Goal: Transaction & Acquisition: Purchase product/service

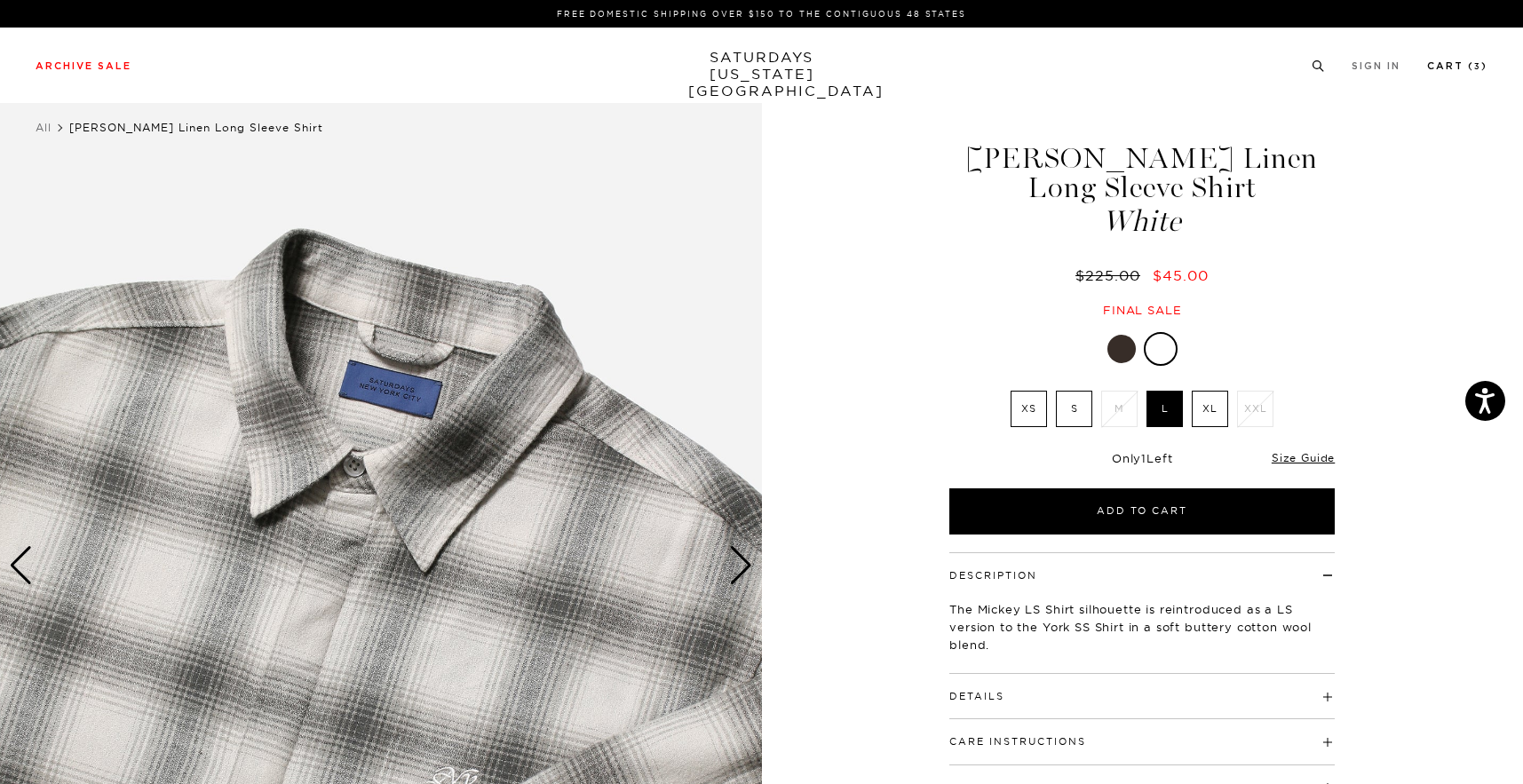
click at [1480, 62] on link "Cart ( 3 )" at bounding box center [1458, 66] width 60 height 9
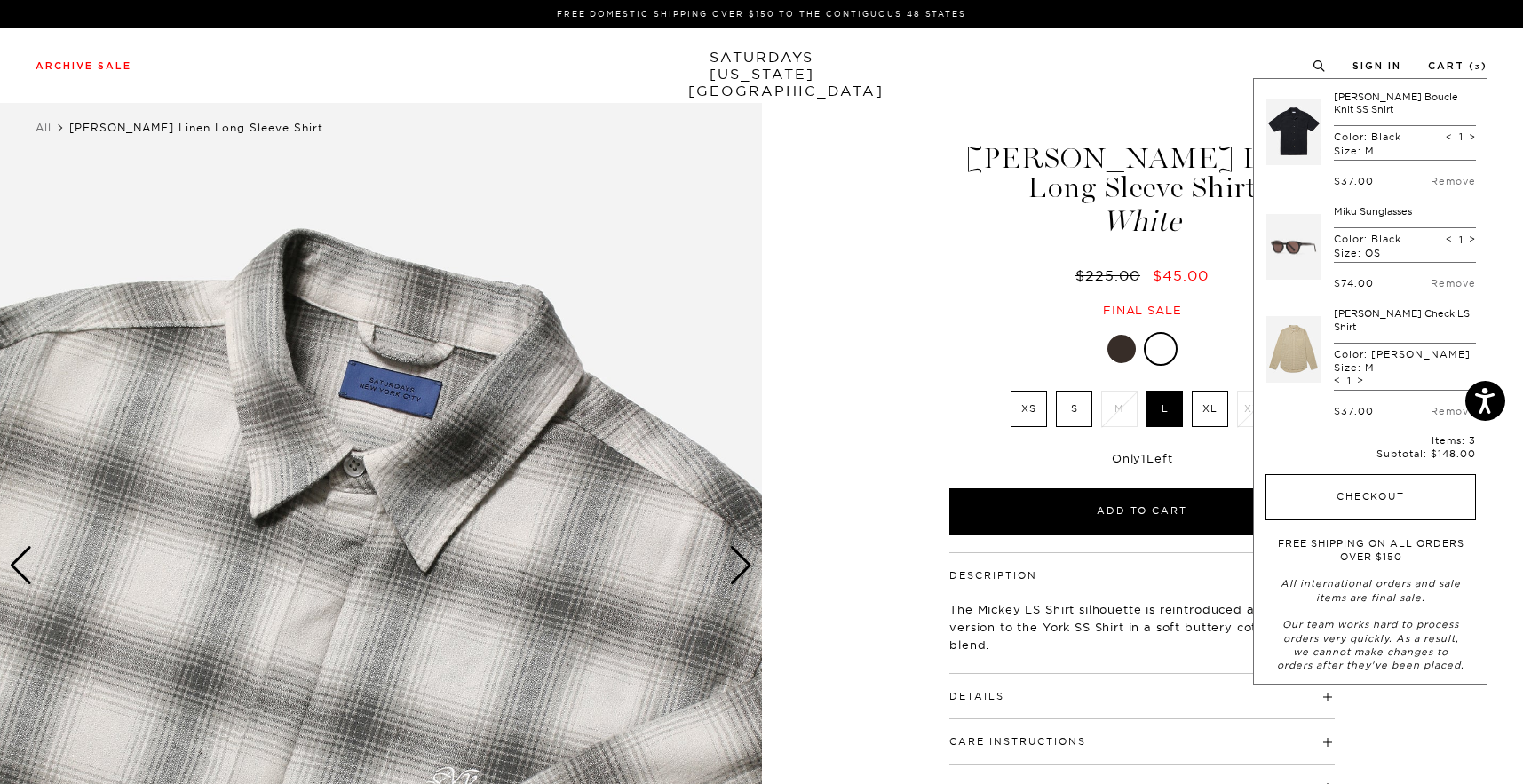
click at [1348, 475] on button "Checkout" at bounding box center [1370, 497] width 210 height 46
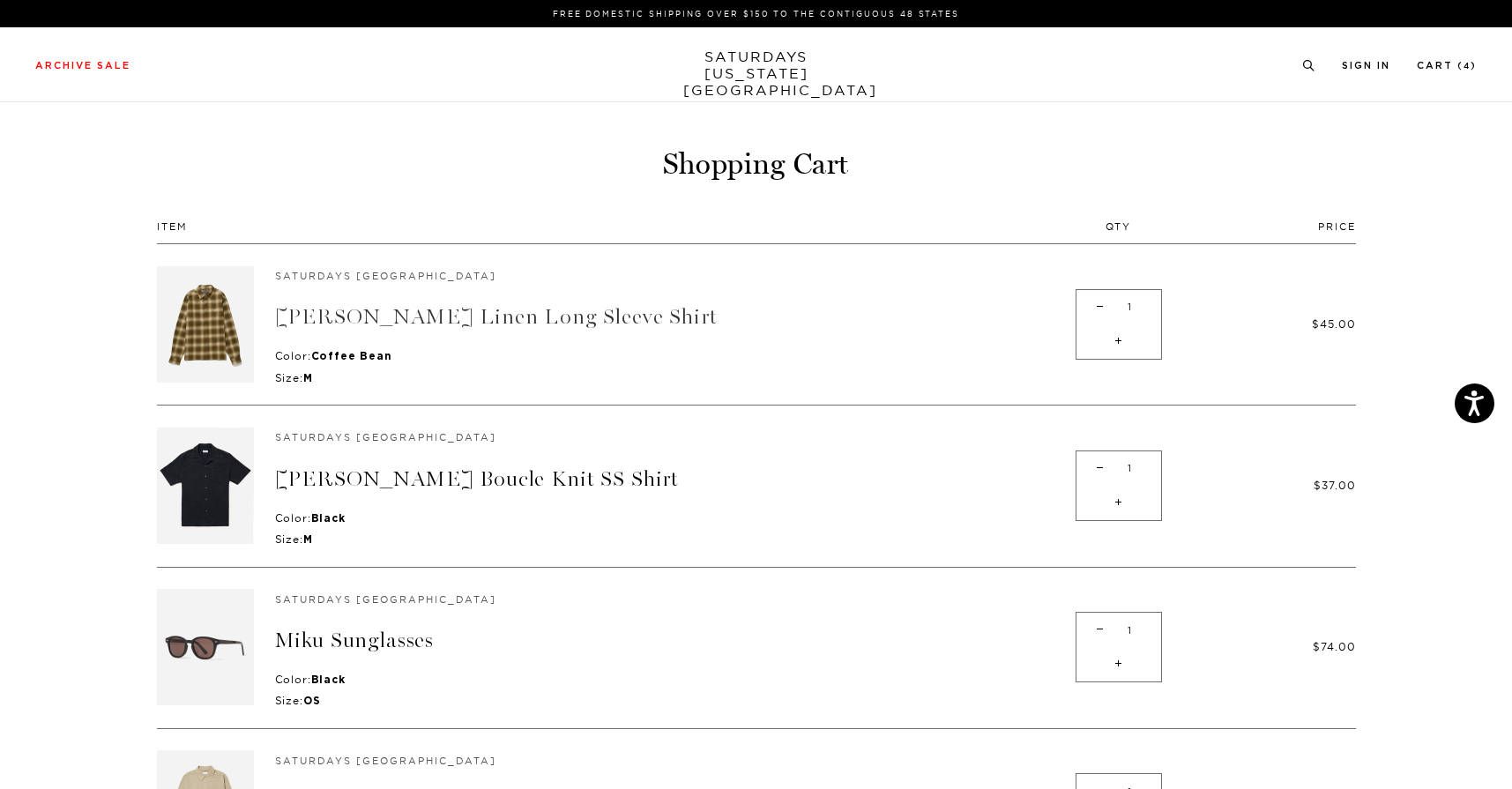
click at [338, 305] on link "[PERSON_NAME] Linen Long Sleeve Shirt" at bounding box center [497, 317] width 443 height 25
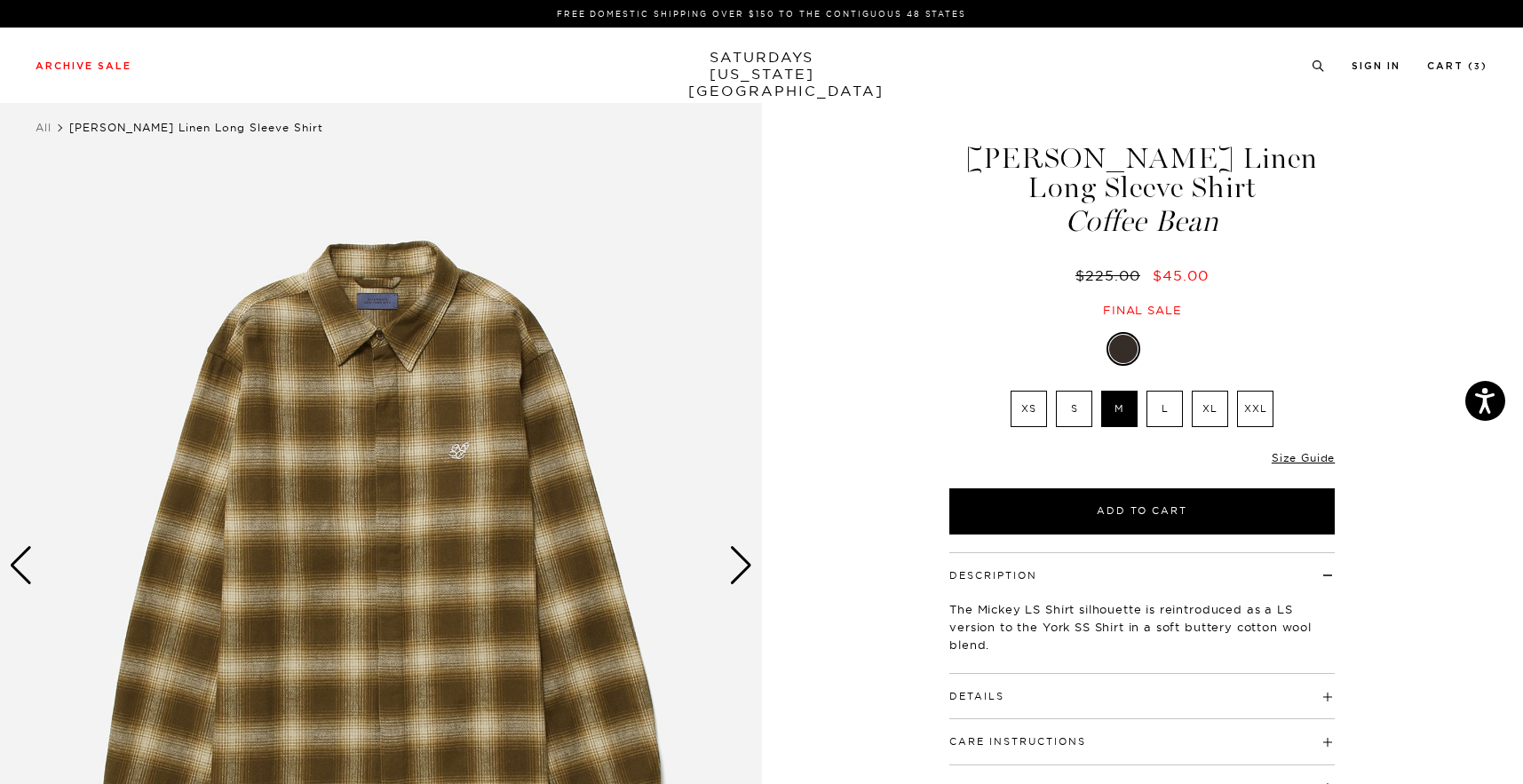
click at [1165, 352] on div at bounding box center [1163, 349] width 28 height 28
click at [1165, 406] on label "L" at bounding box center [1164, 409] width 37 height 37
click at [0, 0] on input "L" at bounding box center [0, 0] width 0 height 0
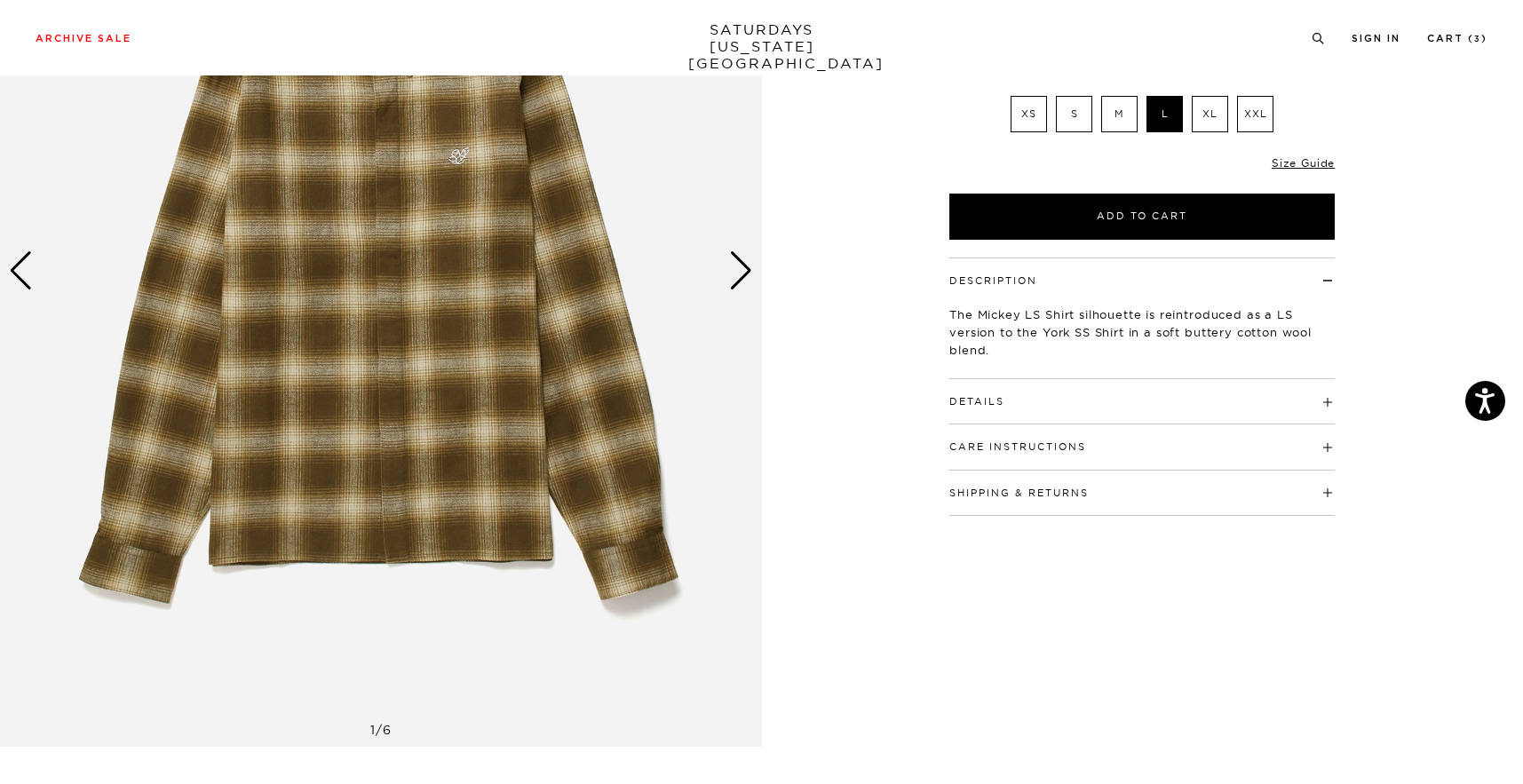
scroll to position [392, 0]
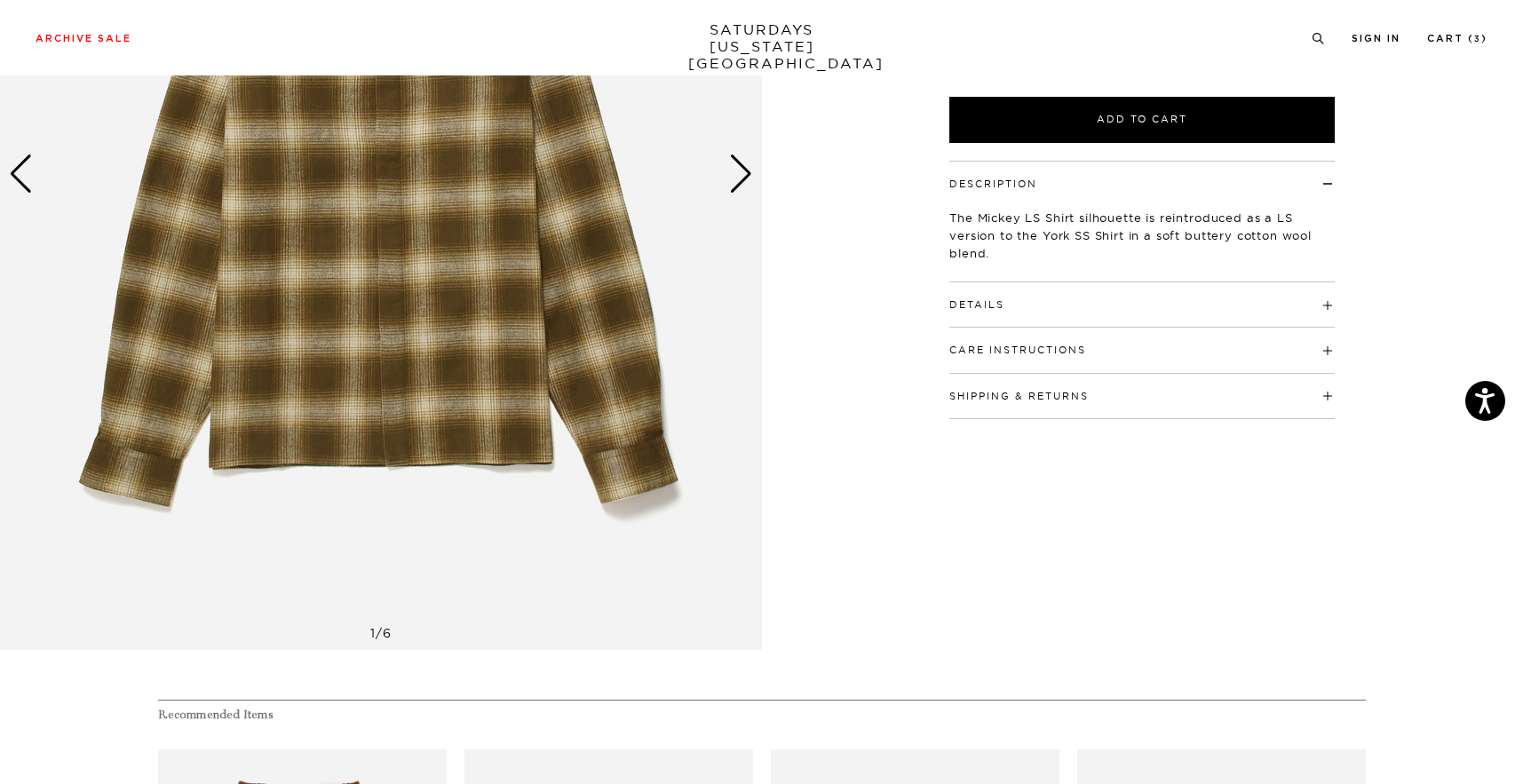
click at [744, 174] on div "Next slide" at bounding box center [741, 174] width 24 height 39
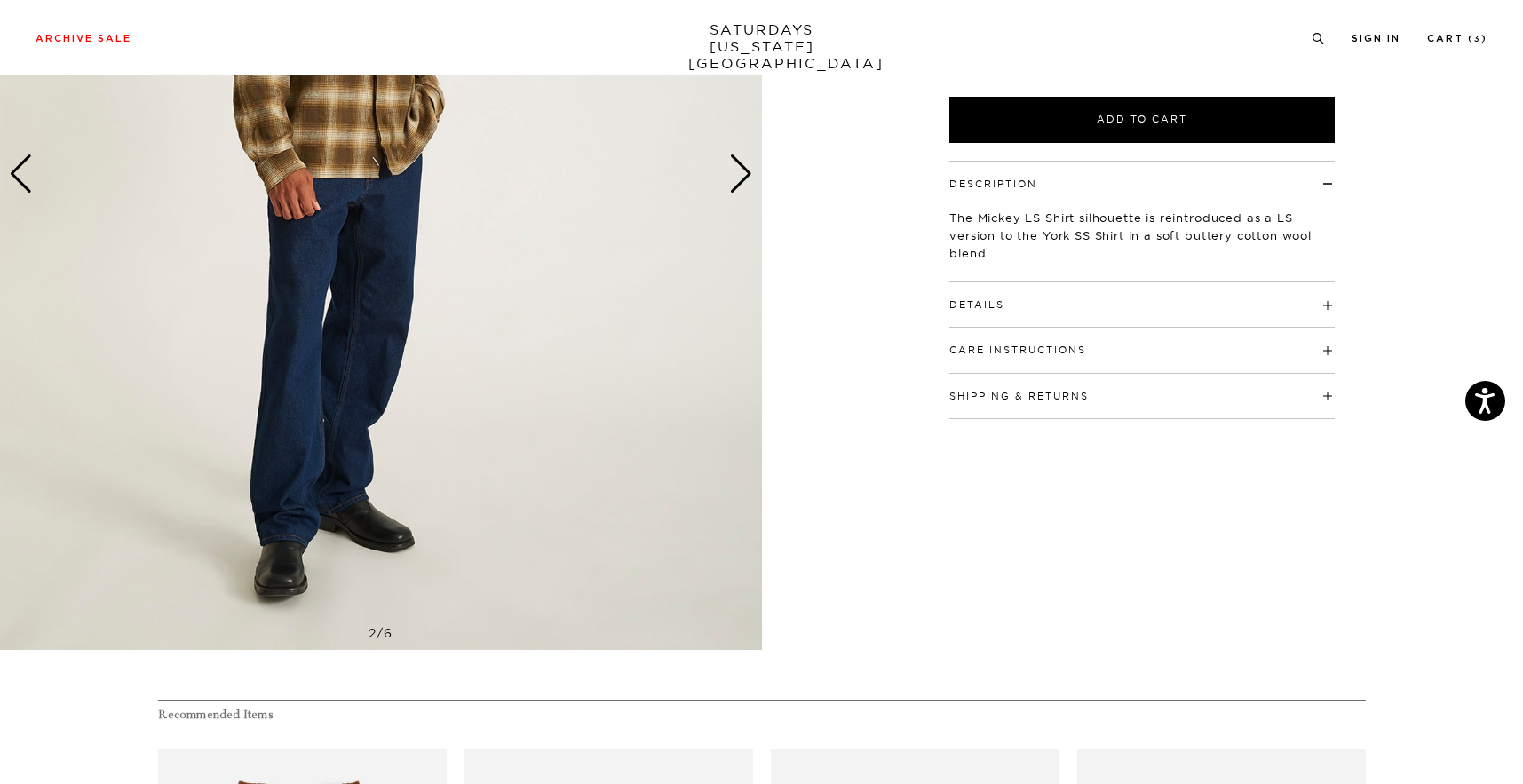
click at [744, 174] on div "Next slide" at bounding box center [741, 174] width 24 height 39
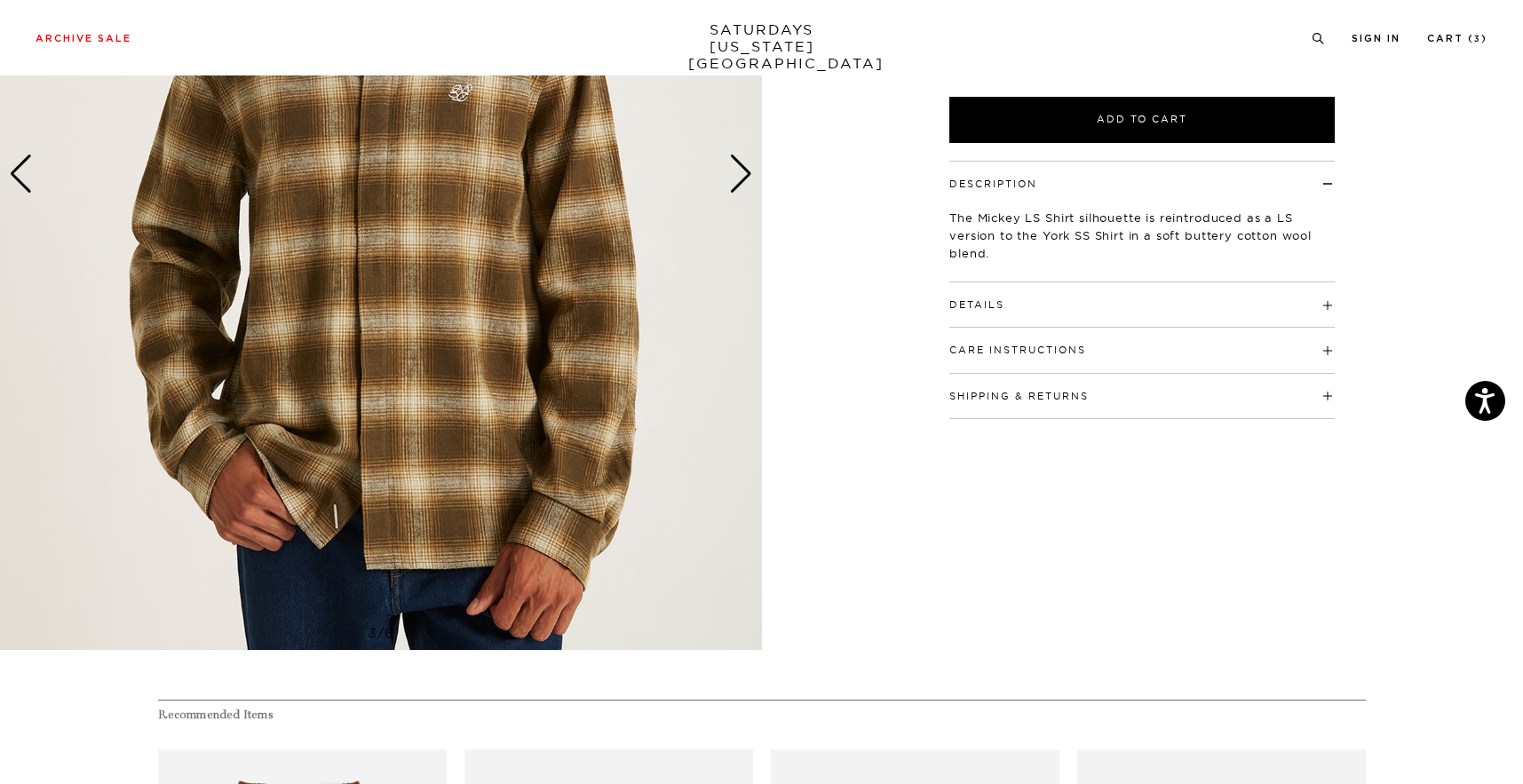
click at [1133, 299] on h4 "Details" at bounding box center [1142, 296] width 386 height 29
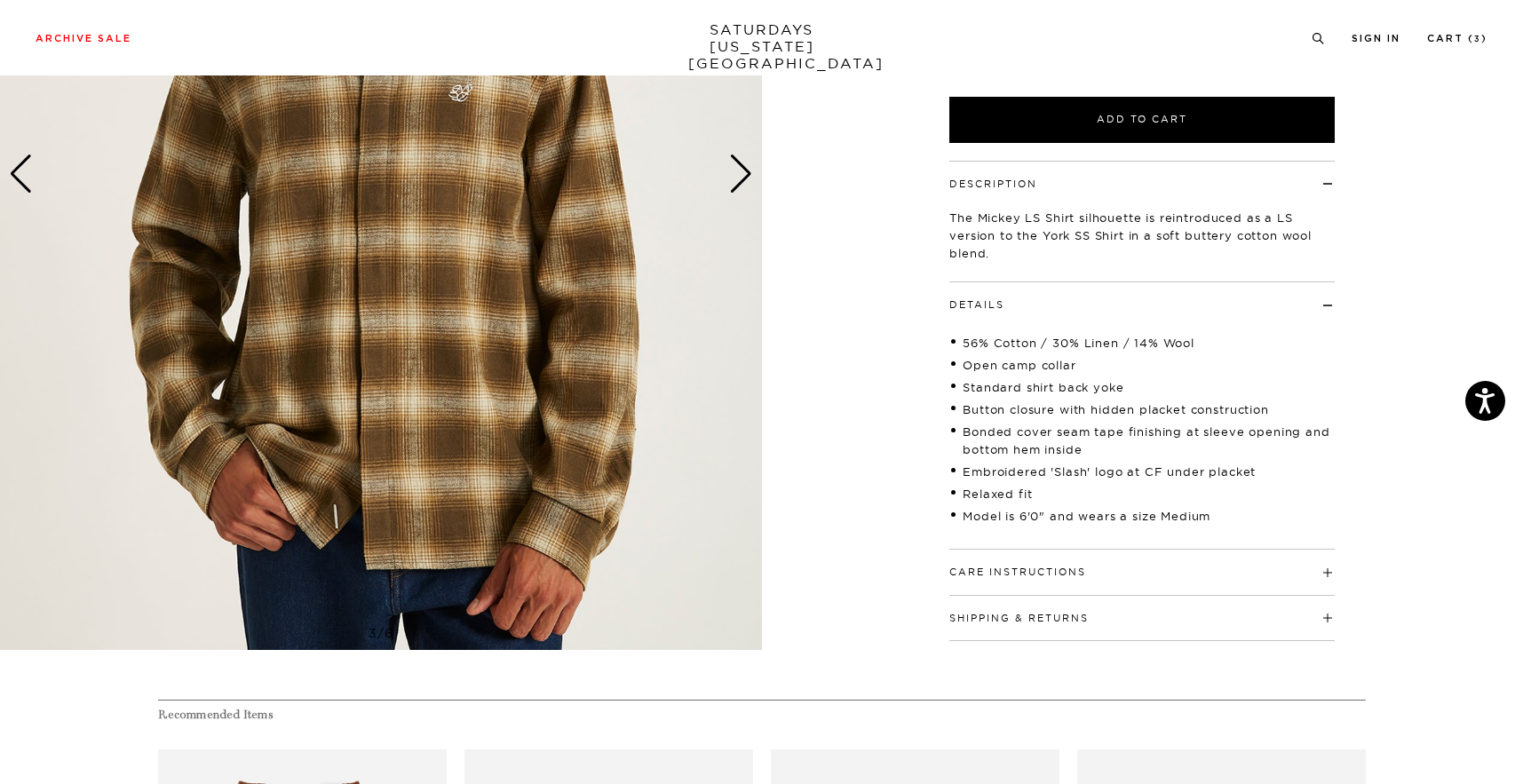
scroll to position [179, 0]
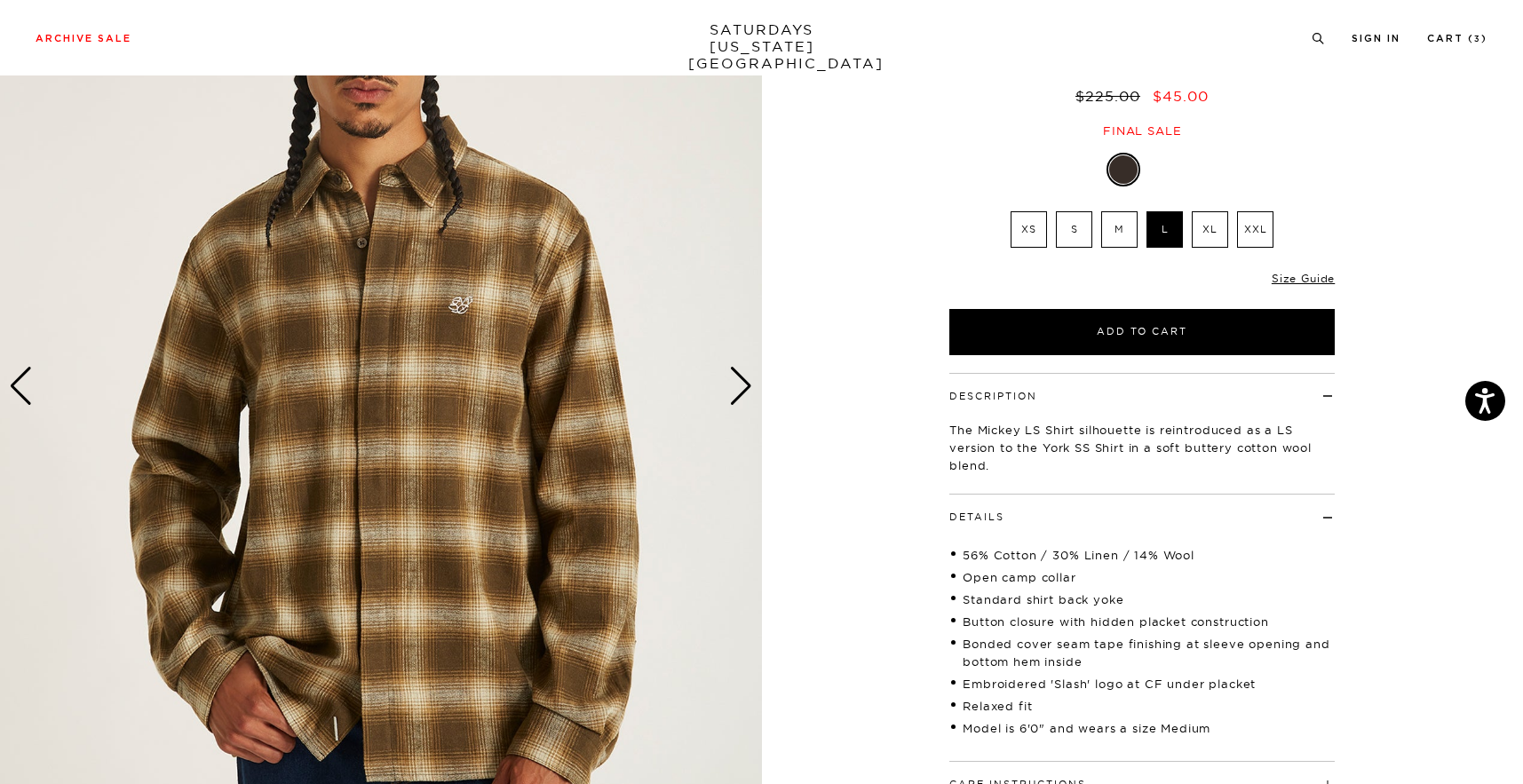
click at [741, 386] on div "Next slide" at bounding box center [741, 386] width 24 height 39
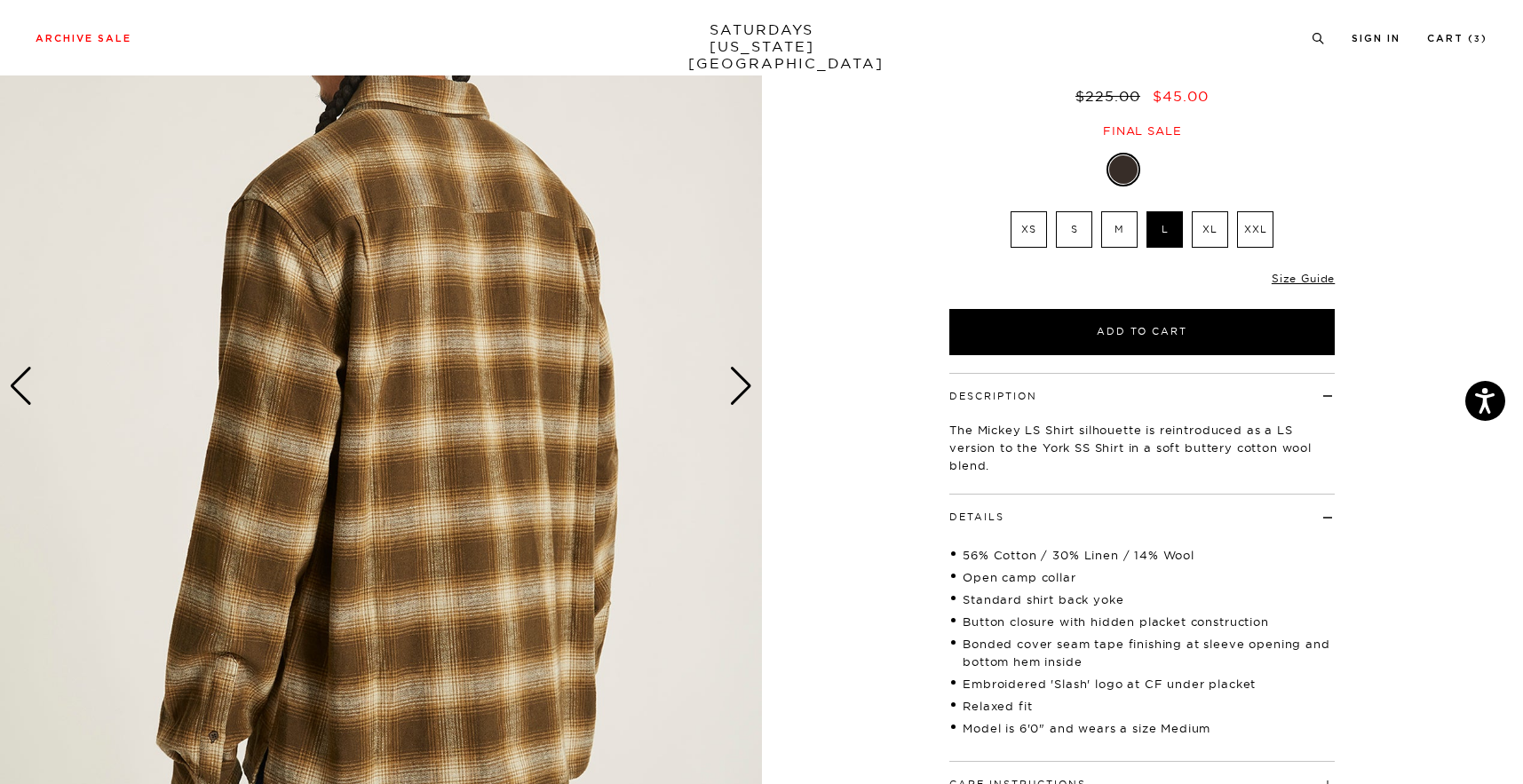
click at [741, 386] on div "Next slide" at bounding box center [741, 386] width 24 height 39
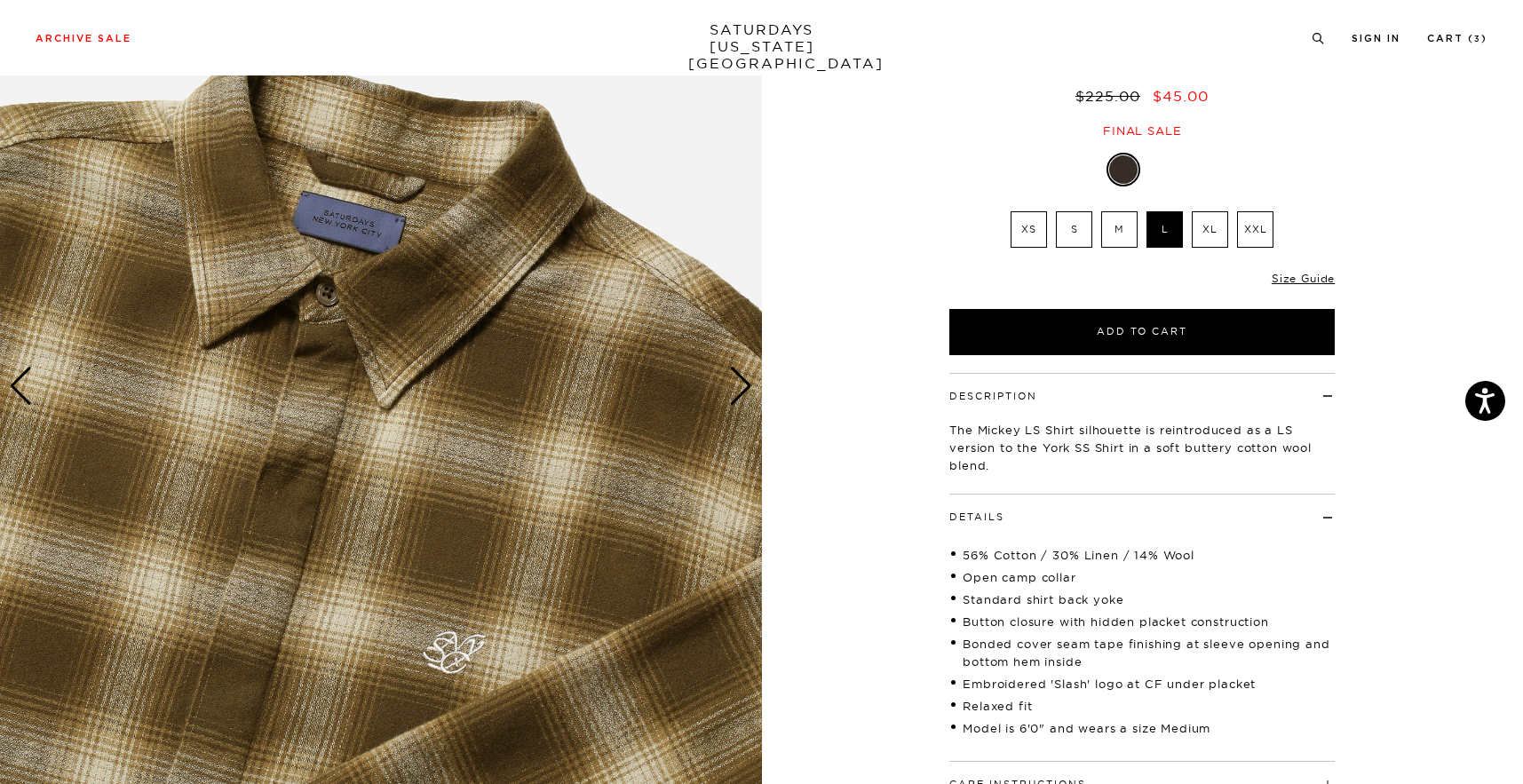
click at [741, 386] on div "Next slide" at bounding box center [741, 386] width 24 height 39
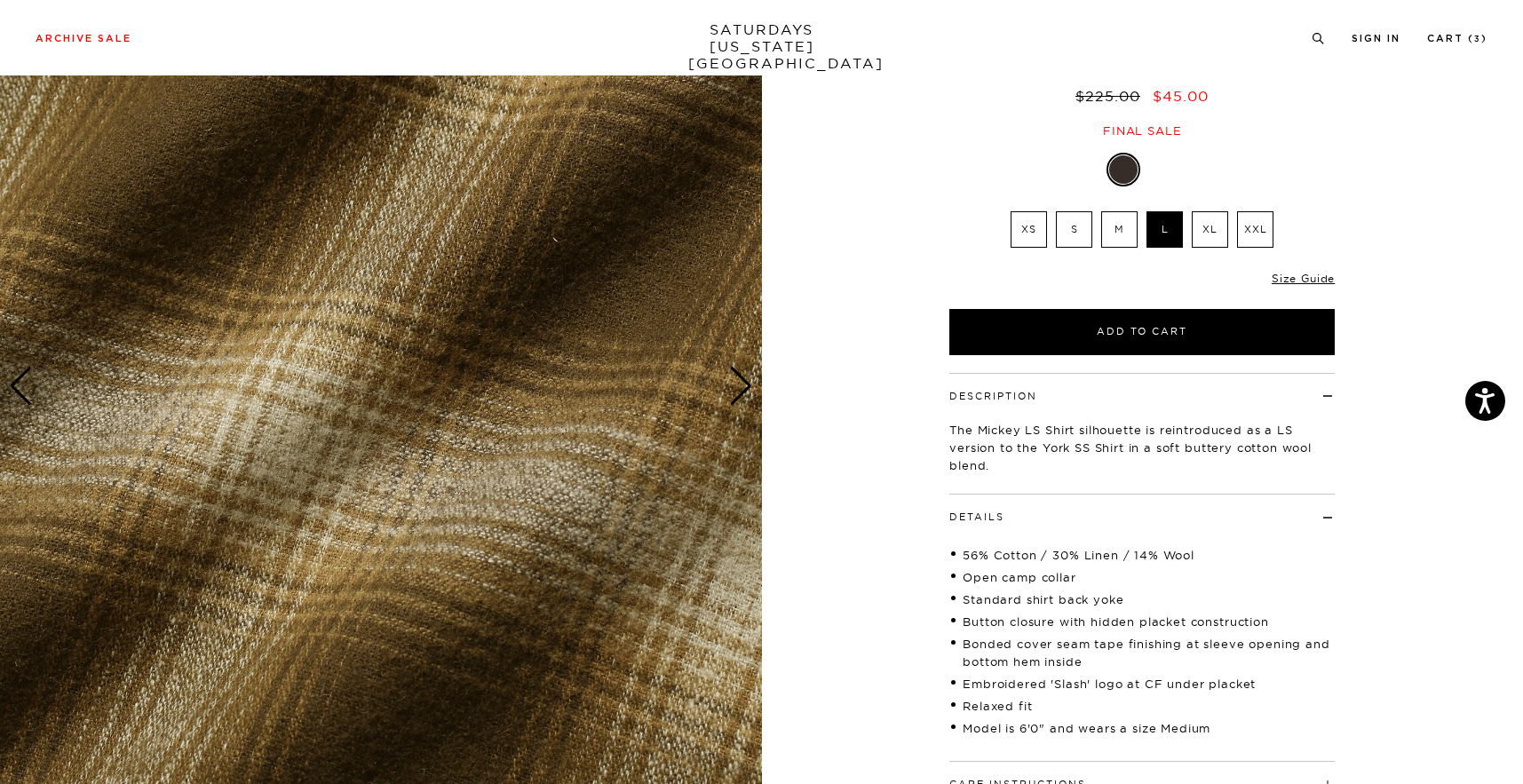
click at [1113, 226] on label "M" at bounding box center [1119, 229] width 37 height 37
click at [0, 0] on input "M" at bounding box center [0, 0] width 0 height 0
click at [735, 406] on img at bounding box center [381, 386] width 762 height 952
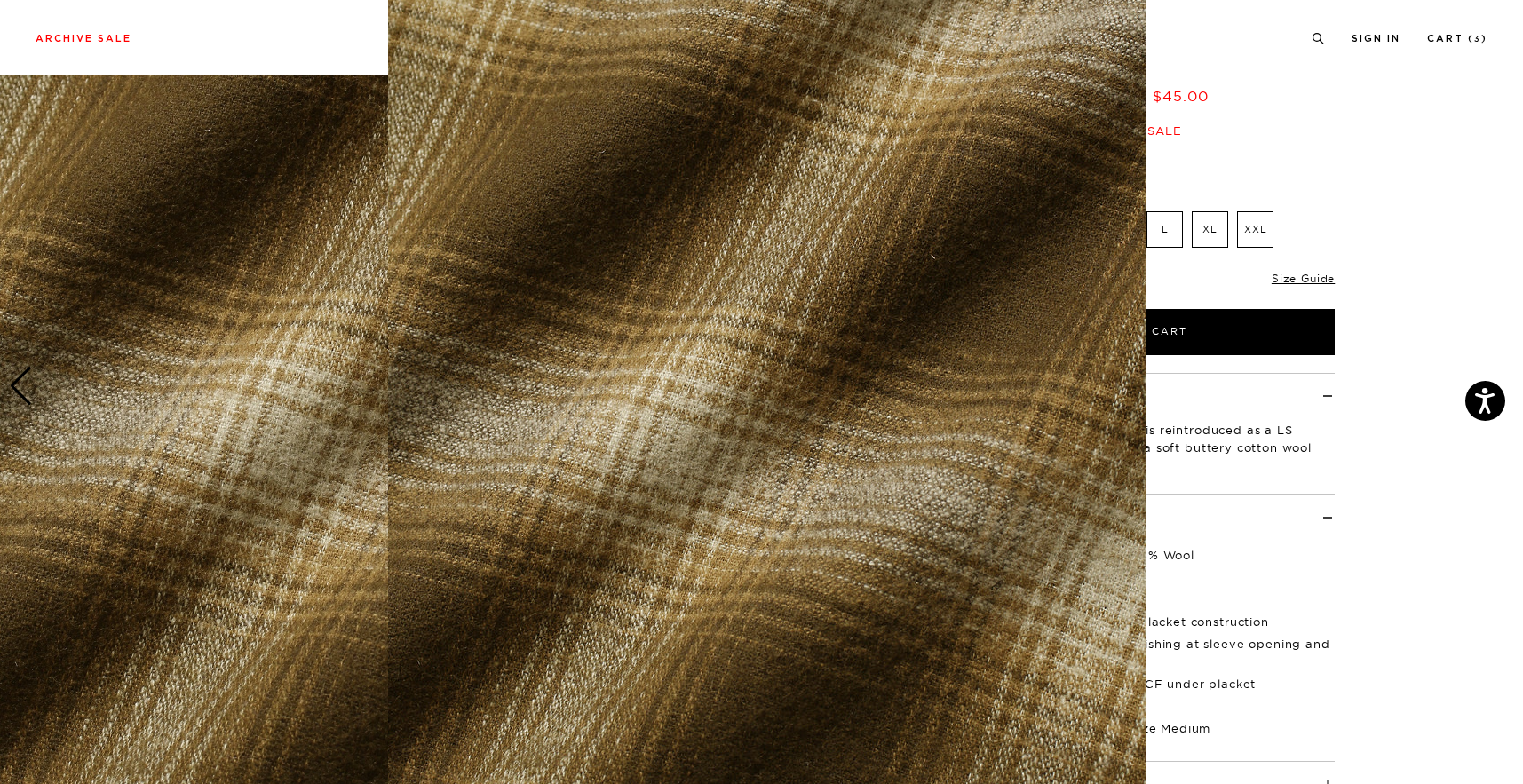
scroll to position [57, 0]
click at [831, 397] on img at bounding box center [766, 398] width 758 height 909
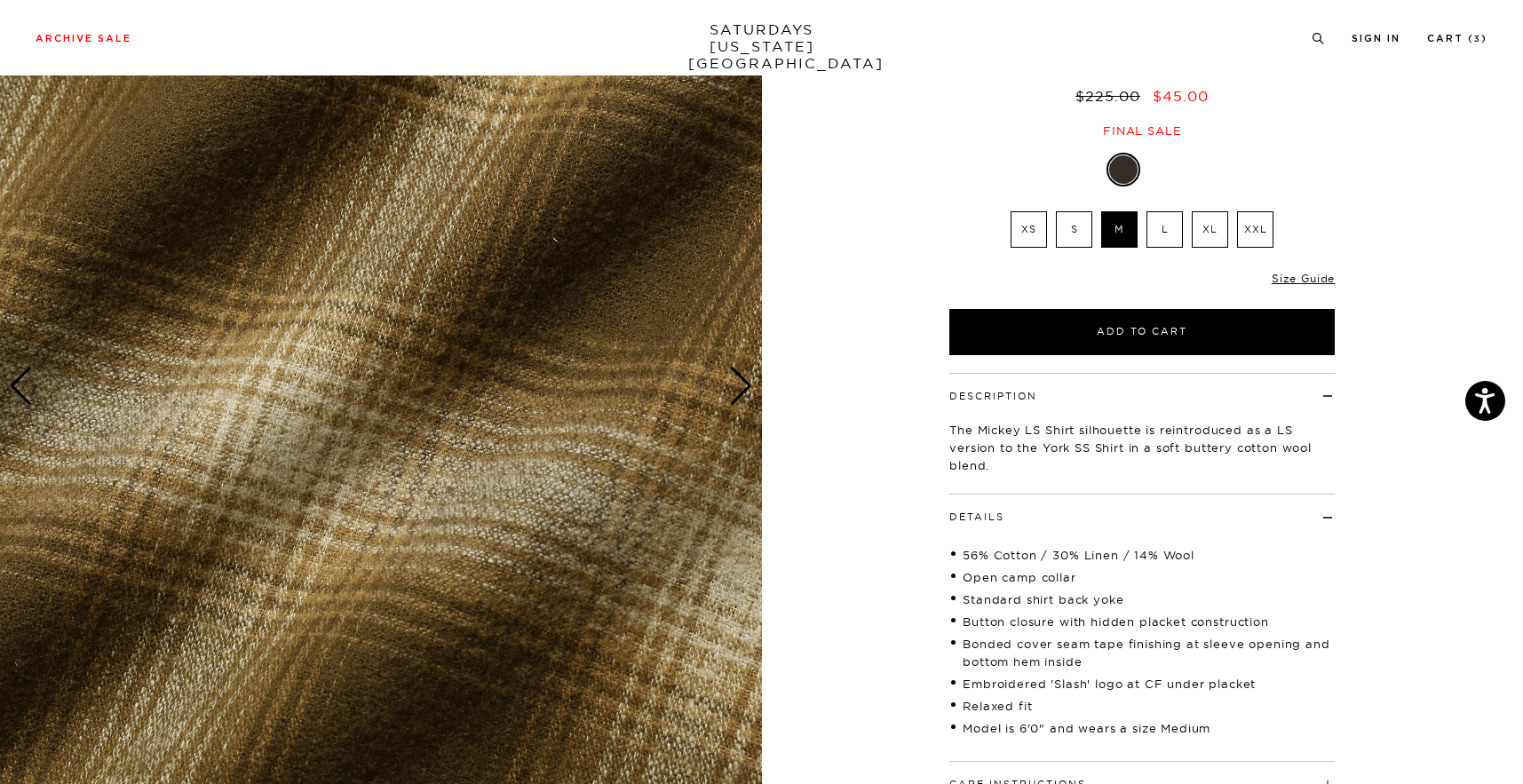
click at [629, 410] on img at bounding box center [381, 386] width 762 height 952
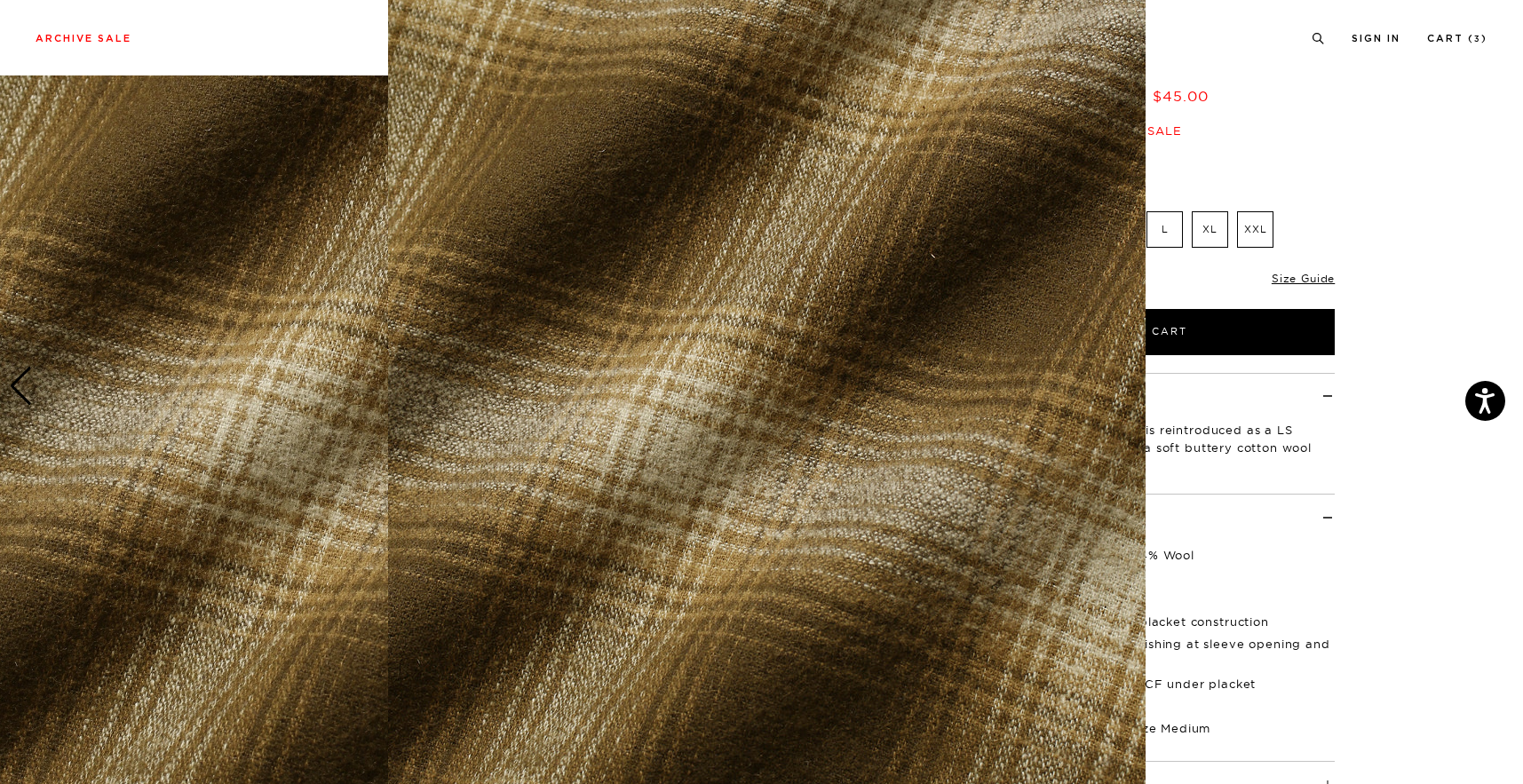
scroll to position [59, 0]
click at [634, 415] on img at bounding box center [766, 395] width 758 height 909
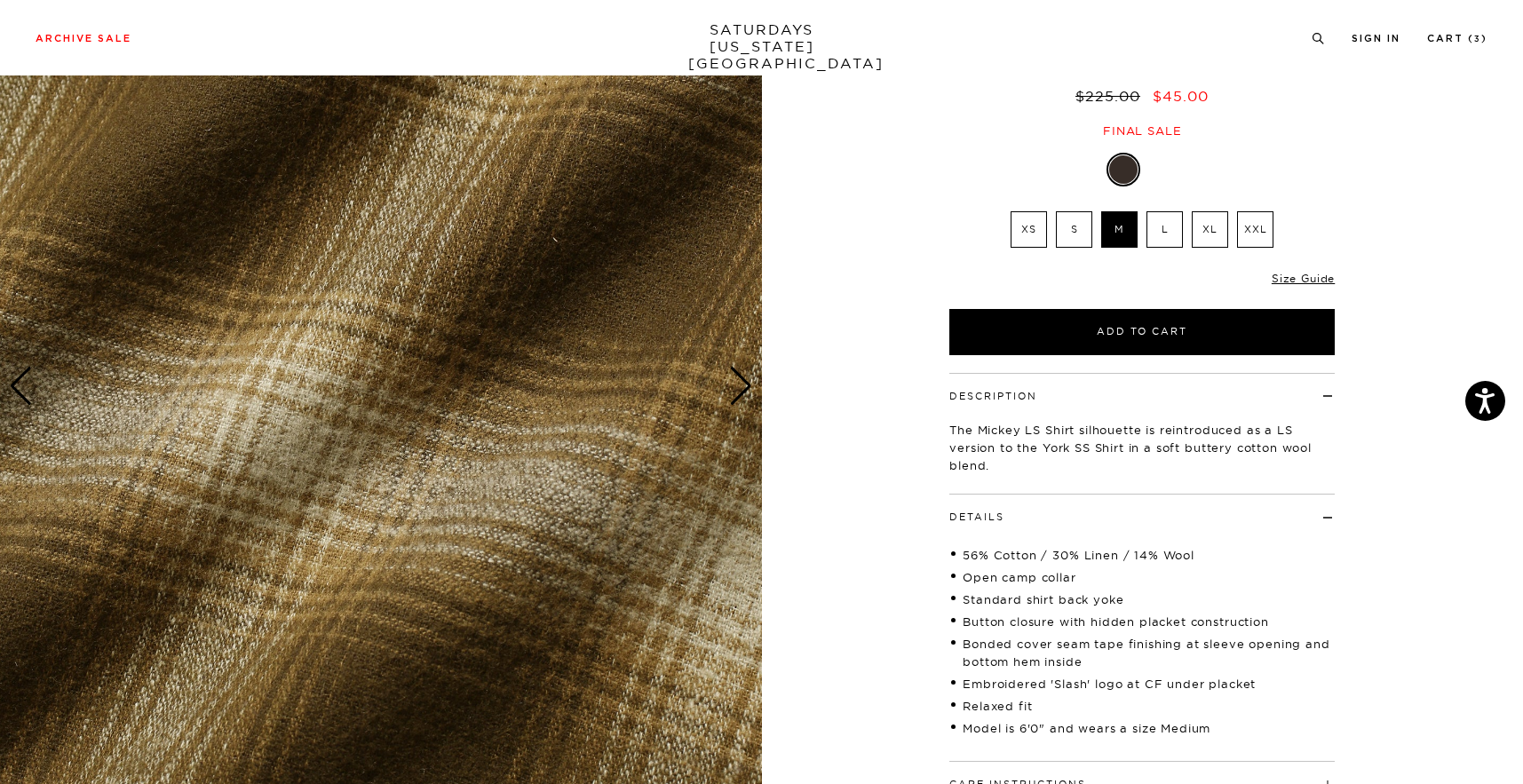
click at [740, 374] on div "Next slide" at bounding box center [741, 386] width 24 height 39
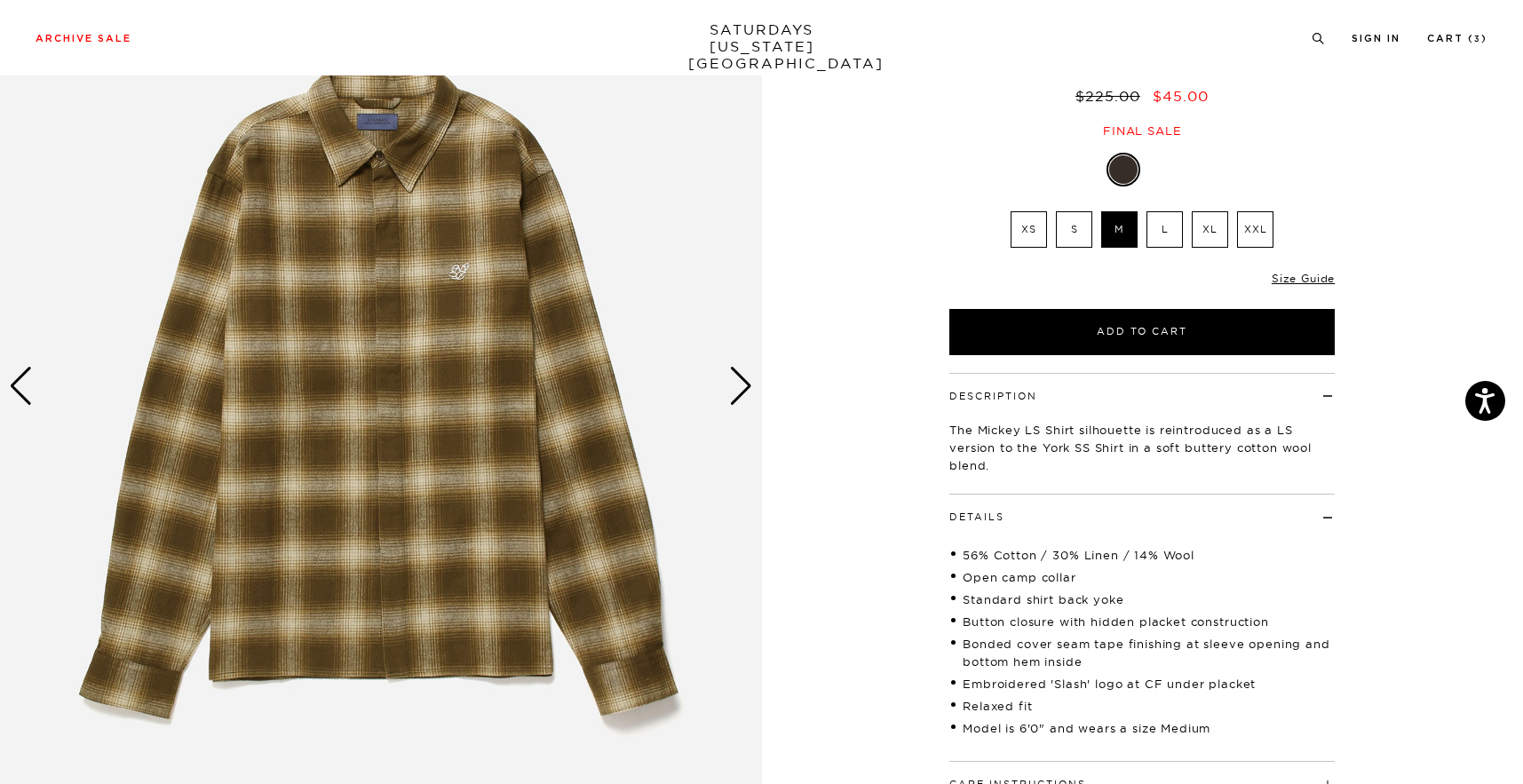
click at [740, 374] on div "Next slide" at bounding box center [741, 386] width 24 height 39
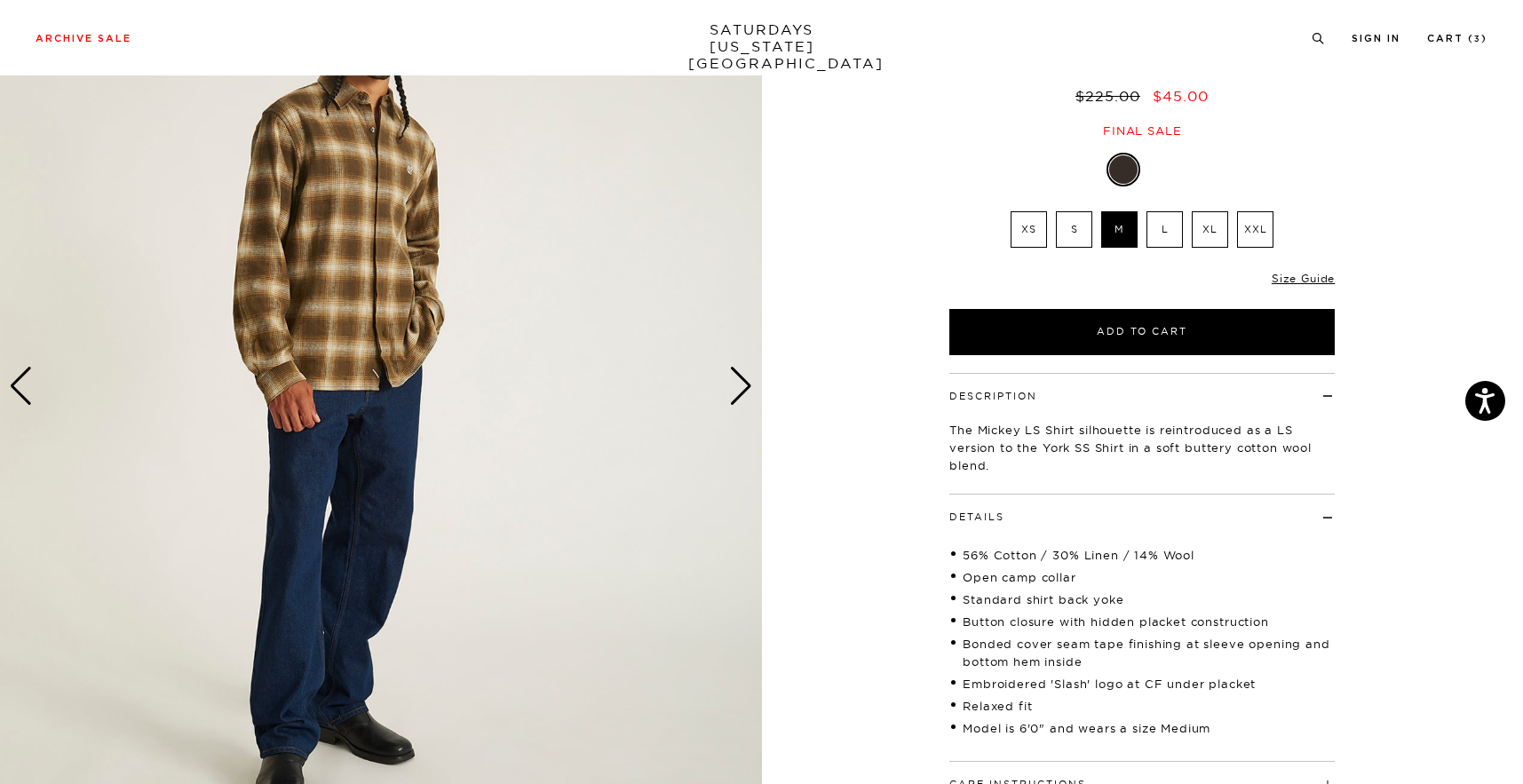
click at [740, 374] on div "Next slide" at bounding box center [741, 386] width 24 height 39
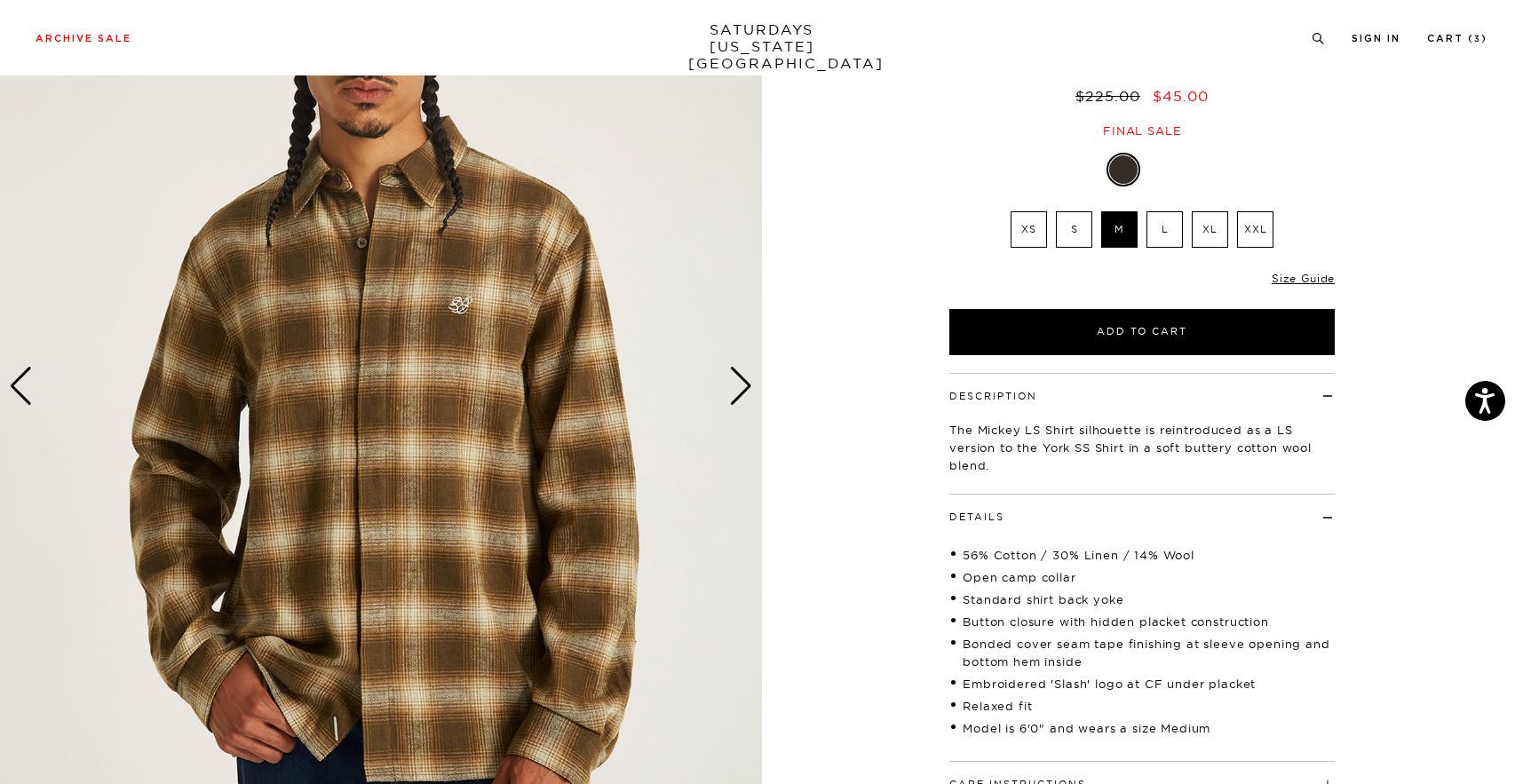
click at [1151, 177] on div at bounding box center [1163, 170] width 28 height 28
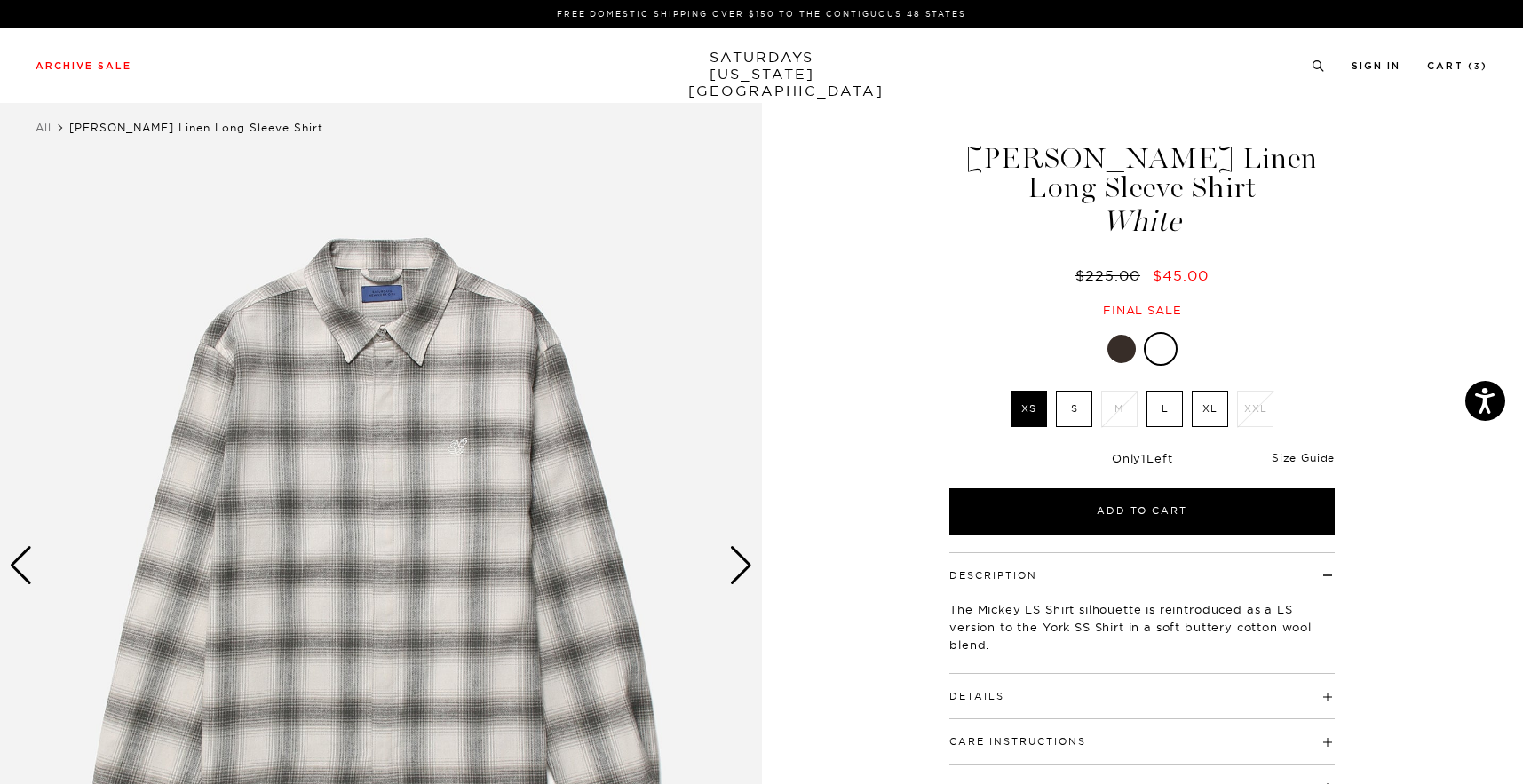
click at [745, 564] on div "Next slide" at bounding box center [741, 565] width 24 height 39
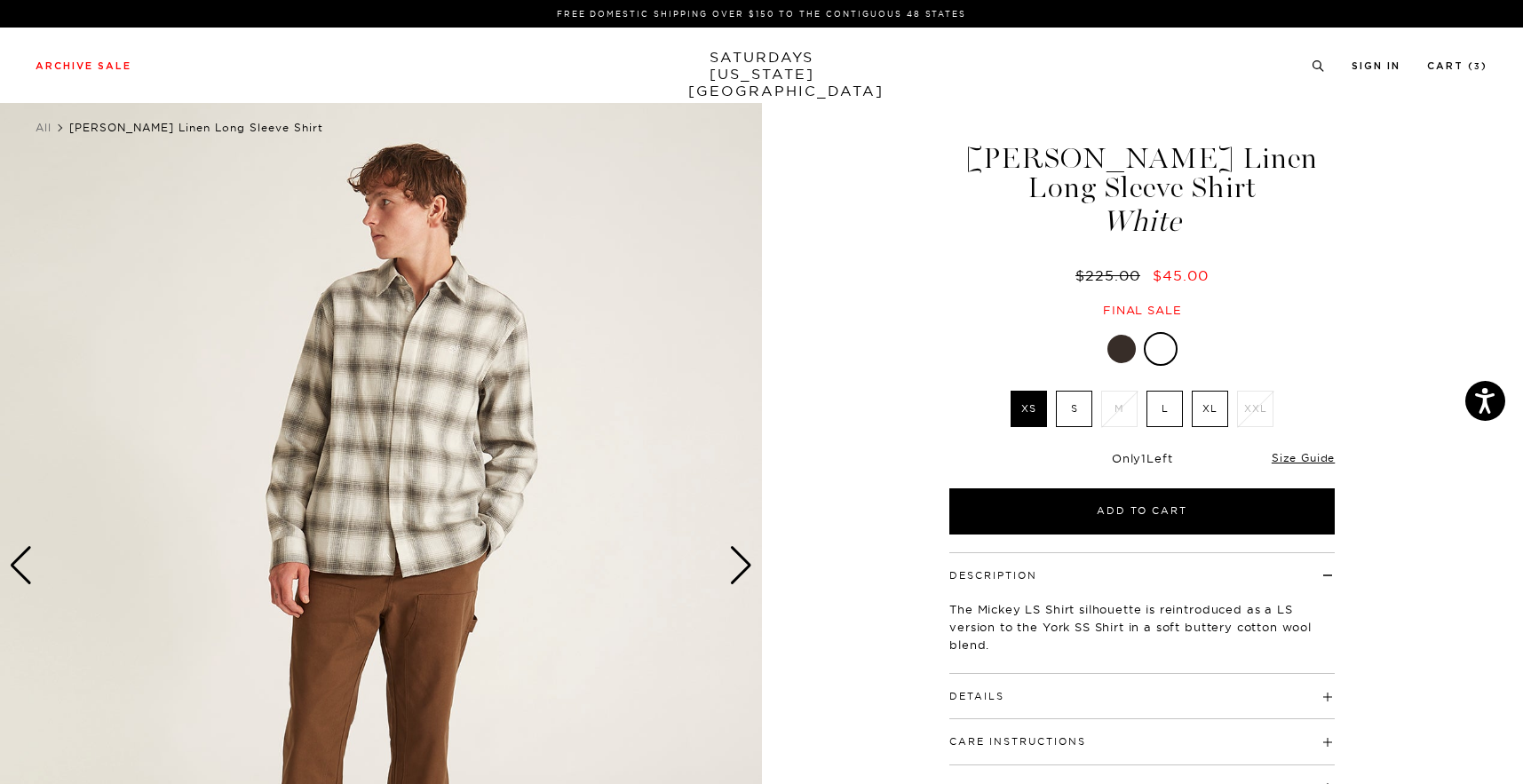
click at [745, 564] on div "Next slide" at bounding box center [741, 565] width 24 height 39
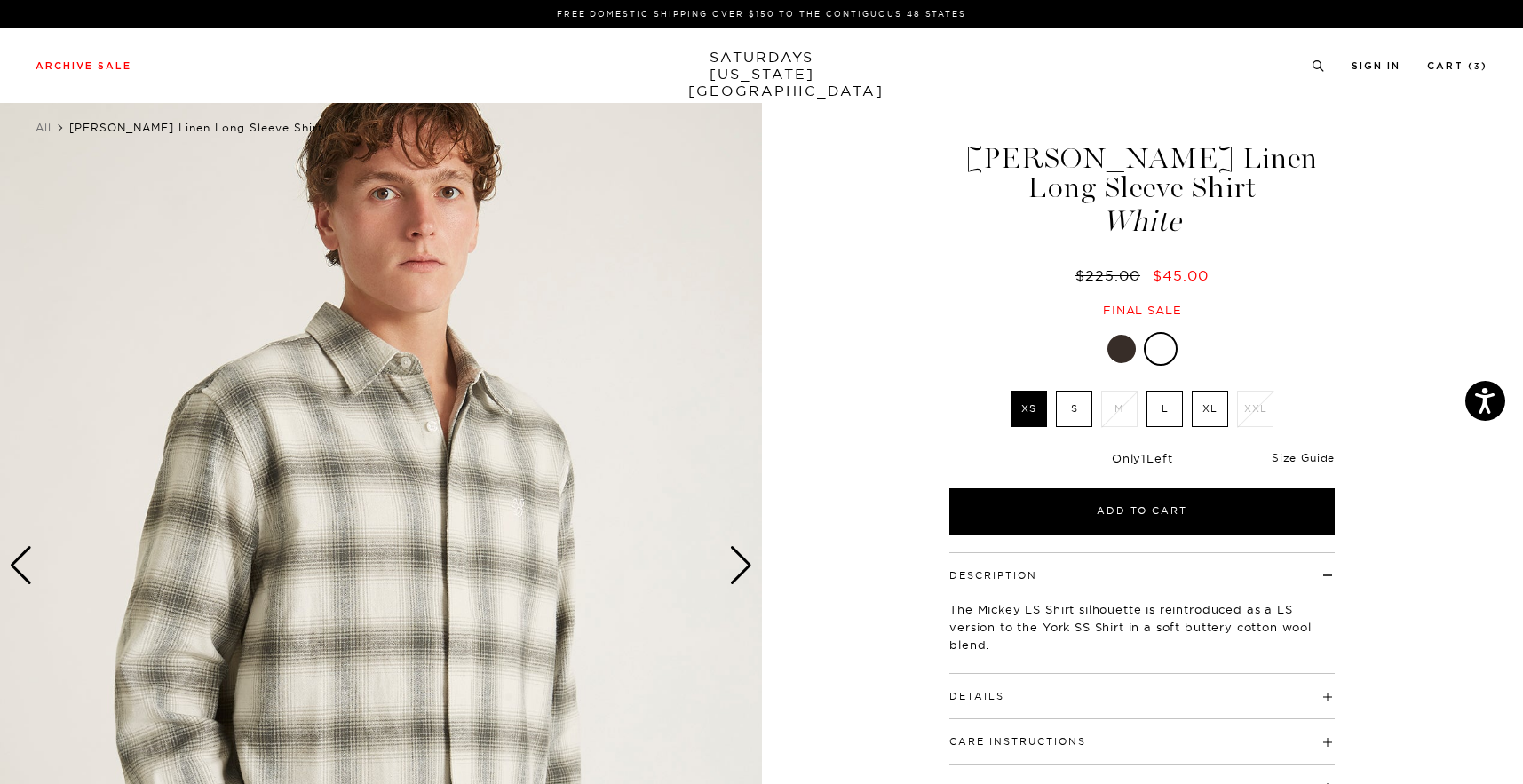
click at [745, 564] on div "Next slide" at bounding box center [741, 565] width 24 height 39
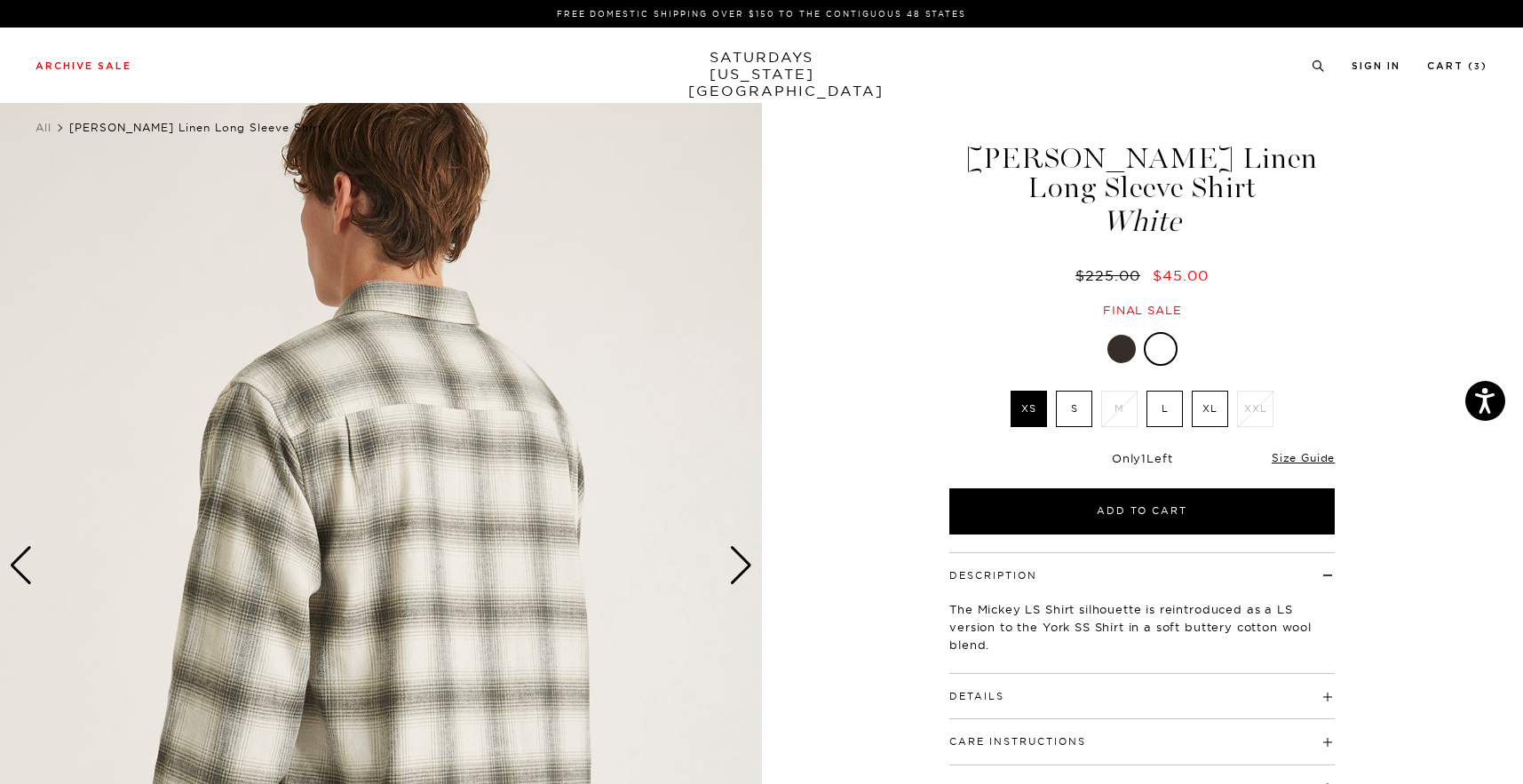
click at [745, 564] on div "Next slide" at bounding box center [741, 565] width 24 height 39
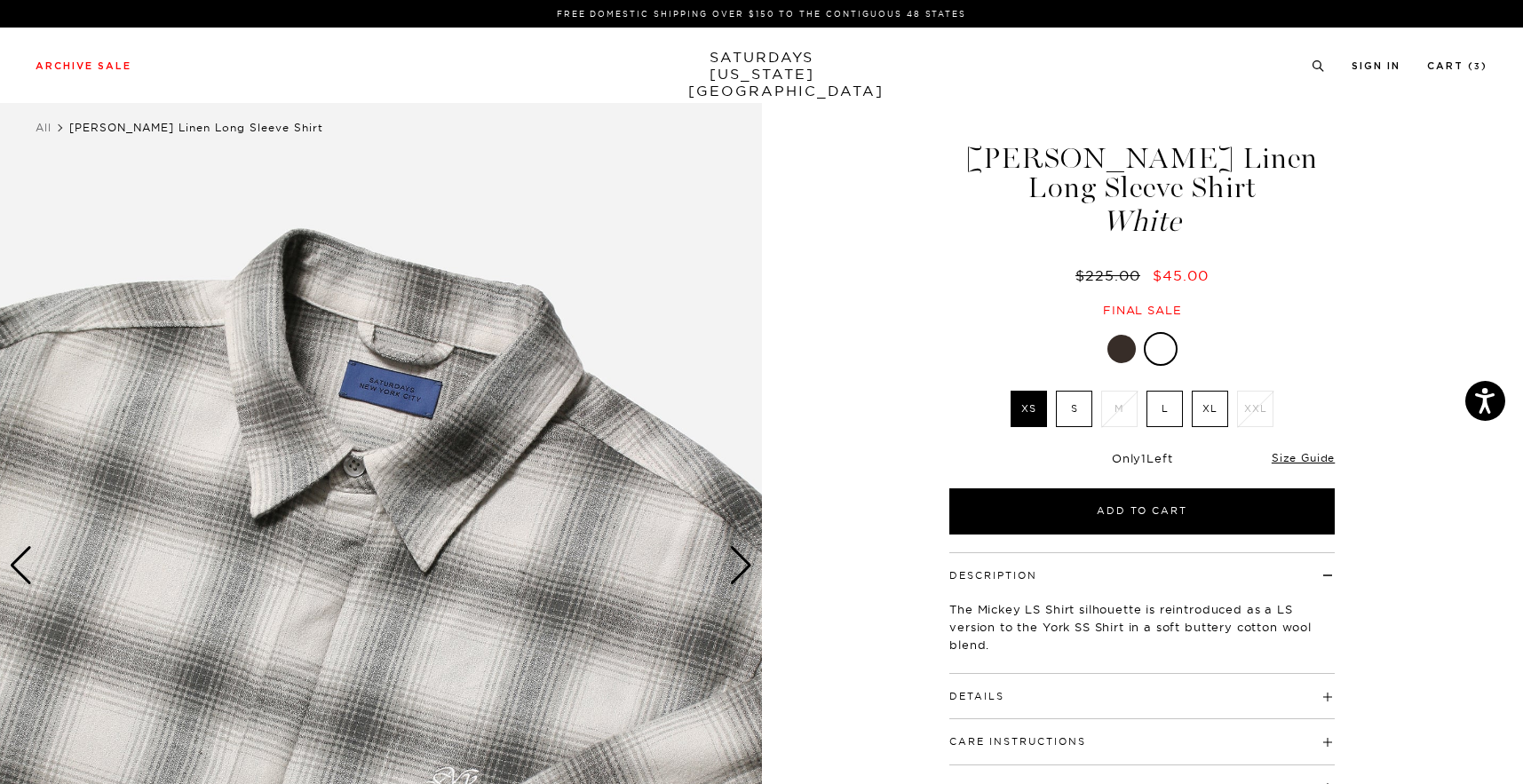
click at [745, 564] on div "Next slide" at bounding box center [741, 565] width 24 height 39
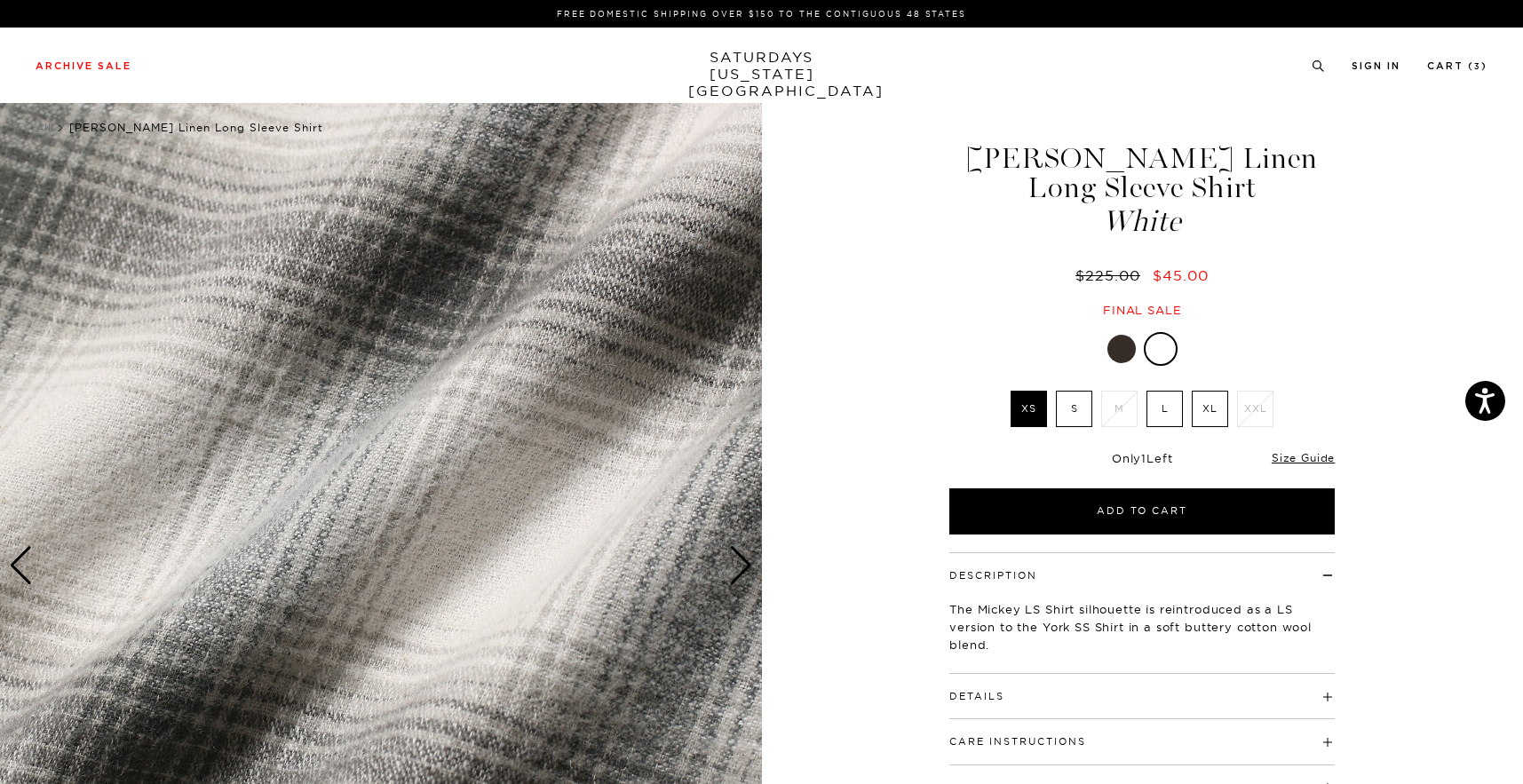
click at [1130, 362] on div at bounding box center [1142, 349] width 386 height 34
click at [1127, 358] on div at bounding box center [1122, 349] width 28 height 28
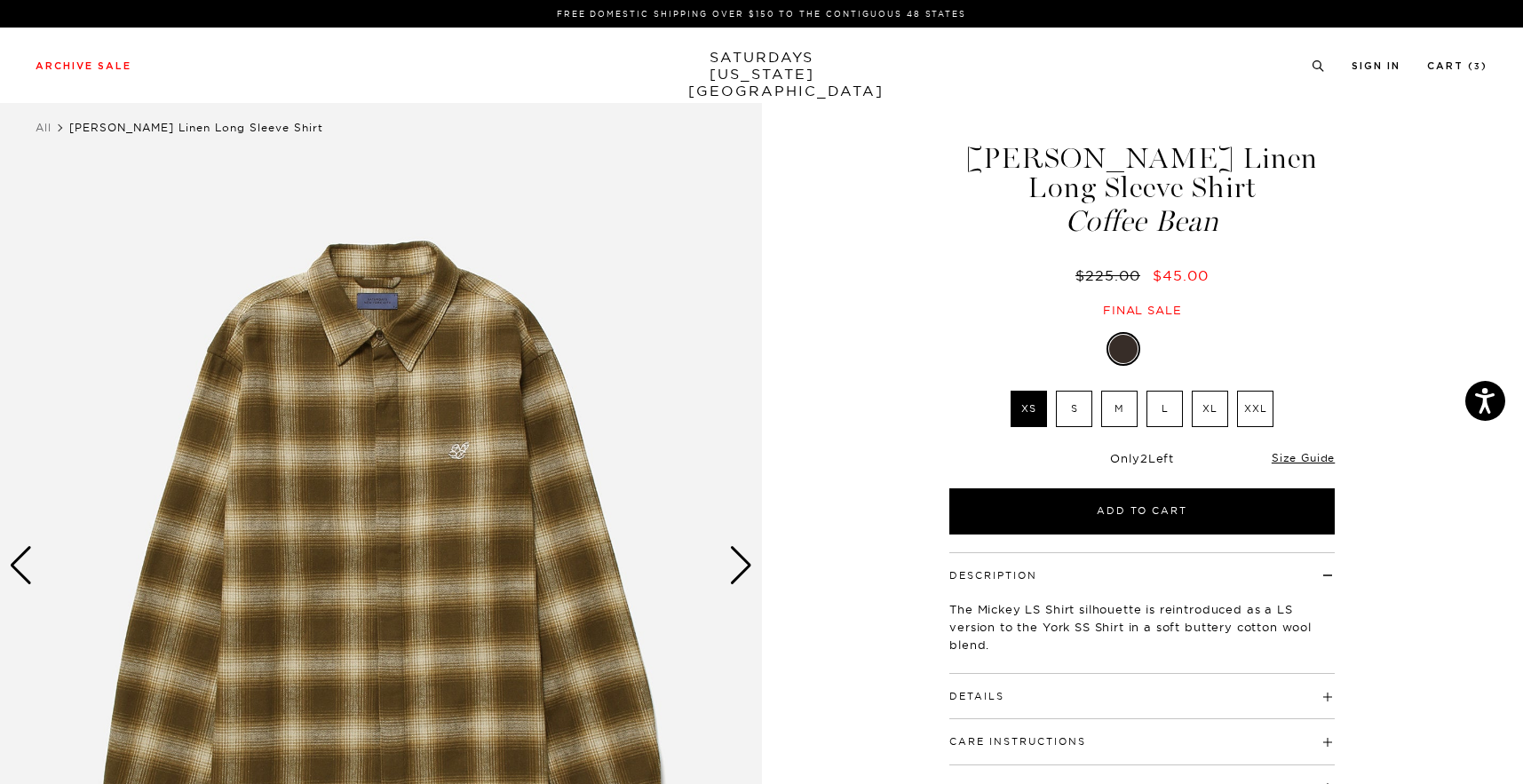
click at [1130, 416] on label "M" at bounding box center [1119, 409] width 37 height 37
click at [0, 0] on input "M" at bounding box center [0, 0] width 0 height 0
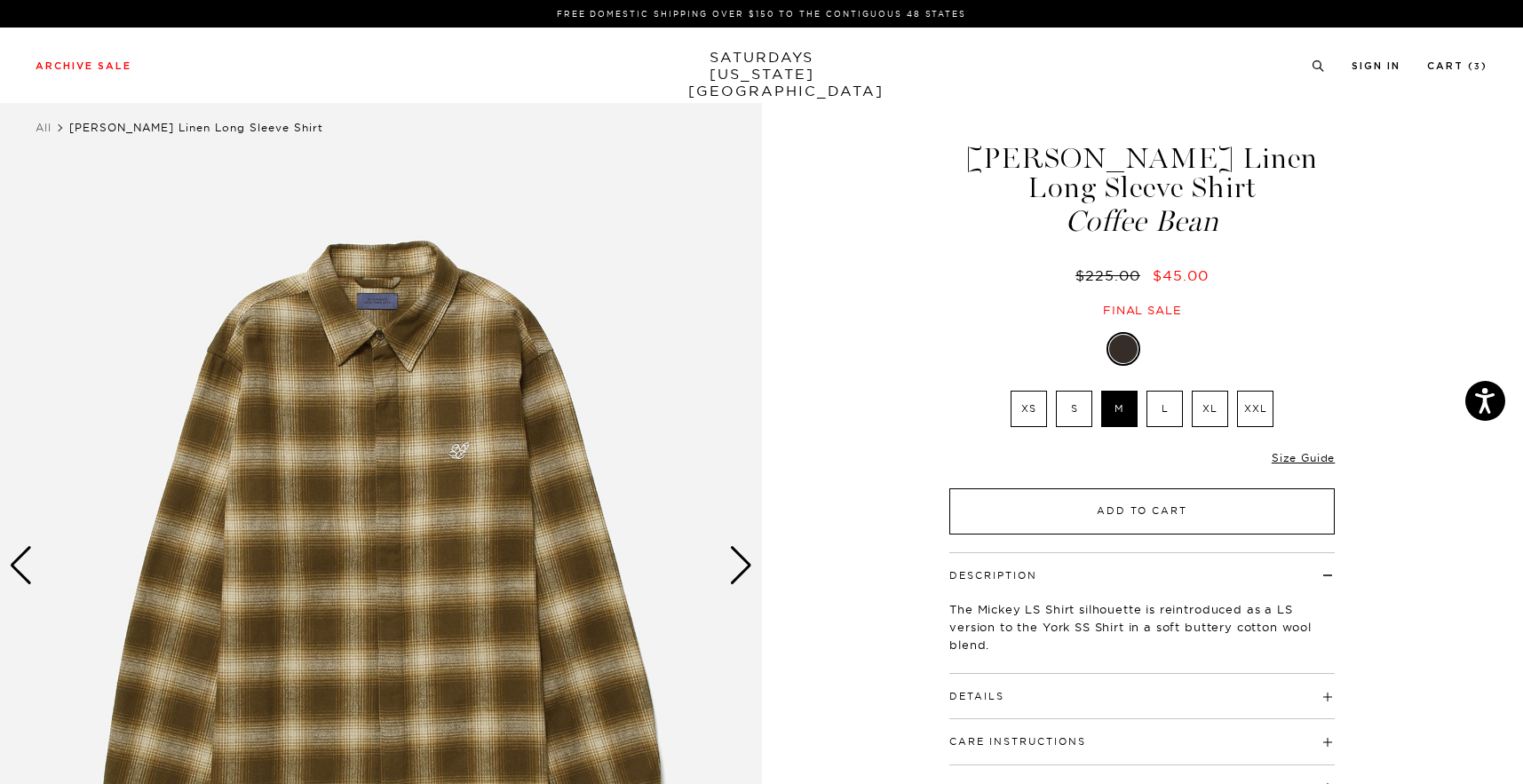
click at [1159, 497] on button "Add to Cart" at bounding box center [1142, 511] width 386 height 46
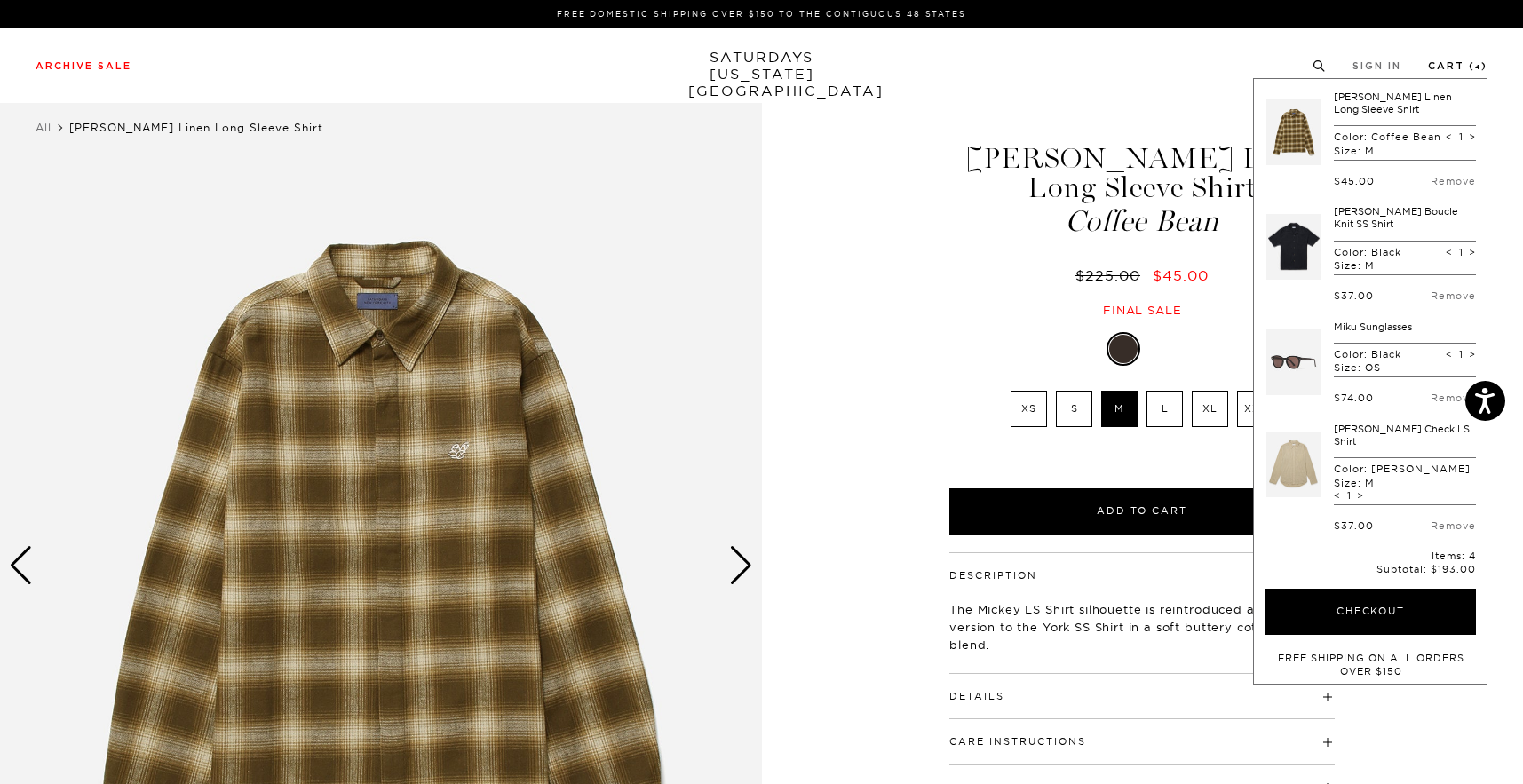
click at [1475, 61] on link "Cart ( 4 )" at bounding box center [1458, 66] width 59 height 9
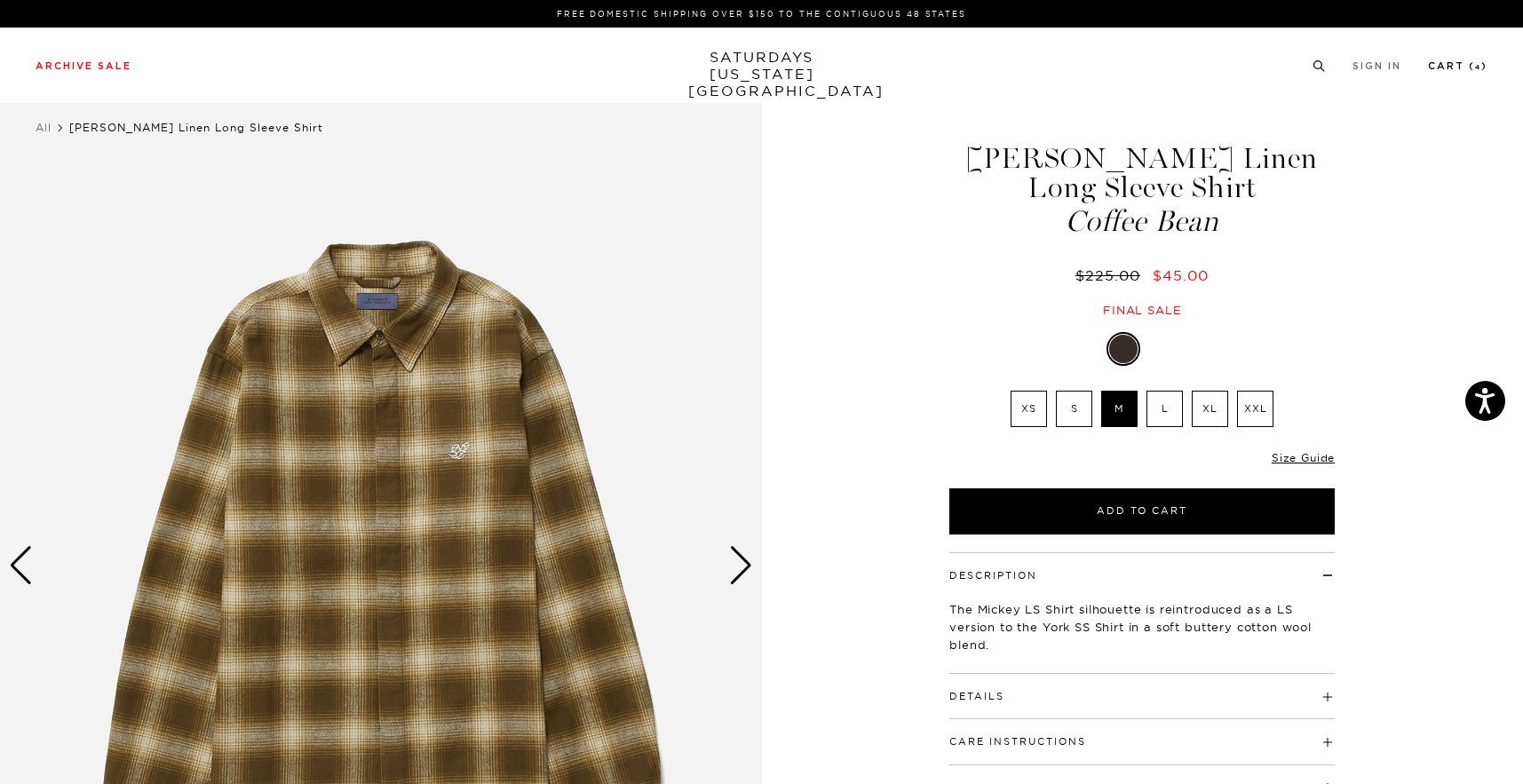
click at [1464, 66] on link "Cart ( 4 )" at bounding box center [1458, 66] width 59 height 9
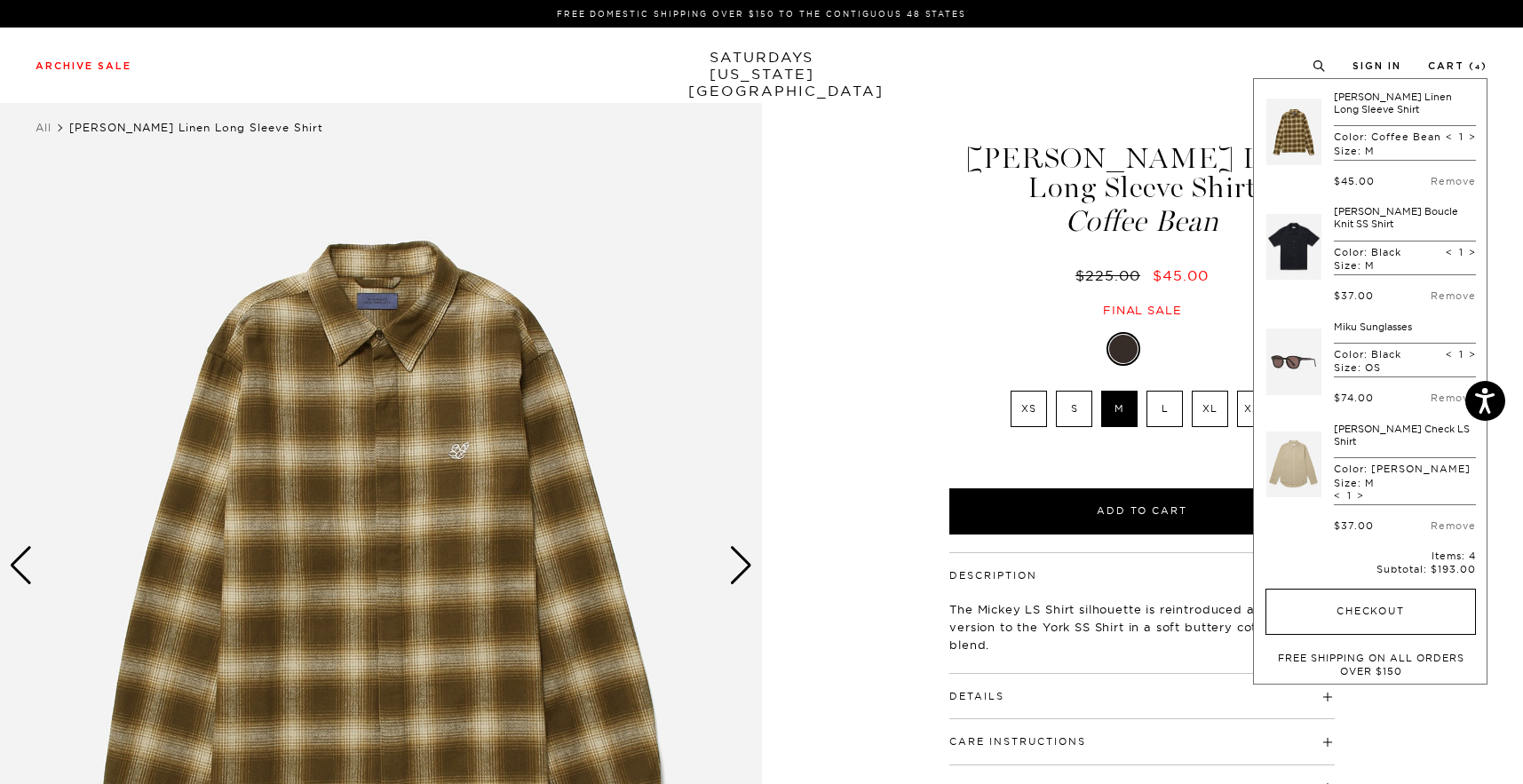
click at [1346, 596] on button "Checkout" at bounding box center [1370, 611] width 210 height 46
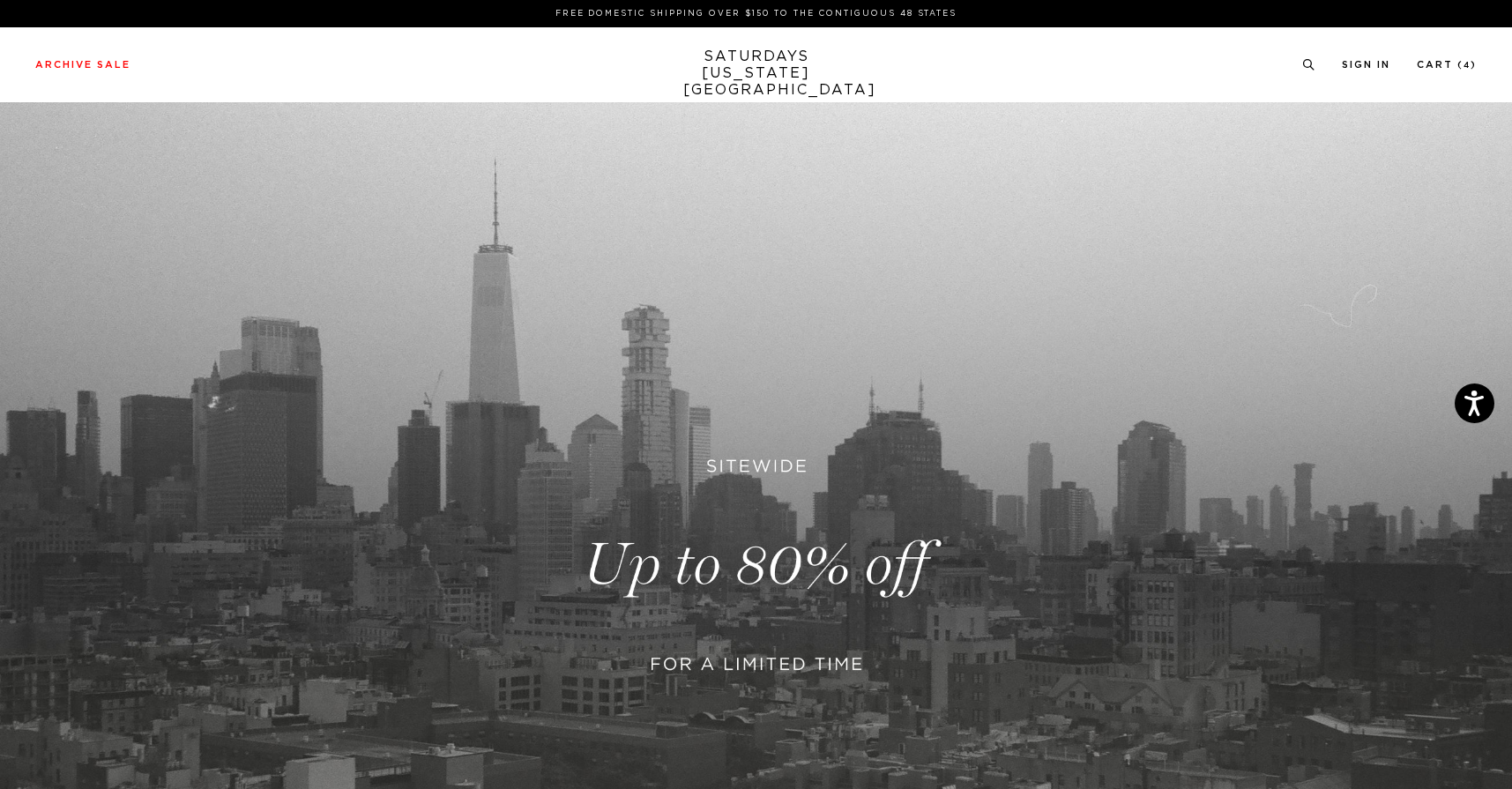
click at [749, 74] on link "SATURDAYS NEW YORK CITY" at bounding box center [755, 74] width 145 height 51
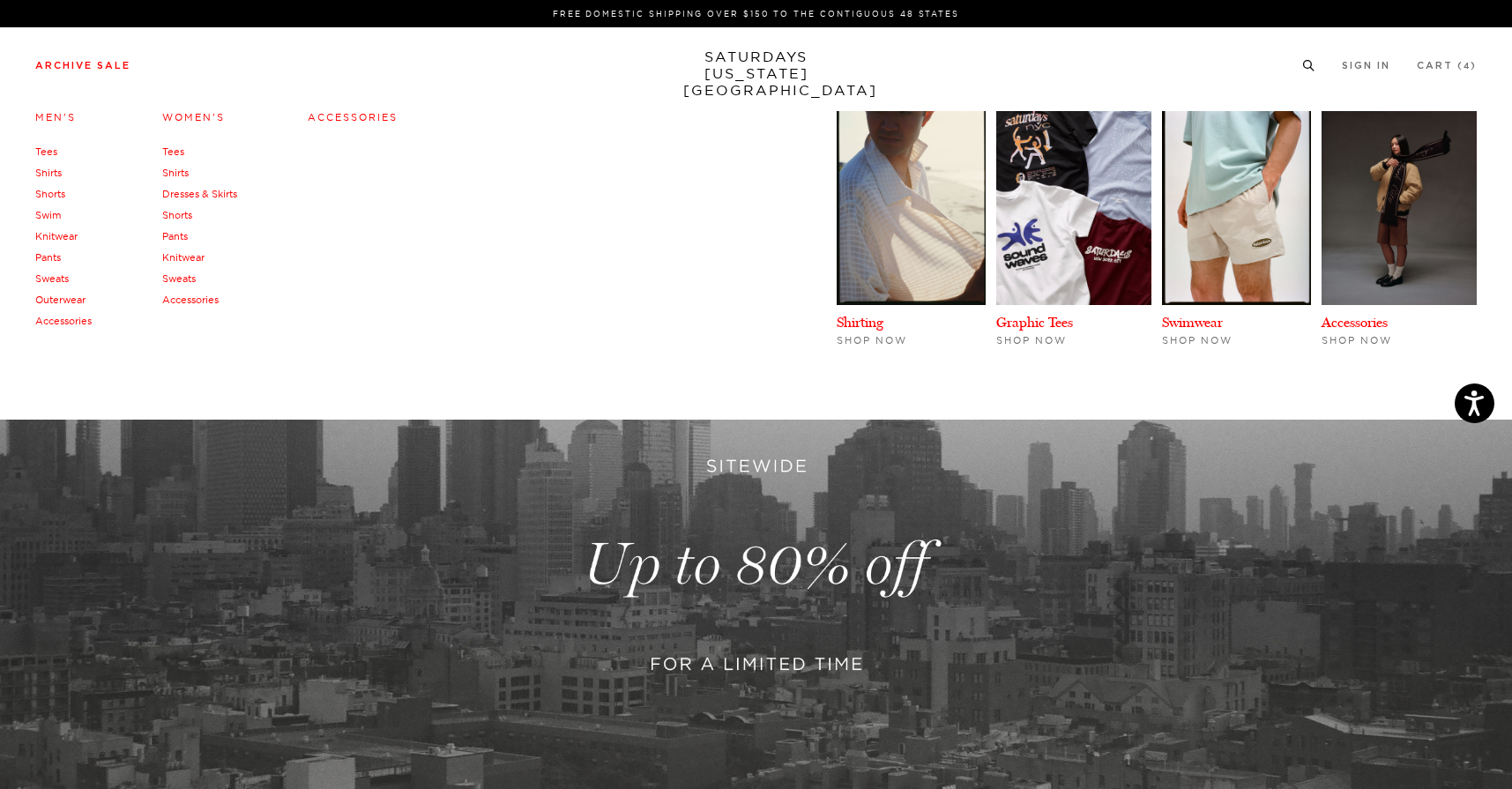
click at [178, 167] on link "Shirts" at bounding box center [175, 172] width 26 height 12
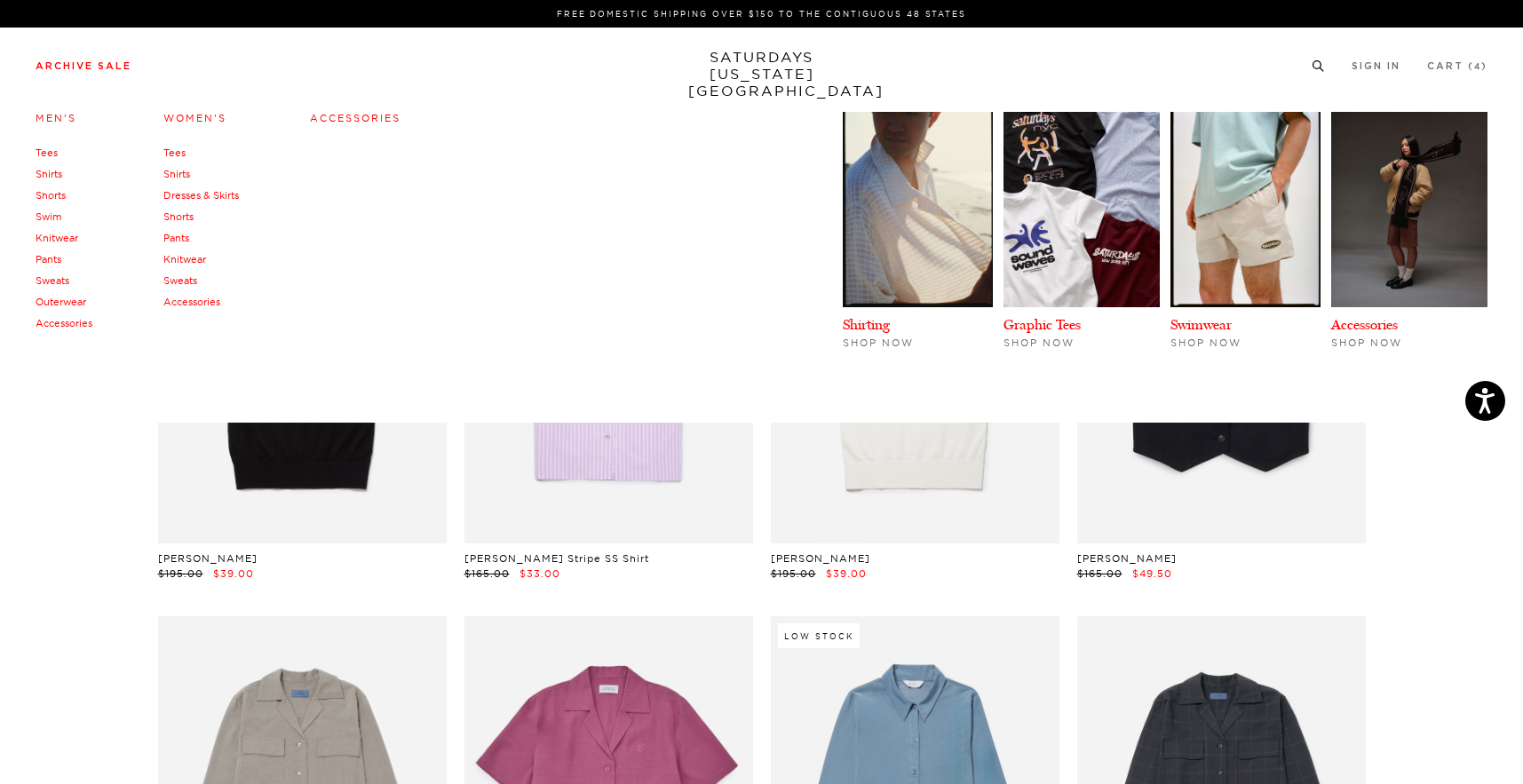
click at [77, 67] on link "Archive Sale" at bounding box center [84, 66] width 96 height 9
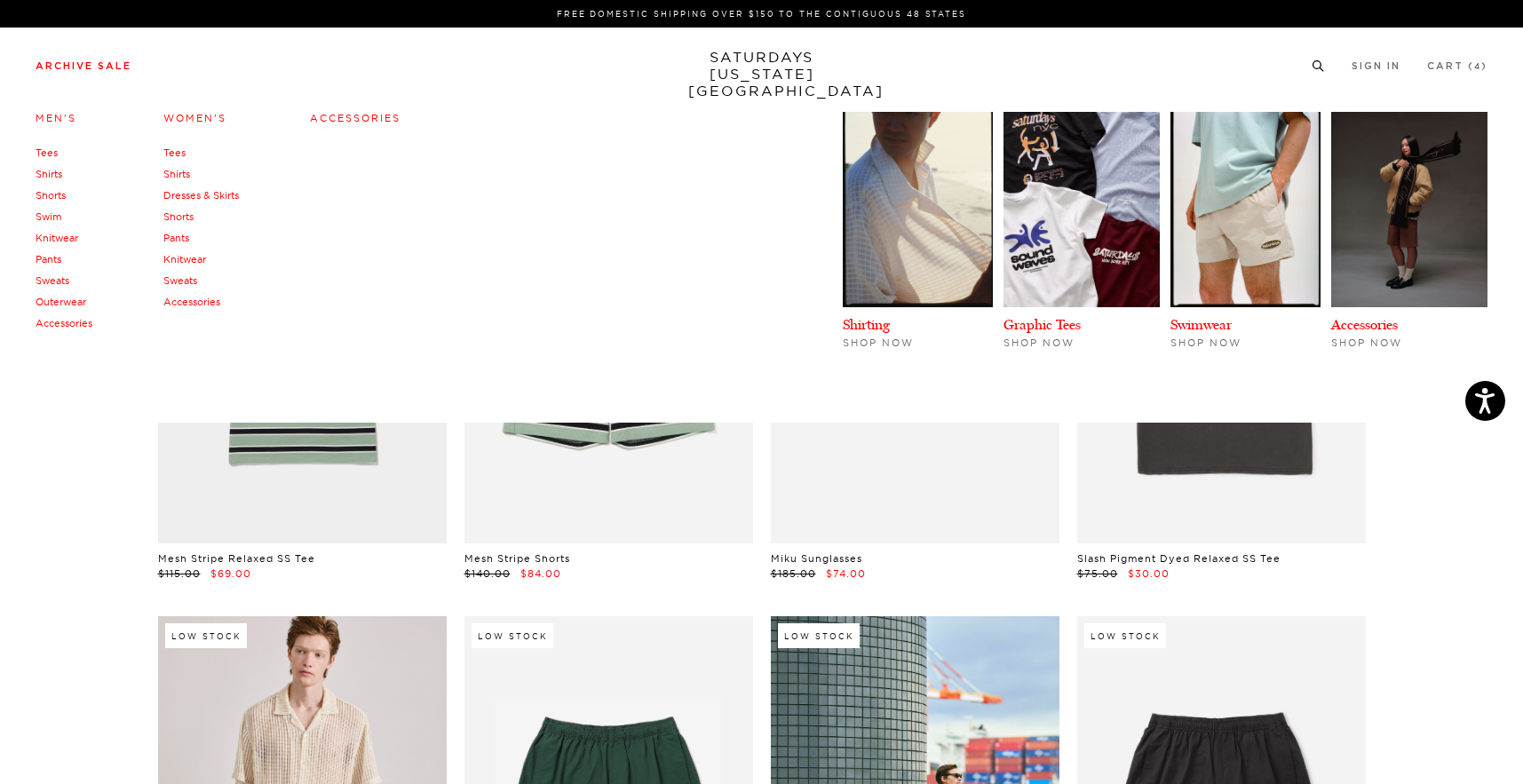
click at [47, 149] on link "Tees" at bounding box center [47, 152] width 23 height 12
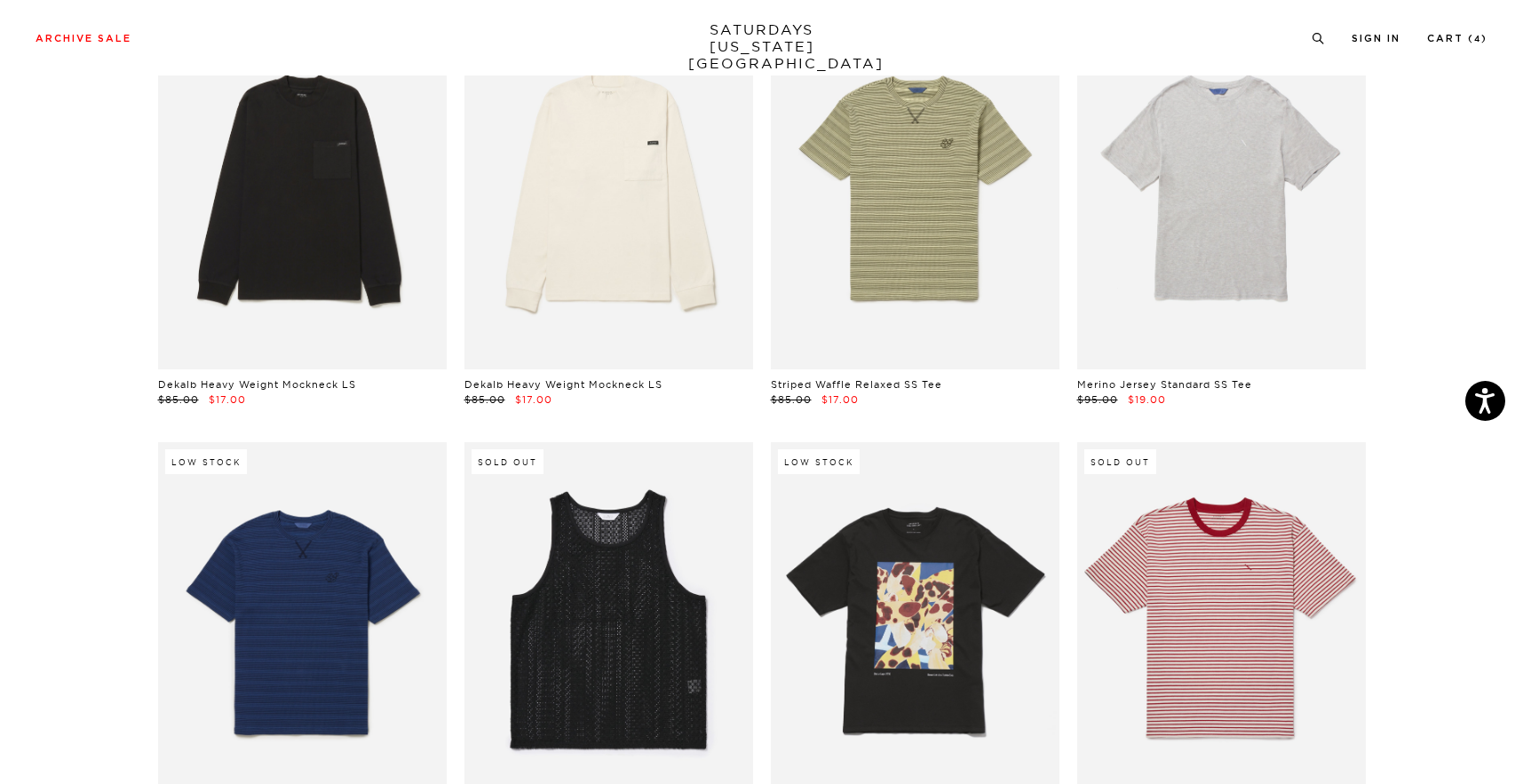
scroll to position [179, 0]
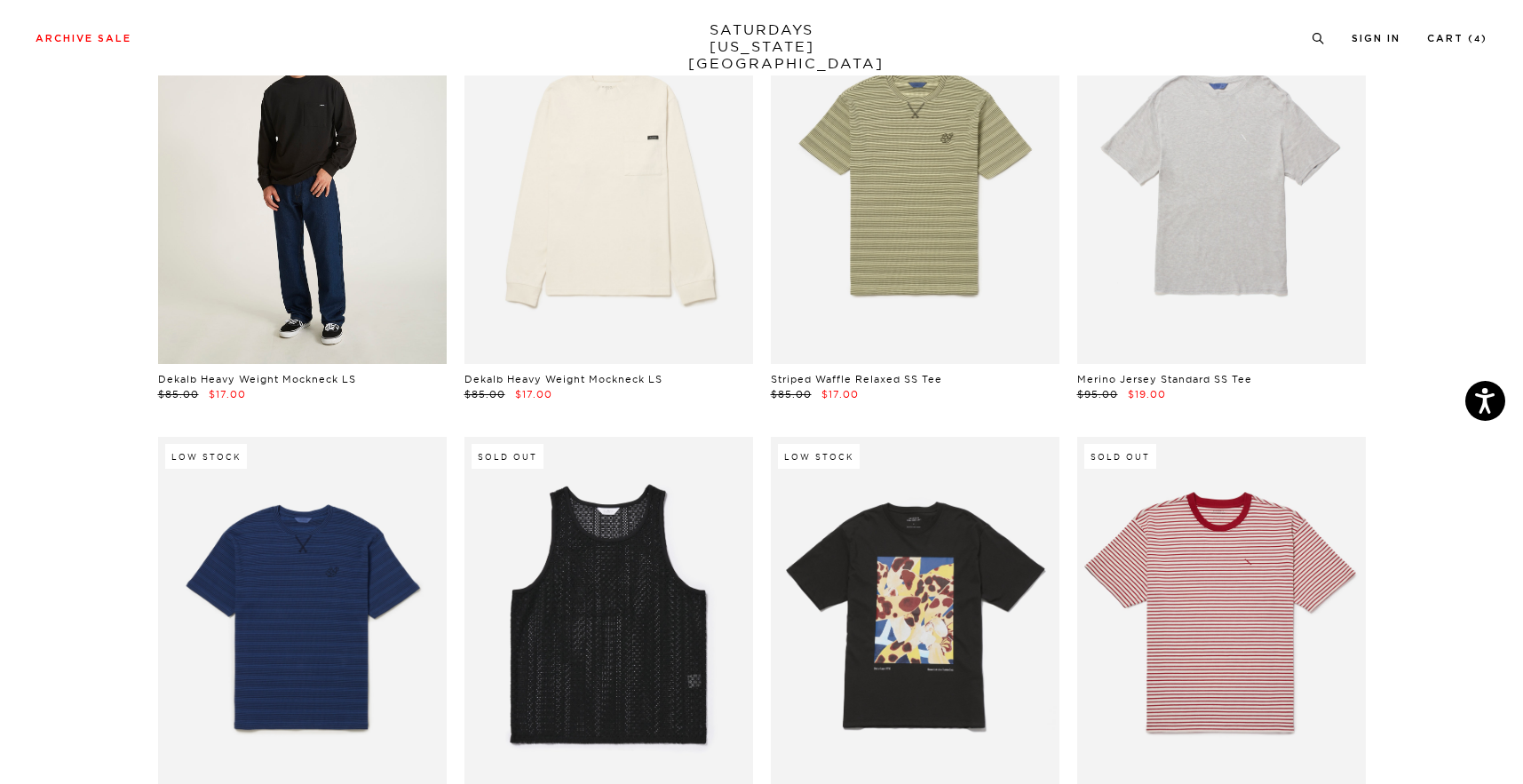
click at [337, 270] on link at bounding box center [303, 184] width 289 height 360
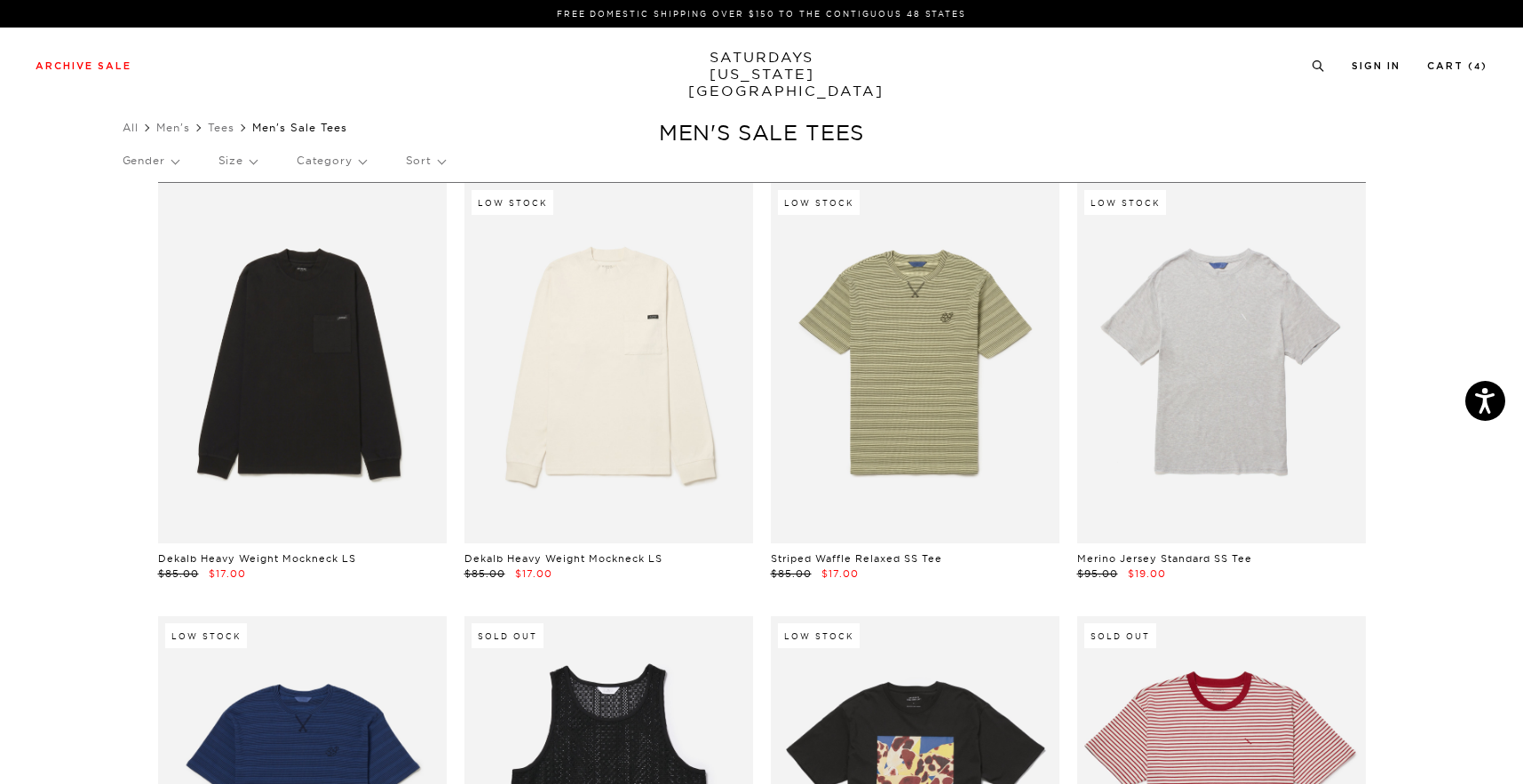
scroll to position [0, 1]
click at [131, 129] on link "All" at bounding box center [130, 127] width 16 height 13
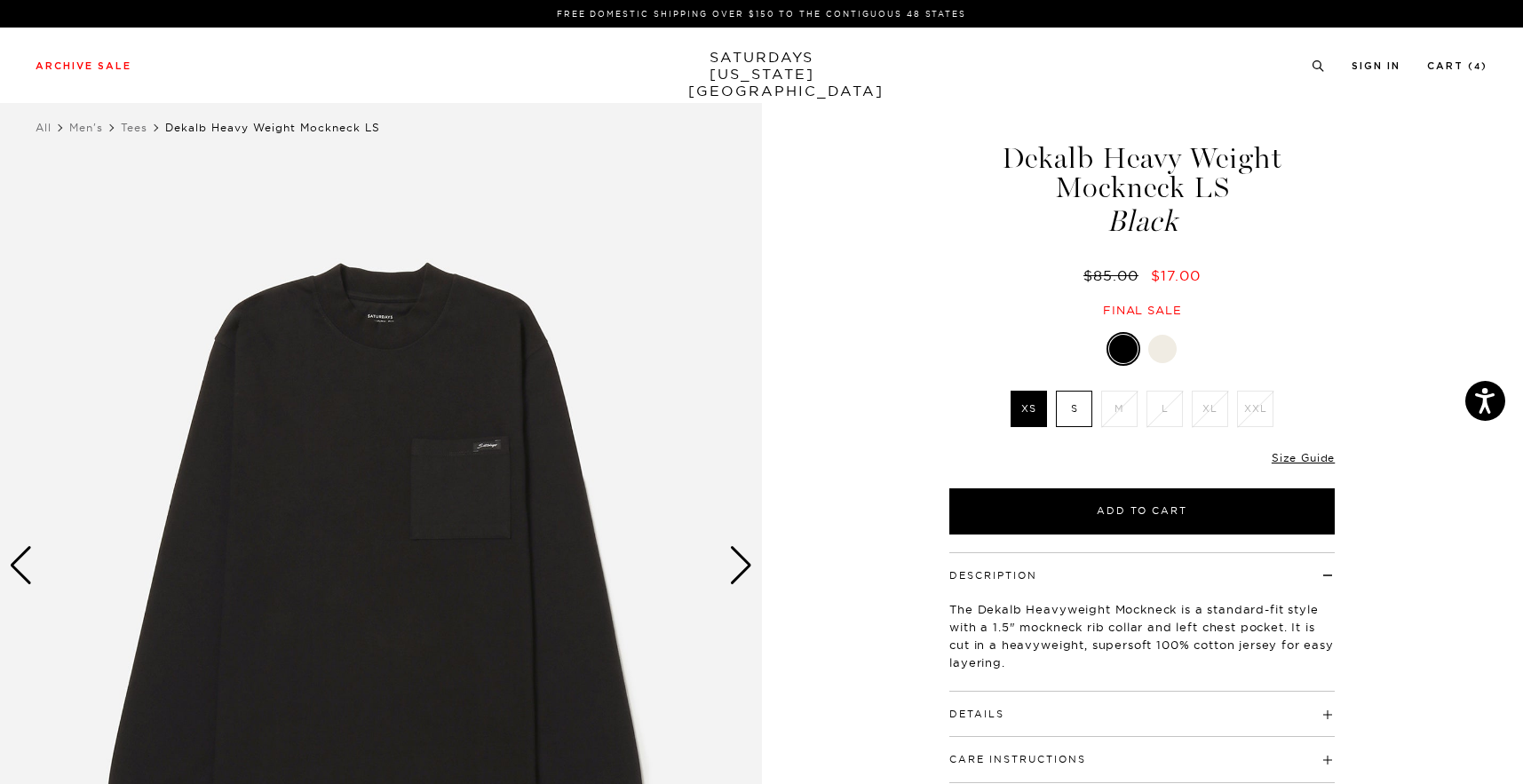
click at [1163, 348] on div at bounding box center [1163, 349] width 28 height 28
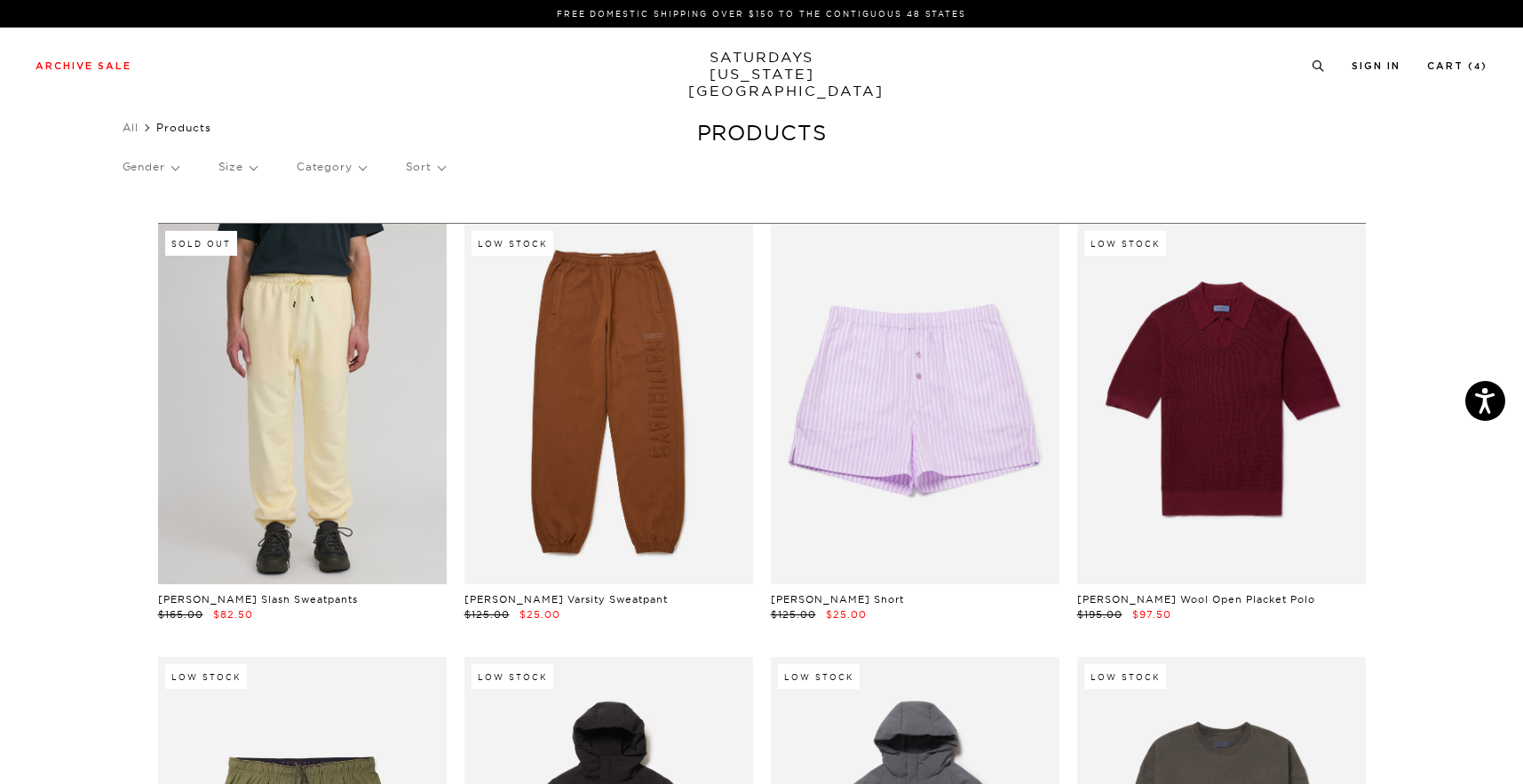
click at [264, 382] on link at bounding box center [303, 404] width 289 height 360
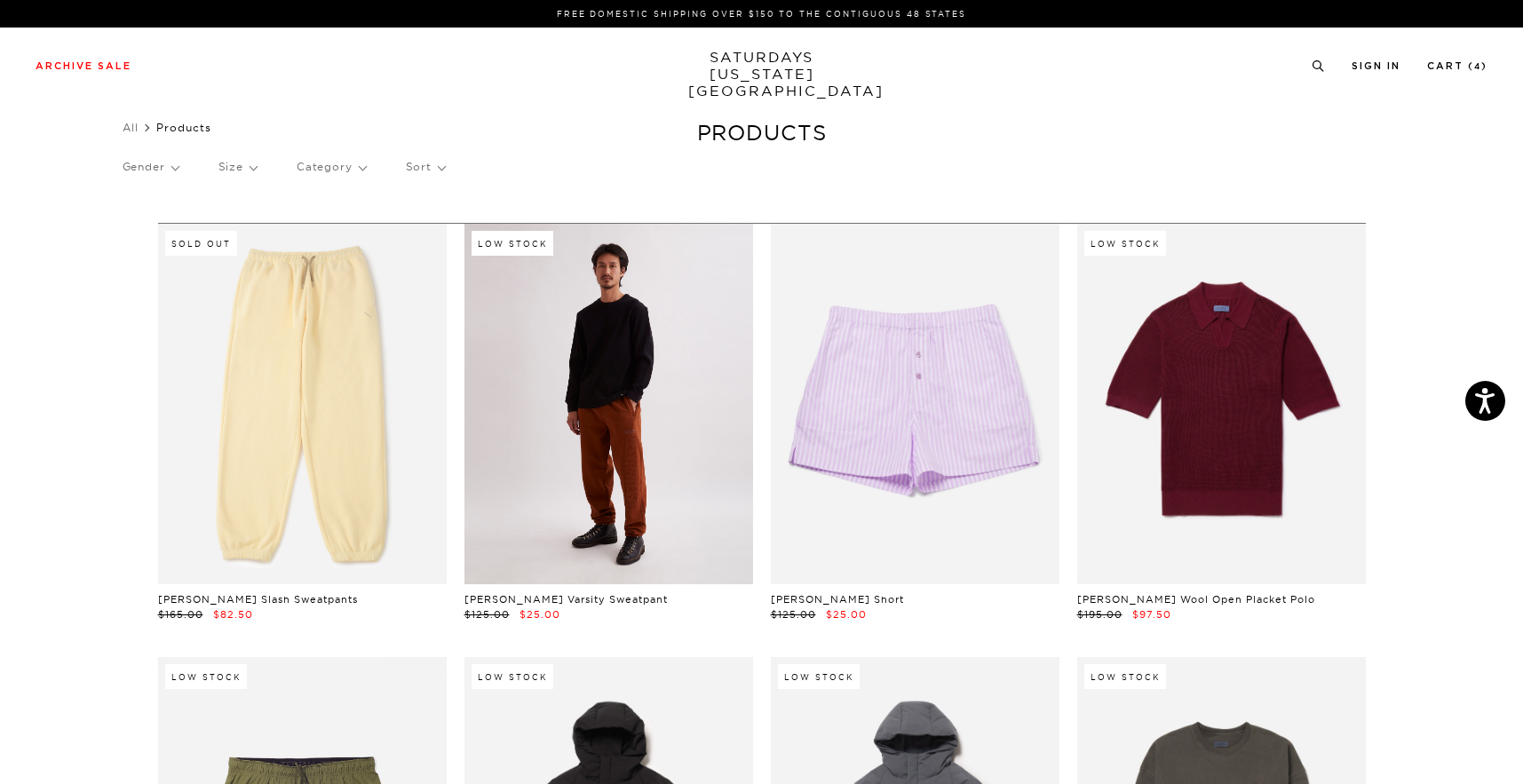
click at [594, 381] on link at bounding box center [609, 404] width 289 height 360
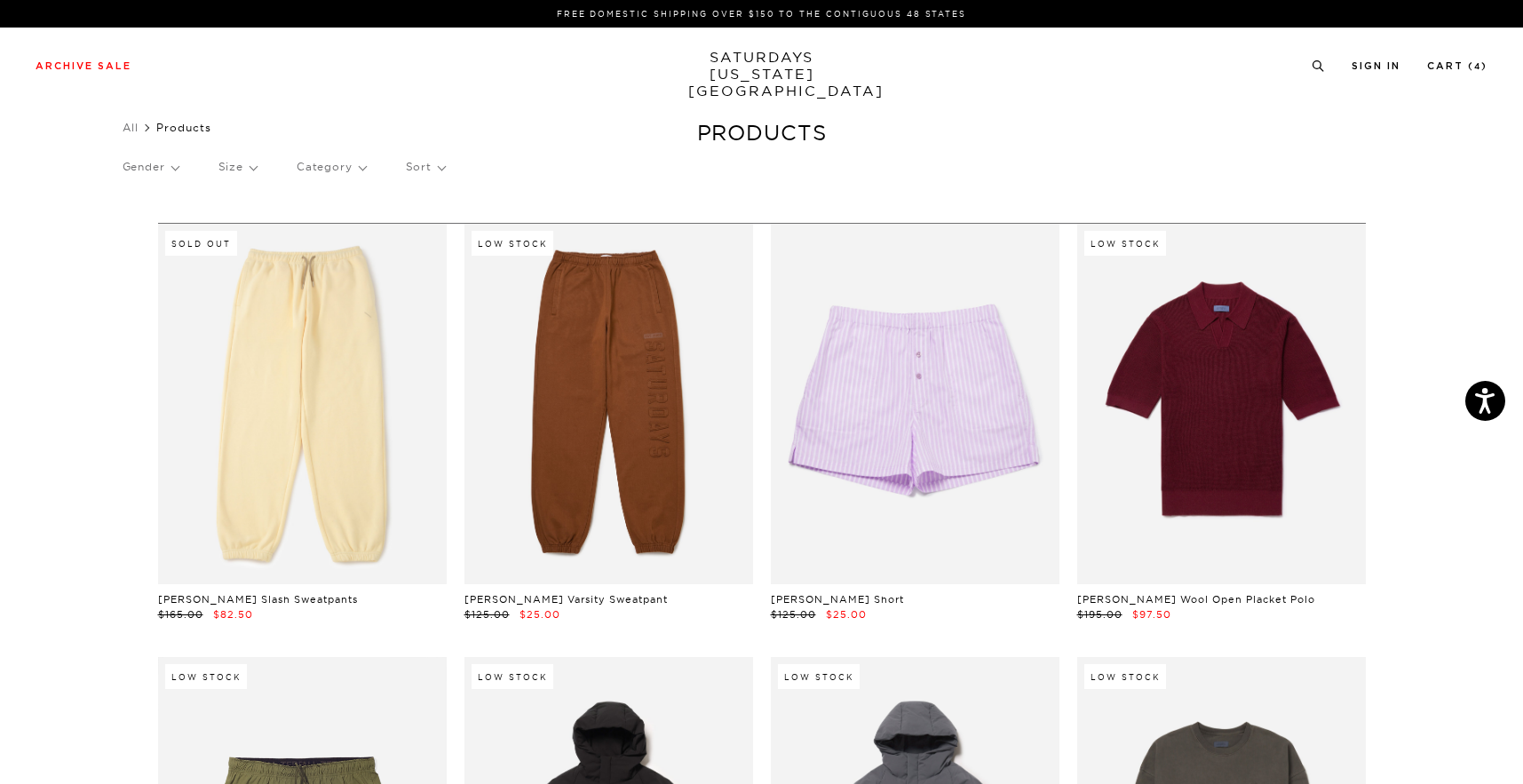
click at [441, 164] on p "Sort" at bounding box center [425, 166] width 39 height 41
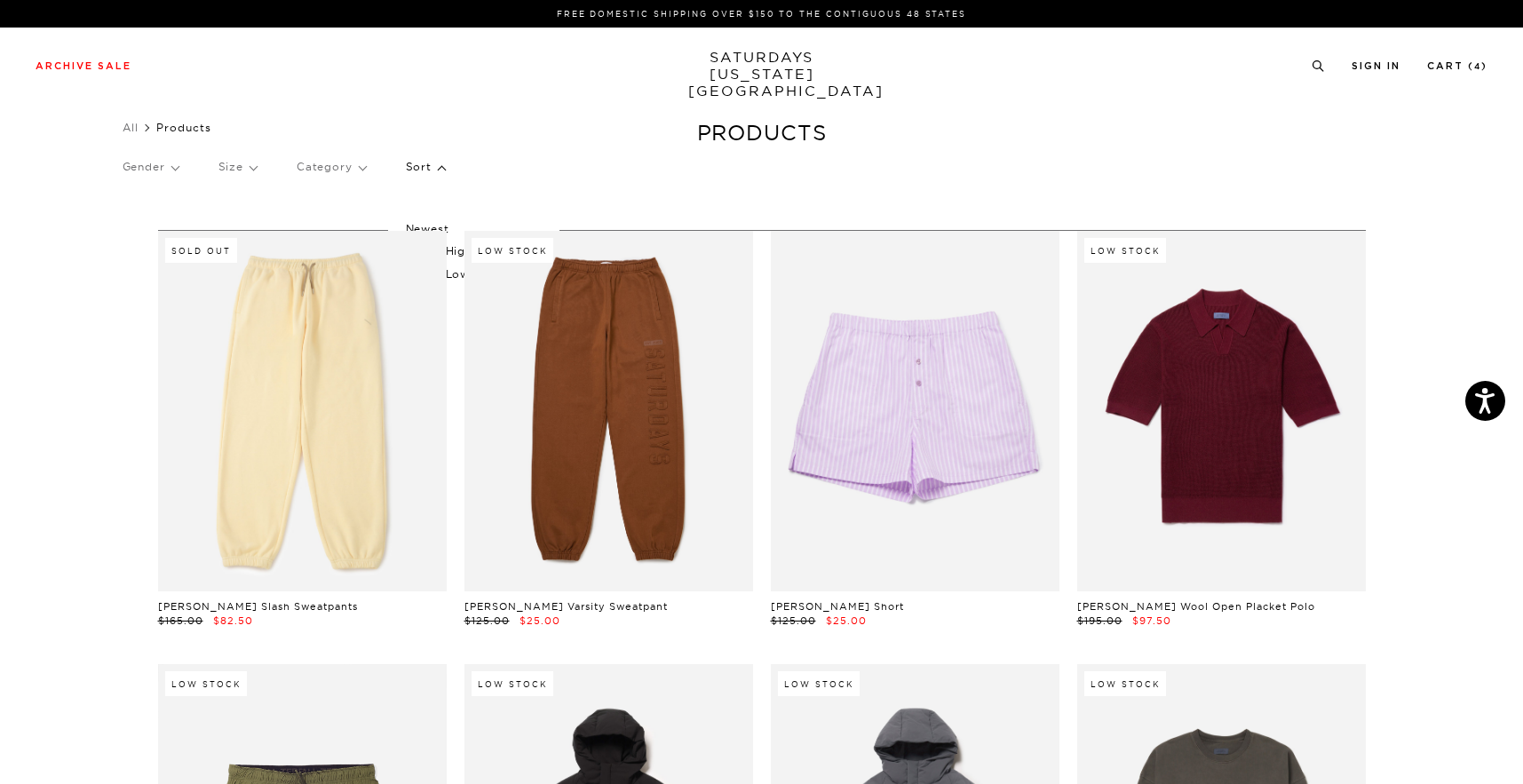
click at [526, 183] on div "Gender Size Category Sort Newest Price (Highest-lowest) Price (Lowest-highest)" at bounding box center [762, 170] width 1279 height 47
click at [447, 174] on div "Gender Size Category Sort Newest Price (Highest-lowest) Price (Lowest-highest)" at bounding box center [762, 170] width 1279 height 47
click at [438, 168] on p "Sort" at bounding box center [425, 166] width 39 height 41
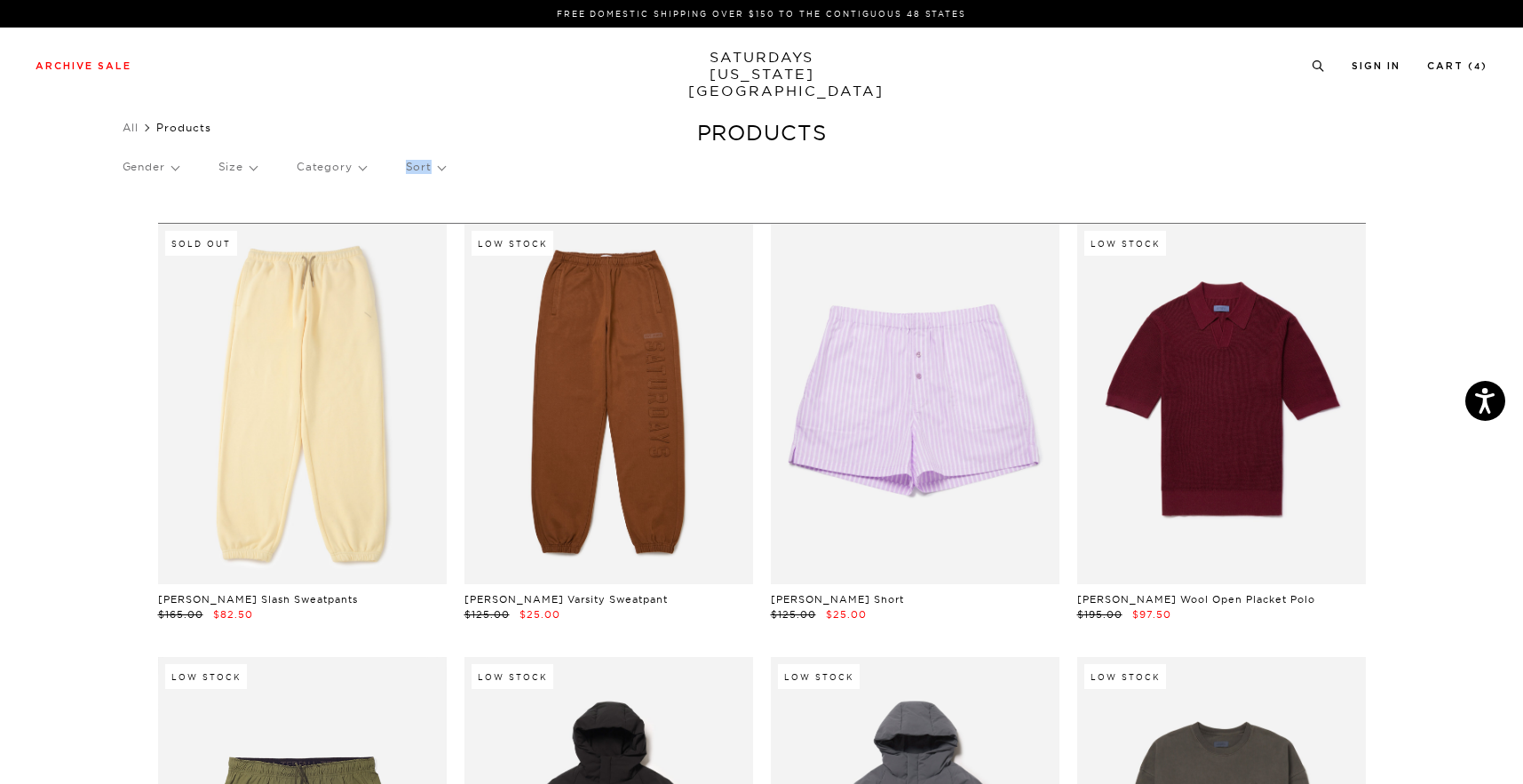
click at [438, 168] on p "Sort" at bounding box center [425, 166] width 39 height 41
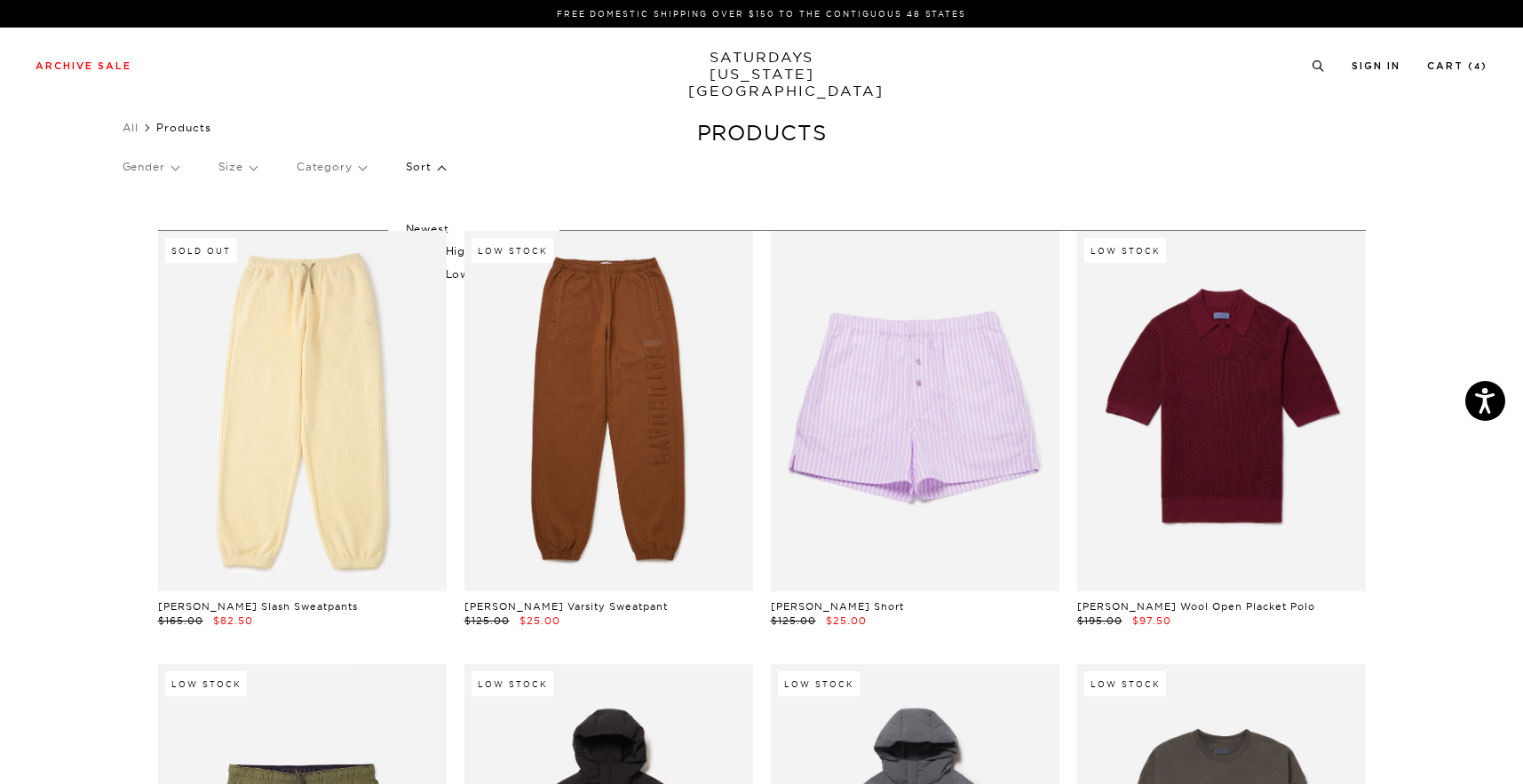
click at [434, 219] on p "Newest" at bounding box center [474, 229] width 136 height 23
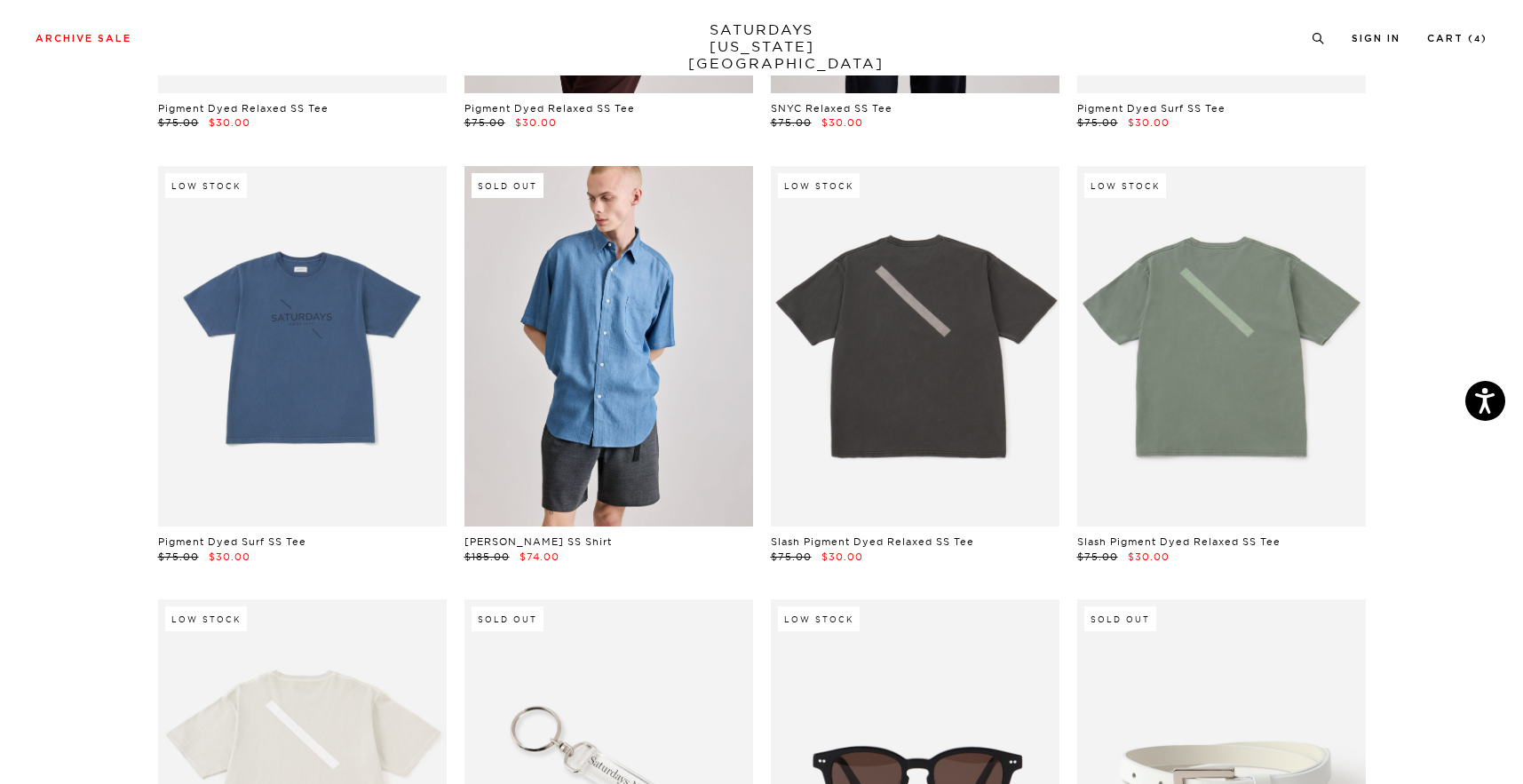
scroll to position [632, 0]
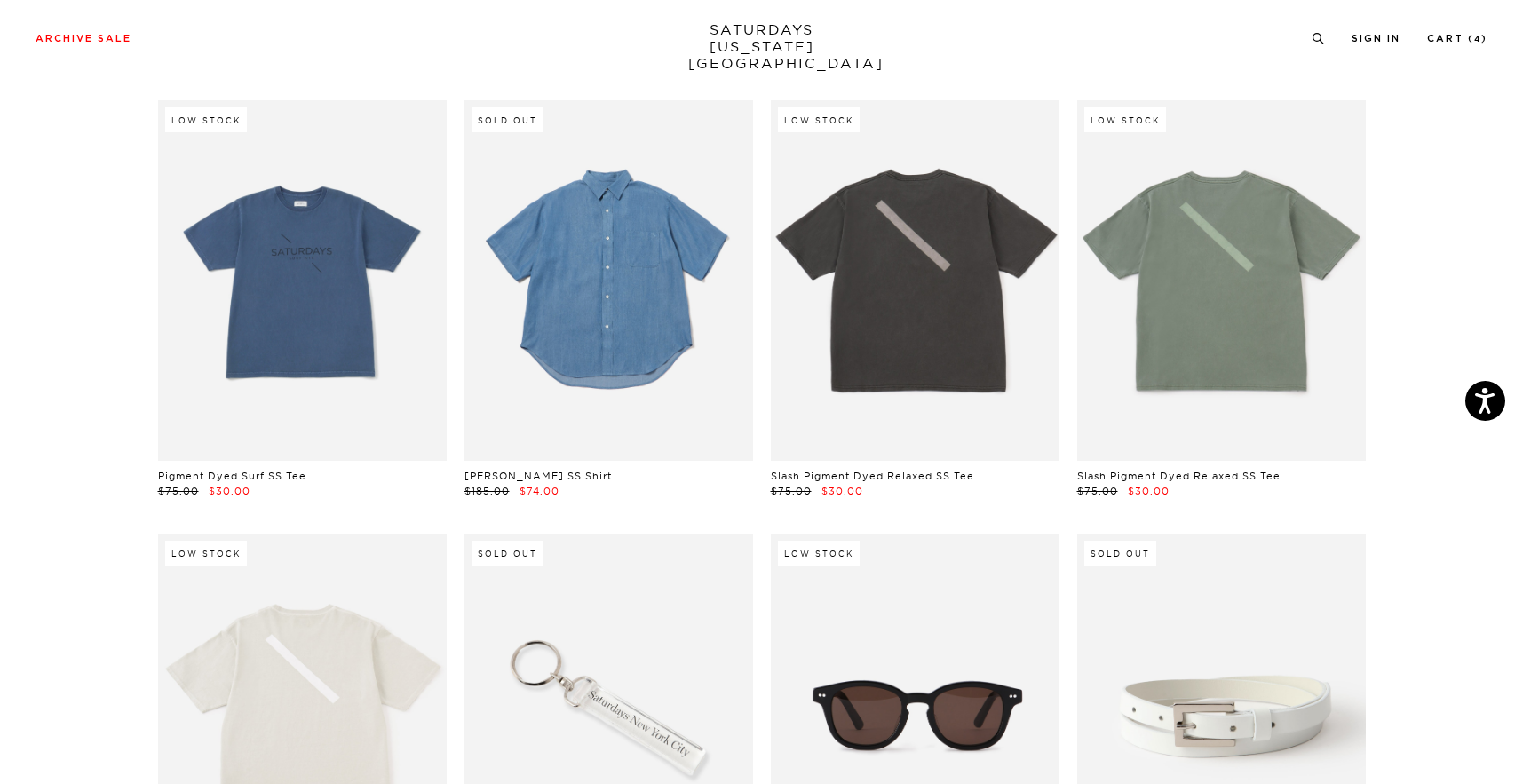
click at [590, 217] on link at bounding box center [609, 280] width 289 height 360
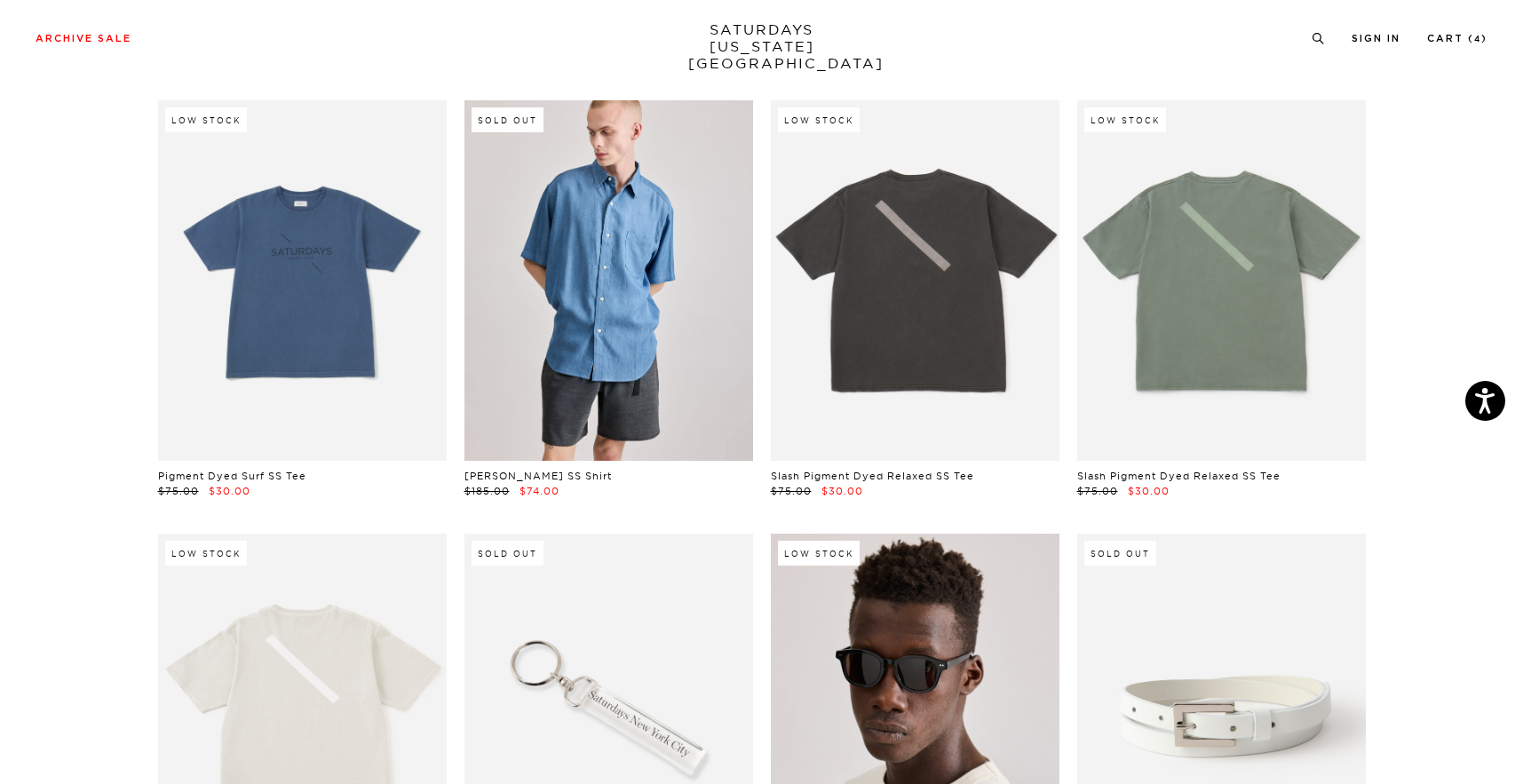
click at [849, 610] on link at bounding box center [915, 714] width 289 height 360
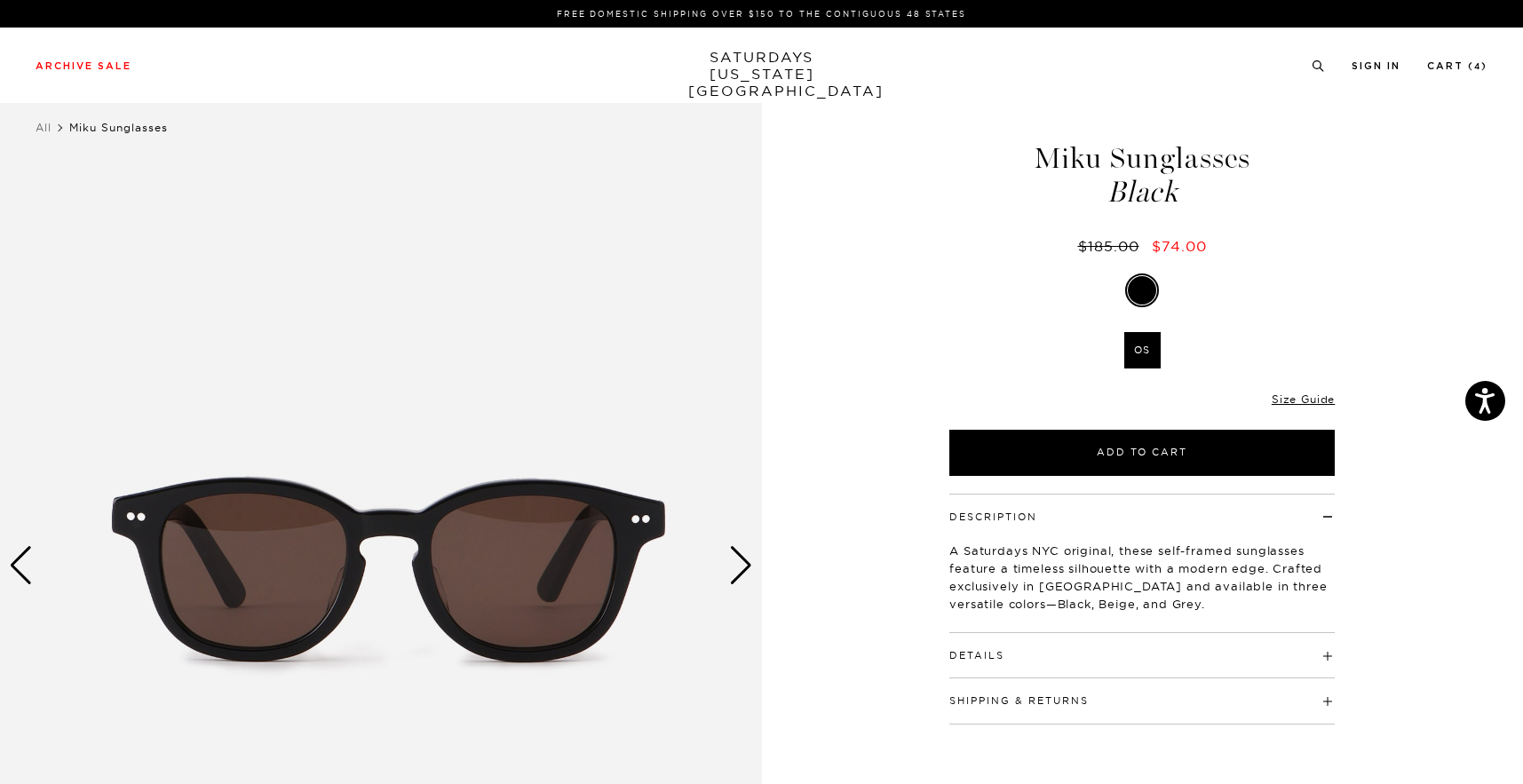
click at [750, 566] on div "Next slide" at bounding box center [741, 565] width 24 height 39
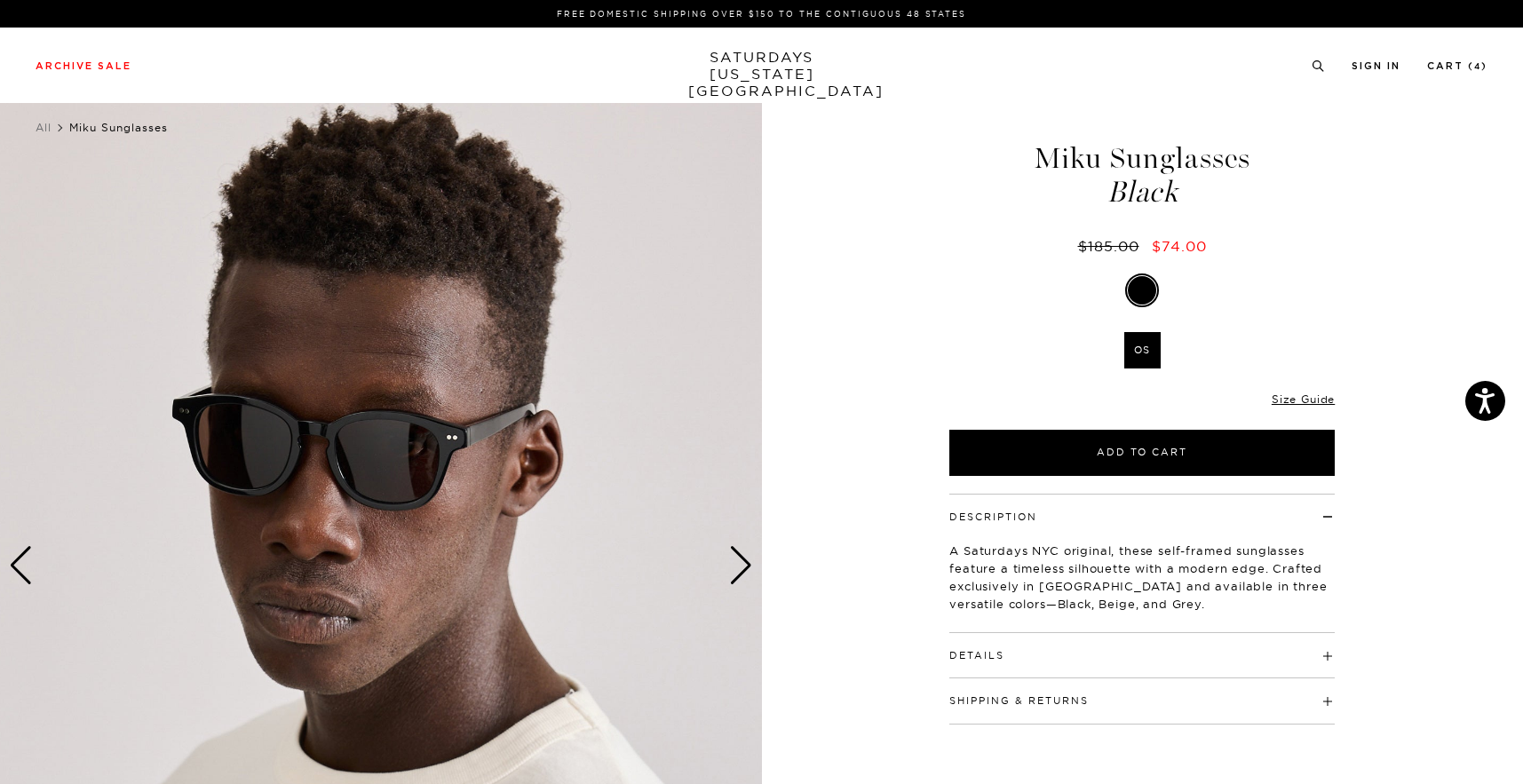
click at [750, 566] on div "Next slide" at bounding box center [741, 565] width 24 height 39
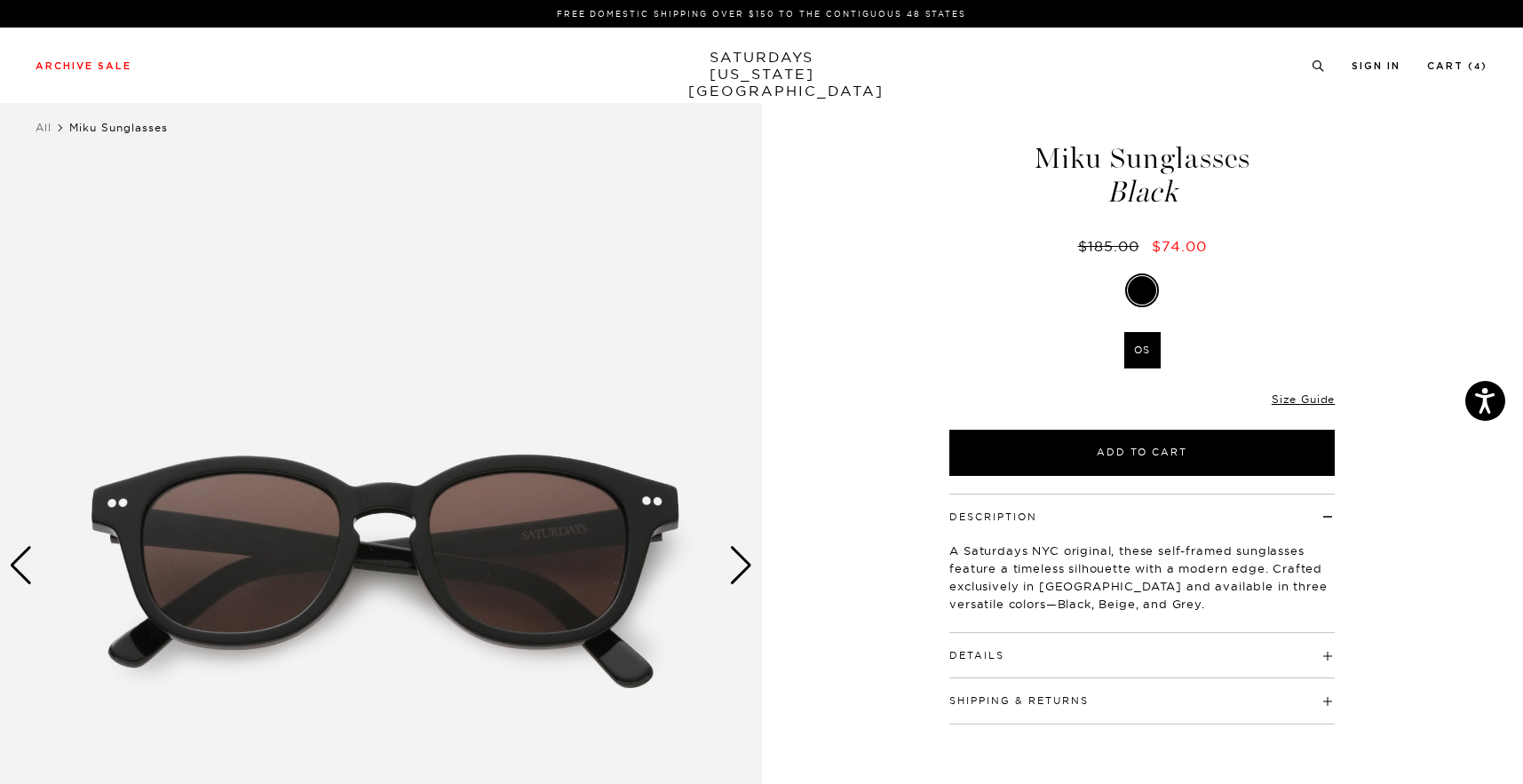
click at [750, 566] on div "Next slide" at bounding box center [741, 565] width 24 height 39
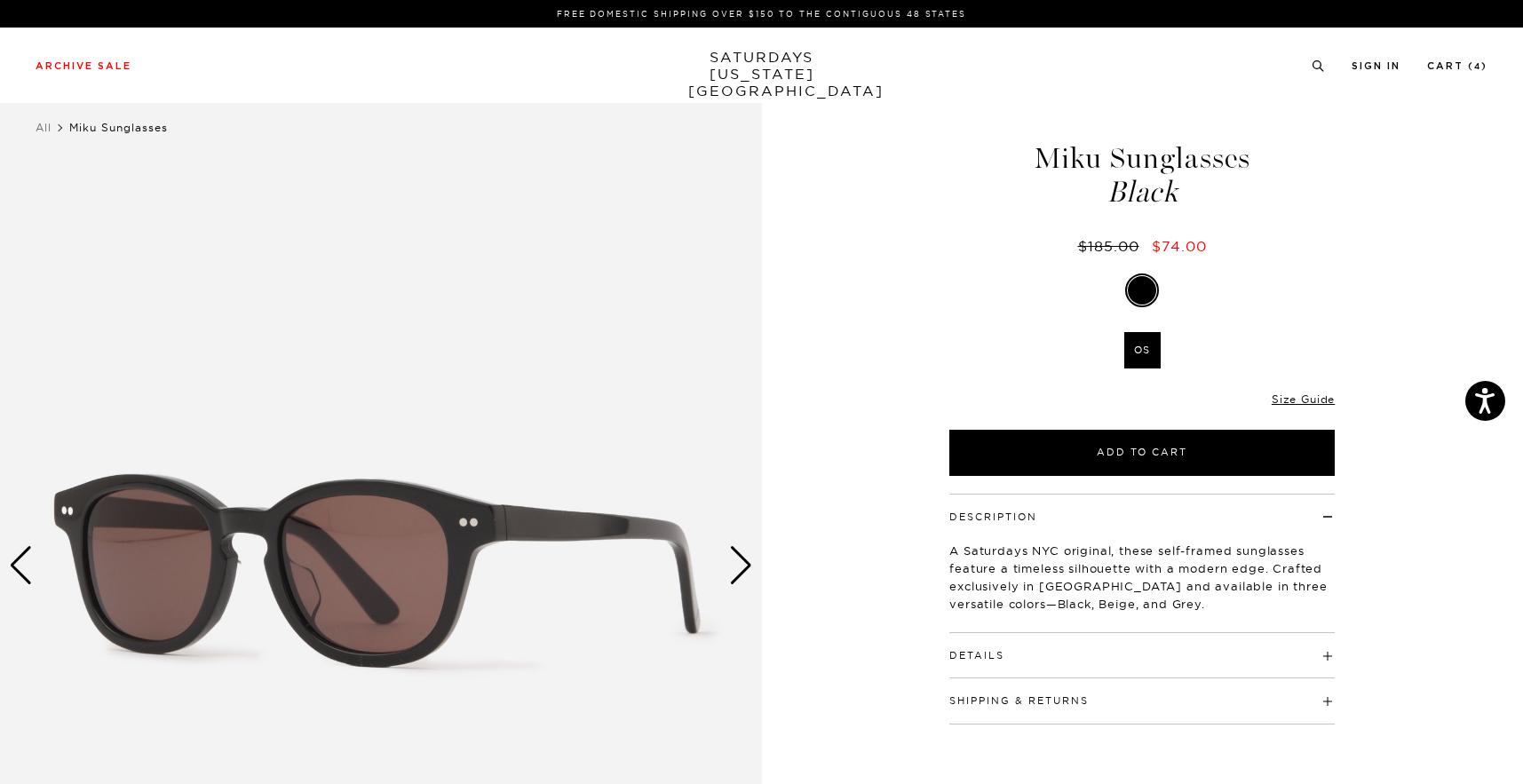
click at [750, 566] on div "Next slide" at bounding box center [741, 565] width 24 height 39
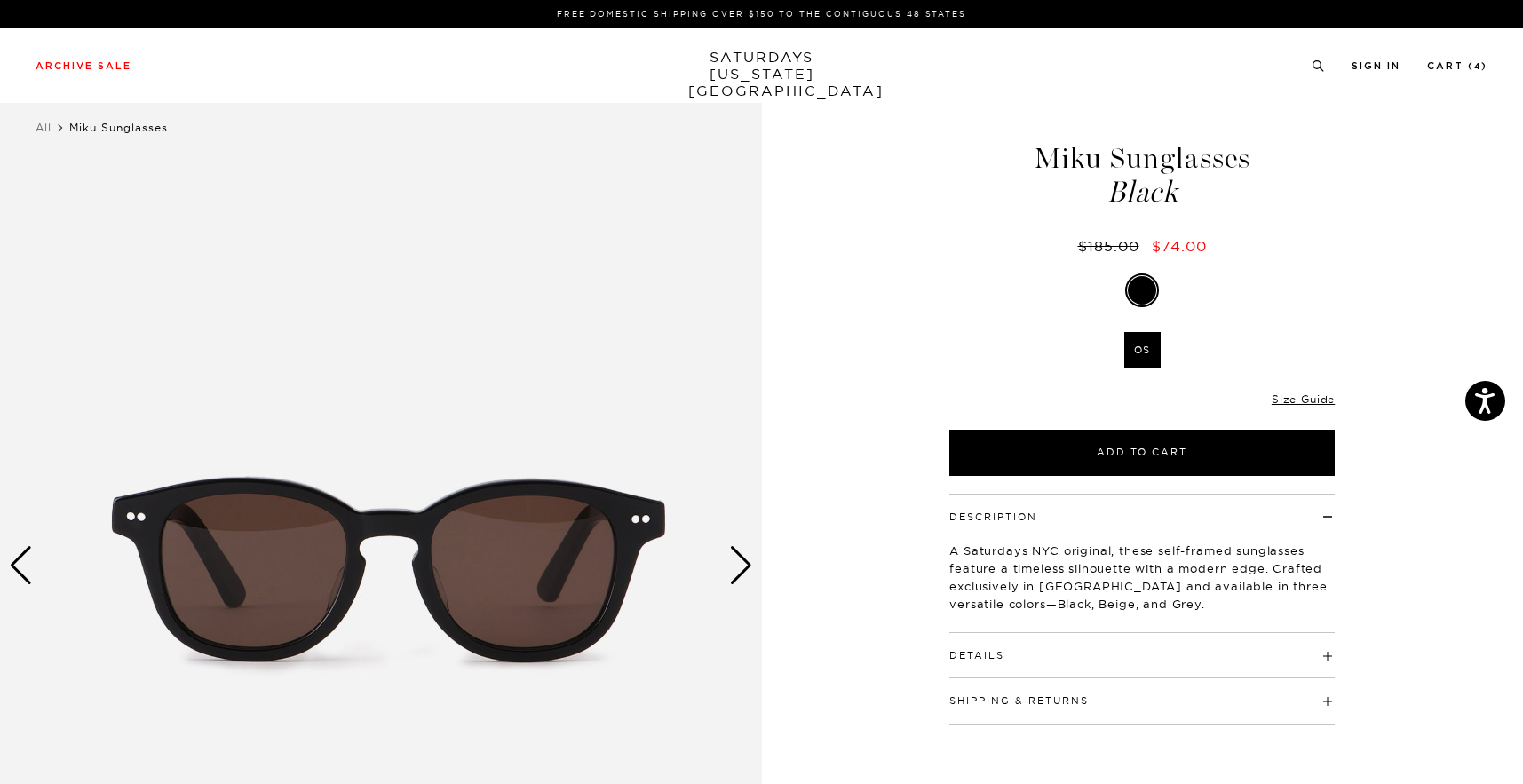
click at [750, 566] on div "Next slide" at bounding box center [741, 565] width 24 height 39
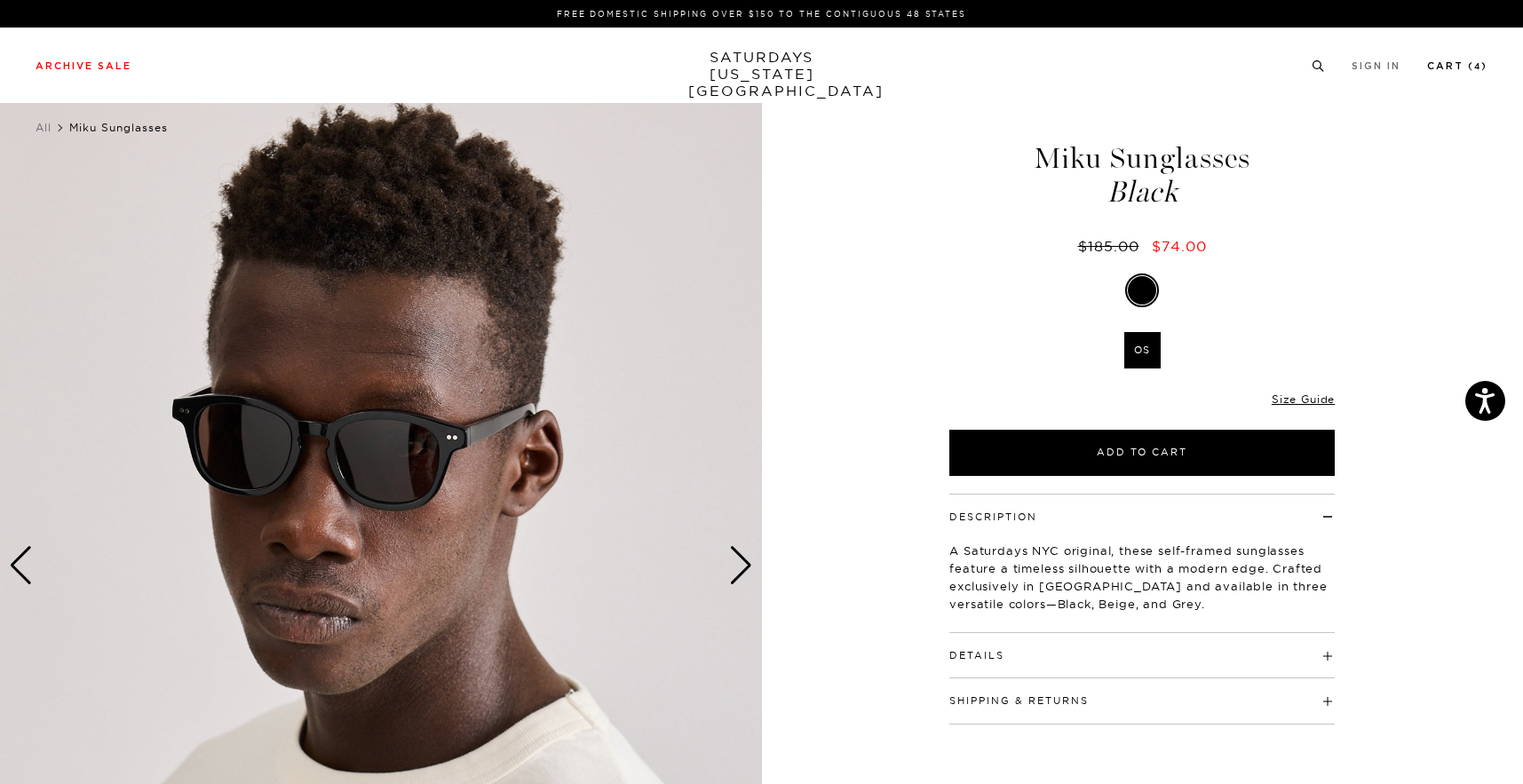
click at [1451, 69] on link "Cart ( 4 )" at bounding box center [1458, 66] width 60 height 9
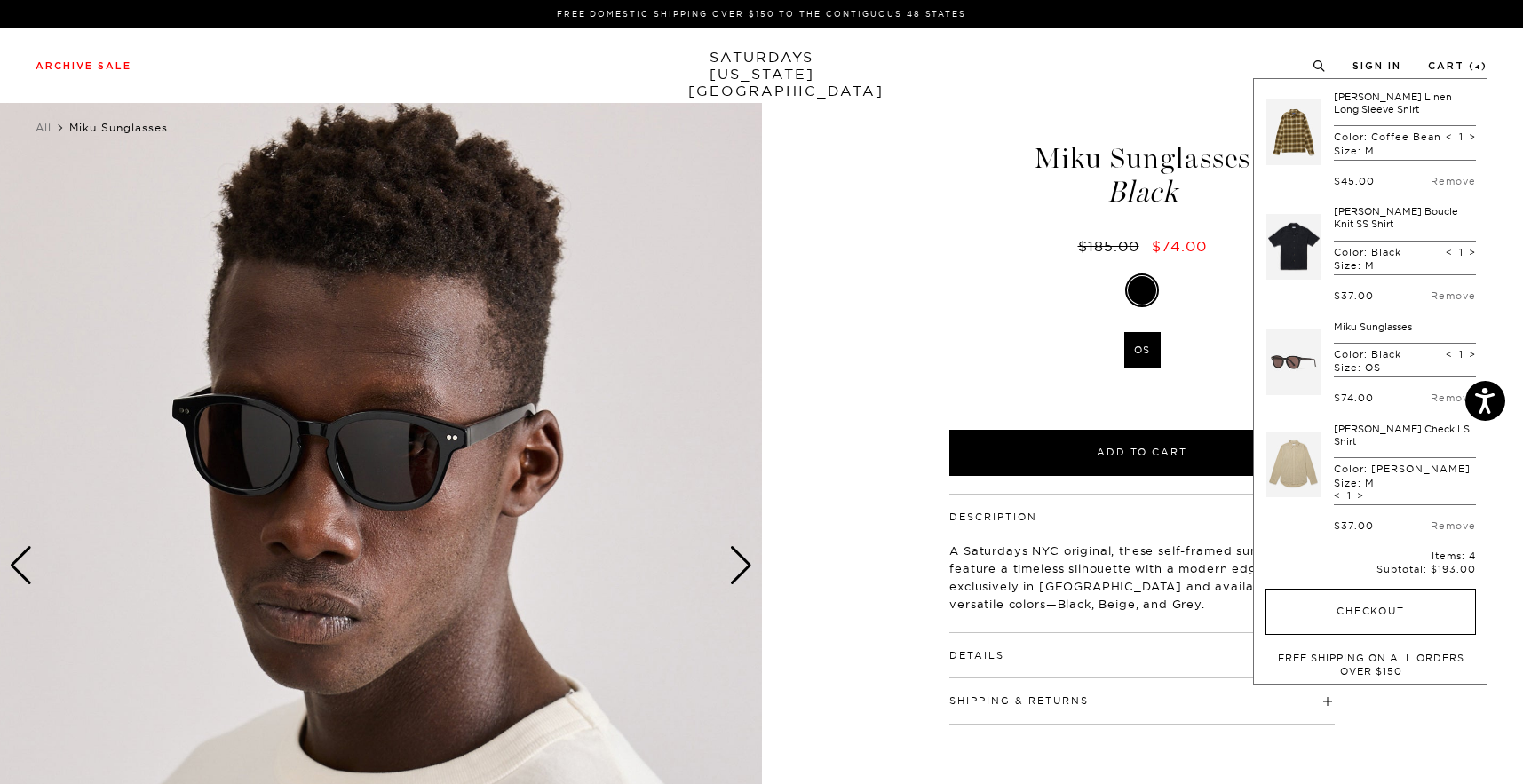
click at [1344, 595] on button "Checkout" at bounding box center [1370, 611] width 210 height 46
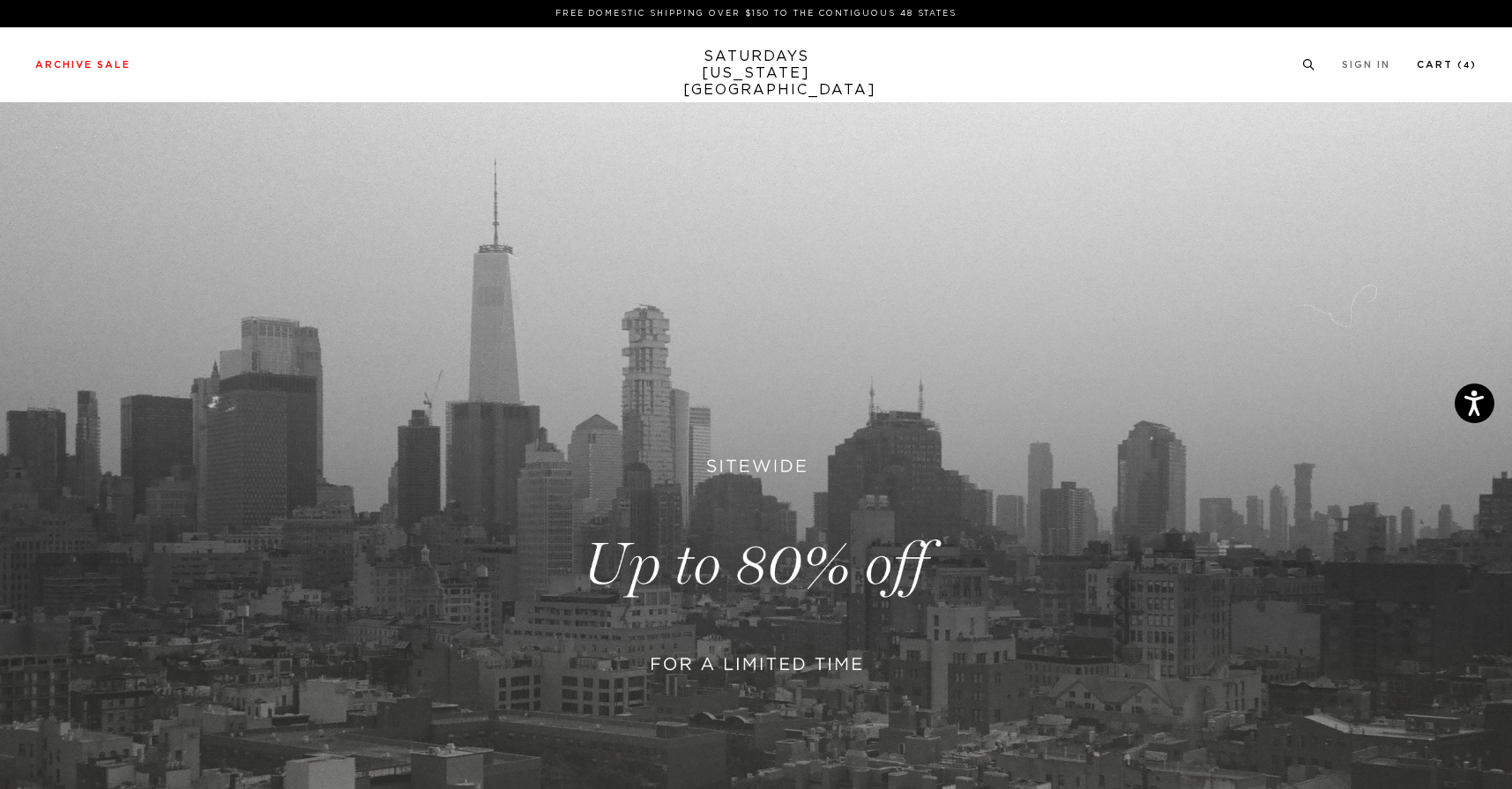
click at [1446, 69] on link "Cart ( 4 )" at bounding box center [1447, 65] width 60 height 9
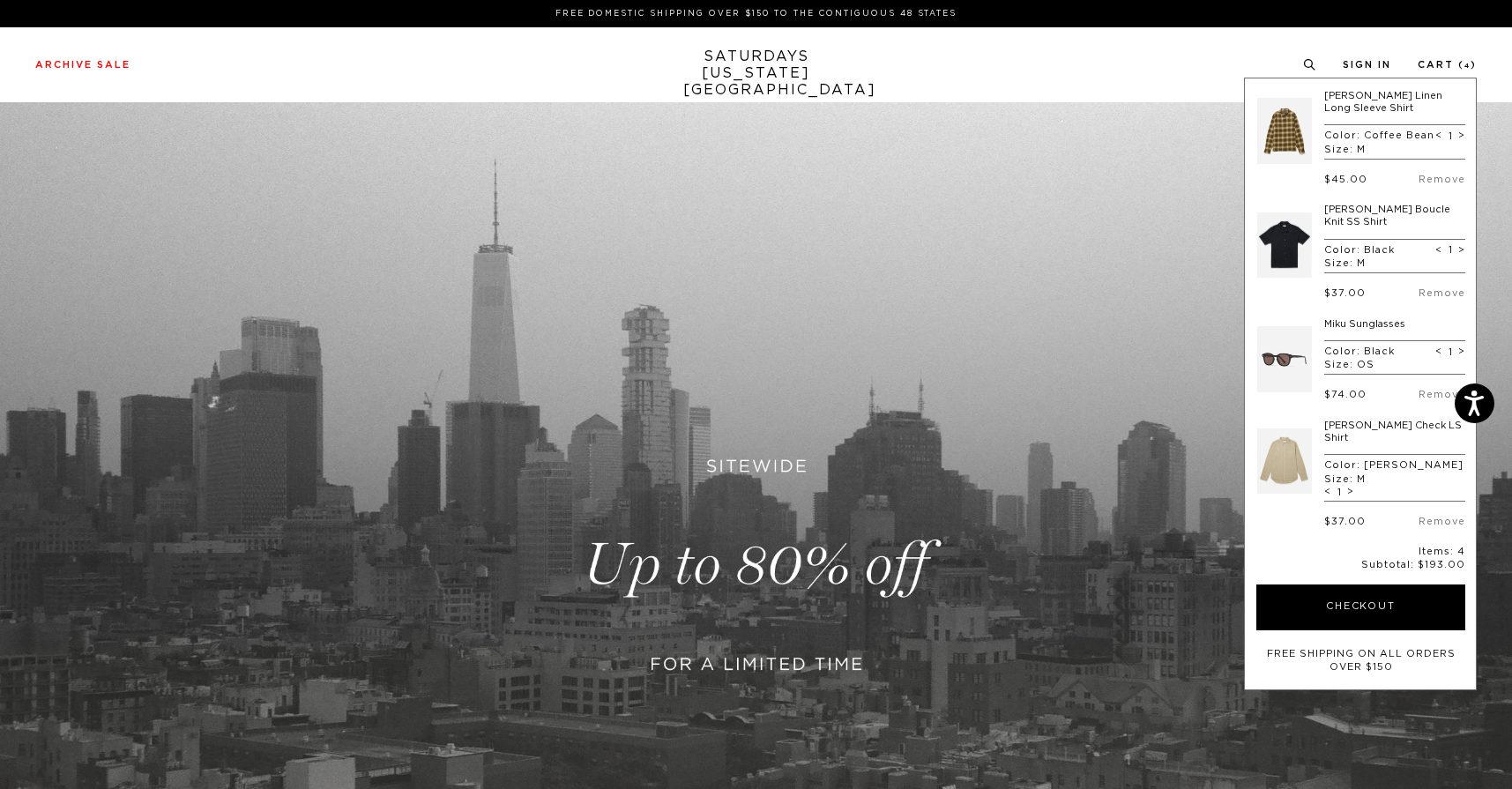
click at [1291, 459] on link at bounding box center [1284, 461] width 54 height 82
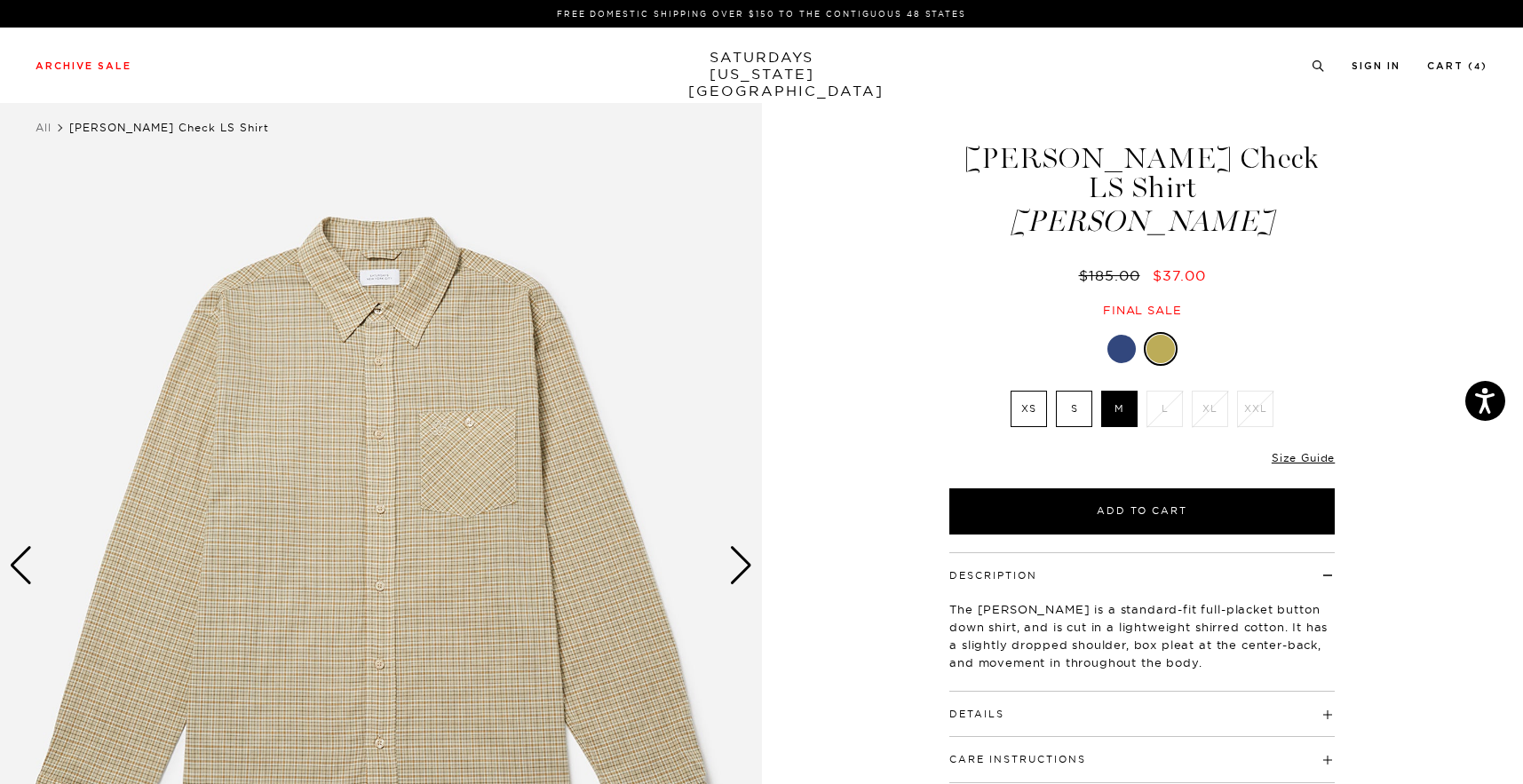
click at [1129, 335] on div at bounding box center [1122, 349] width 28 height 28
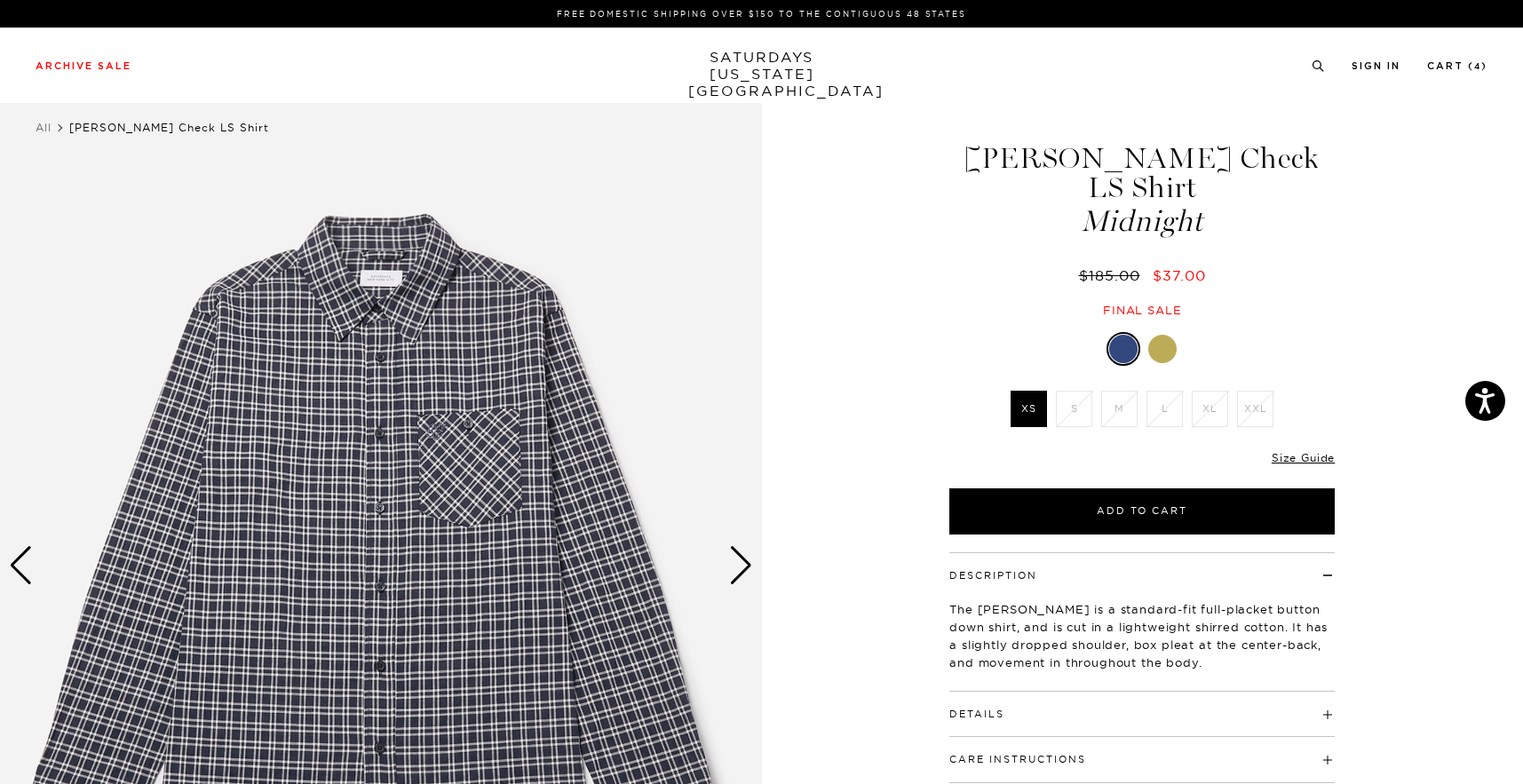
click at [1165, 335] on div at bounding box center [1163, 349] width 28 height 28
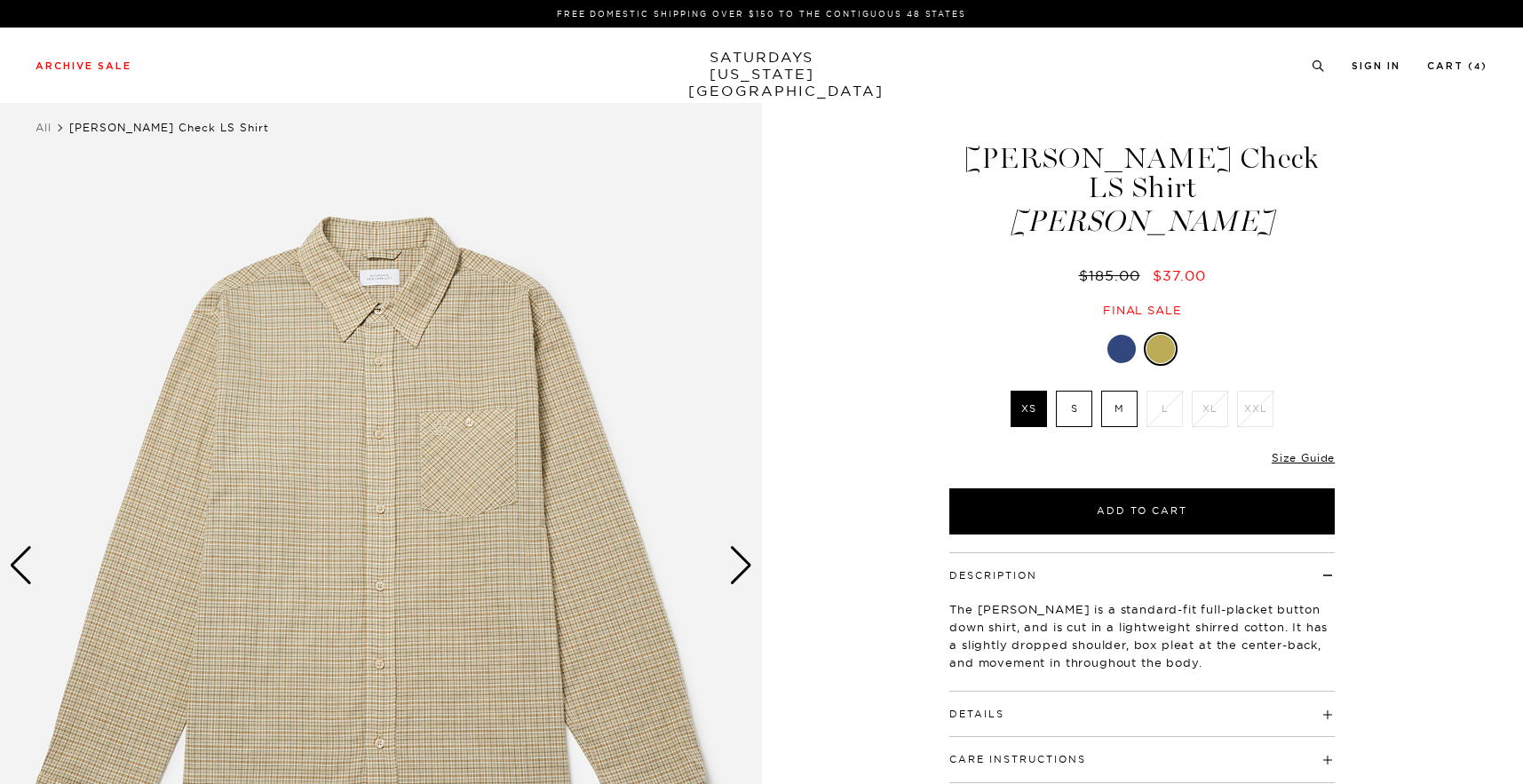
click at [1127, 391] on label "M" at bounding box center [1119, 409] width 37 height 37
click at [0, 0] on input "M" at bounding box center [0, 0] width 0 height 0
click at [737, 562] on div "Next slide" at bounding box center [741, 565] width 24 height 39
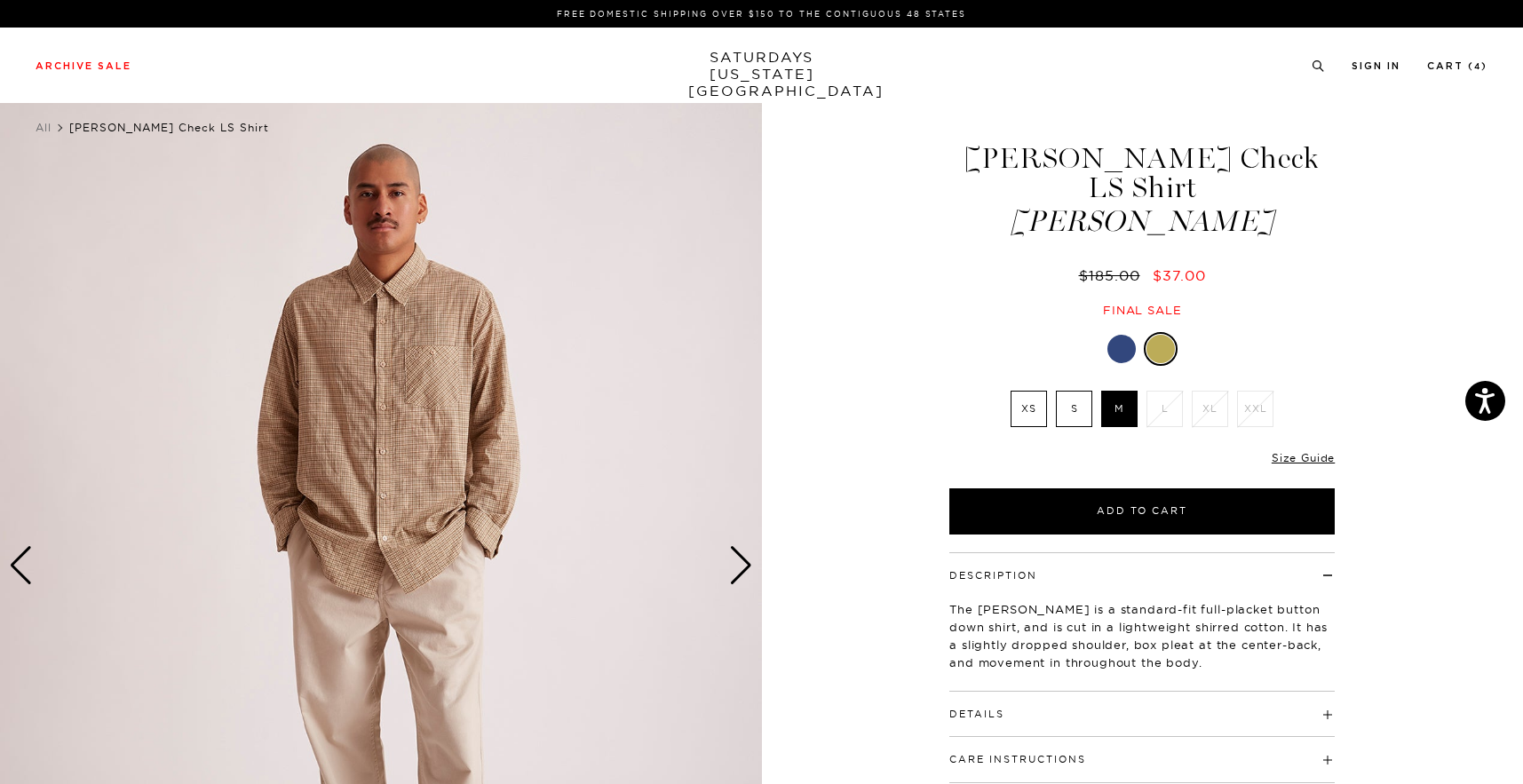
click at [737, 562] on div "Next slide" at bounding box center [741, 565] width 24 height 39
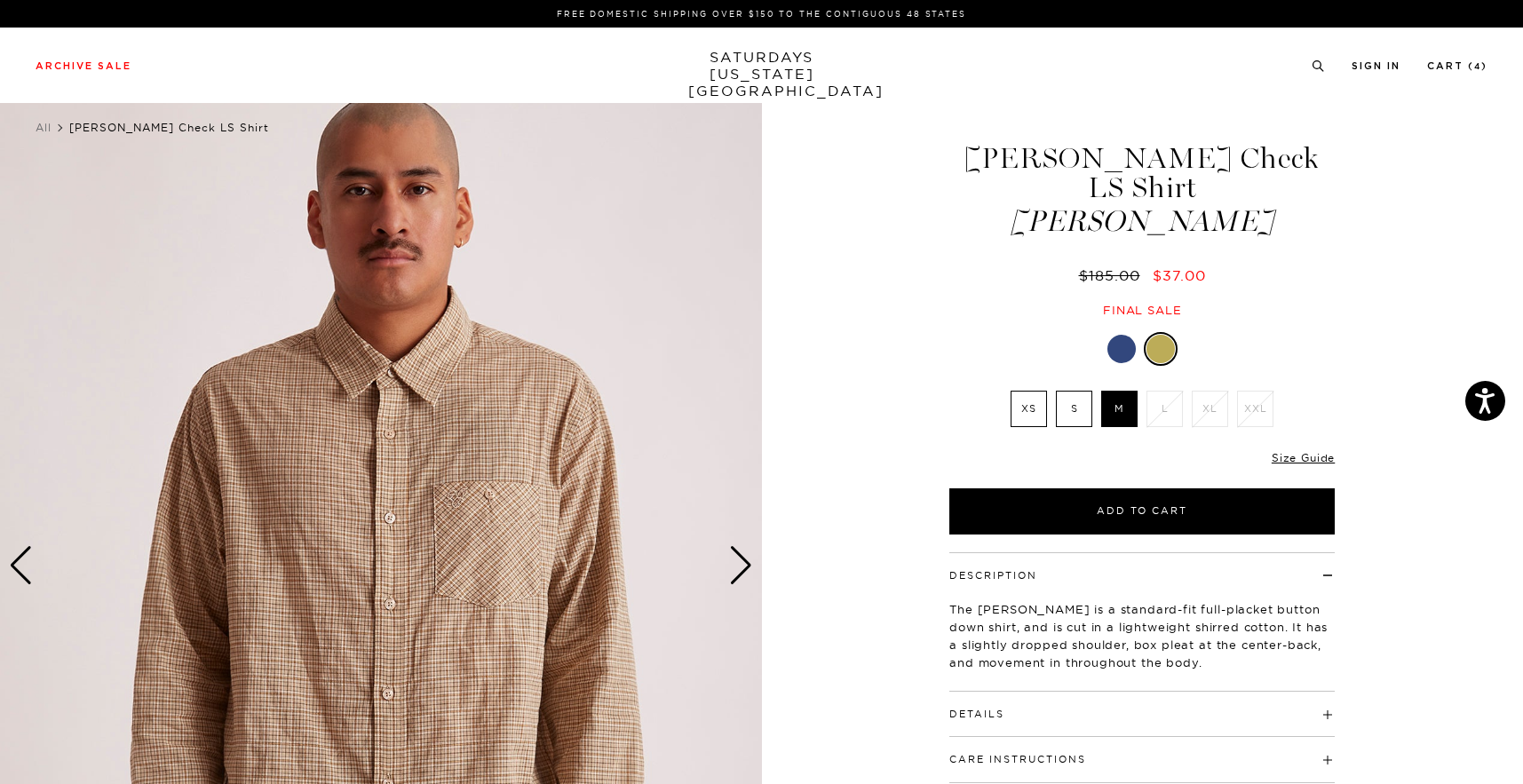
click at [737, 562] on div "Next slide" at bounding box center [741, 565] width 24 height 39
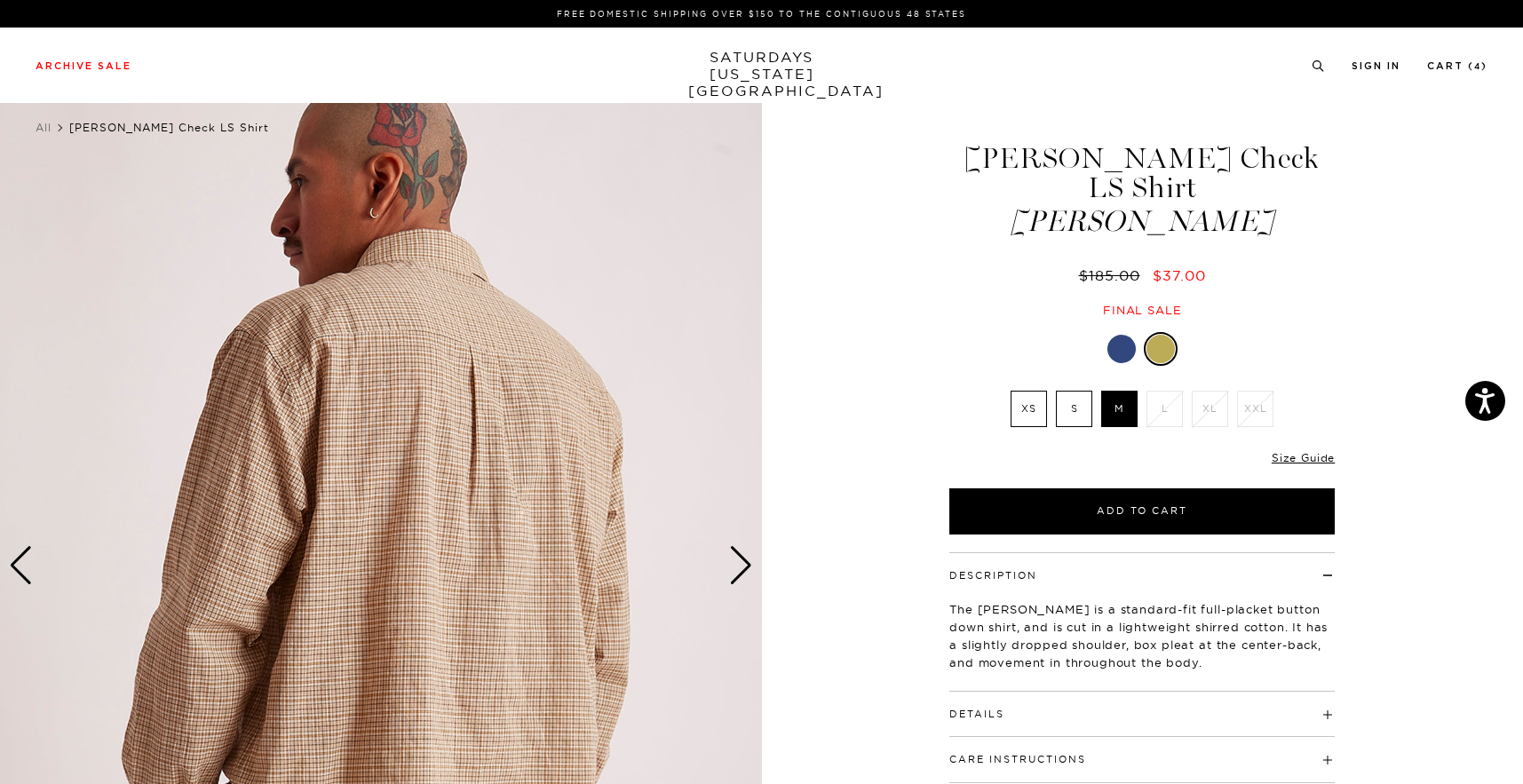
click at [978, 709] on button "Details" at bounding box center [977, 714] width 55 height 9
click at [745, 565] on div "Next slide" at bounding box center [741, 565] width 24 height 39
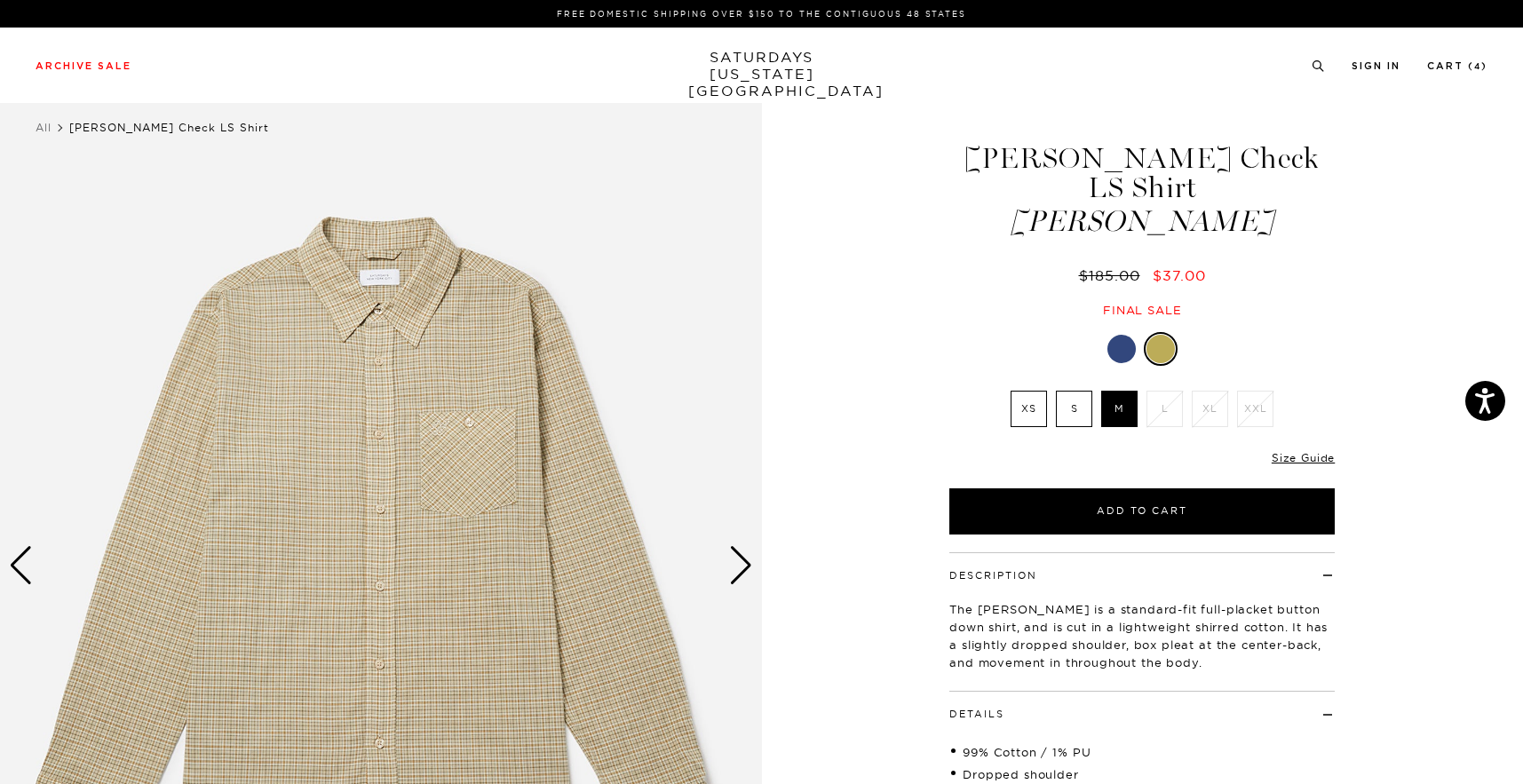
click at [745, 565] on div "Next slide" at bounding box center [741, 565] width 24 height 39
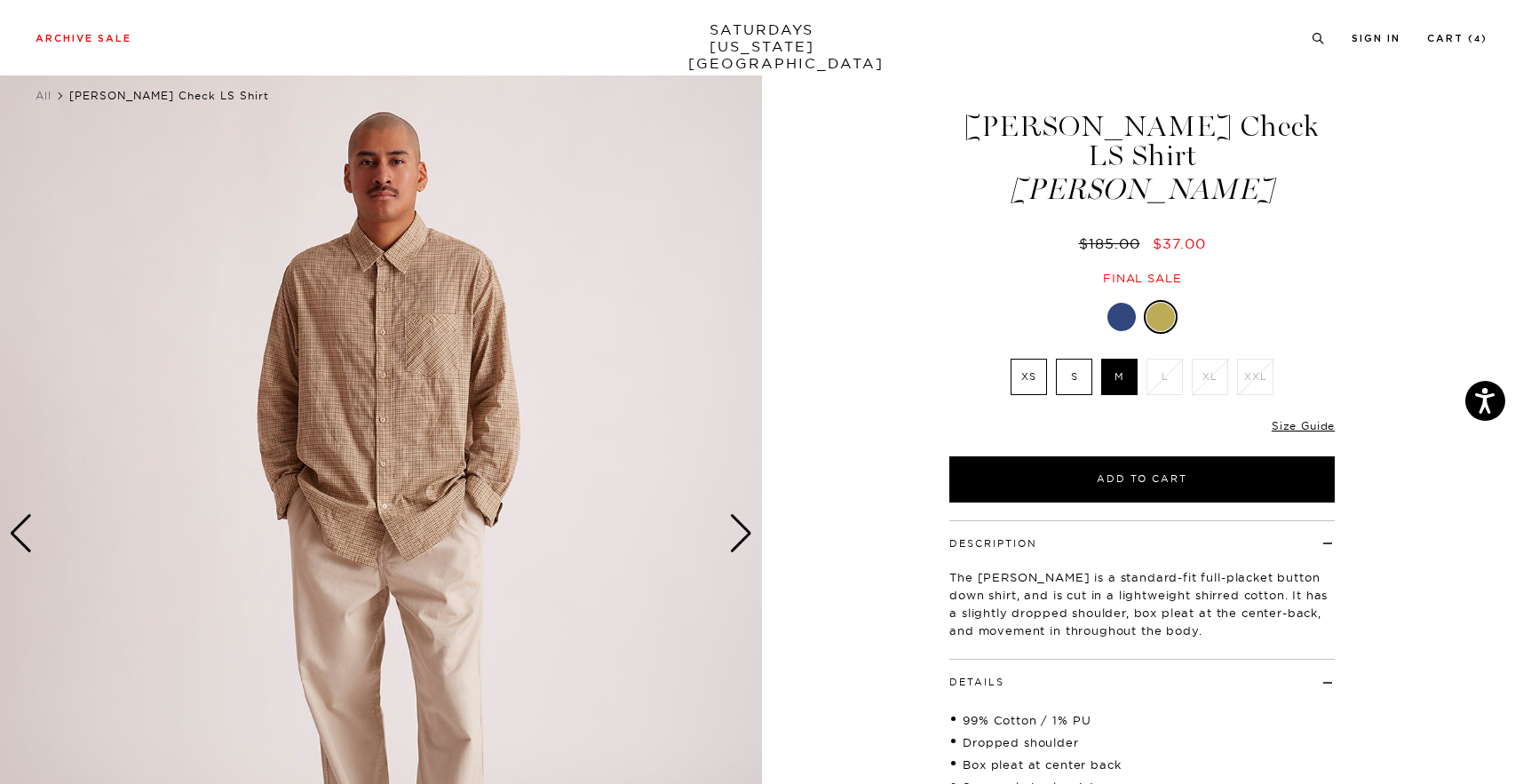
scroll to position [80, 0]
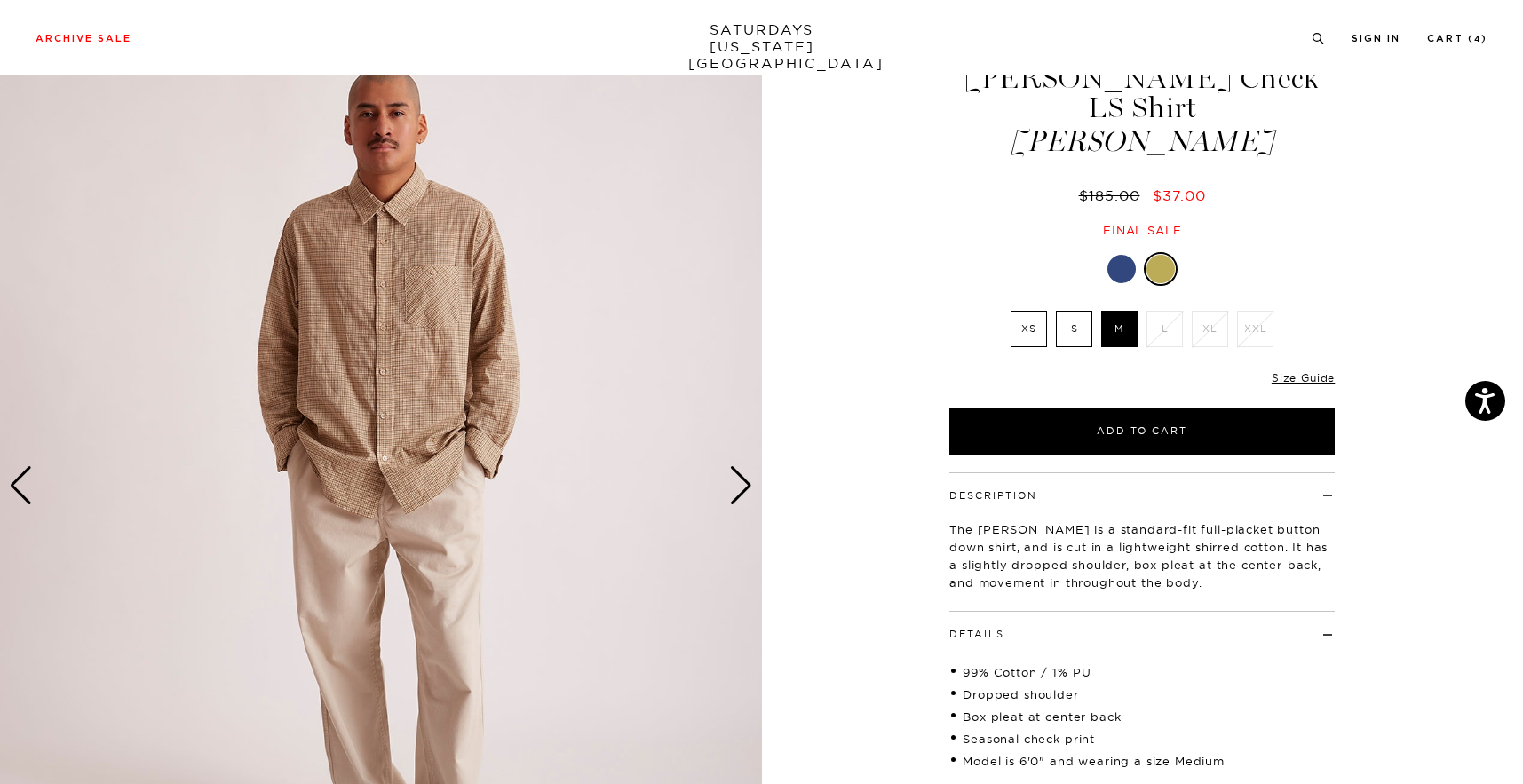
click at [743, 475] on div "Next slide" at bounding box center [741, 485] width 24 height 39
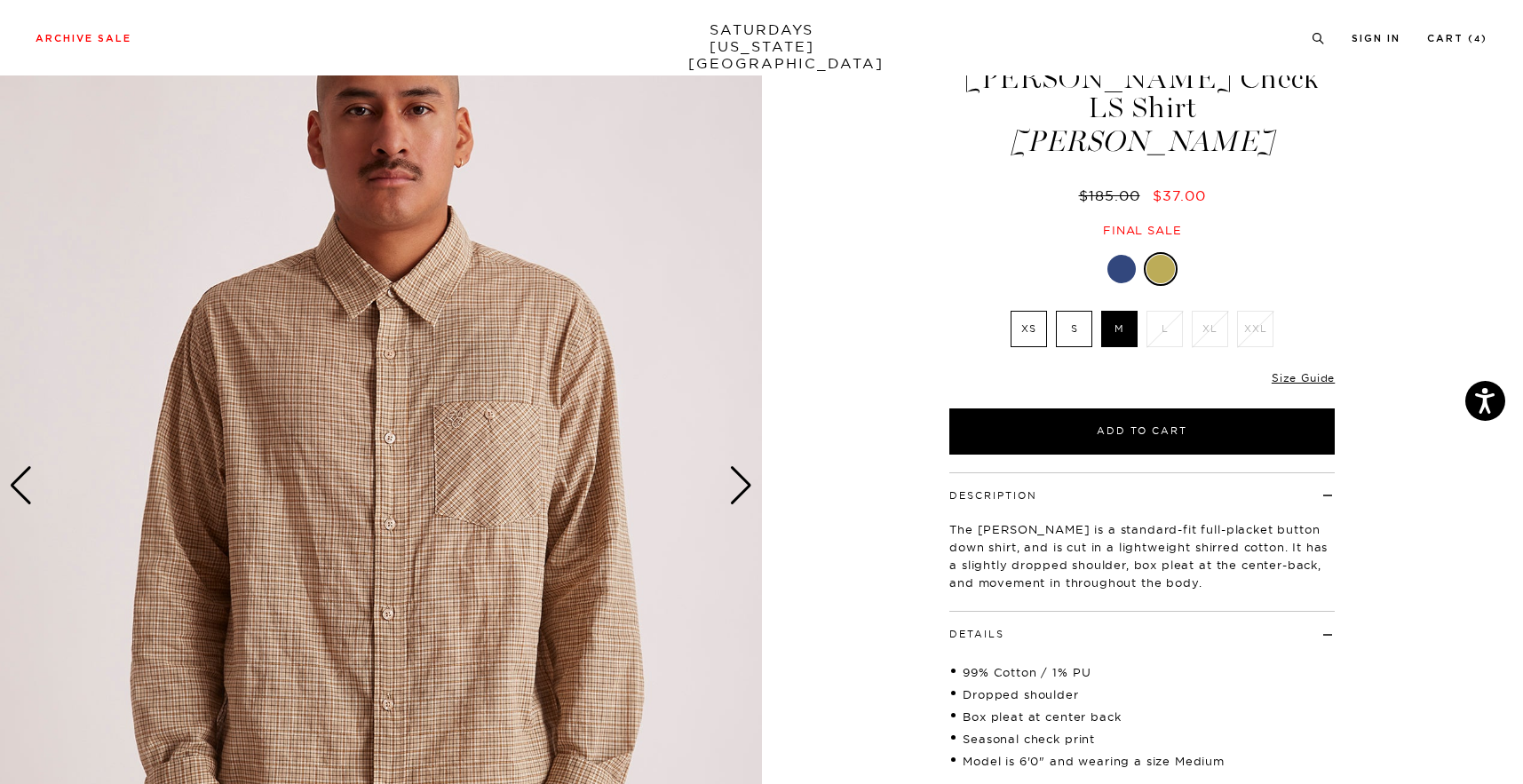
click at [743, 475] on div "Next slide" at bounding box center [741, 485] width 24 height 39
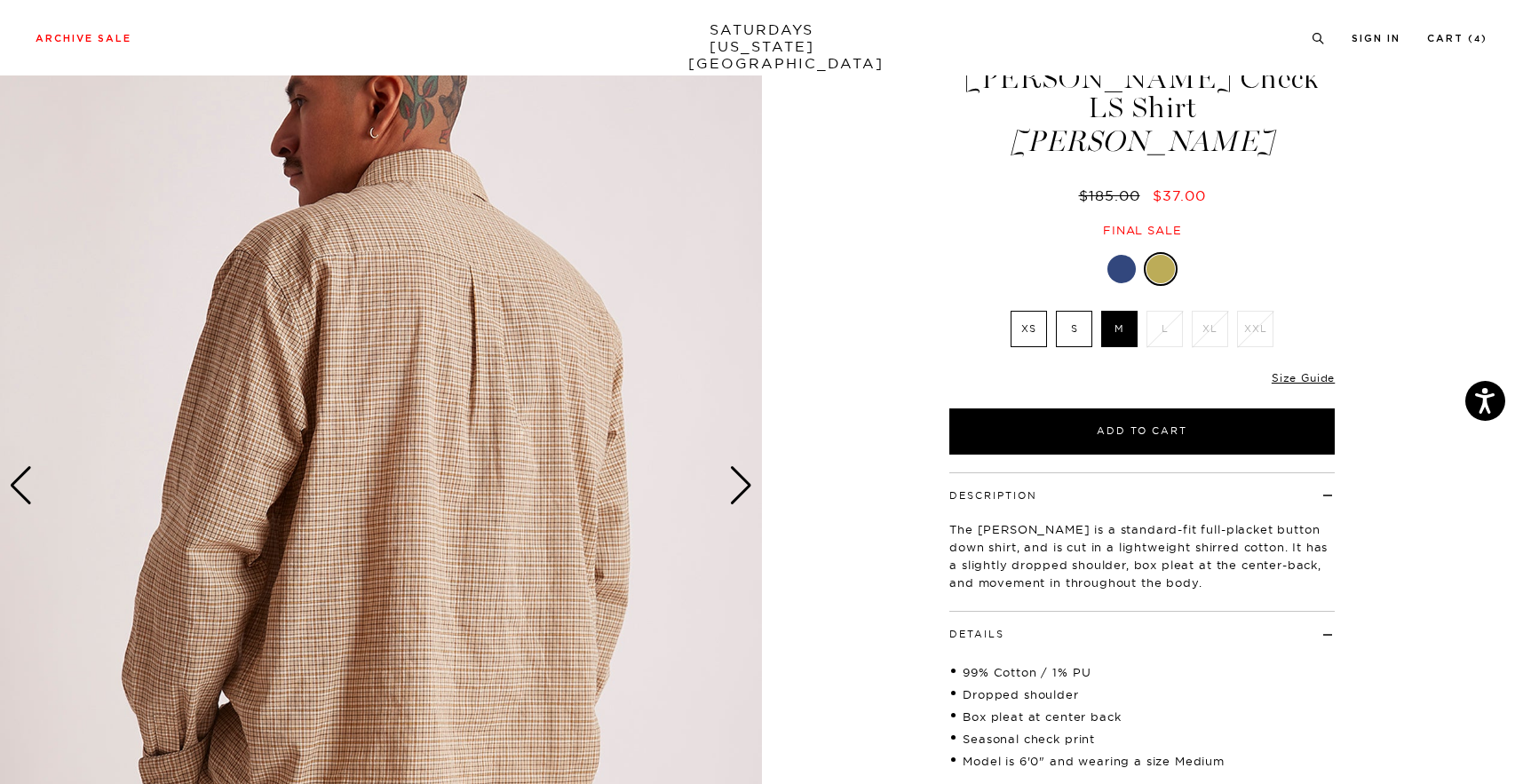
click at [743, 475] on div "Next slide" at bounding box center [741, 485] width 24 height 39
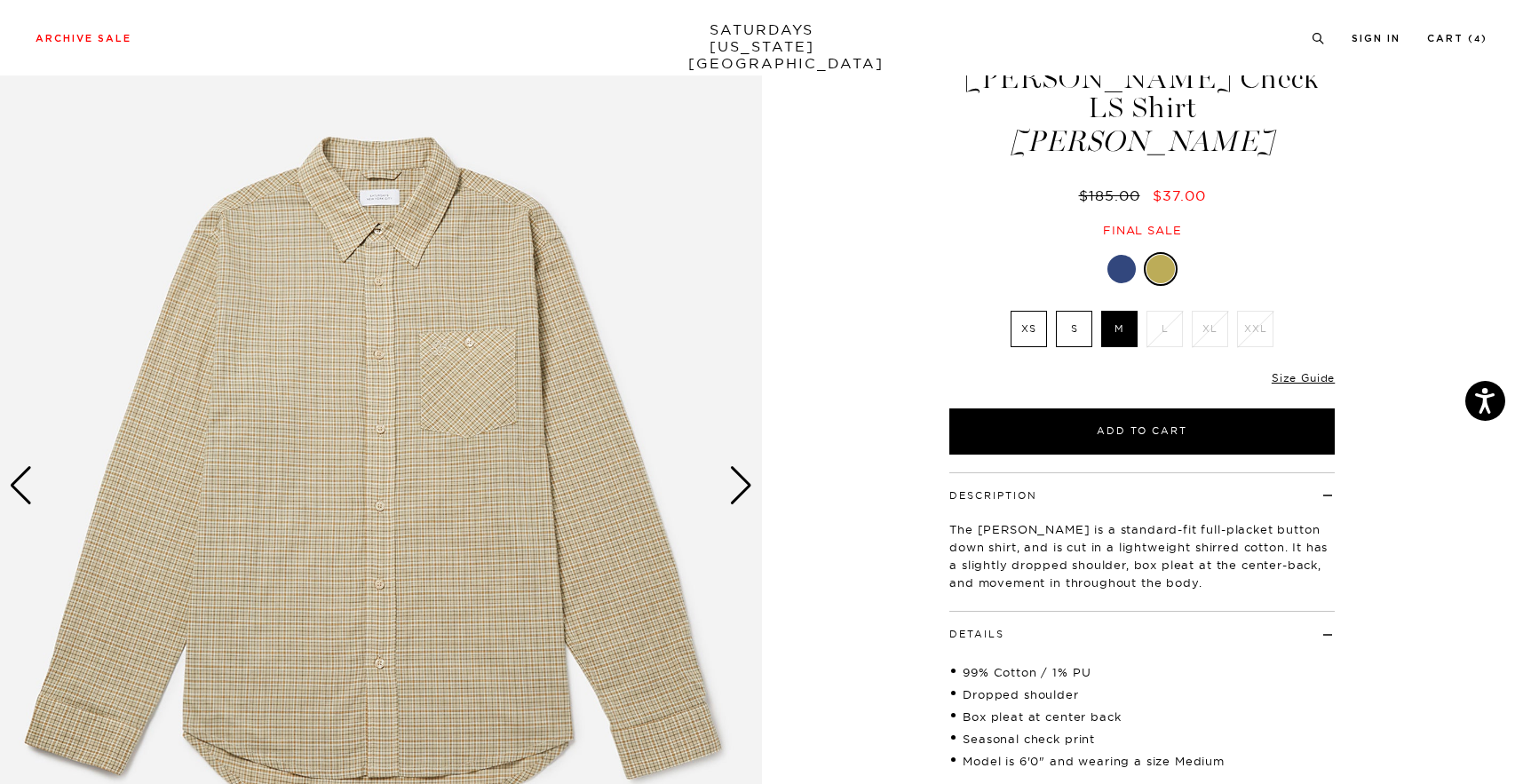
click at [743, 475] on div "Next slide" at bounding box center [741, 485] width 24 height 39
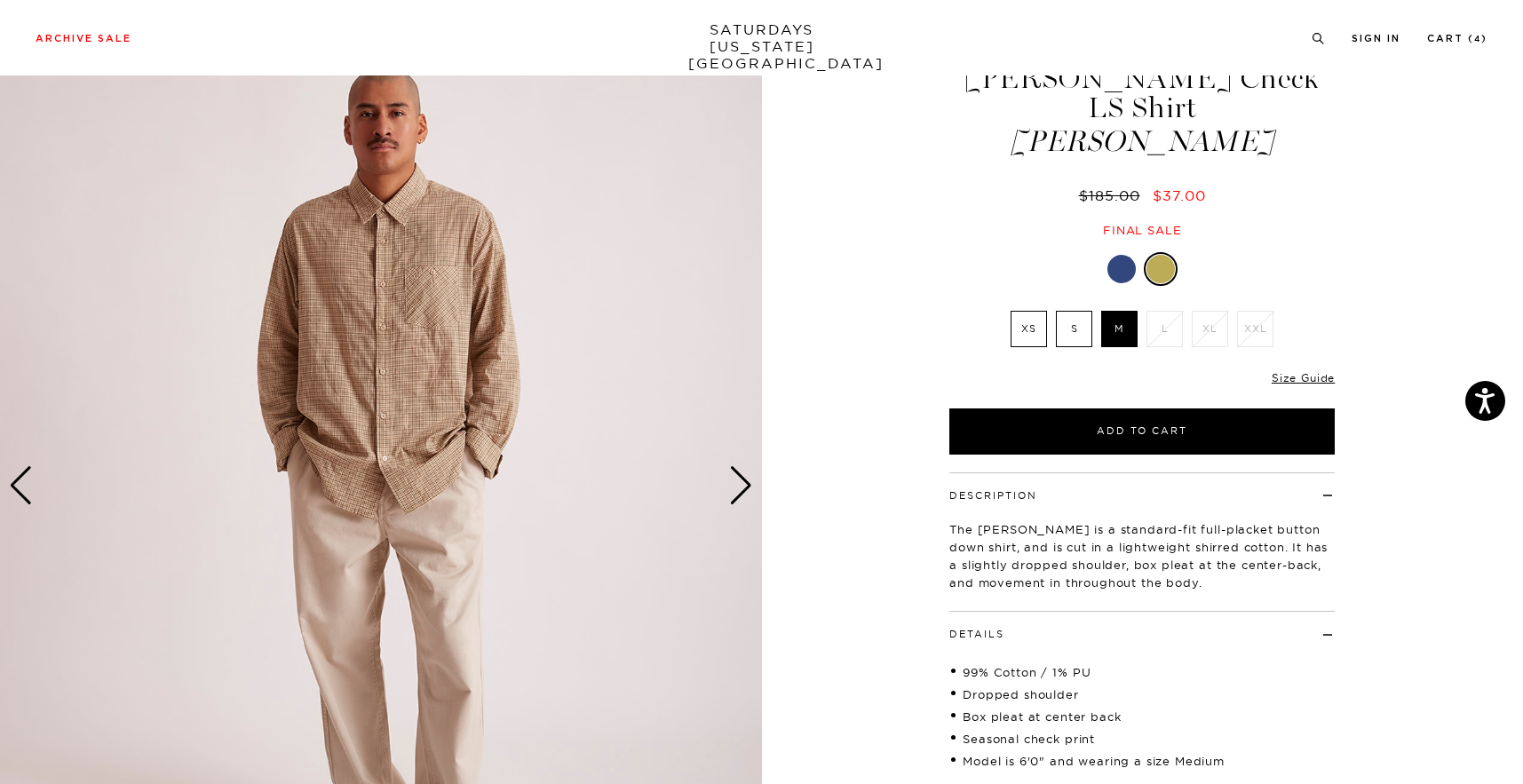
click at [743, 475] on div "Next slide" at bounding box center [741, 485] width 24 height 39
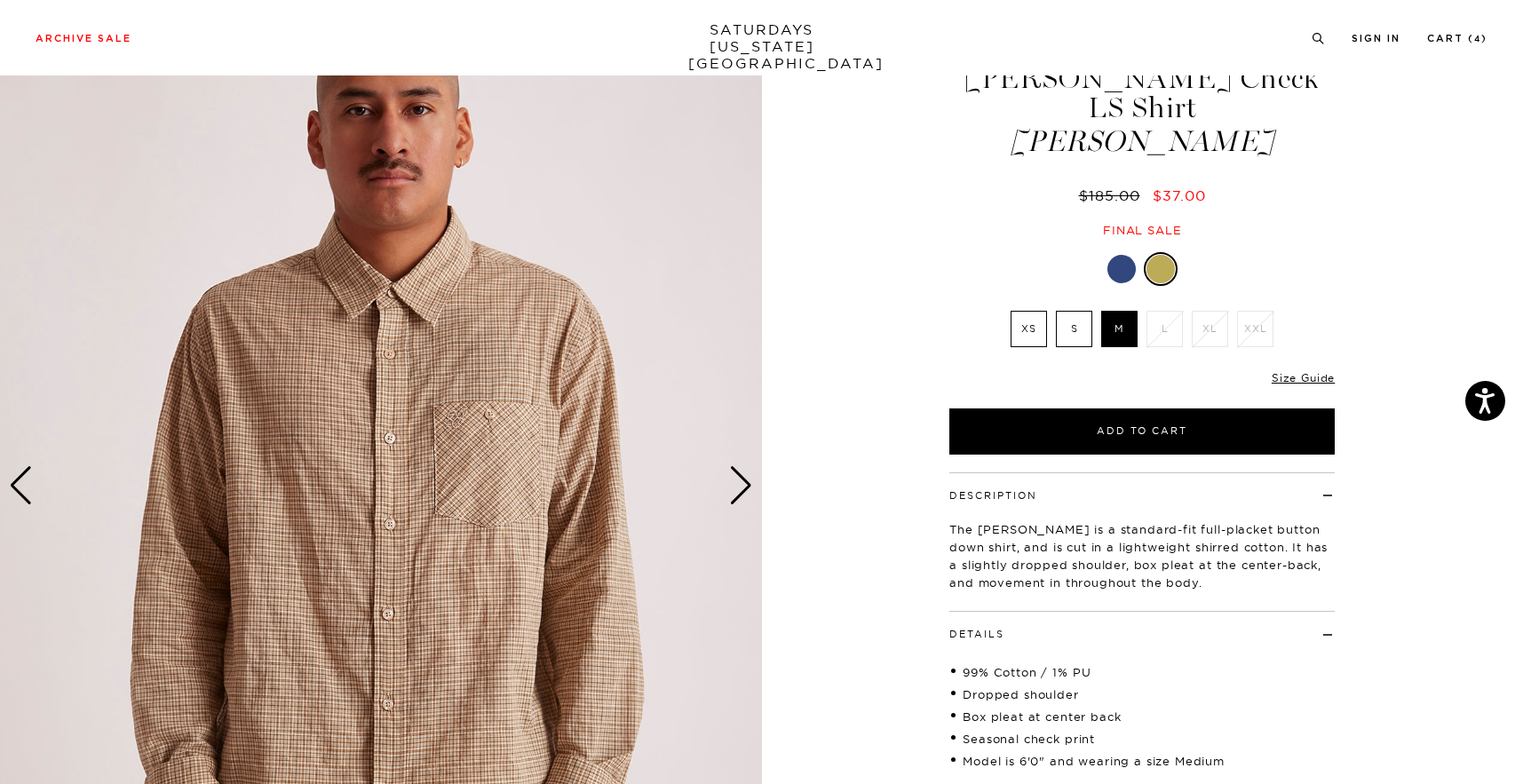
click at [743, 475] on div "Next slide" at bounding box center [741, 485] width 24 height 39
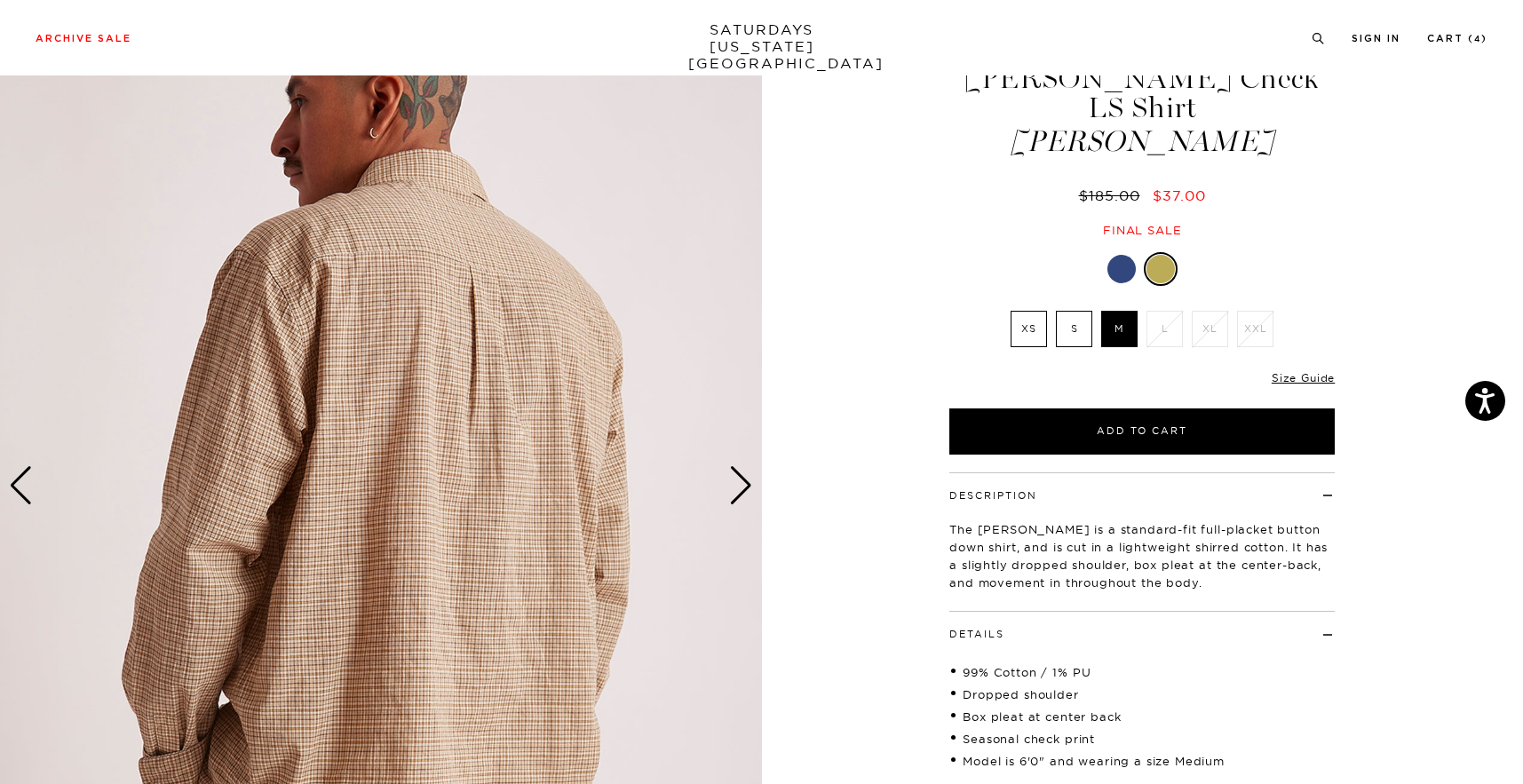
click at [743, 475] on div "Next slide" at bounding box center [741, 485] width 24 height 39
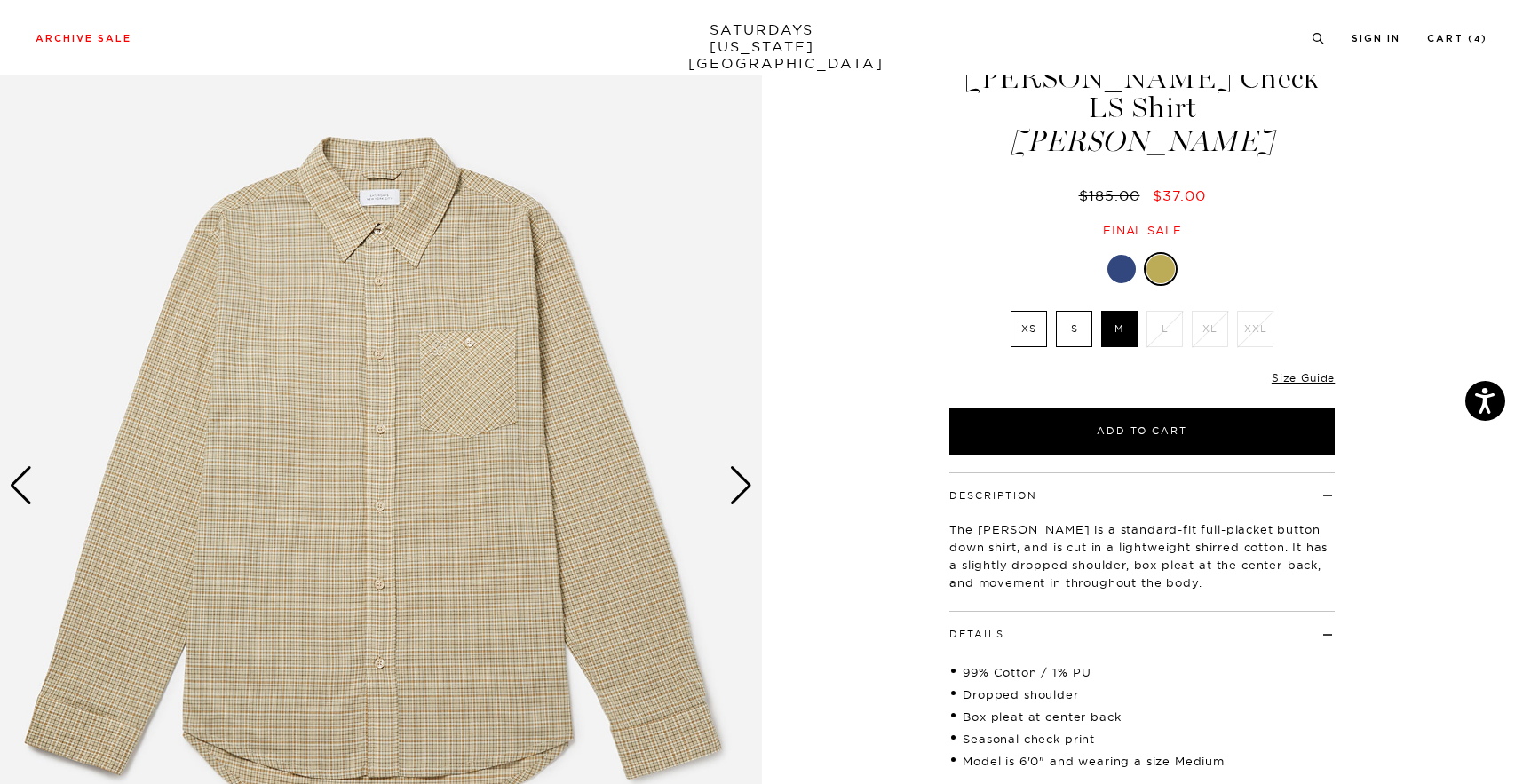
click at [743, 475] on div "Next slide" at bounding box center [741, 485] width 24 height 39
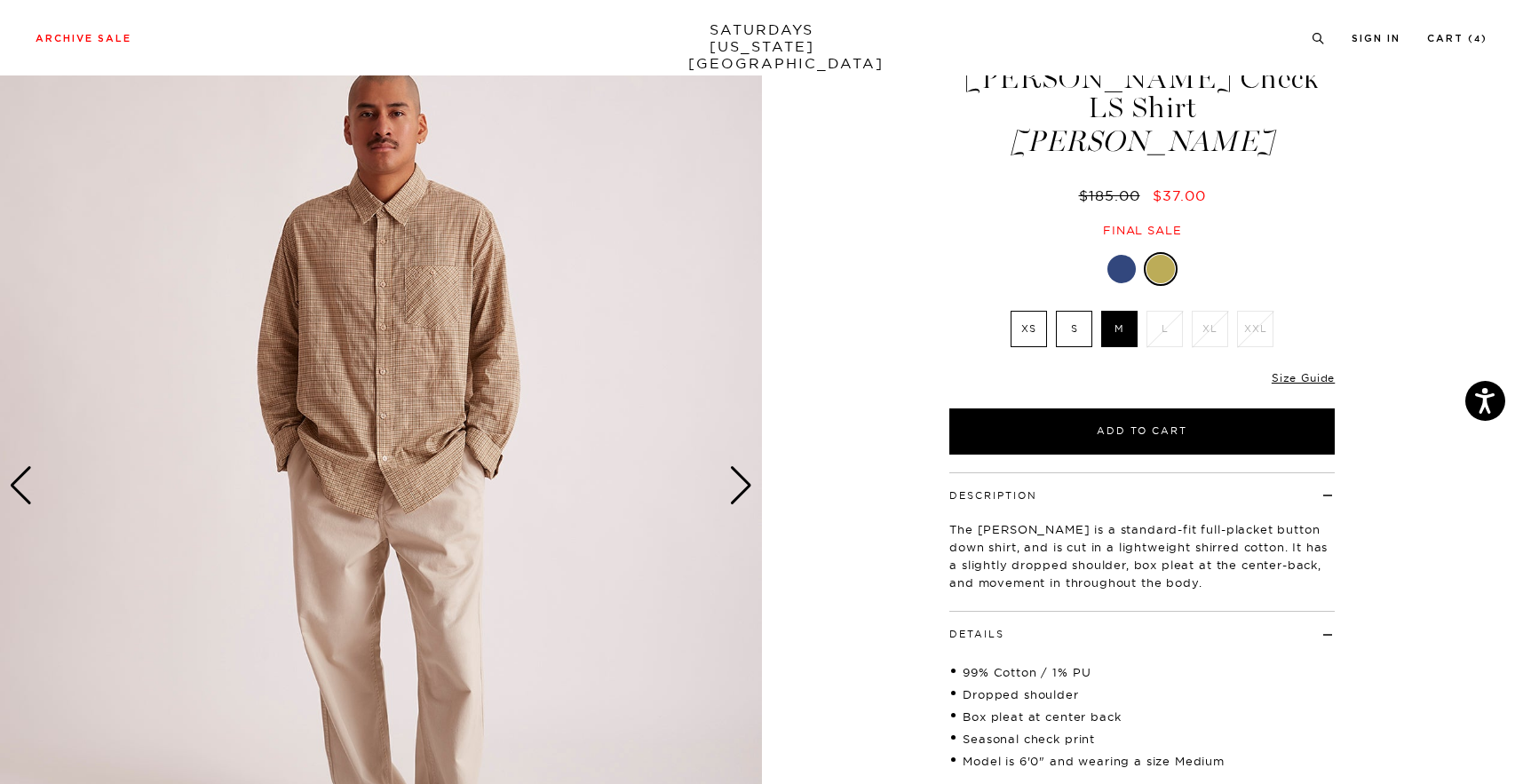
click at [743, 475] on div "Next slide" at bounding box center [741, 485] width 24 height 39
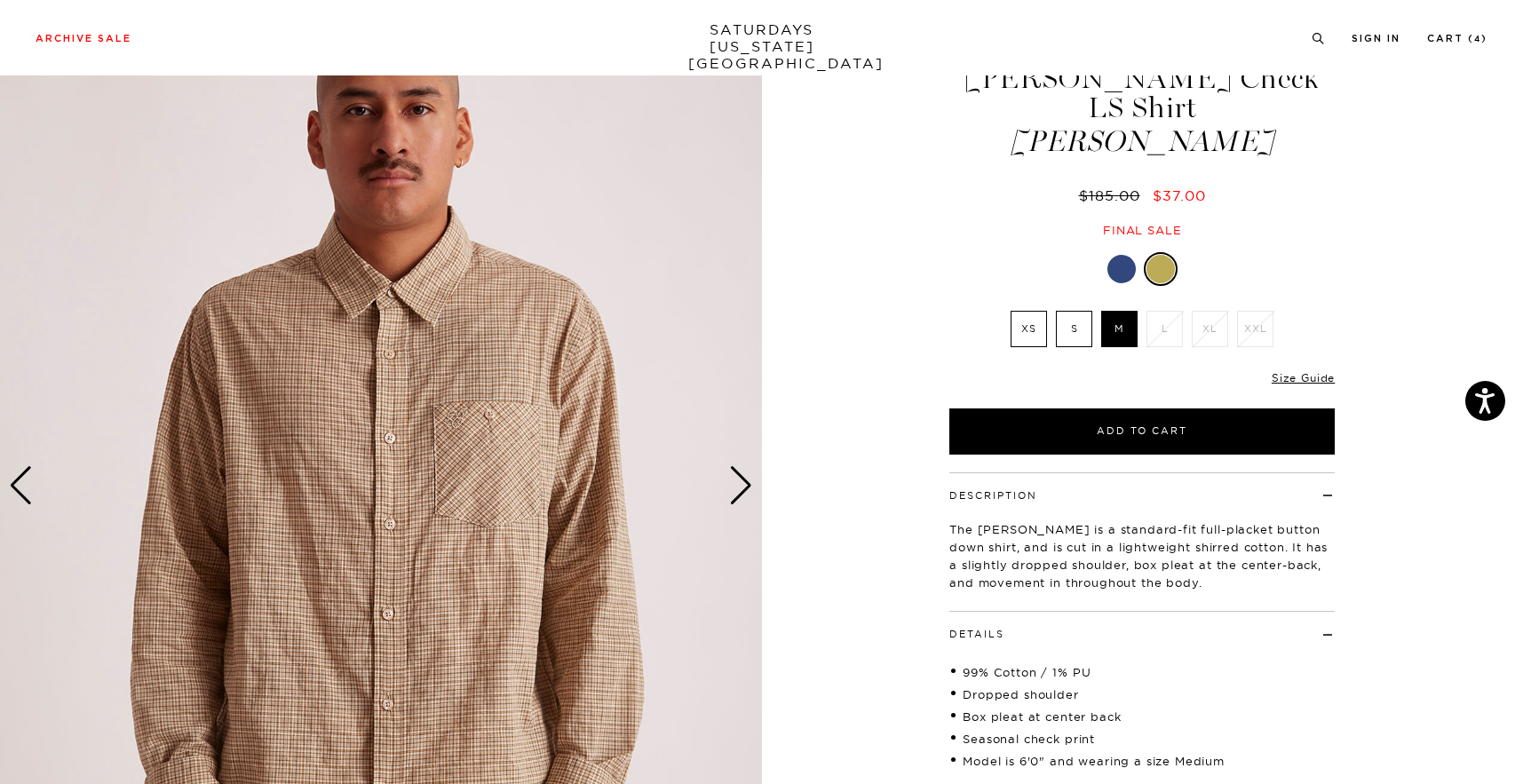
click at [545, 465] on img at bounding box center [381, 485] width 762 height 952
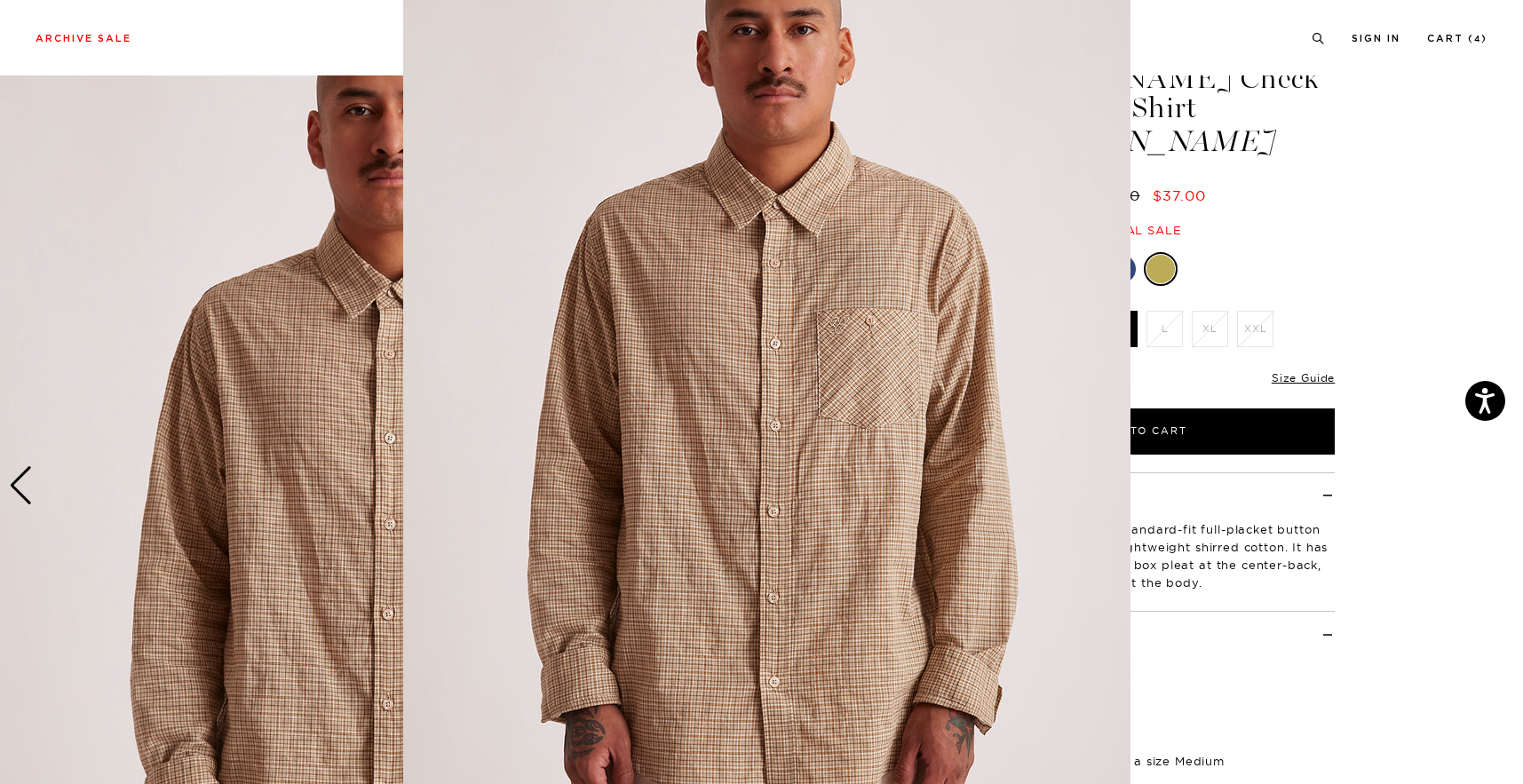
scroll to position [65, 0]
click at [728, 442] on img at bounding box center [766, 390] width 728 height 909
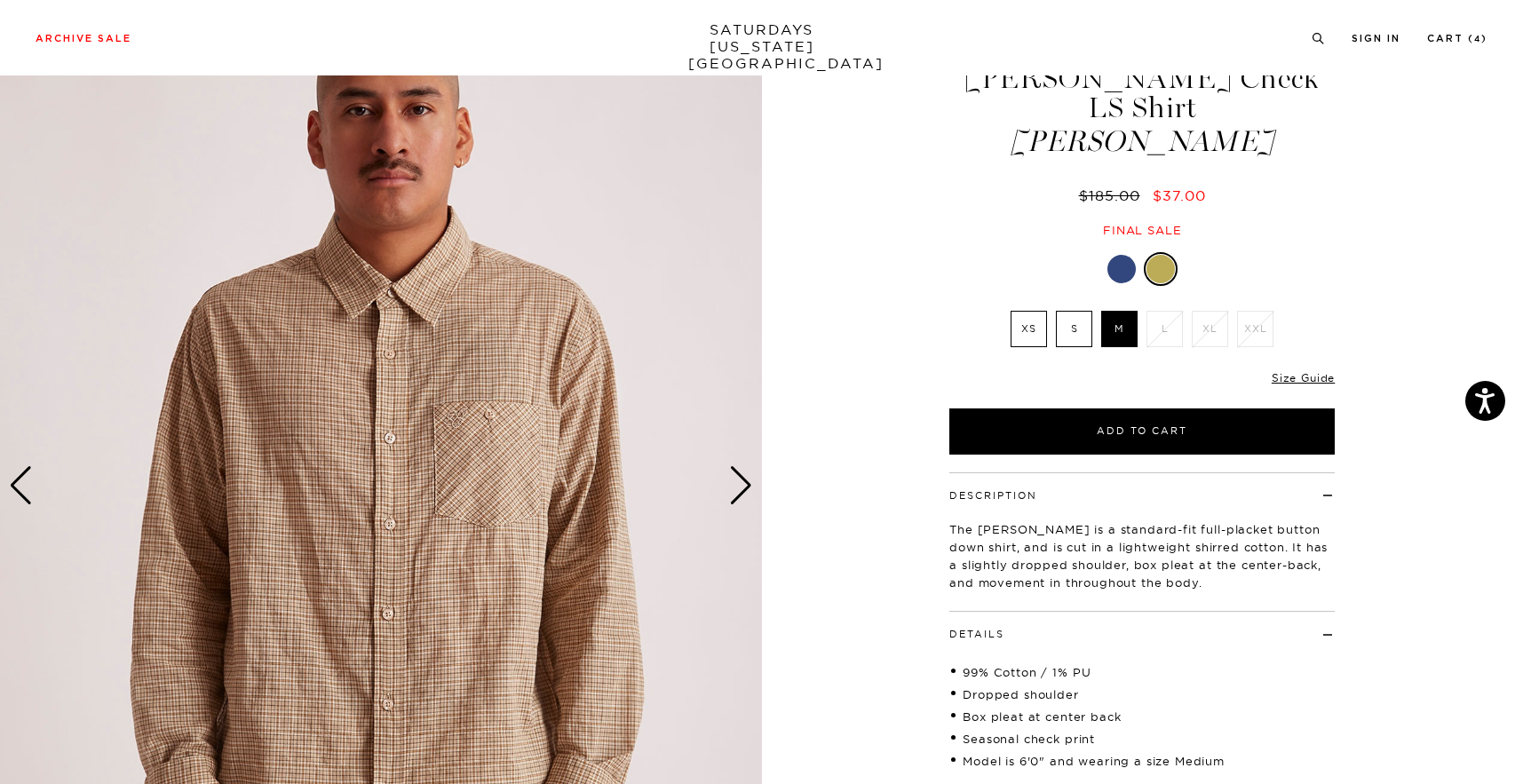
scroll to position [0, 0]
click at [738, 475] on div "Next slide" at bounding box center [741, 485] width 24 height 39
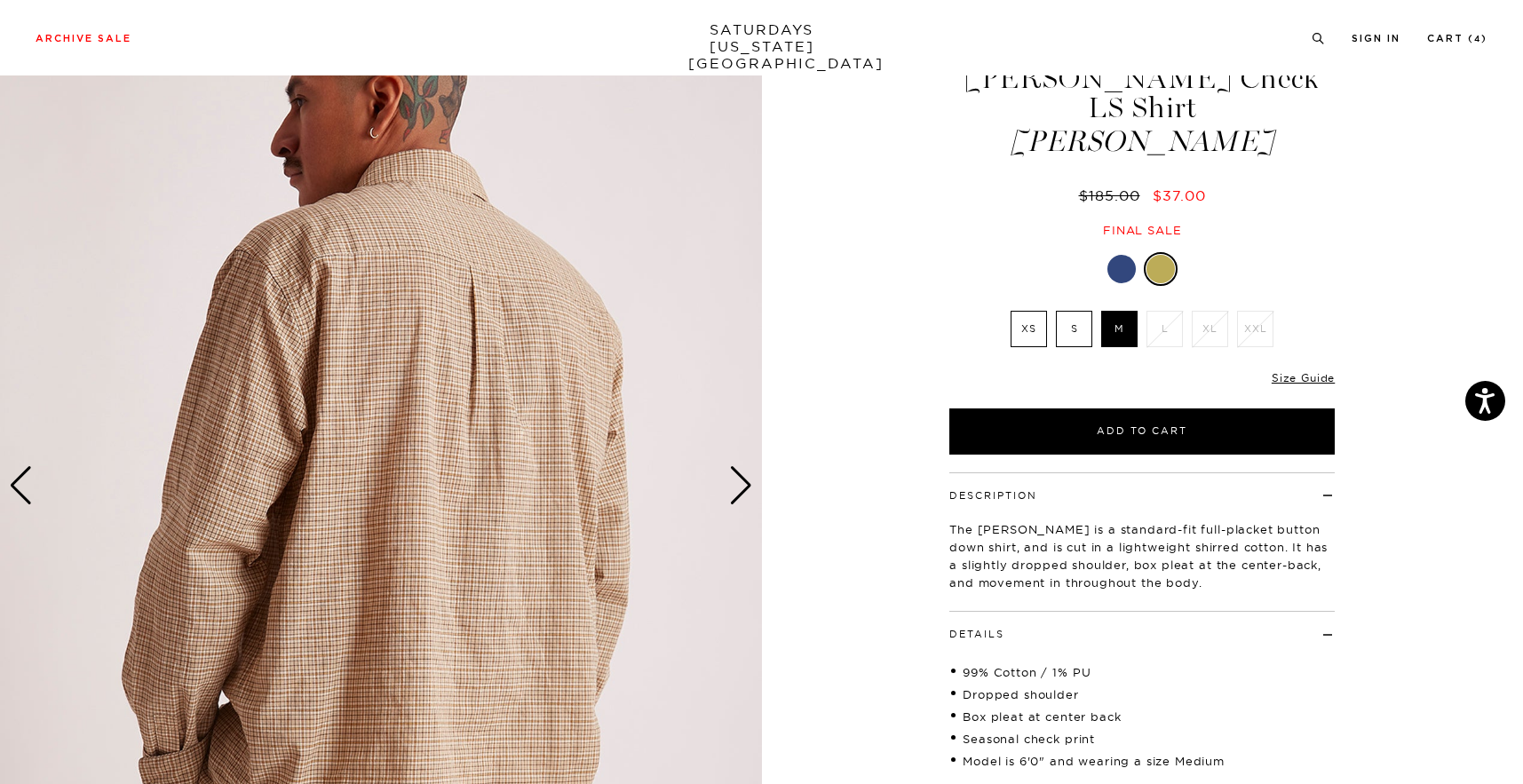
click at [738, 486] on div "Next slide" at bounding box center [741, 485] width 24 height 39
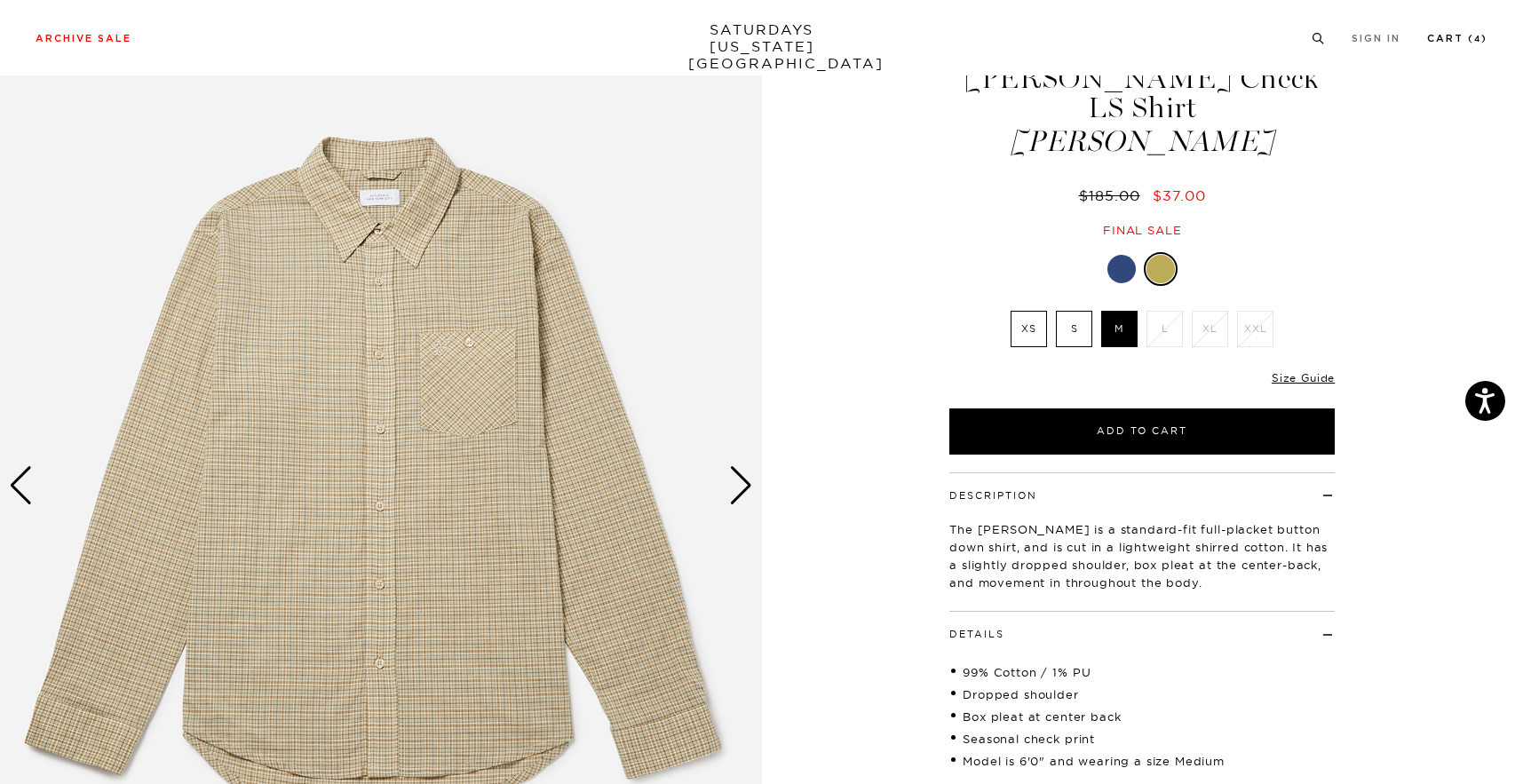
click at [1435, 43] on link "Cart ( 4 )" at bounding box center [1458, 39] width 60 height 9
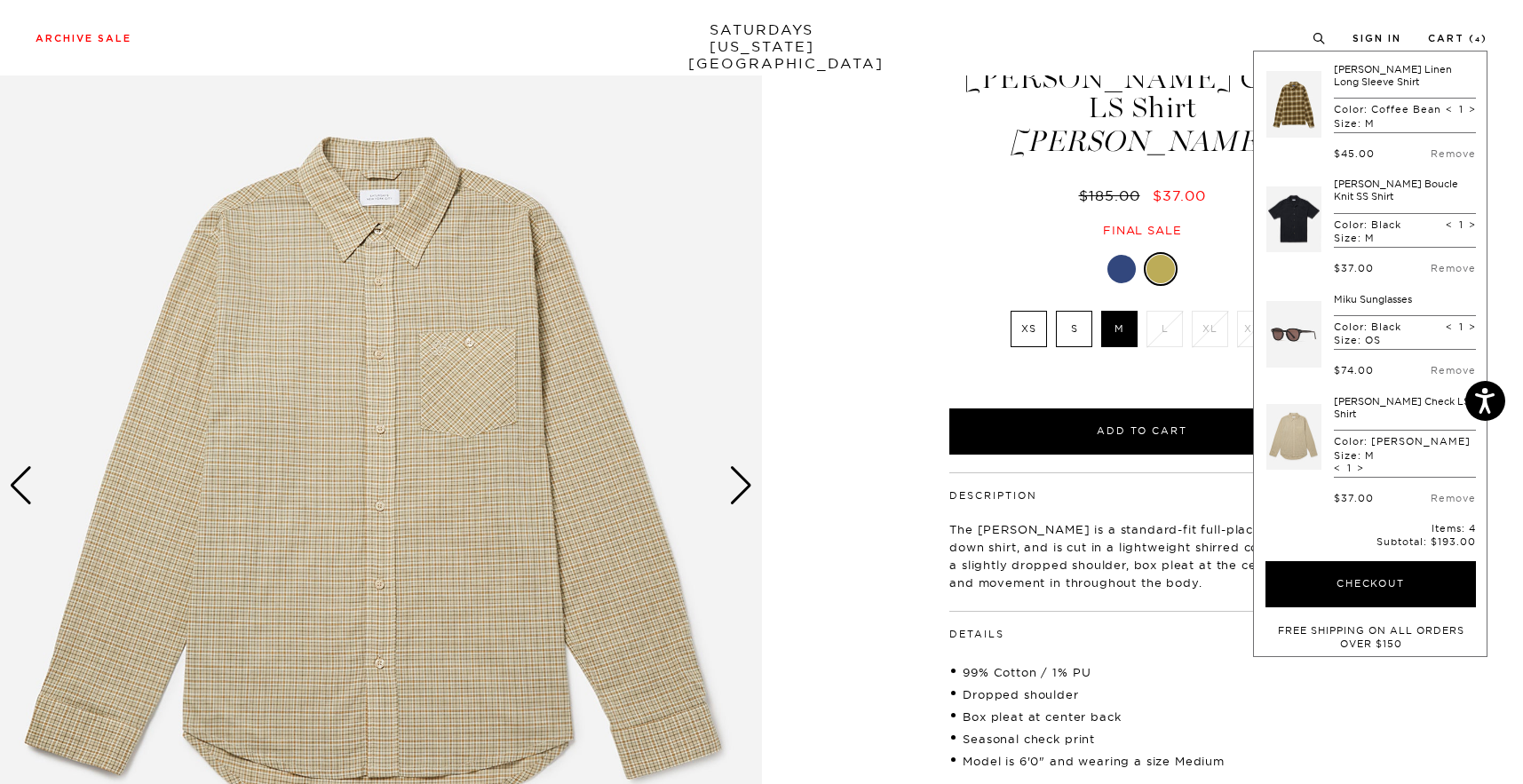
click at [1381, 103] on p "Color: Coffee Bean" at bounding box center [1388, 108] width 108 height 12
click at [1305, 110] on link at bounding box center [1294, 105] width 55 height 83
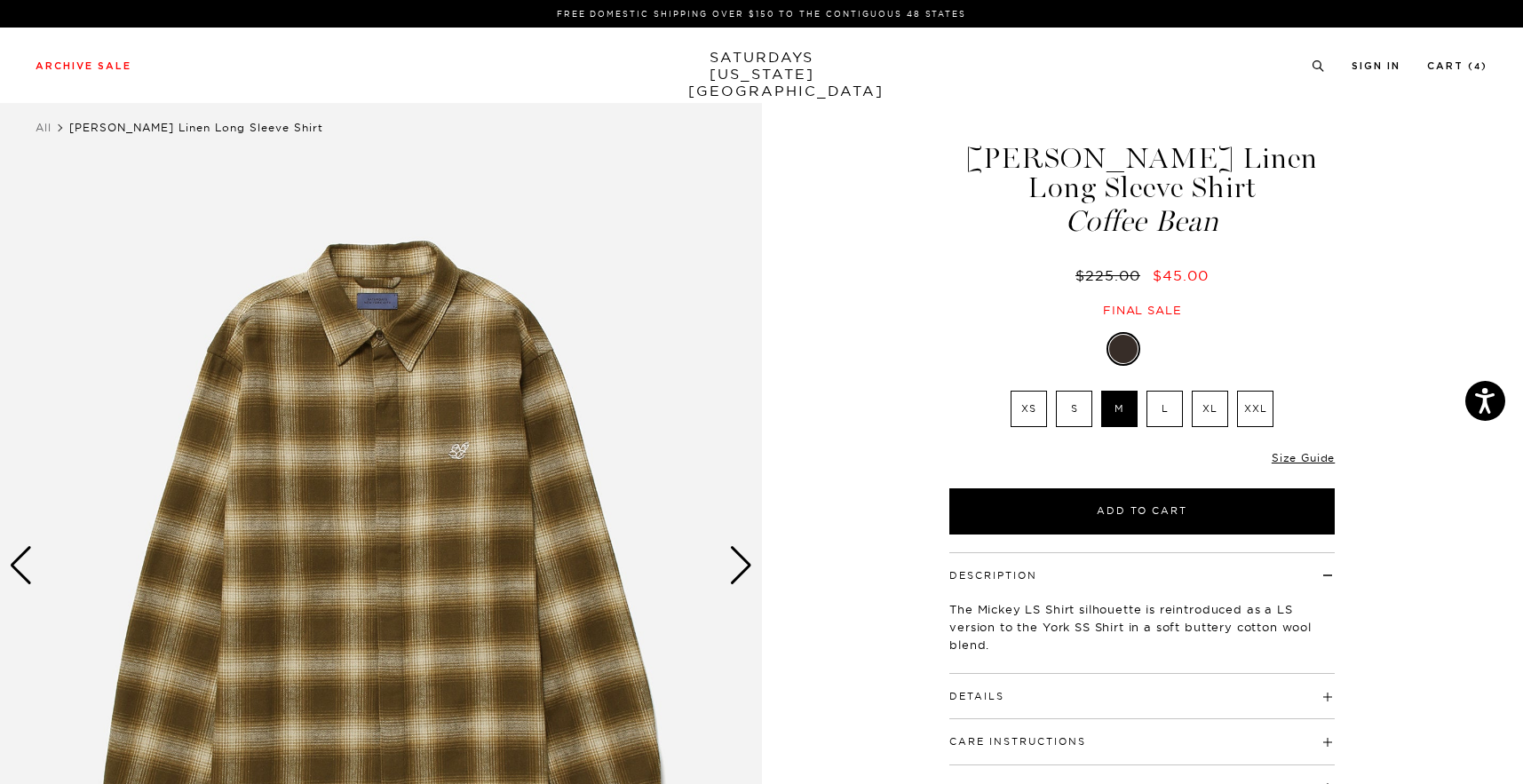
click at [1161, 343] on div at bounding box center [1163, 349] width 28 height 28
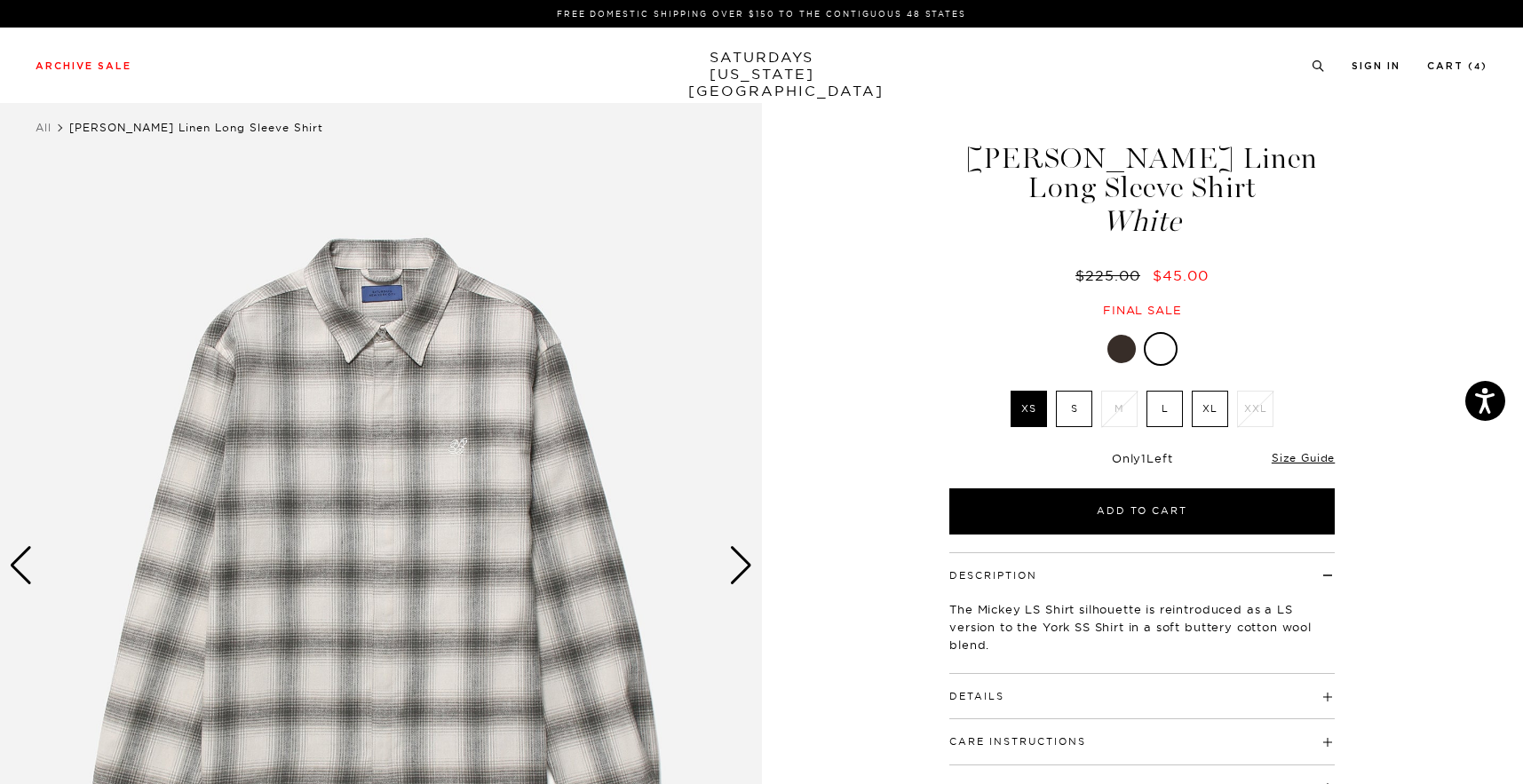
click at [1165, 416] on label "L" at bounding box center [1164, 409] width 37 height 37
click at [0, 0] on input "L" at bounding box center [0, 0] width 0 height 0
click at [745, 574] on div "Next slide" at bounding box center [741, 565] width 24 height 39
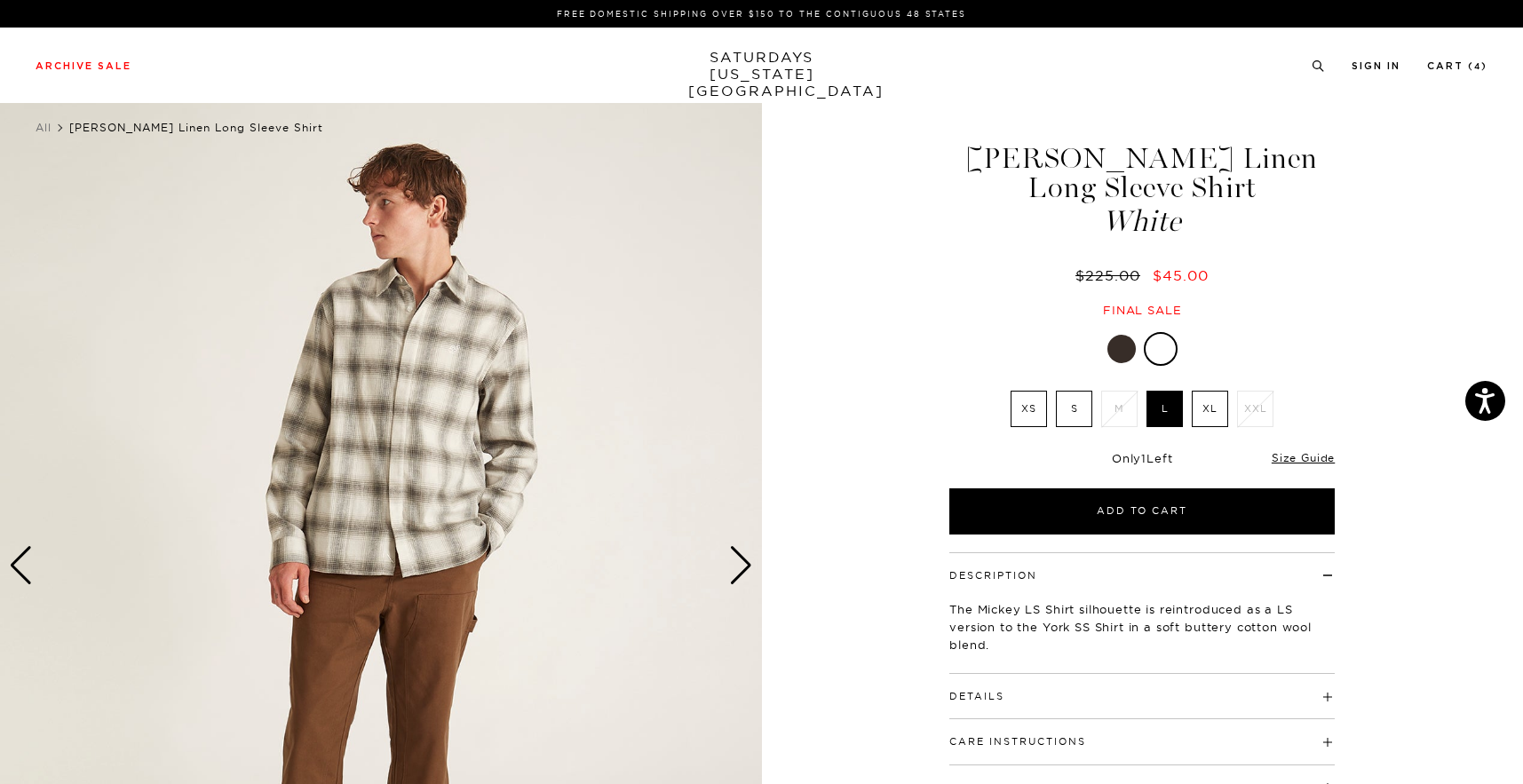
click at [748, 574] on div "Next slide" at bounding box center [741, 565] width 24 height 39
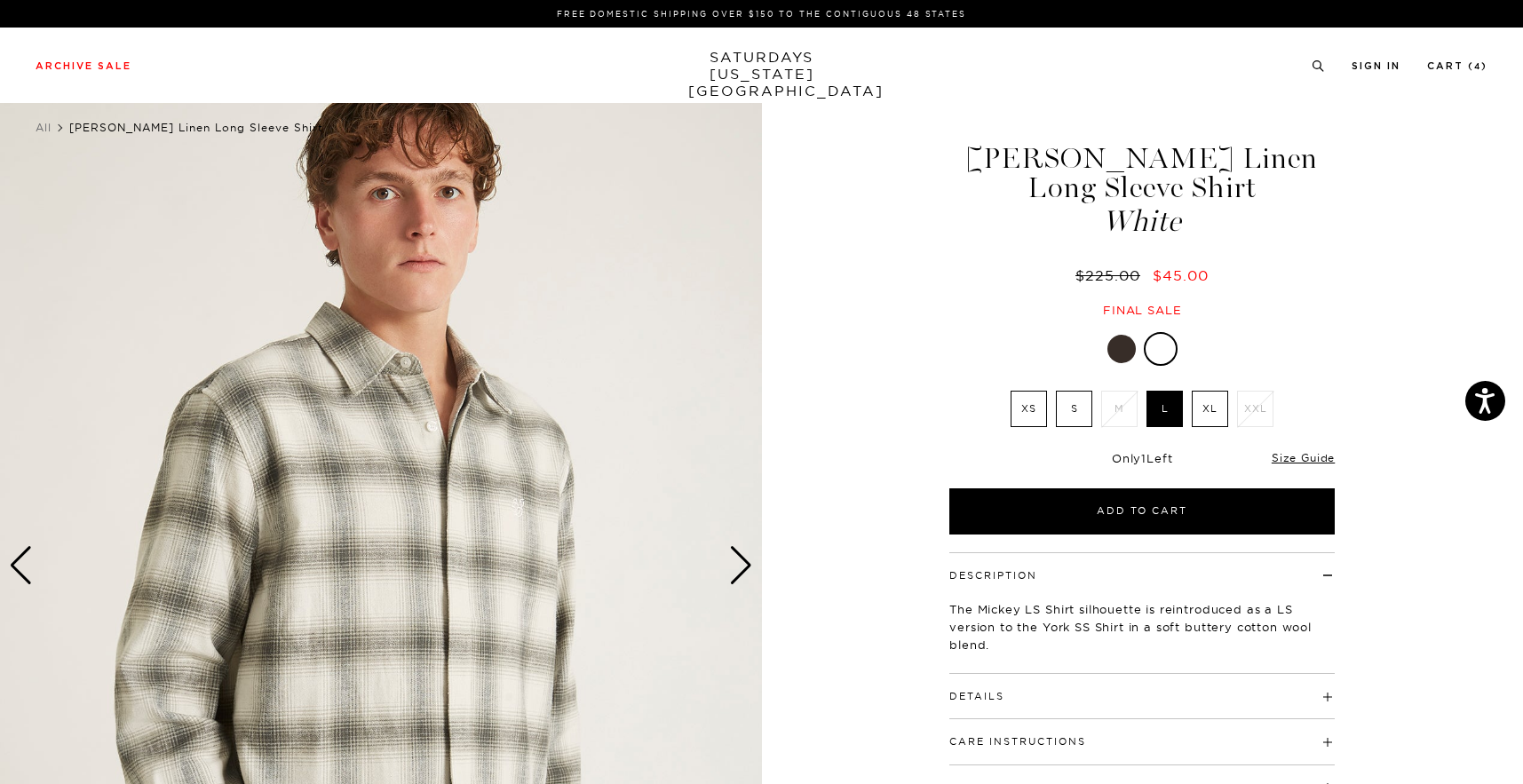
click at [748, 574] on div "Next slide" at bounding box center [741, 565] width 24 height 39
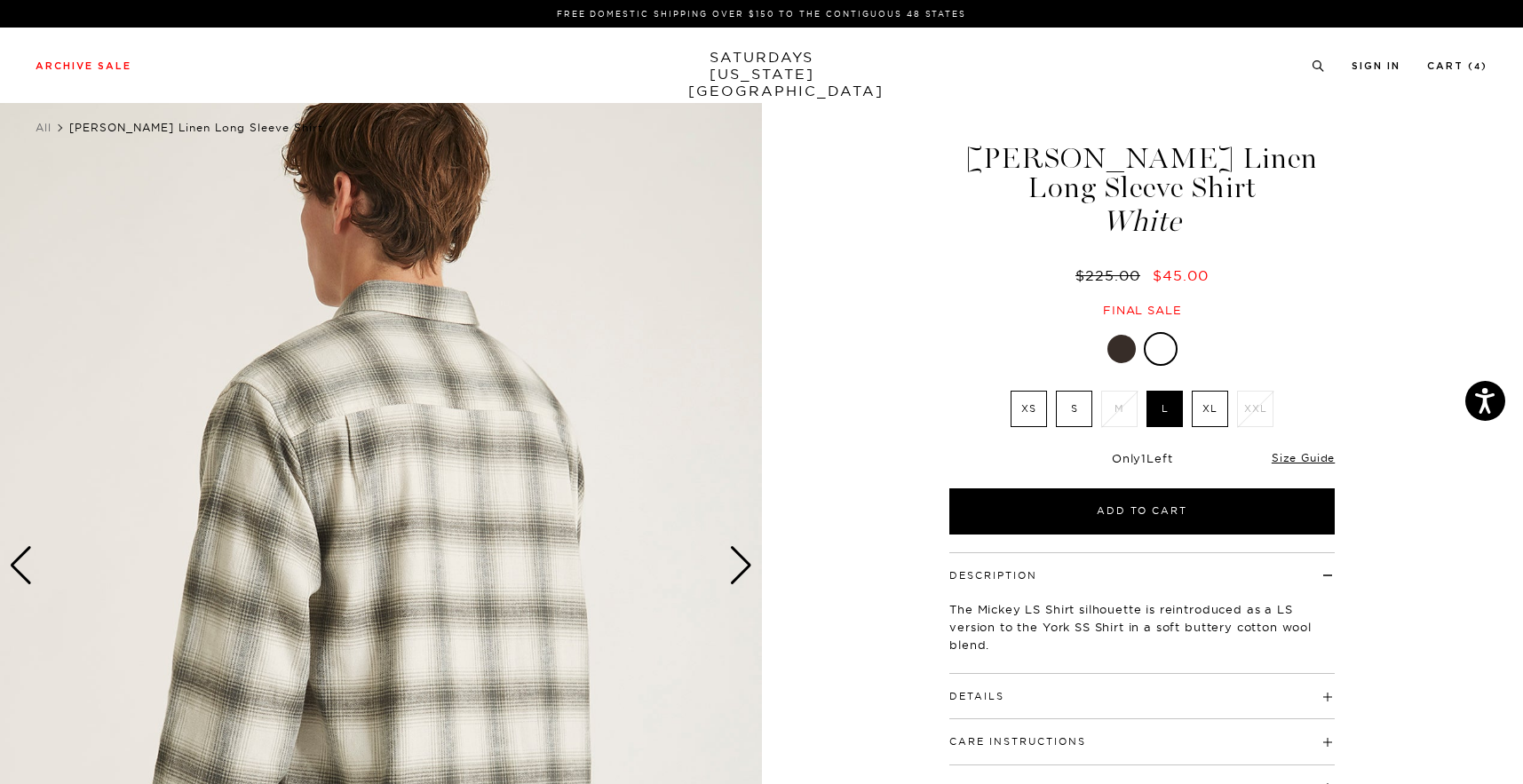
click at [748, 574] on div "Next slide" at bounding box center [741, 565] width 24 height 39
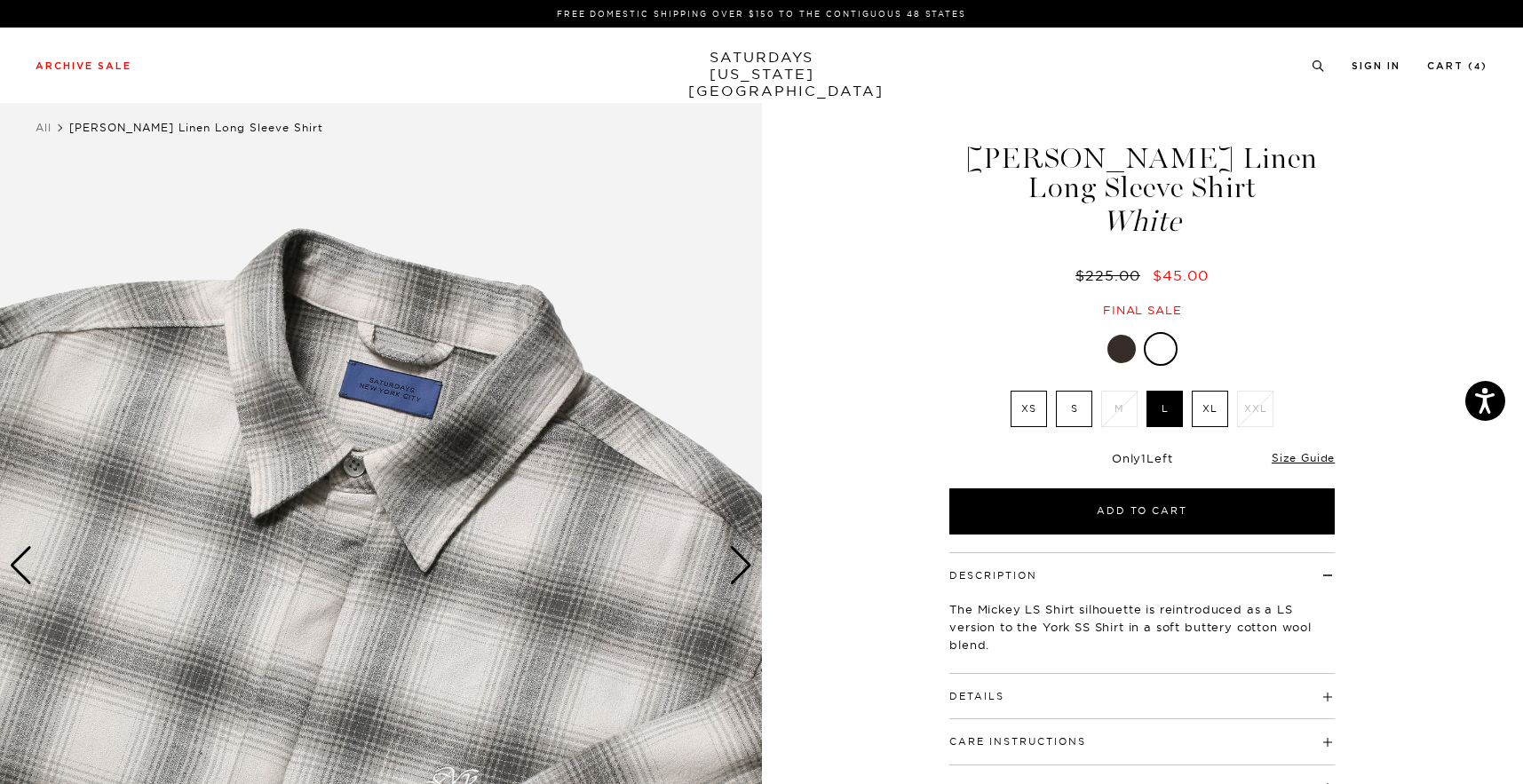
click at [1121, 339] on div at bounding box center [1122, 349] width 28 height 28
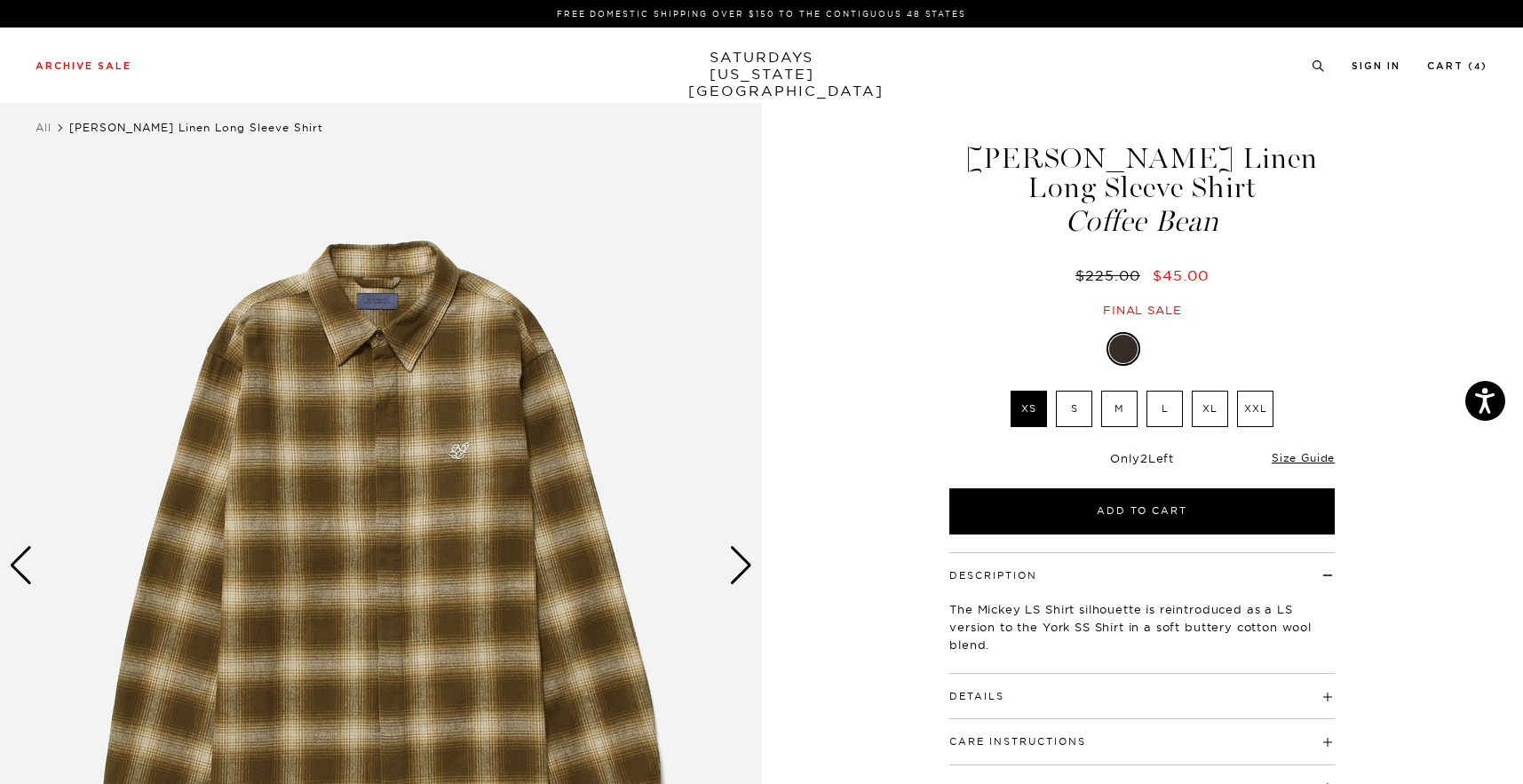
click at [736, 553] on div "Next slide" at bounding box center [741, 565] width 24 height 39
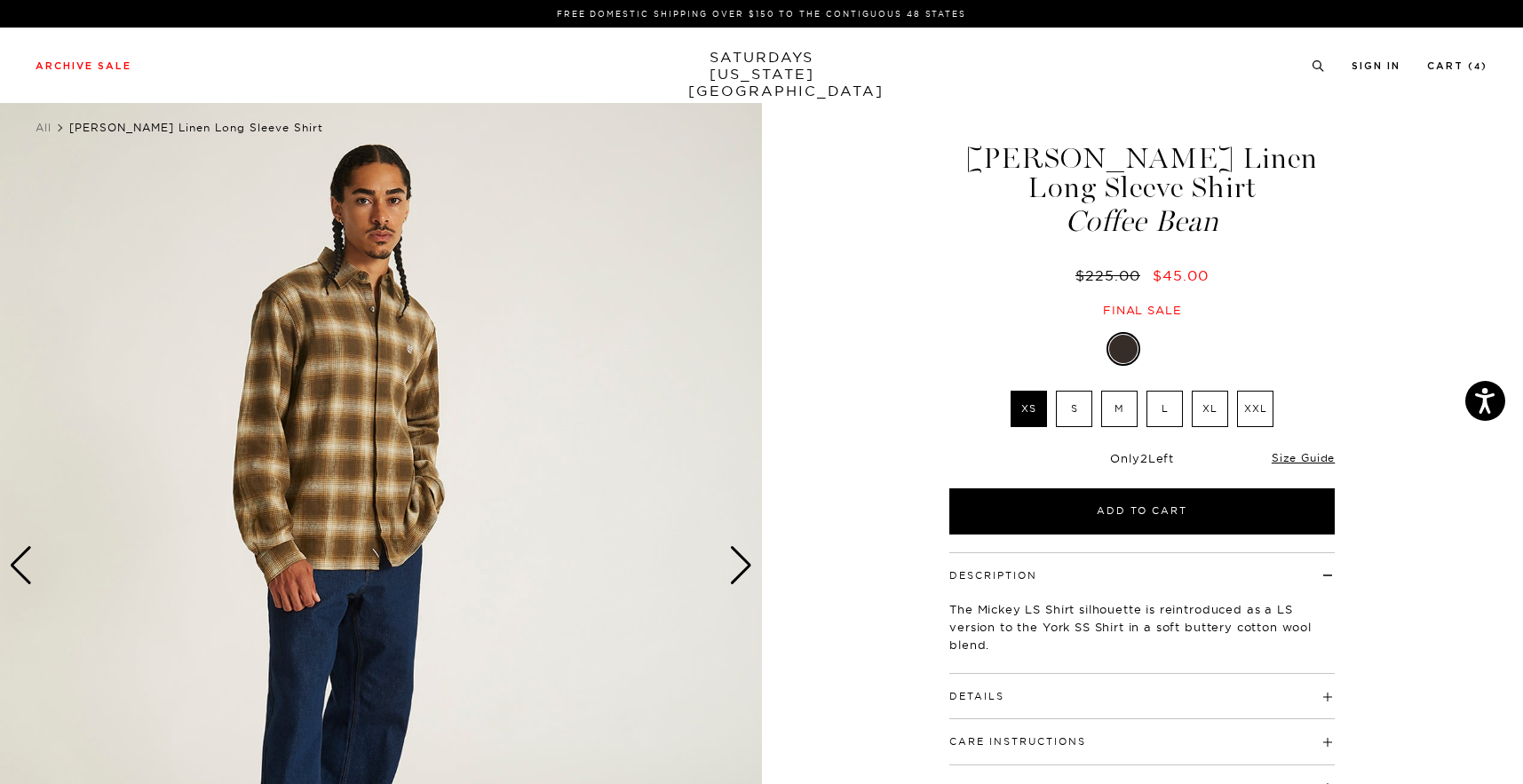
click at [735, 553] on div "Next slide" at bounding box center [741, 565] width 24 height 39
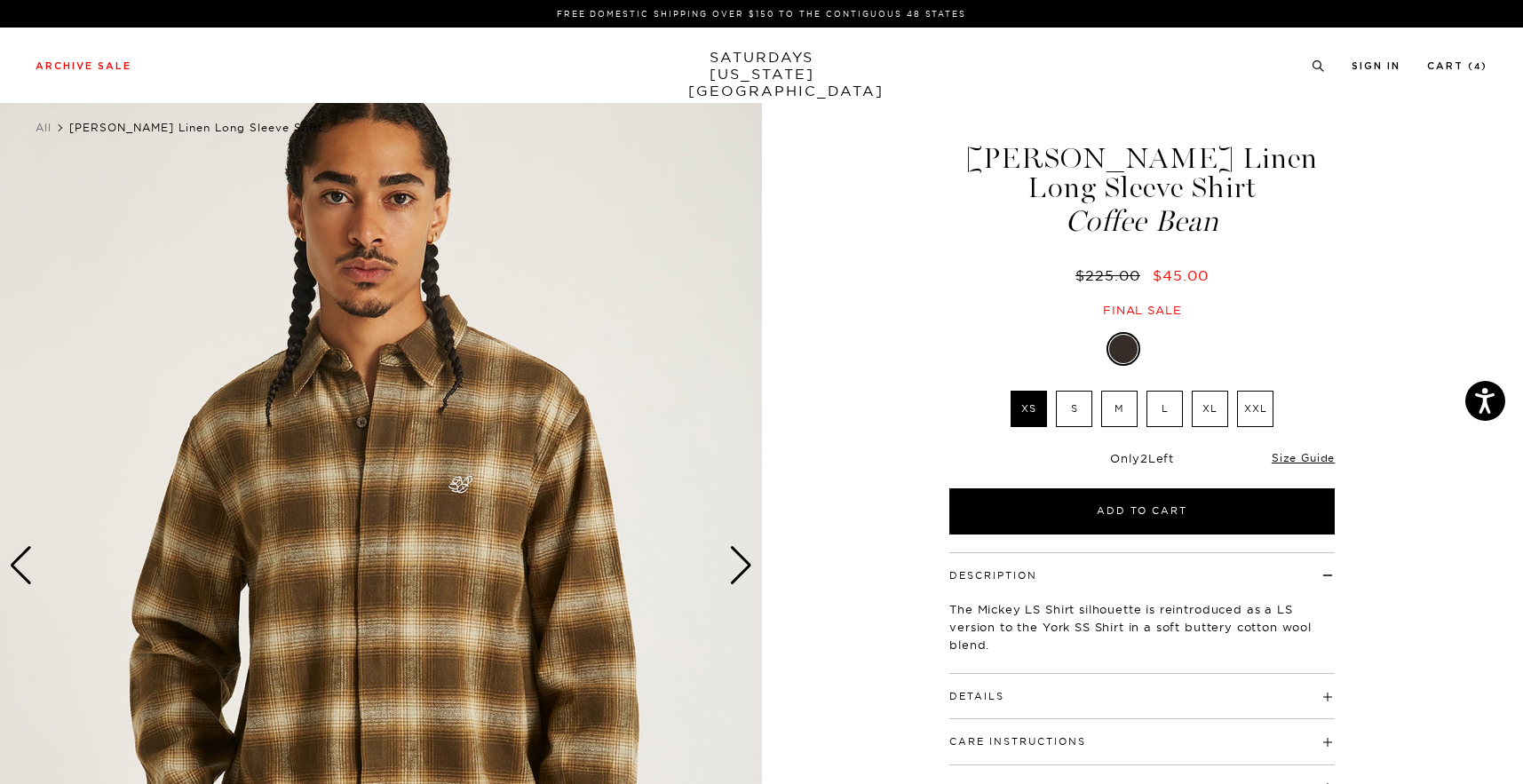
click at [744, 570] on div "Next slide" at bounding box center [741, 565] width 24 height 39
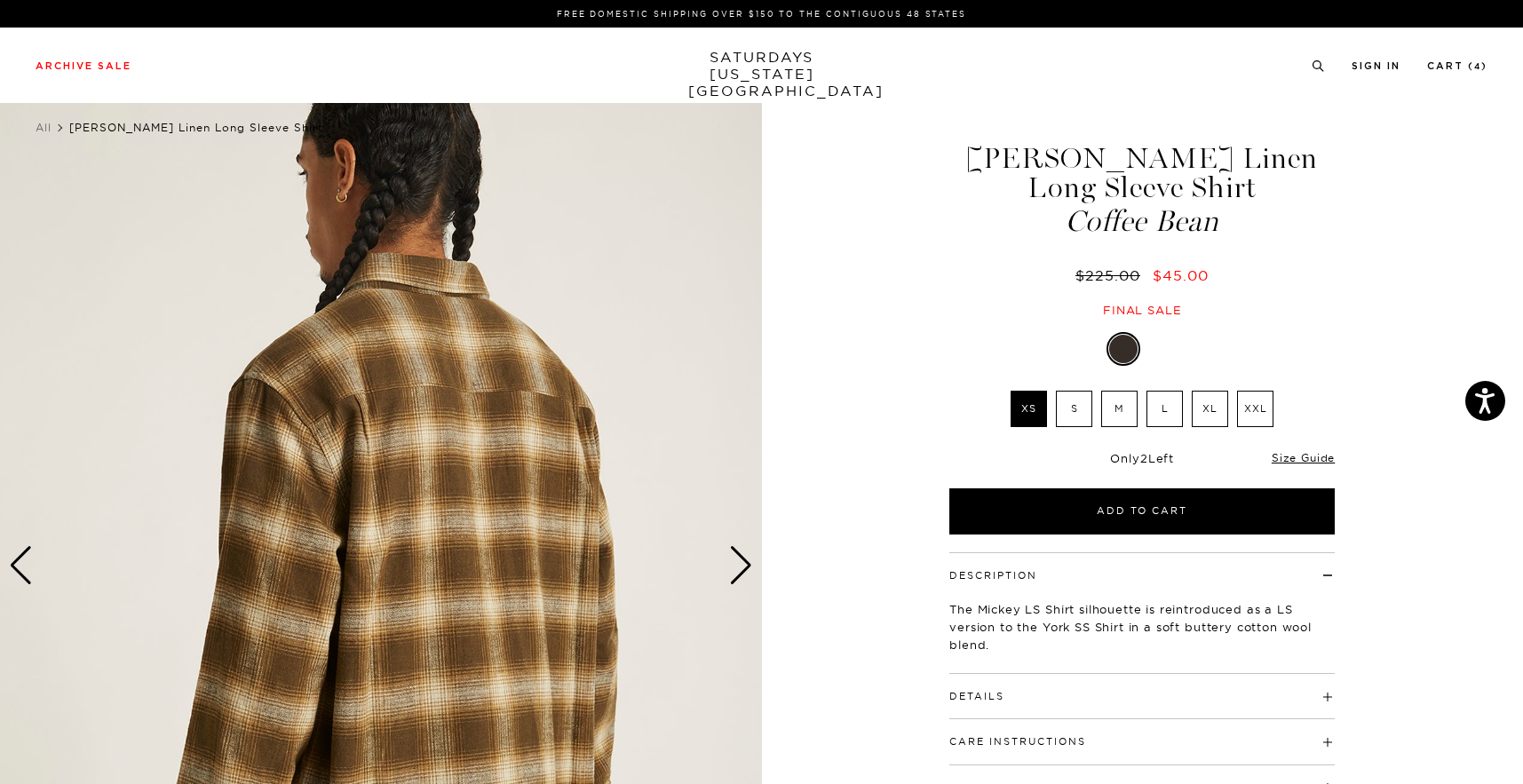
click at [1172, 340] on div at bounding box center [1163, 349] width 28 height 28
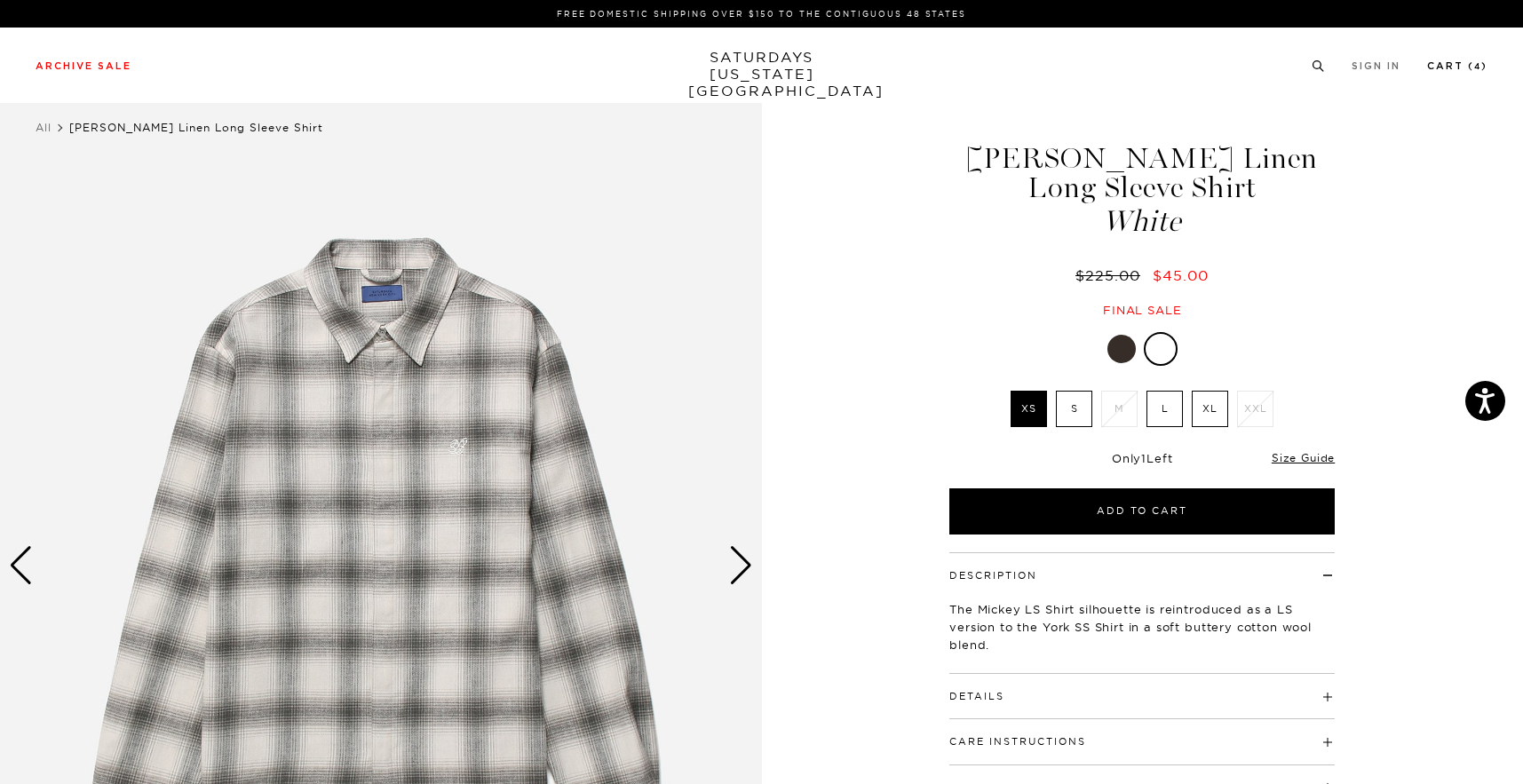
click at [1458, 68] on link "Cart ( 4 )" at bounding box center [1458, 66] width 60 height 9
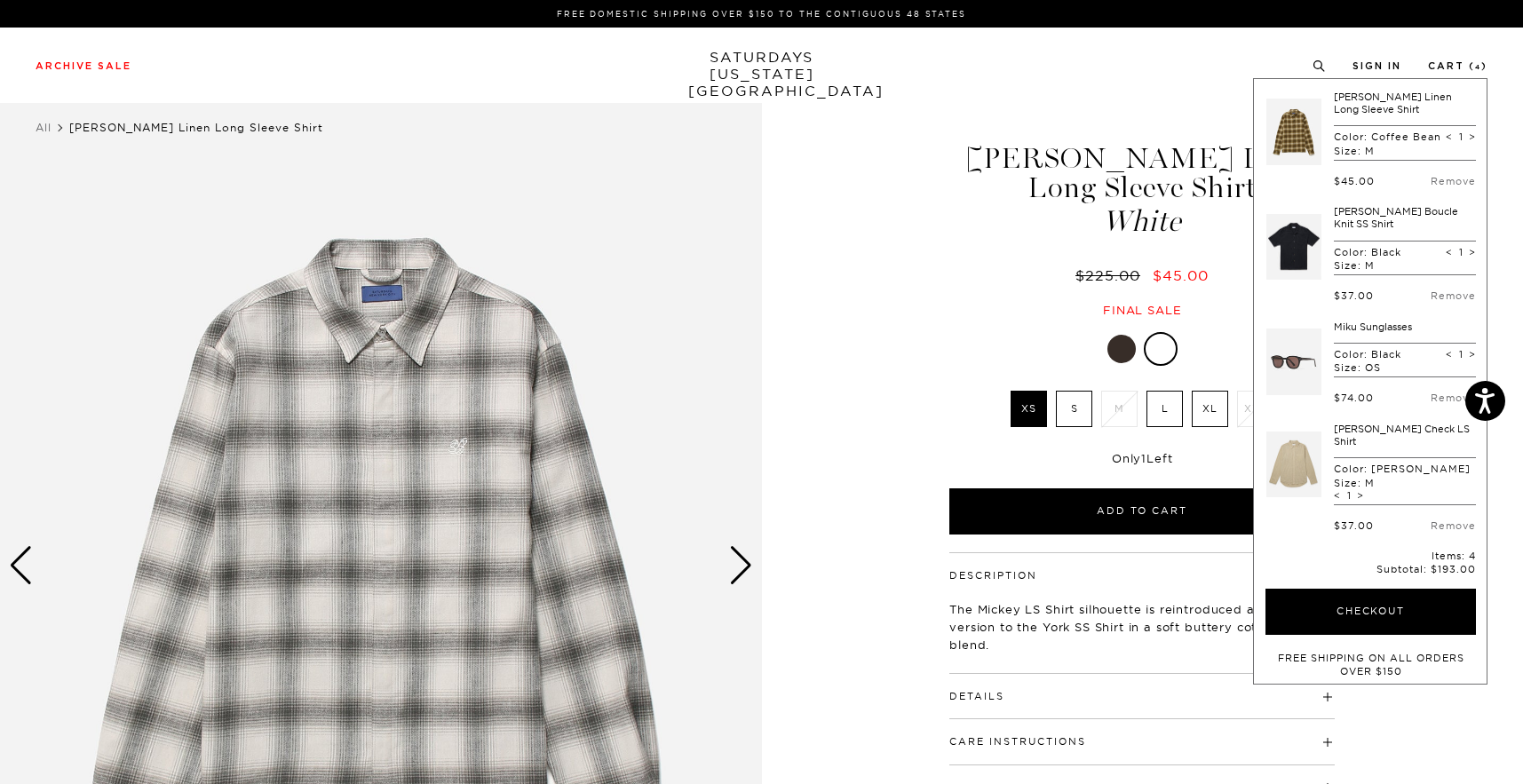
click at [948, 370] on div "White XS S M L XL XXL XS S M L XL" at bounding box center [1142, 433] width 444 height 203
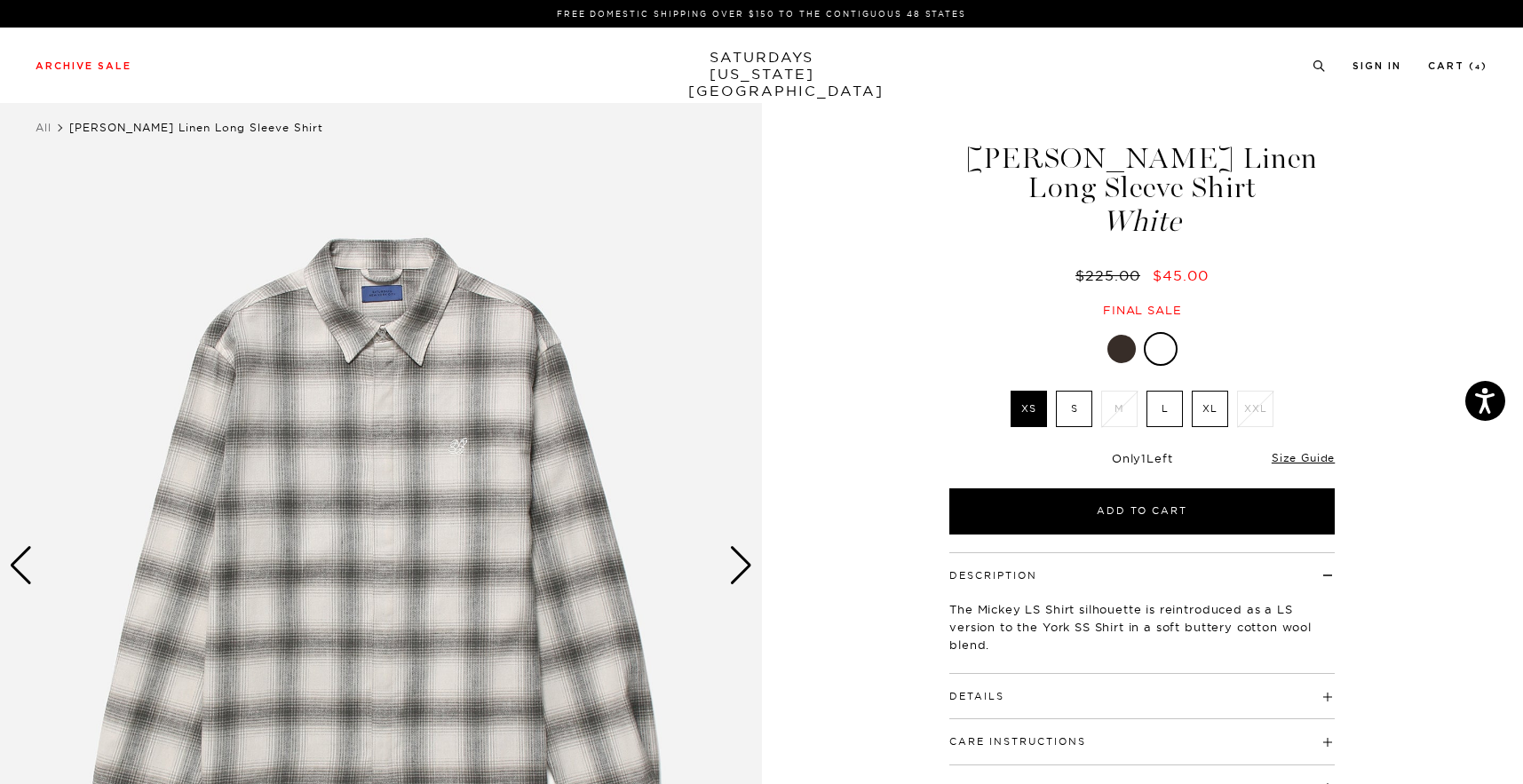
click at [747, 589] on img at bounding box center [381, 565] width 762 height 952
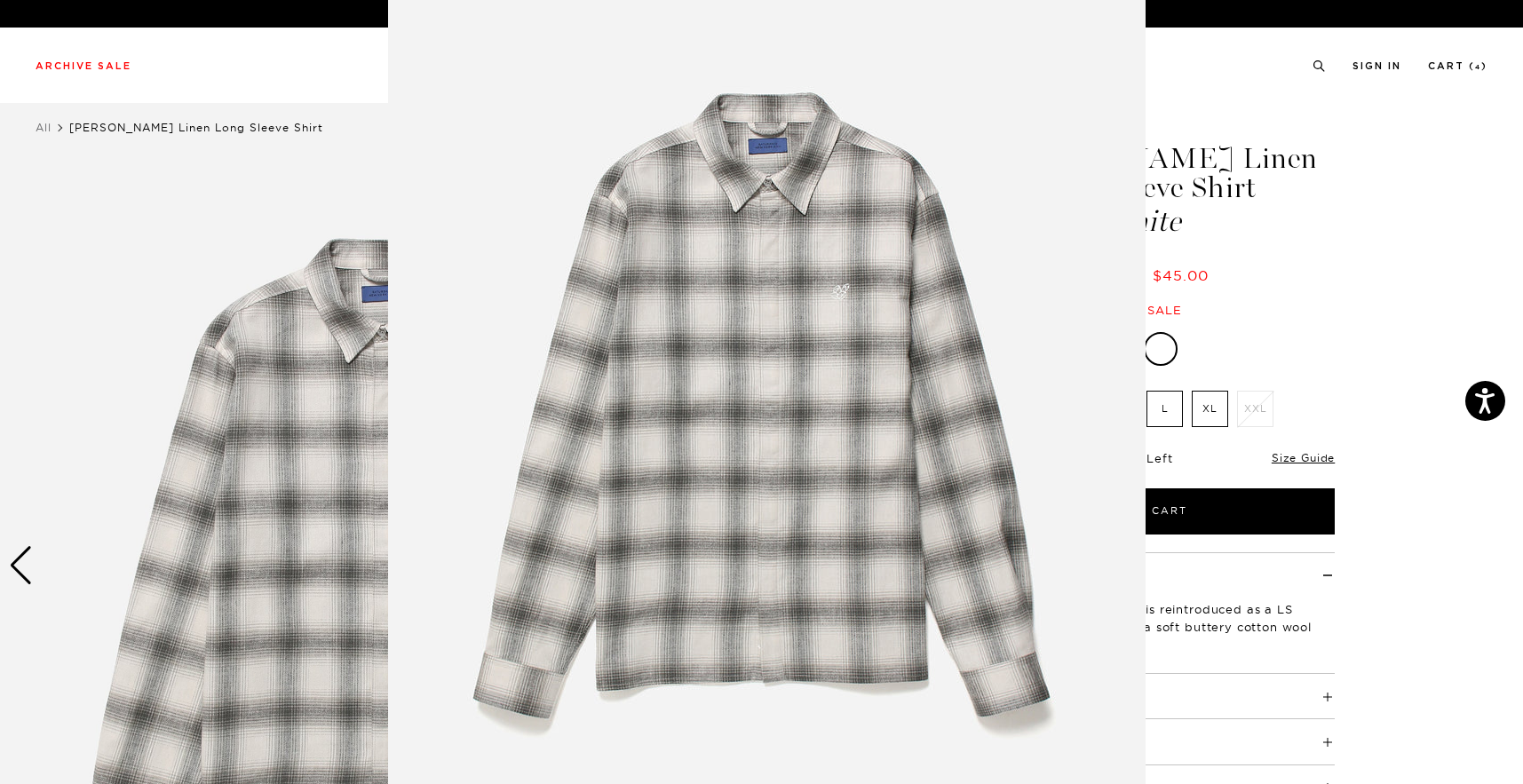
scroll to position [45, 0]
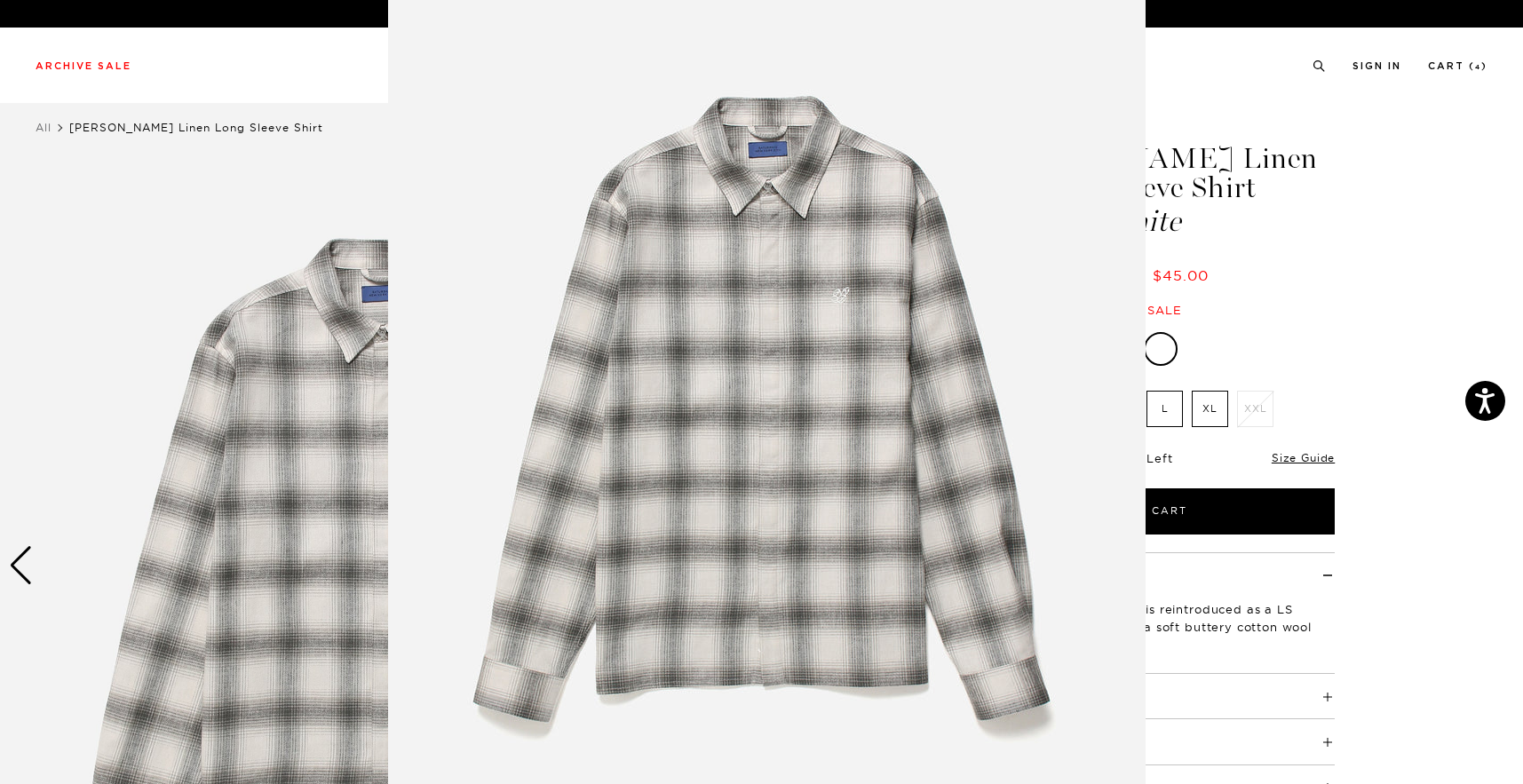
click at [847, 246] on img at bounding box center [766, 409] width 758 height 909
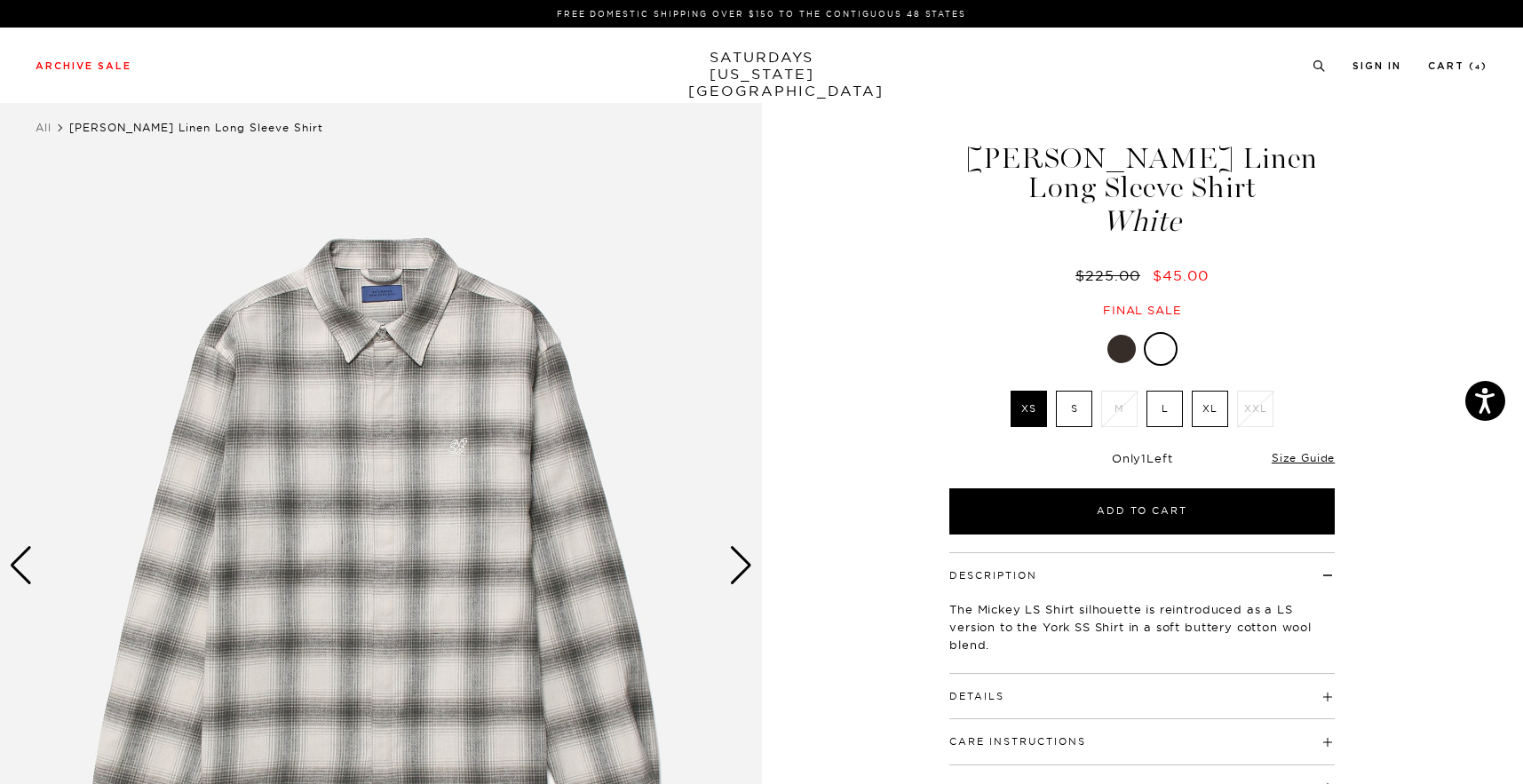
scroll to position [0, 0]
click at [467, 446] on img at bounding box center [381, 565] width 762 height 952
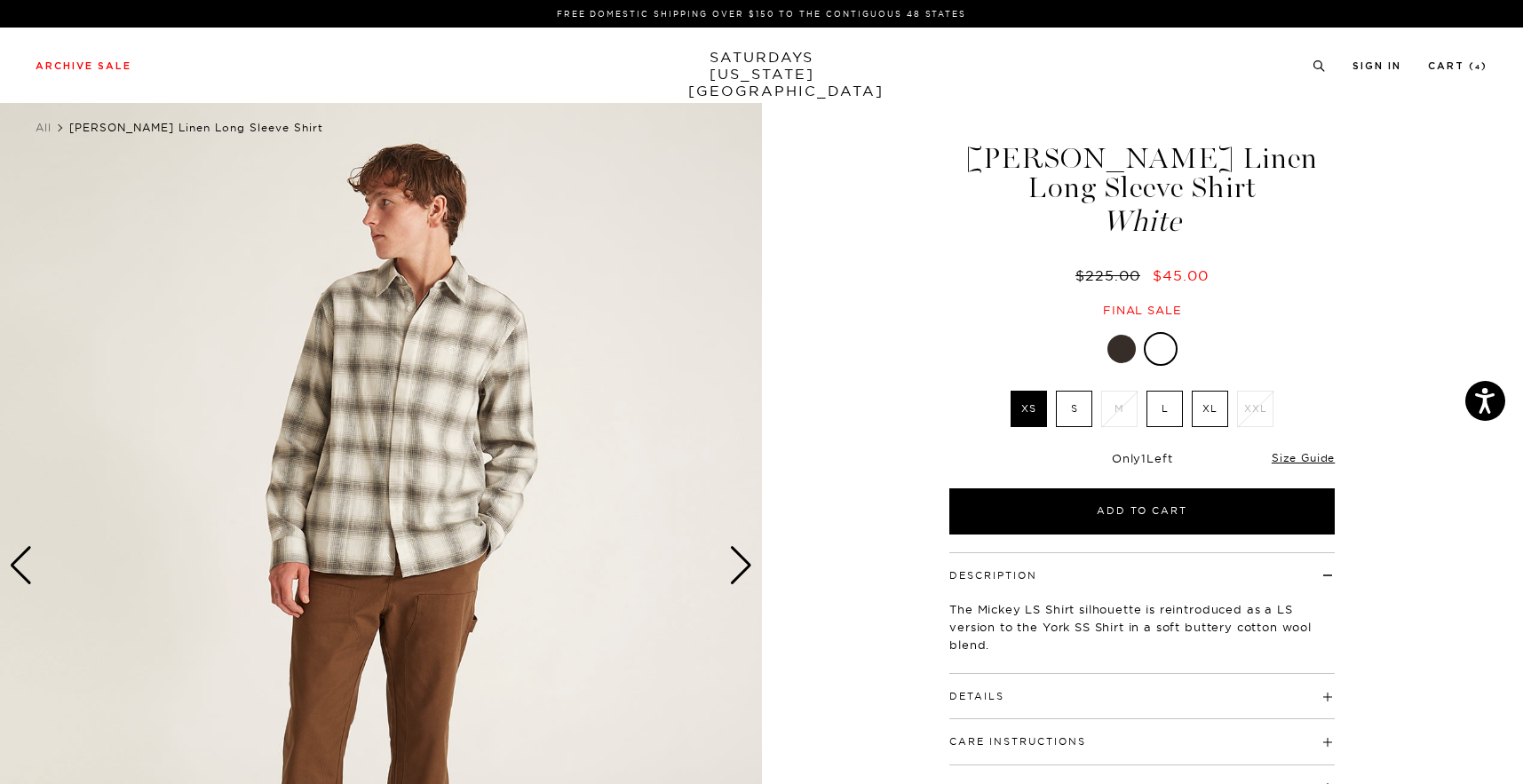
click at [468, 446] on img at bounding box center [381, 565] width 762 height 952
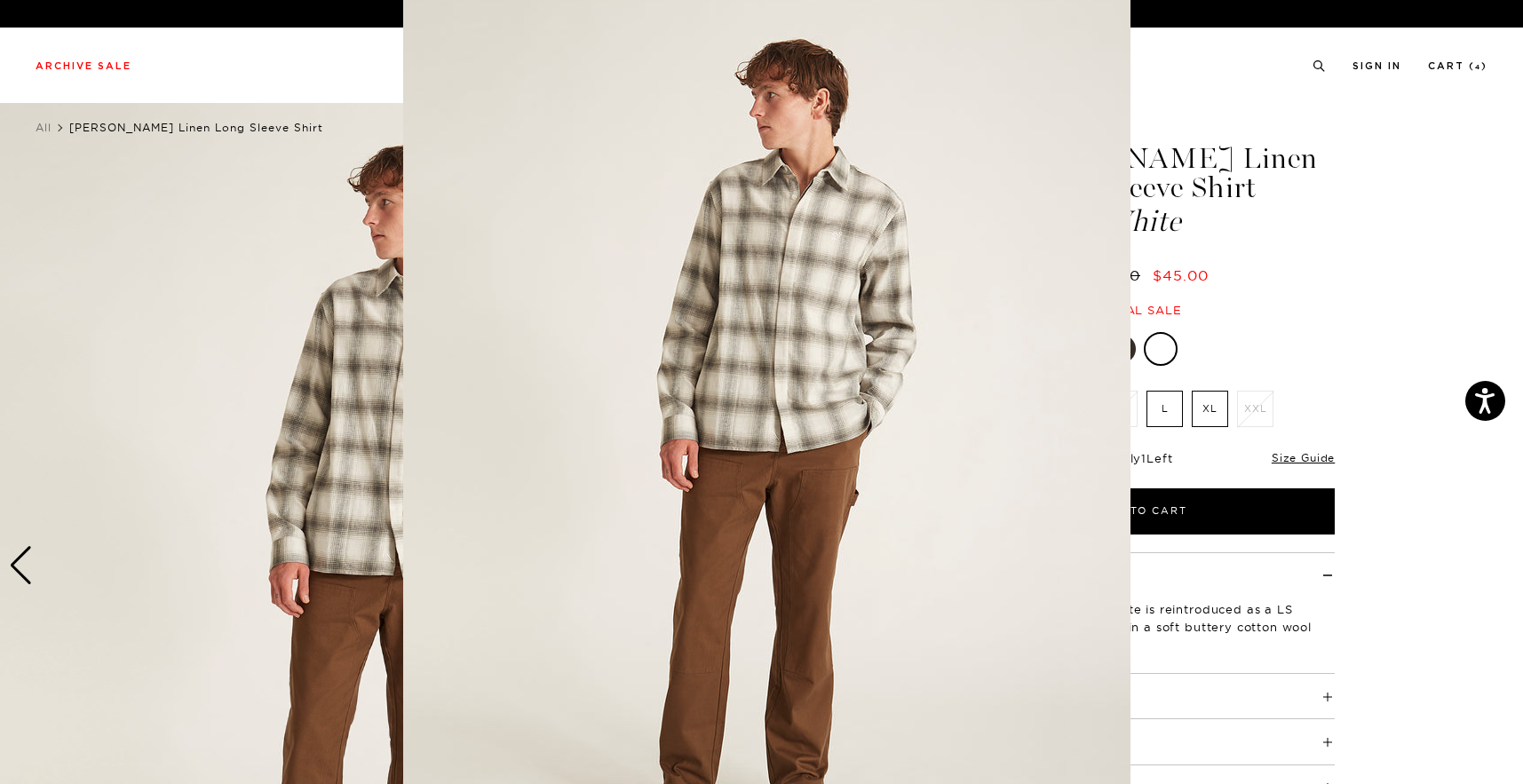
click at [778, 323] on img at bounding box center [766, 442] width 728 height 909
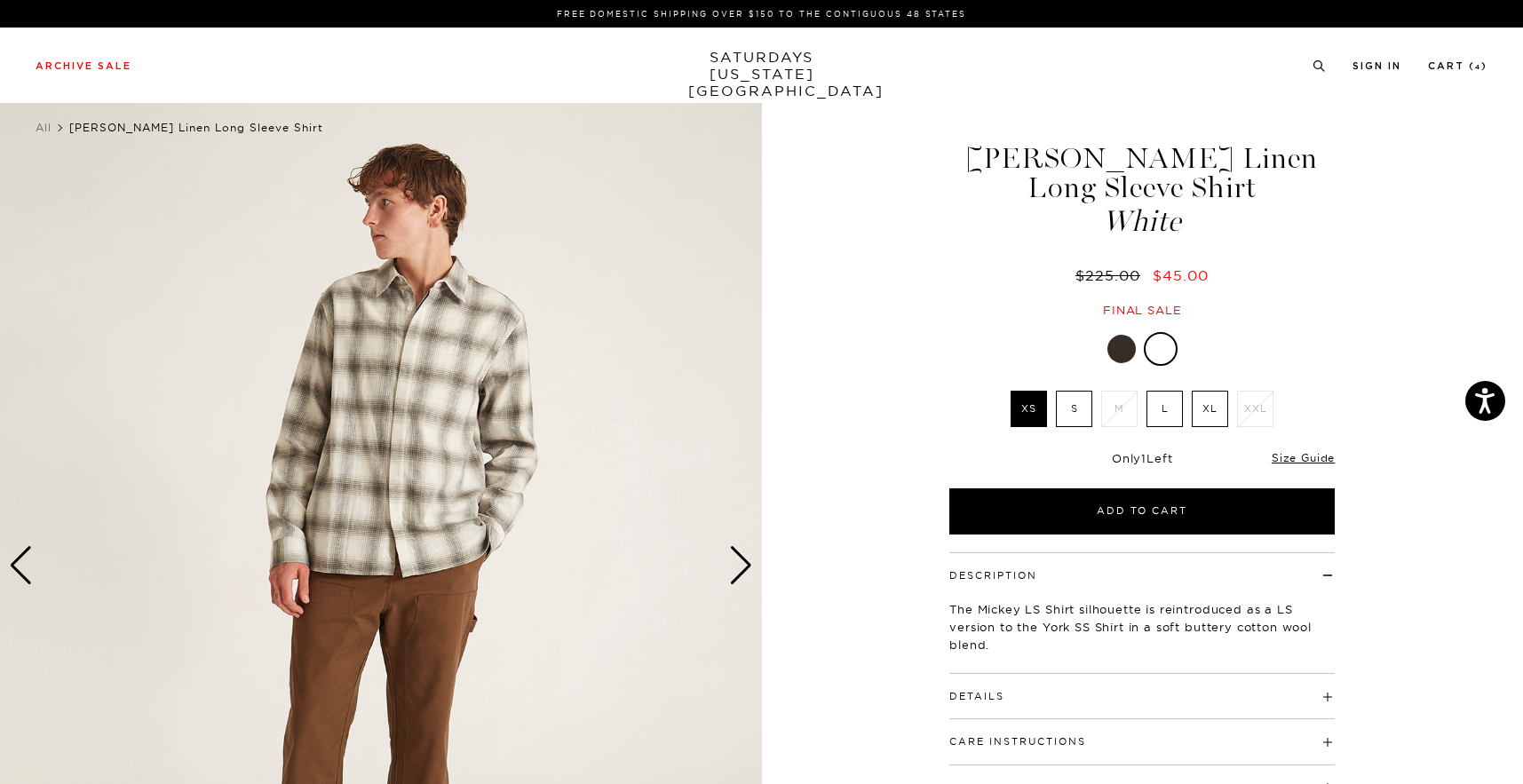
click at [742, 569] on div "Next slide" at bounding box center [741, 565] width 24 height 39
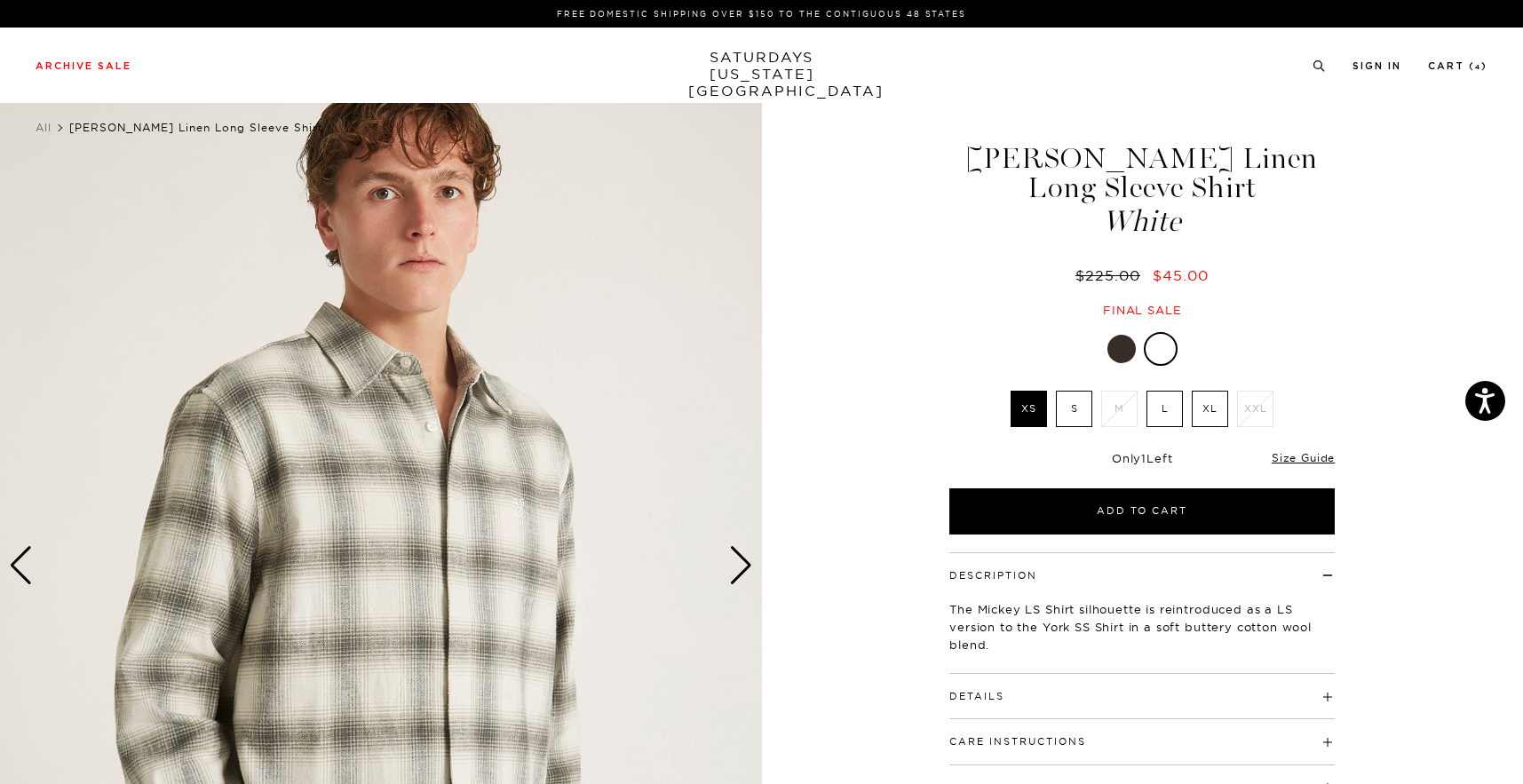
click at [742, 569] on div "Next slide" at bounding box center [741, 565] width 24 height 39
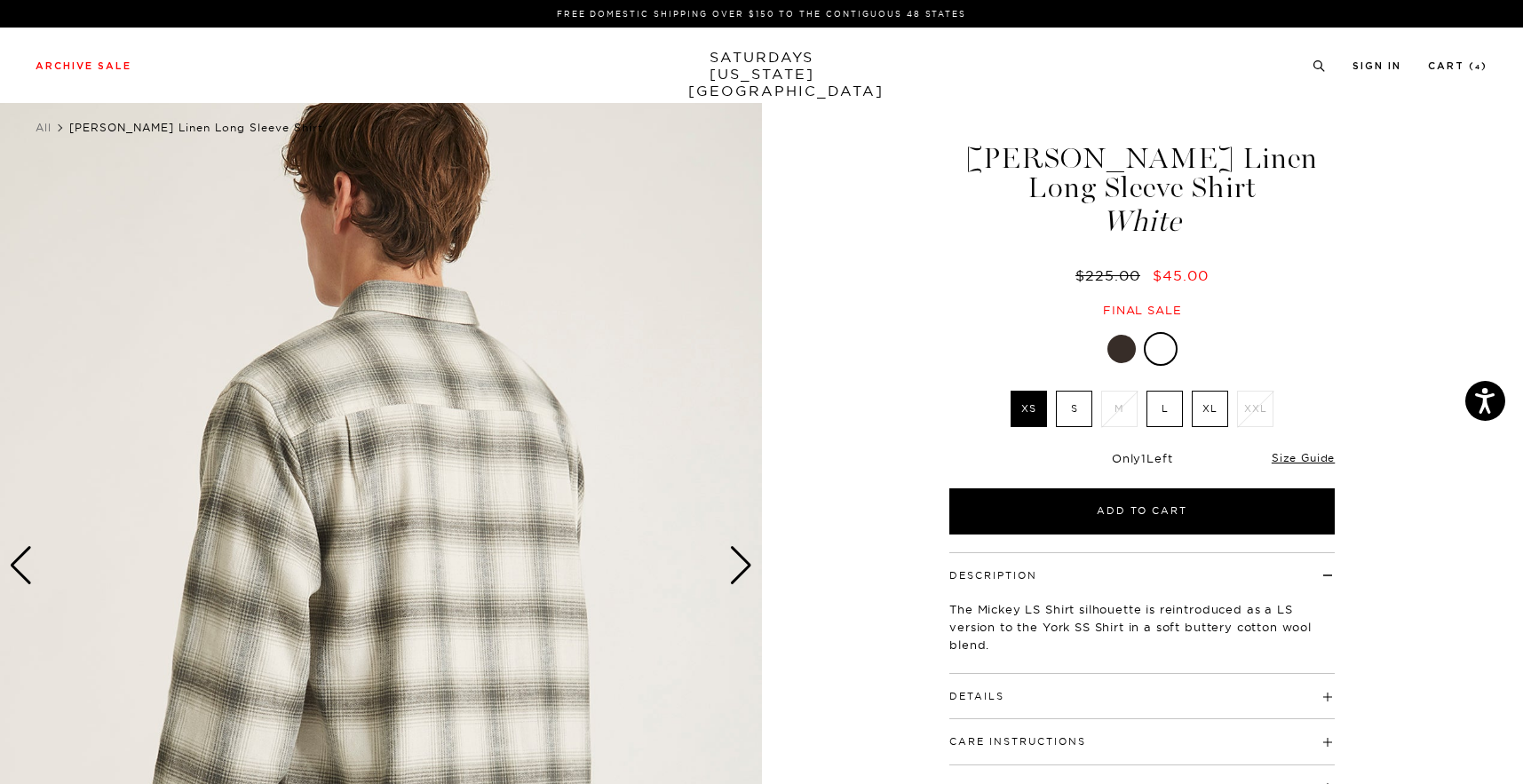
click at [742, 569] on div "Next slide" at bounding box center [741, 565] width 24 height 39
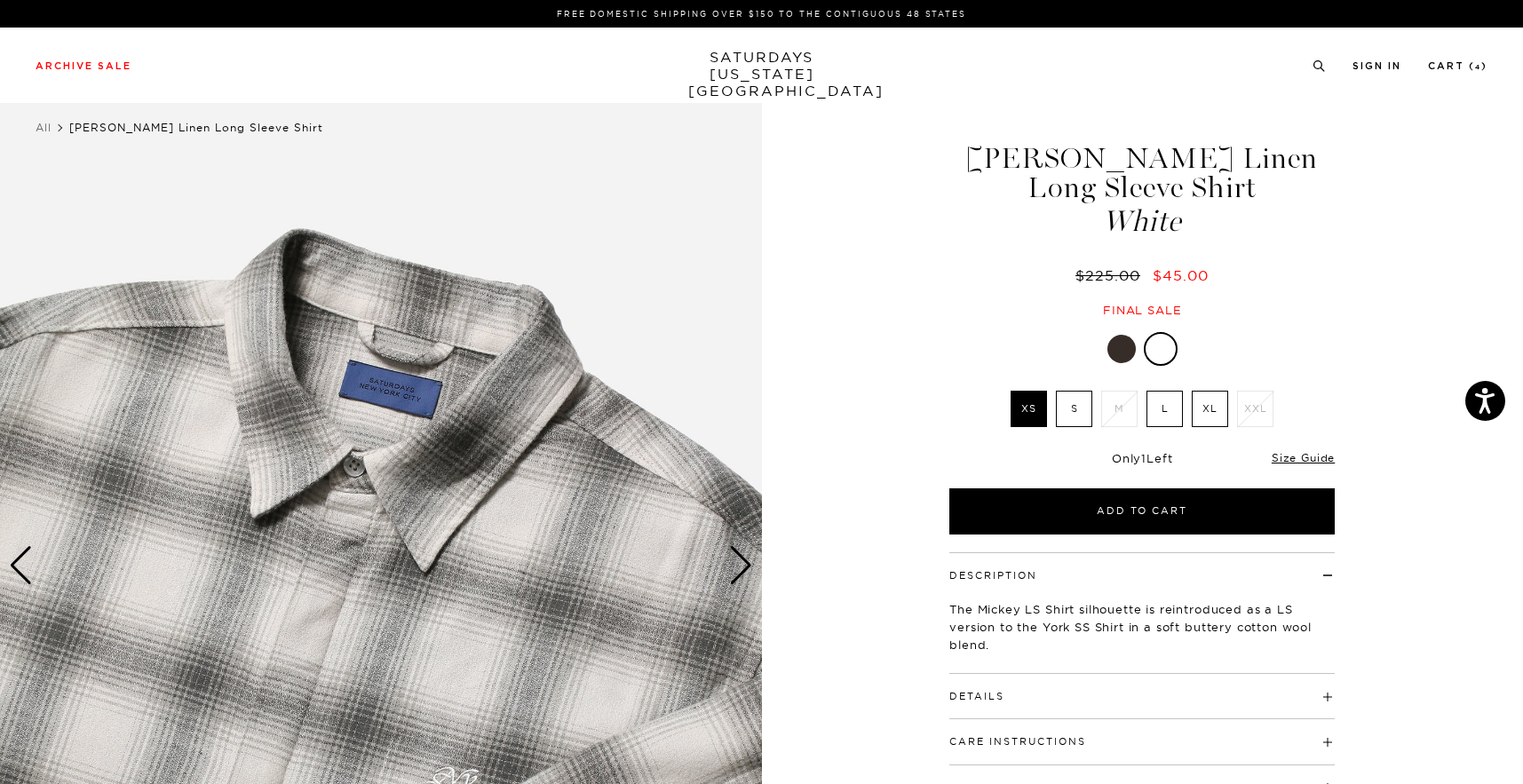
click at [742, 569] on div "Next slide" at bounding box center [741, 565] width 24 height 39
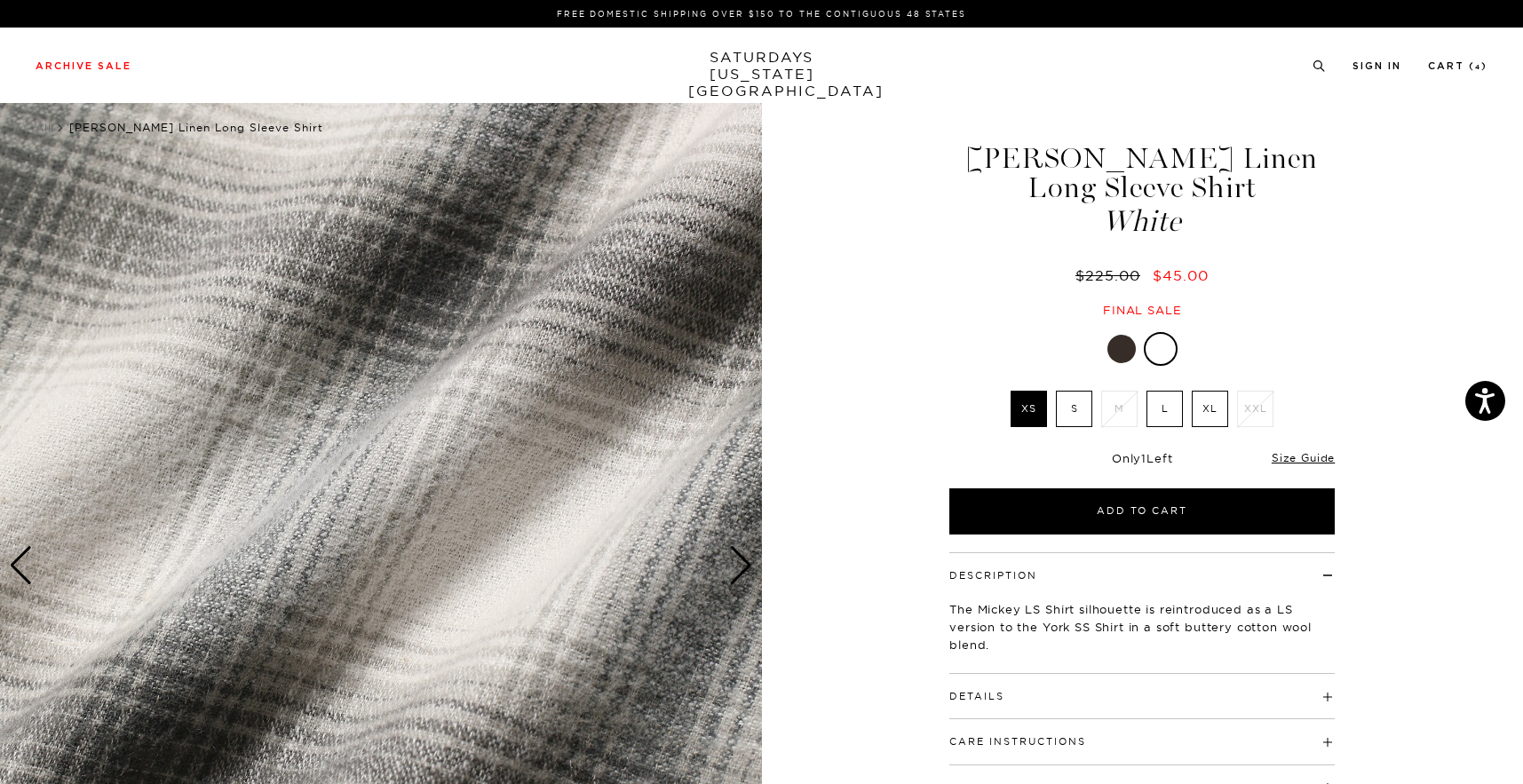
click at [742, 569] on div "Next slide" at bounding box center [741, 565] width 24 height 39
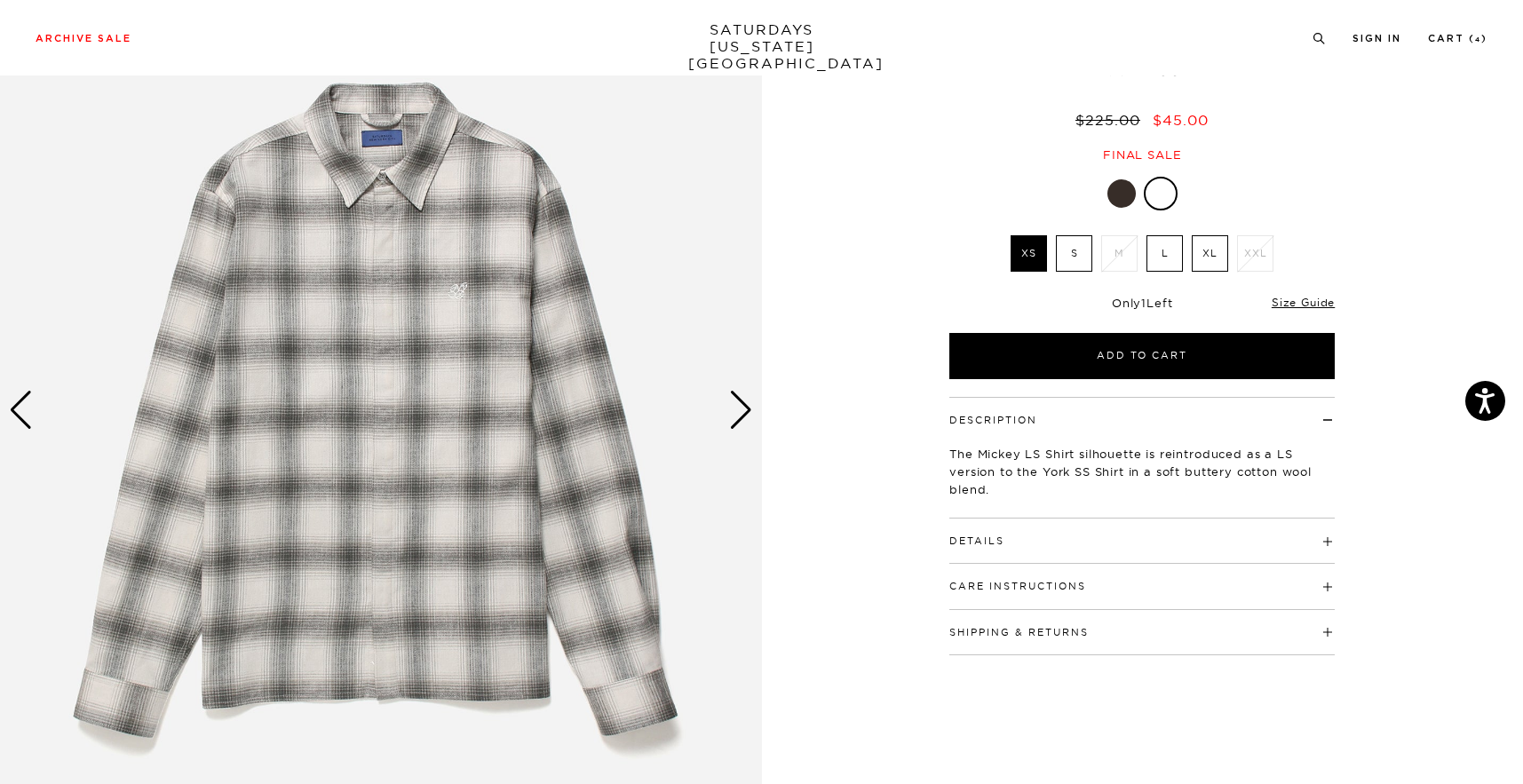
scroll to position [161, 0]
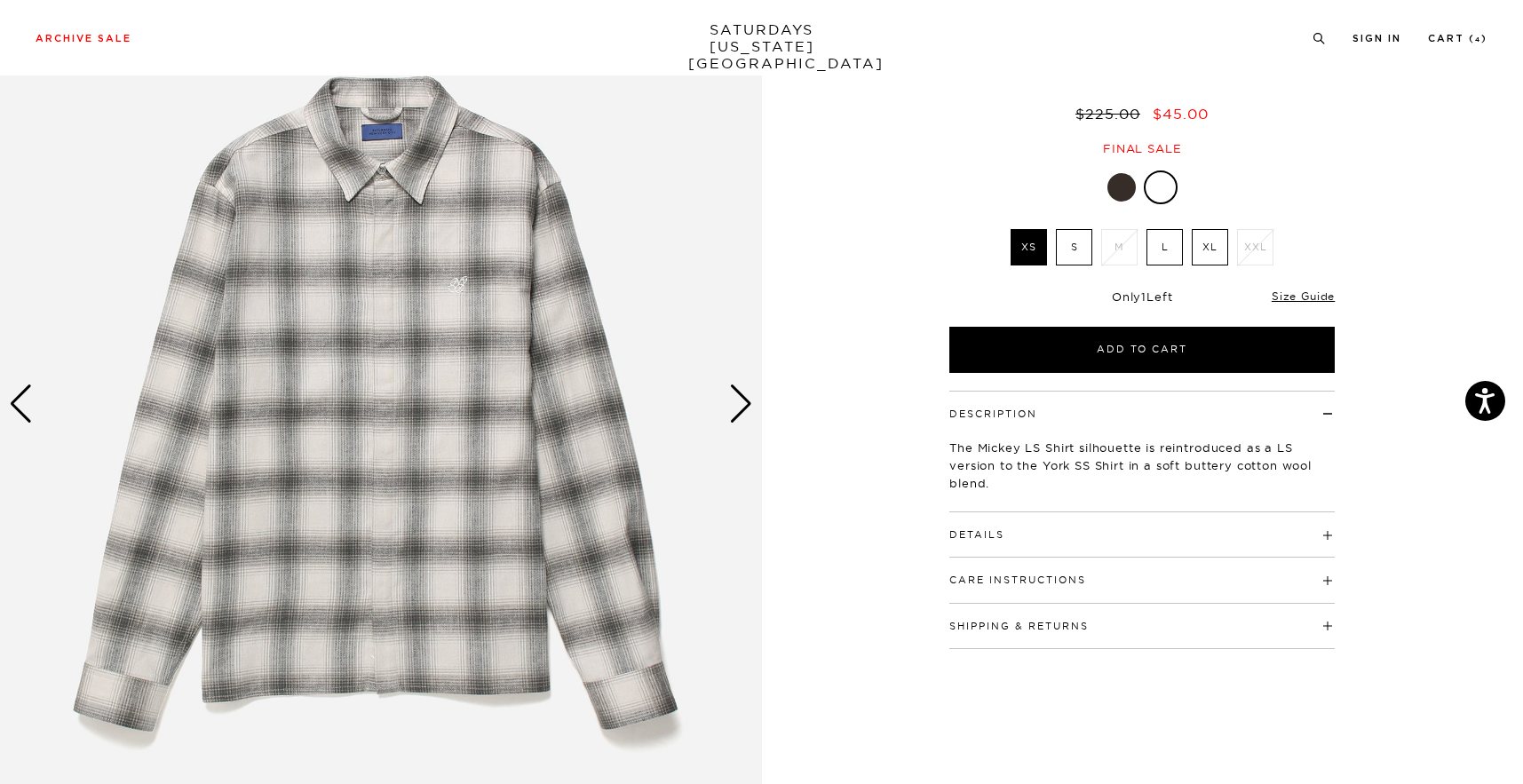
click at [737, 409] on div "Next slide" at bounding box center [741, 404] width 24 height 39
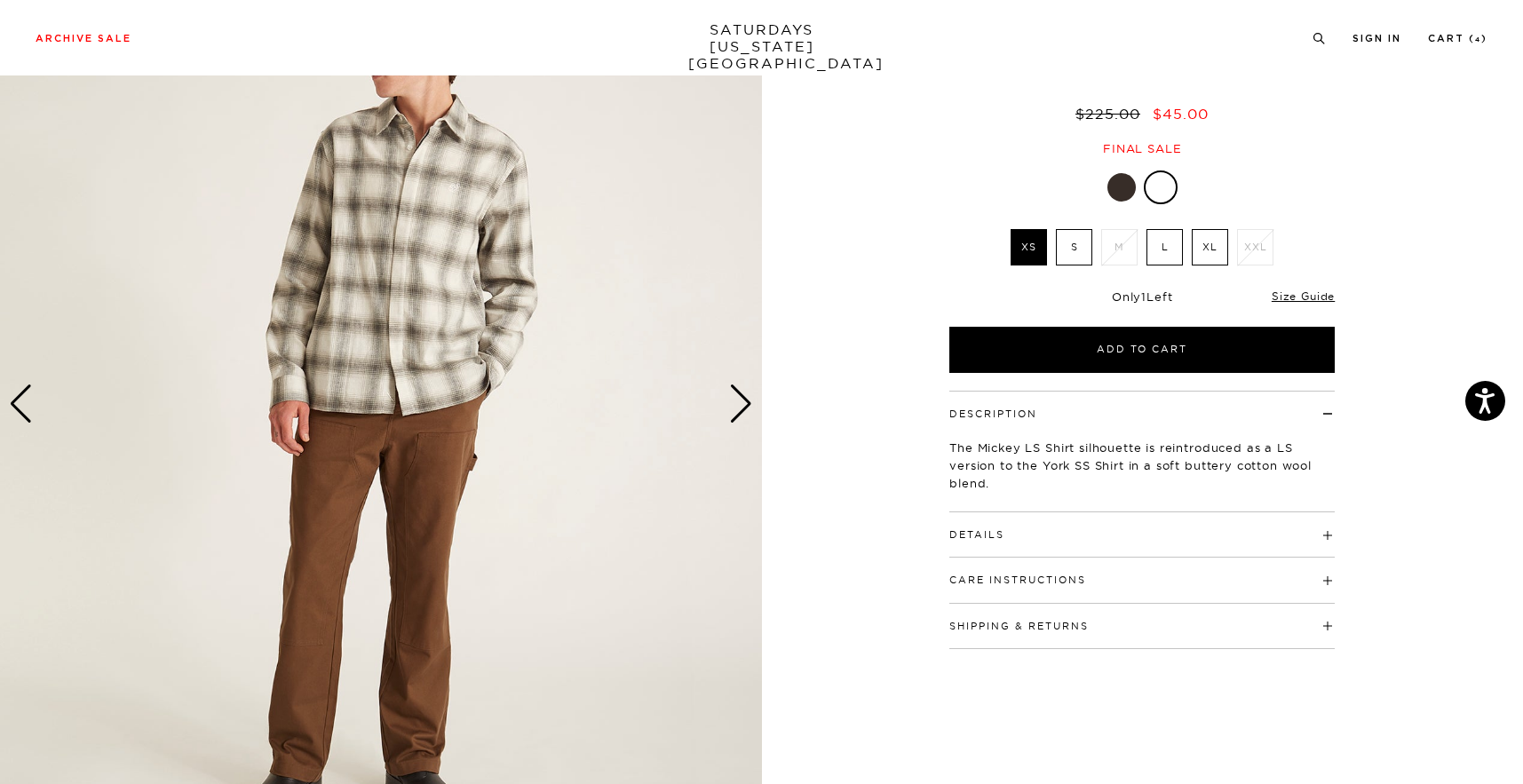
click at [737, 409] on div "Next slide" at bounding box center [741, 404] width 24 height 39
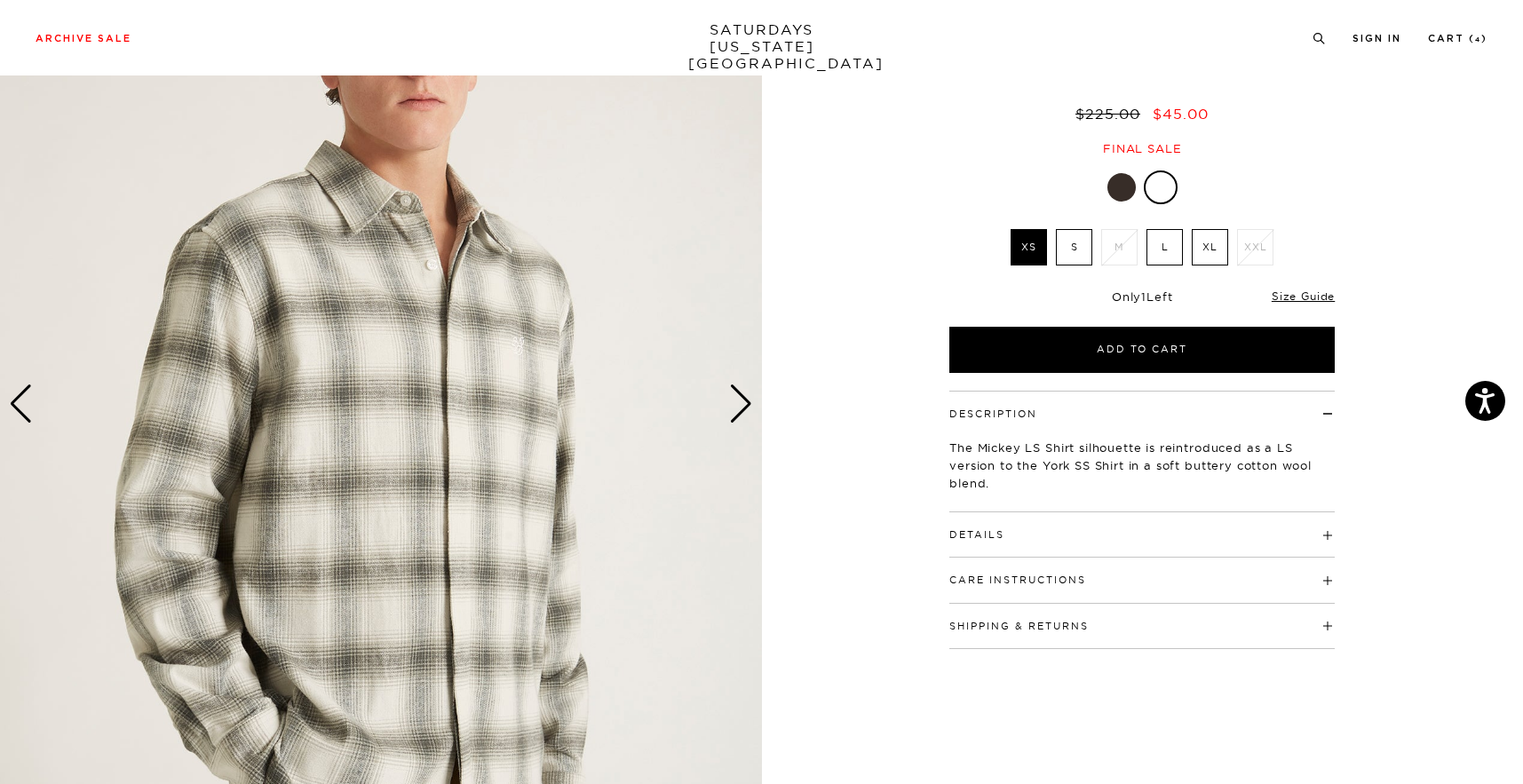
click at [737, 409] on div "Next slide" at bounding box center [741, 404] width 24 height 39
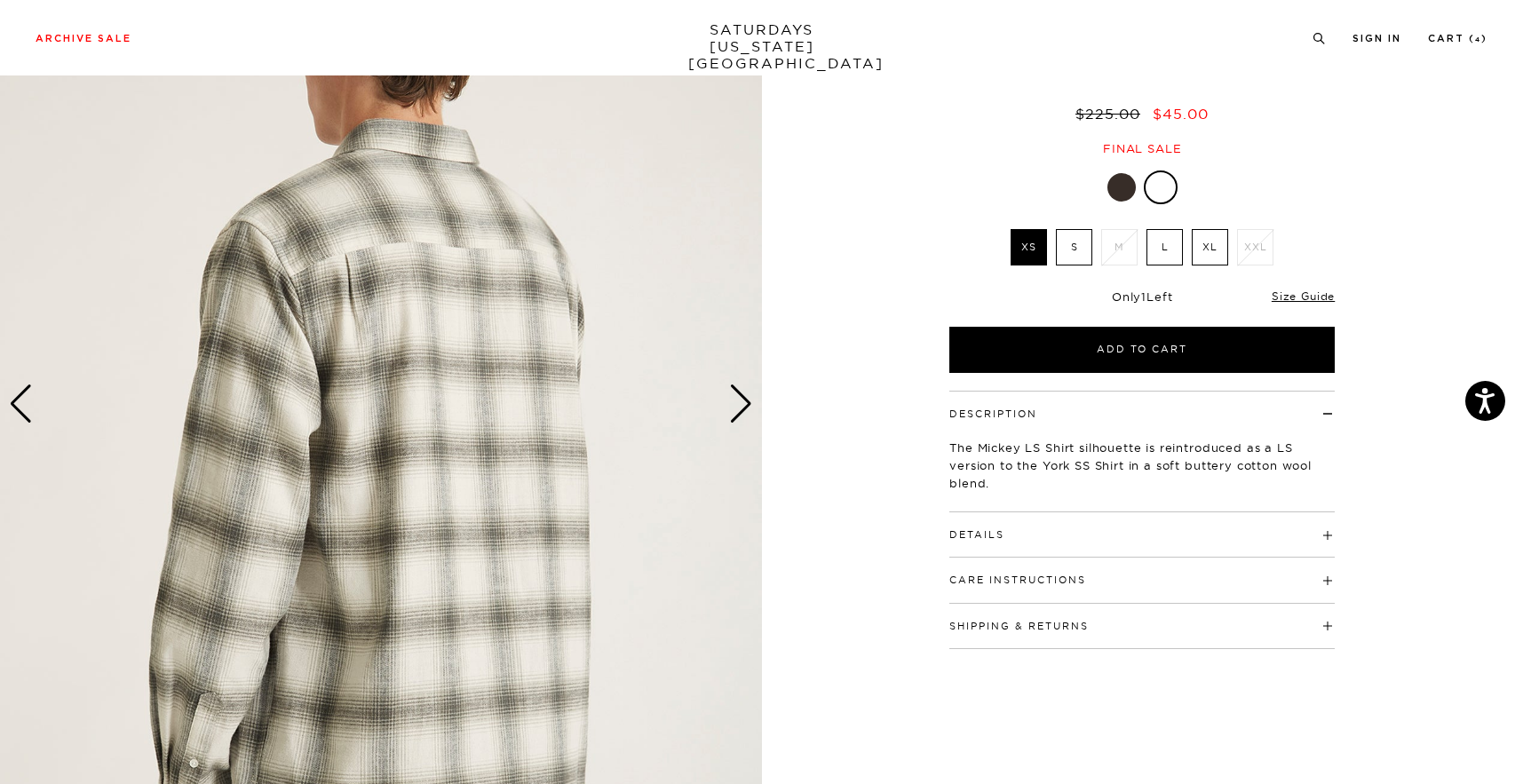
click at [737, 409] on div "Next slide" at bounding box center [741, 404] width 24 height 39
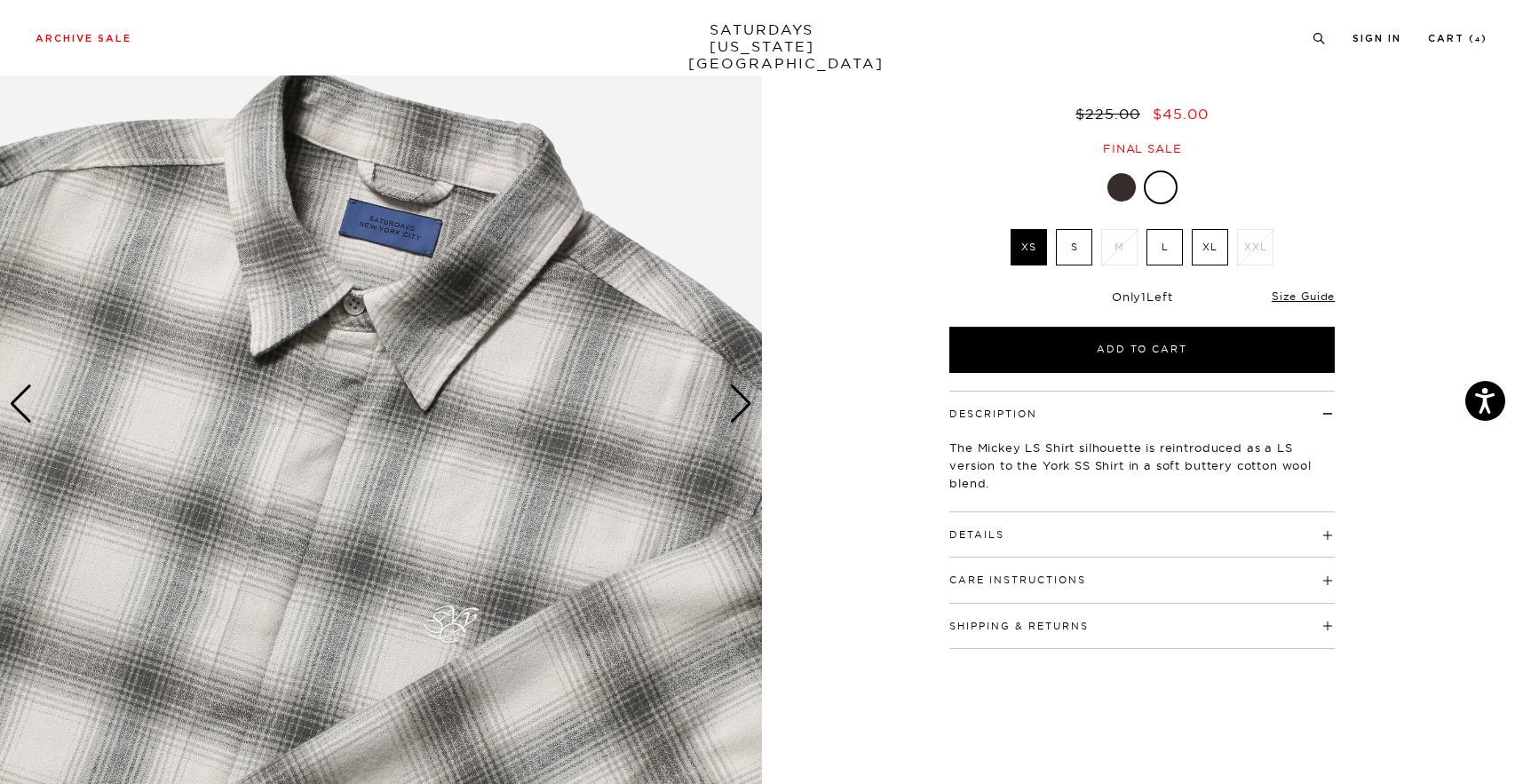
click at [737, 409] on div "Next slide" at bounding box center [741, 404] width 24 height 39
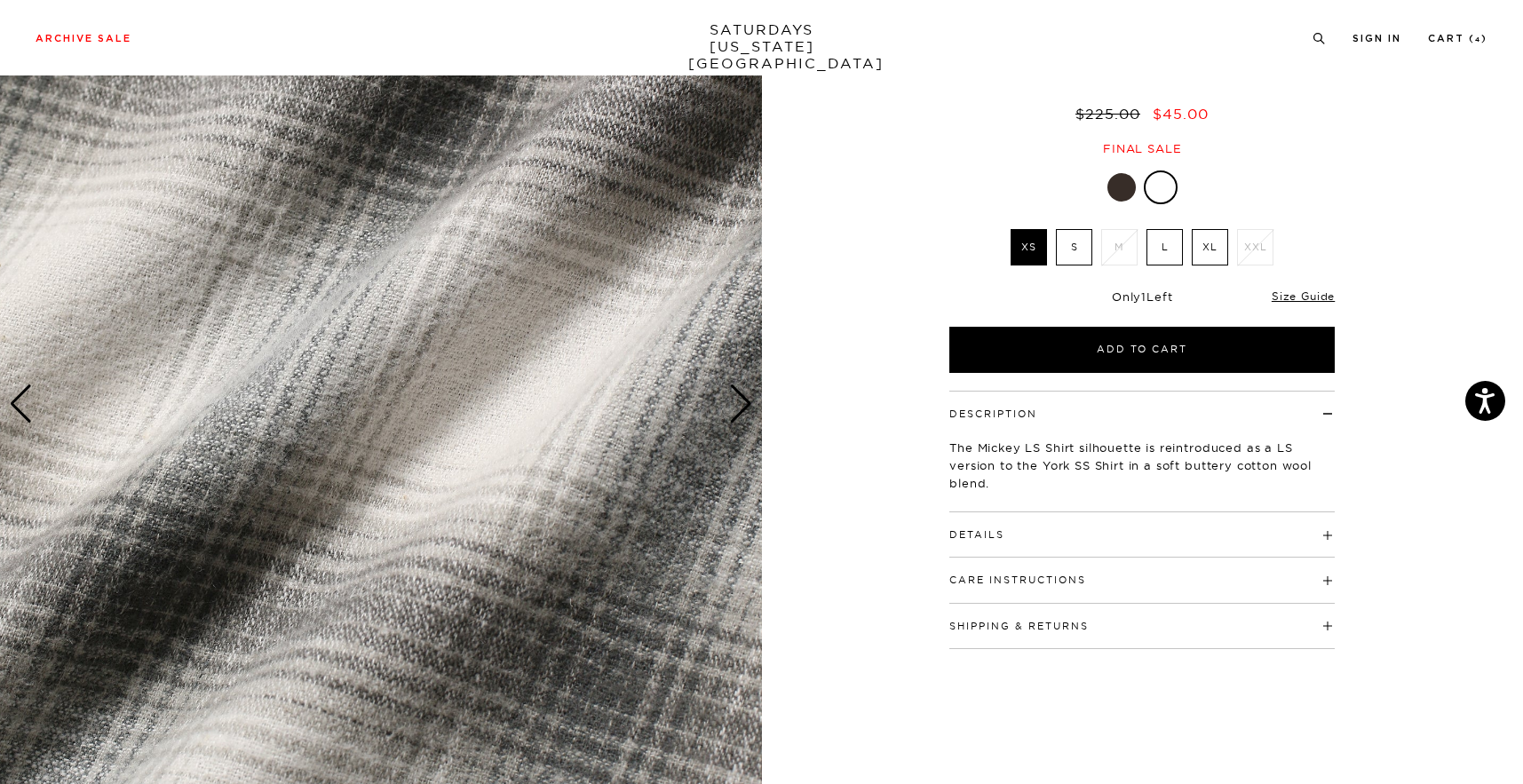
click at [737, 409] on div "Next slide" at bounding box center [741, 404] width 24 height 39
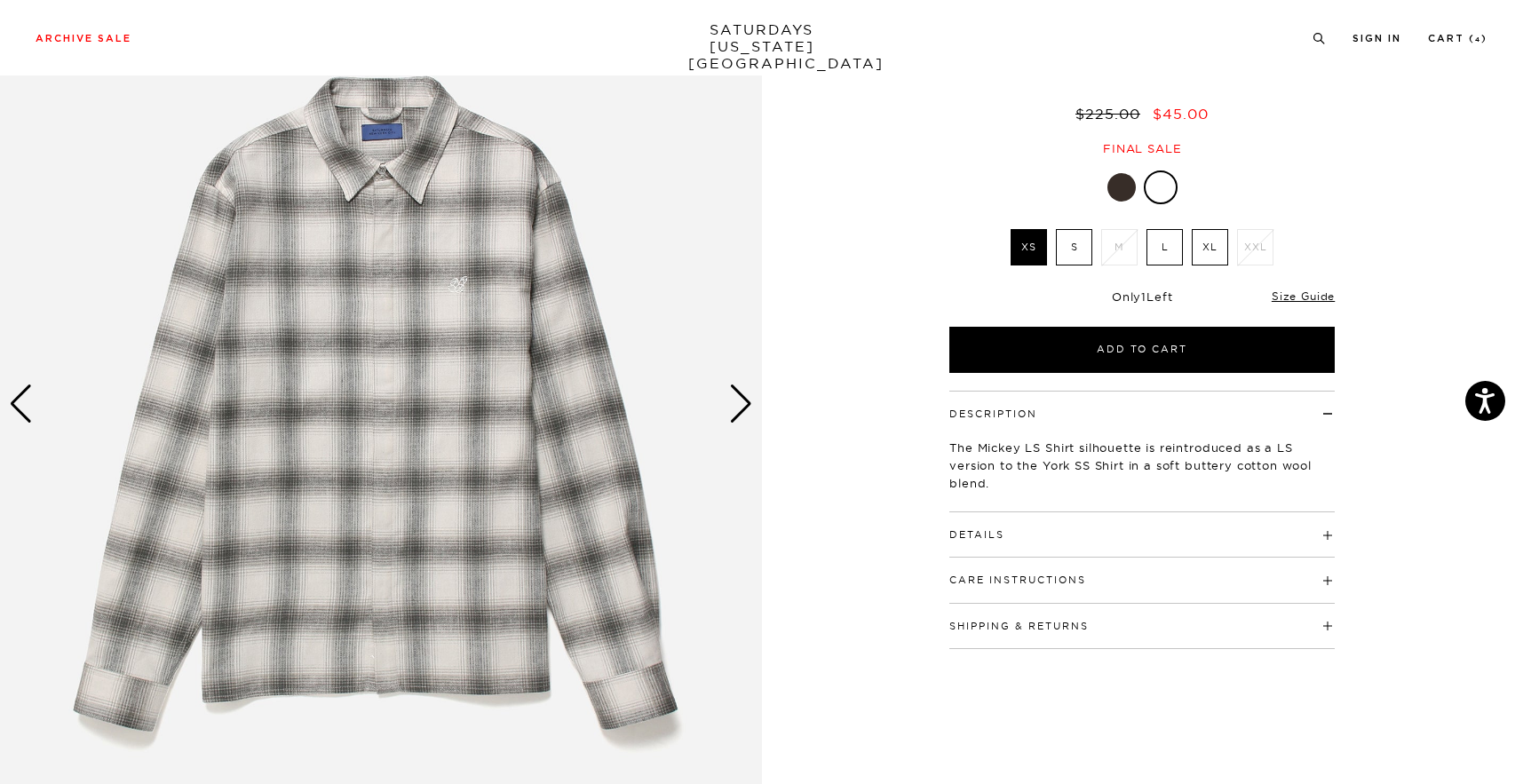
click at [1181, 254] on label "L" at bounding box center [1164, 247] width 37 height 37
click at [0, 0] on input "L" at bounding box center [0, 0] width 0 height 0
click at [1130, 178] on div at bounding box center [1122, 188] width 28 height 28
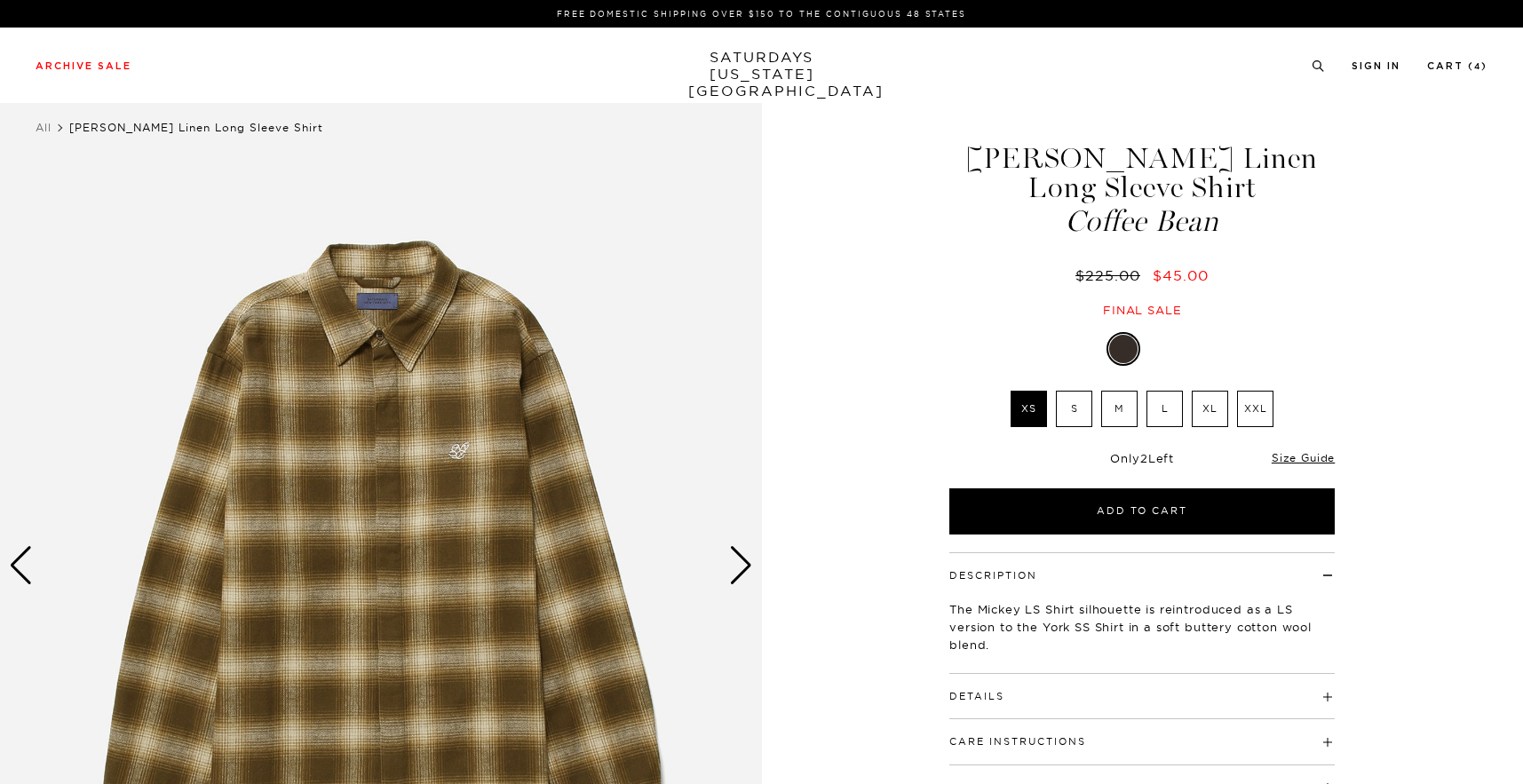
click at [750, 557] on div "Next slide" at bounding box center [741, 565] width 24 height 39
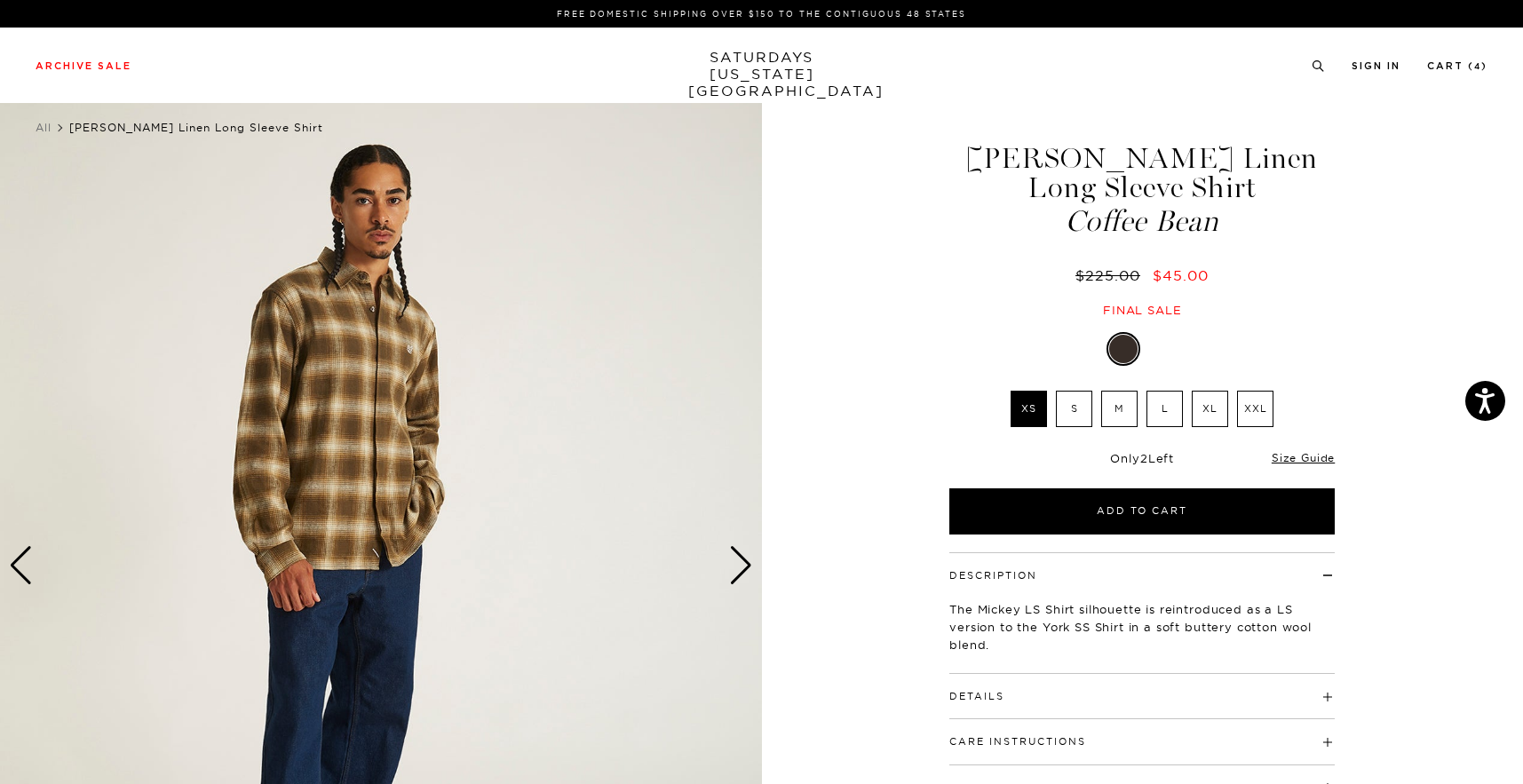
click at [750, 557] on div "Next slide" at bounding box center [741, 565] width 24 height 39
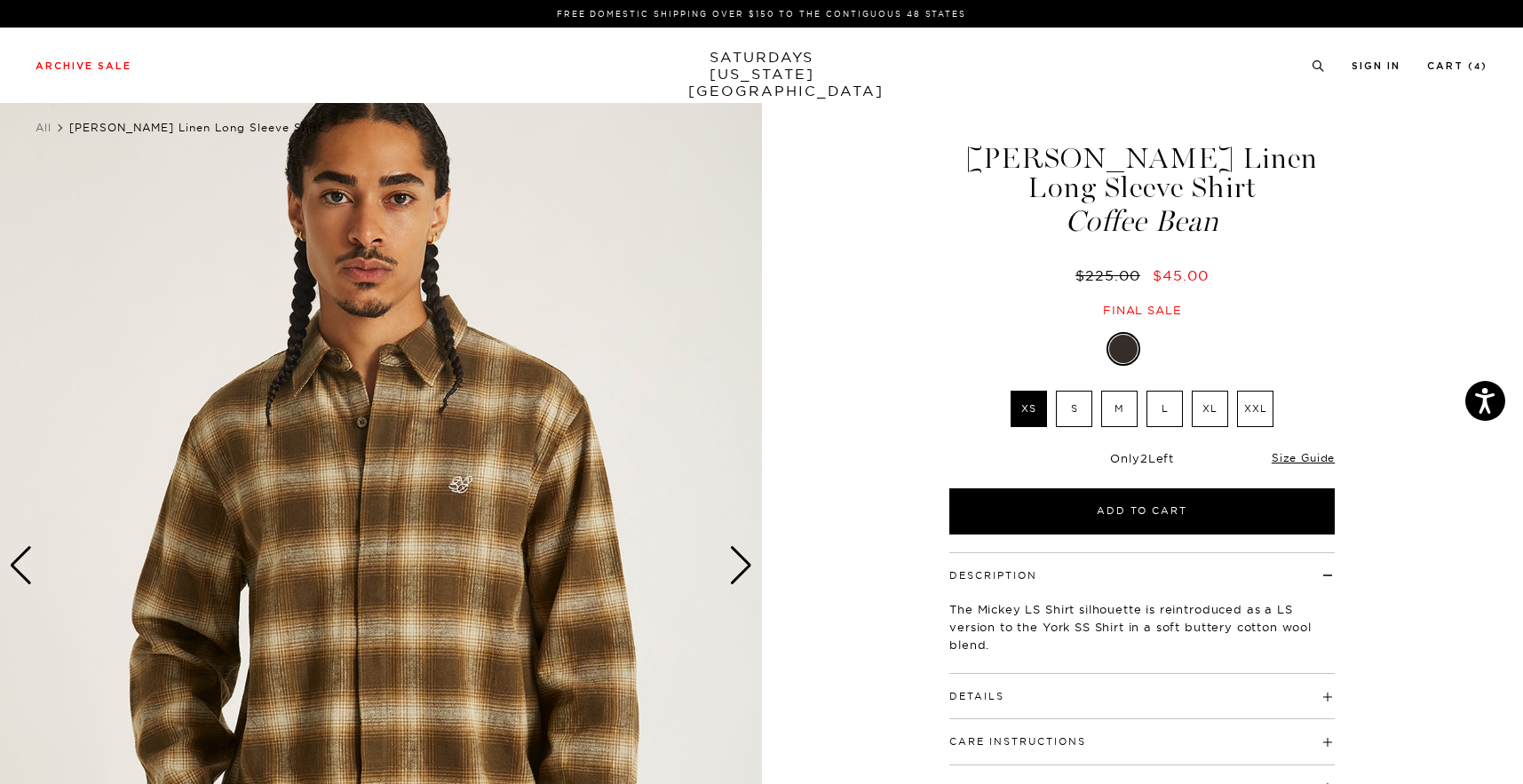
click at [750, 557] on div "Next slide" at bounding box center [741, 565] width 24 height 39
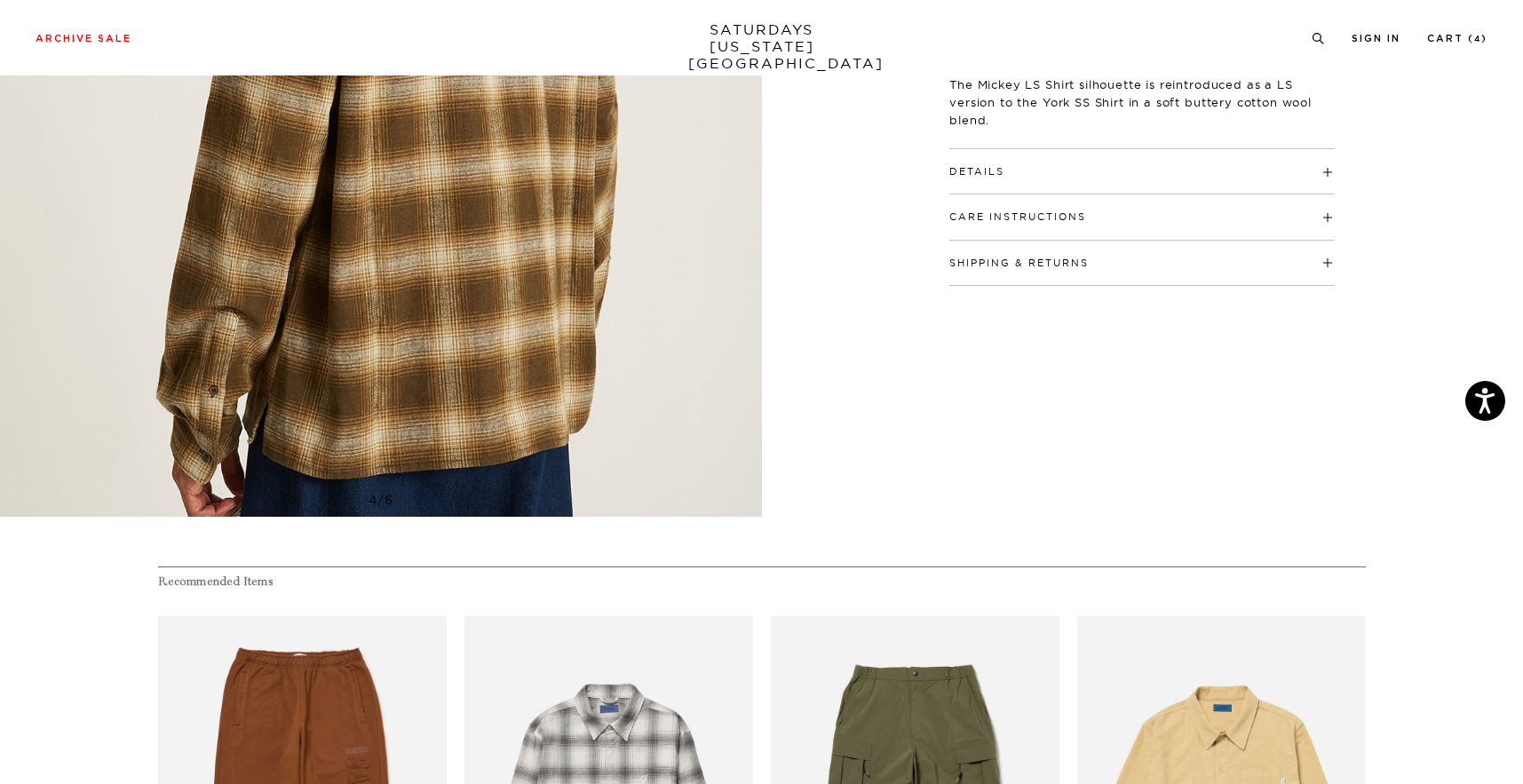
scroll to position [548, 0]
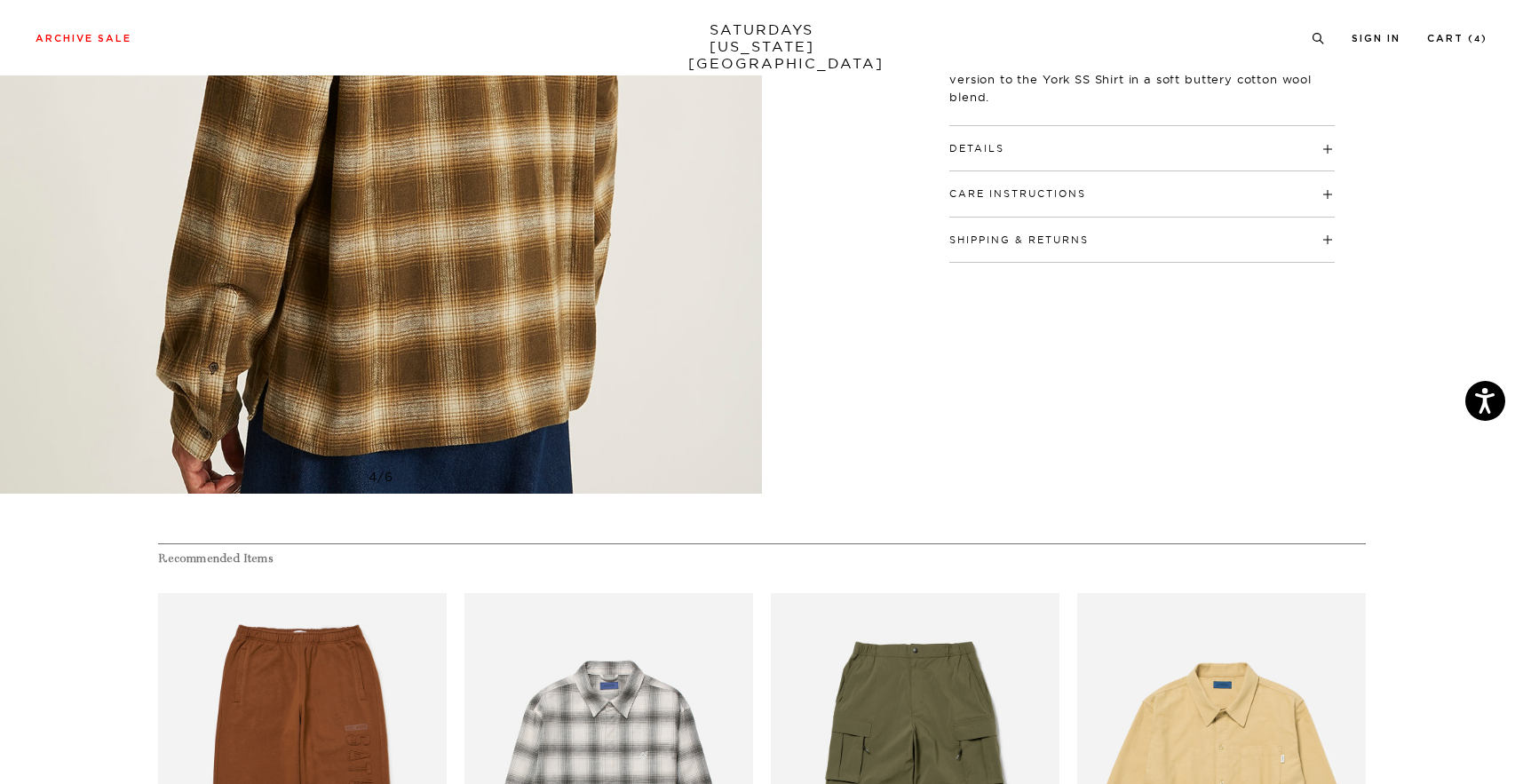
click at [1029, 235] on button "Shipping & Returns" at bounding box center [1019, 240] width 140 height 9
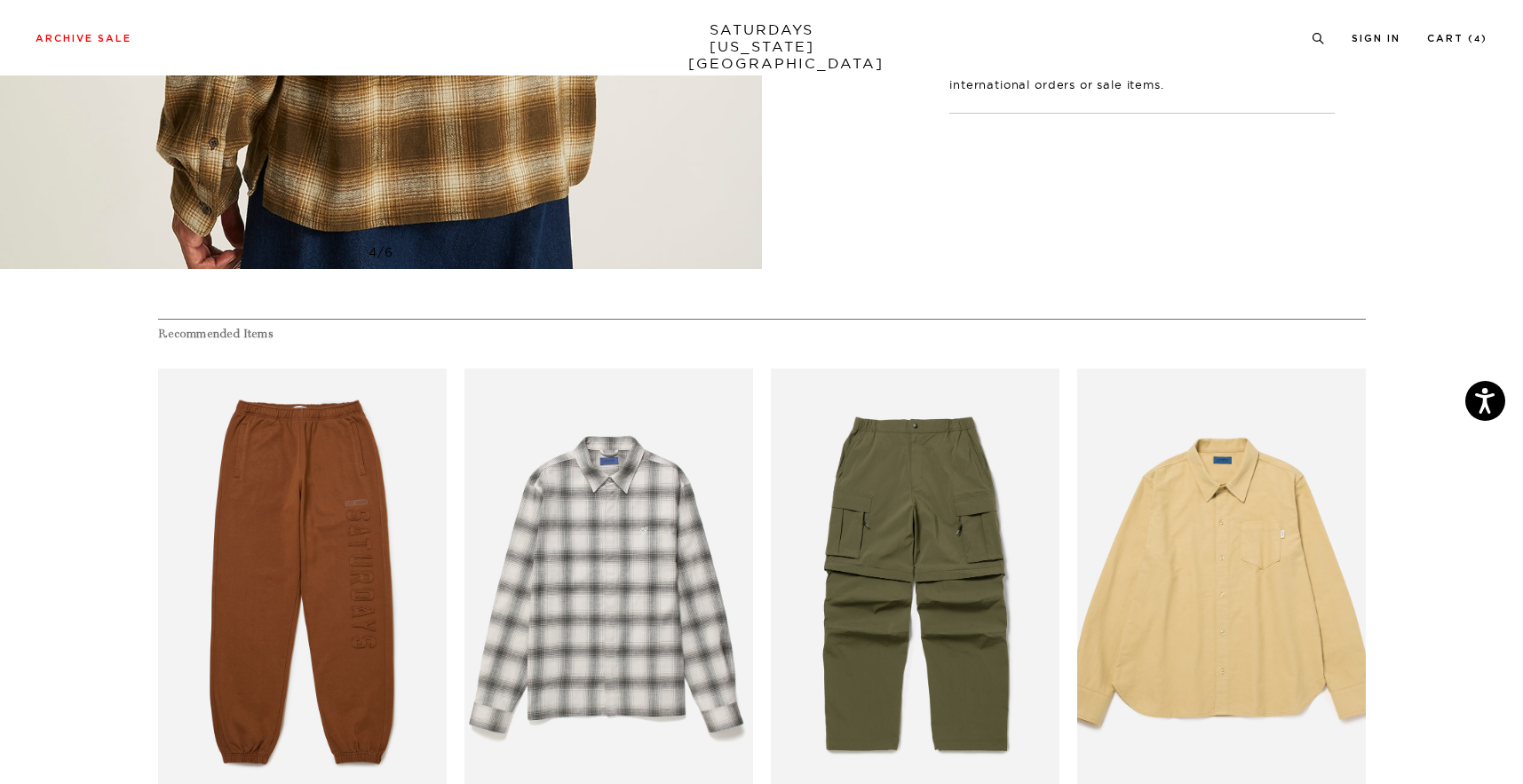
scroll to position [774, 0]
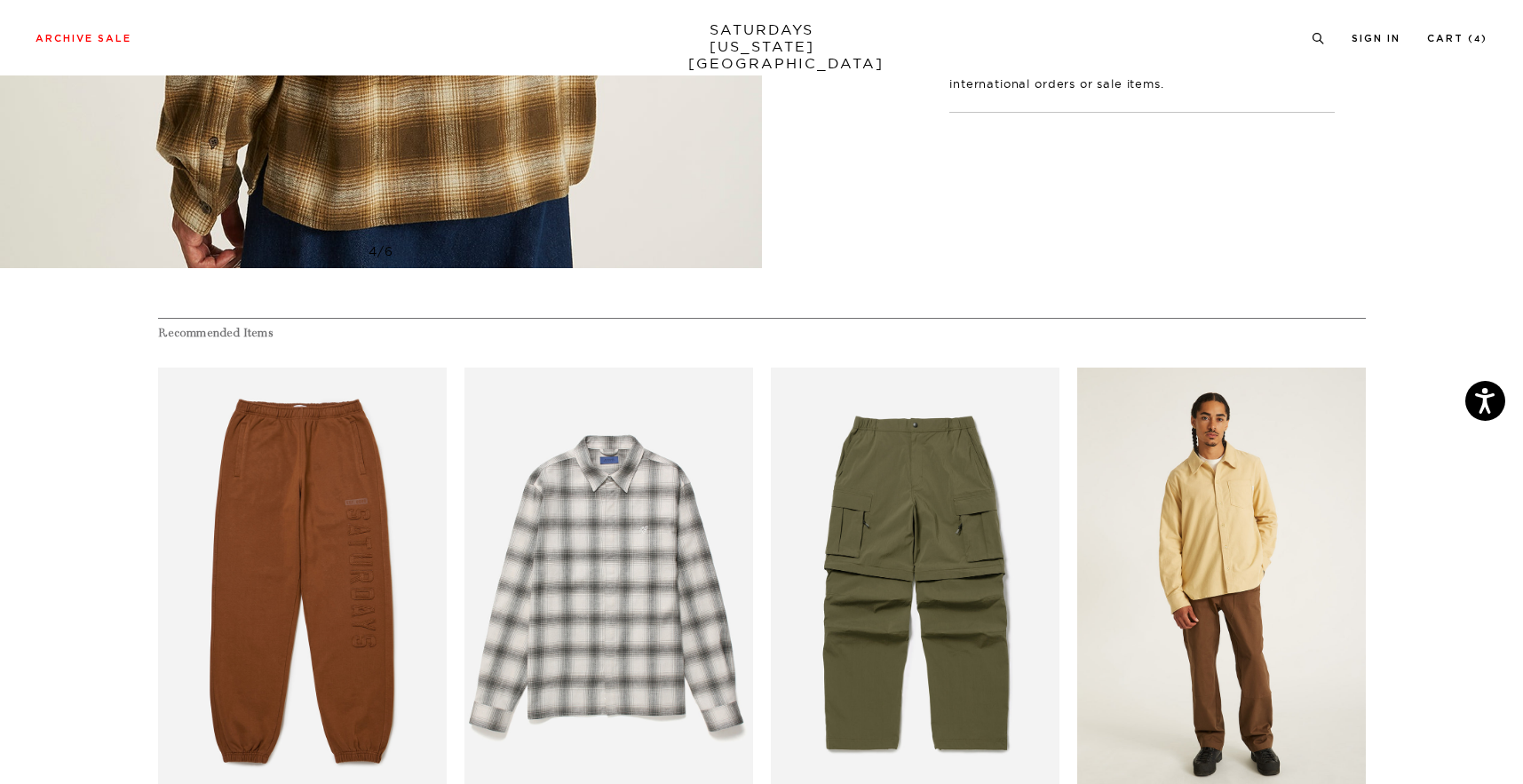
click at [1223, 482] on link "files/MF2420LS01-FRENCH-VANILLA_04.jpg" at bounding box center [1222, 584] width 289 height 433
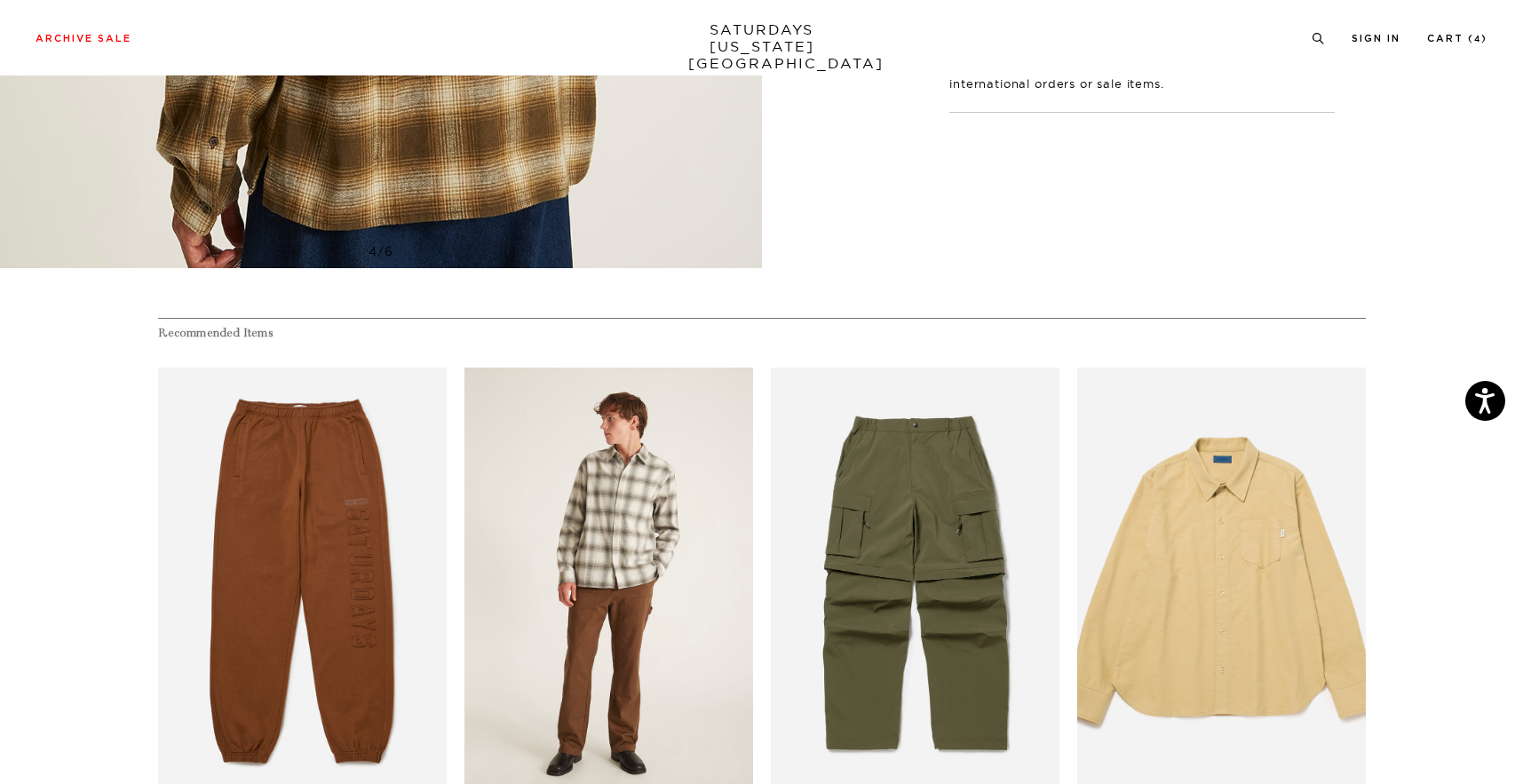
click at [734, 577] on link "files/M32420LS02-WHITE_02.jpg" at bounding box center [609, 584] width 289 height 433
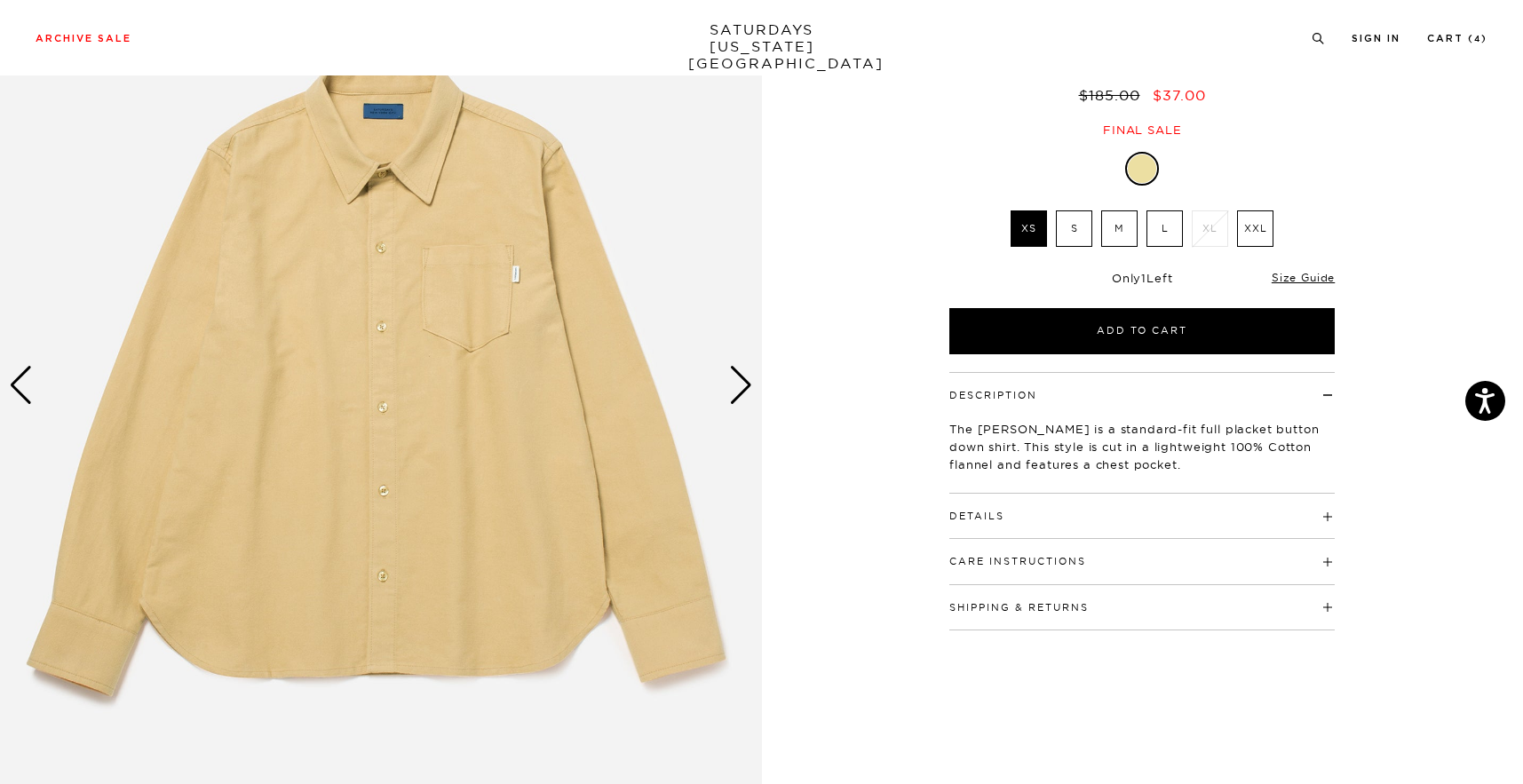
scroll to position [188, 0]
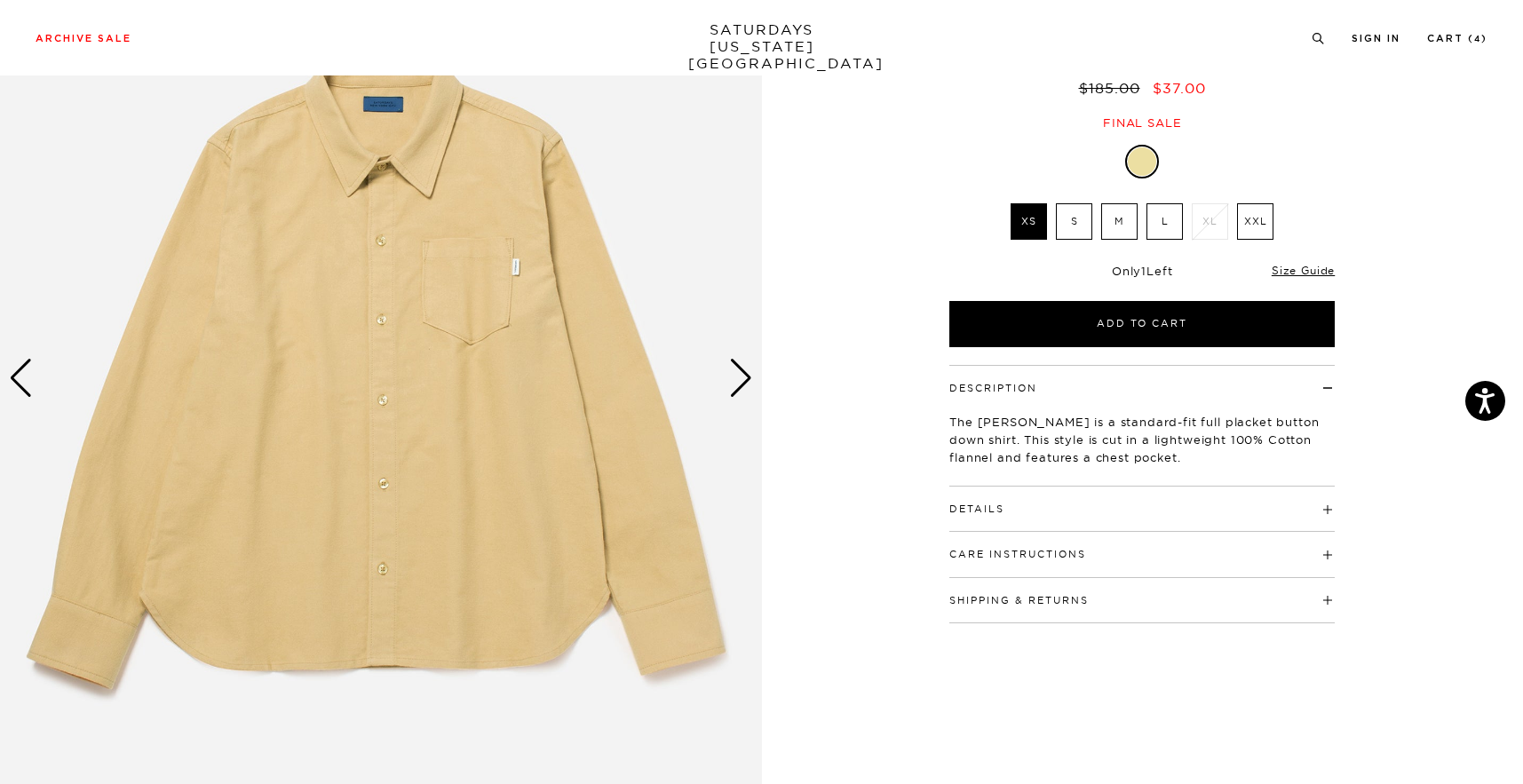
click at [1099, 583] on h4 "Shipping & Returns" at bounding box center [1142, 592] width 386 height 29
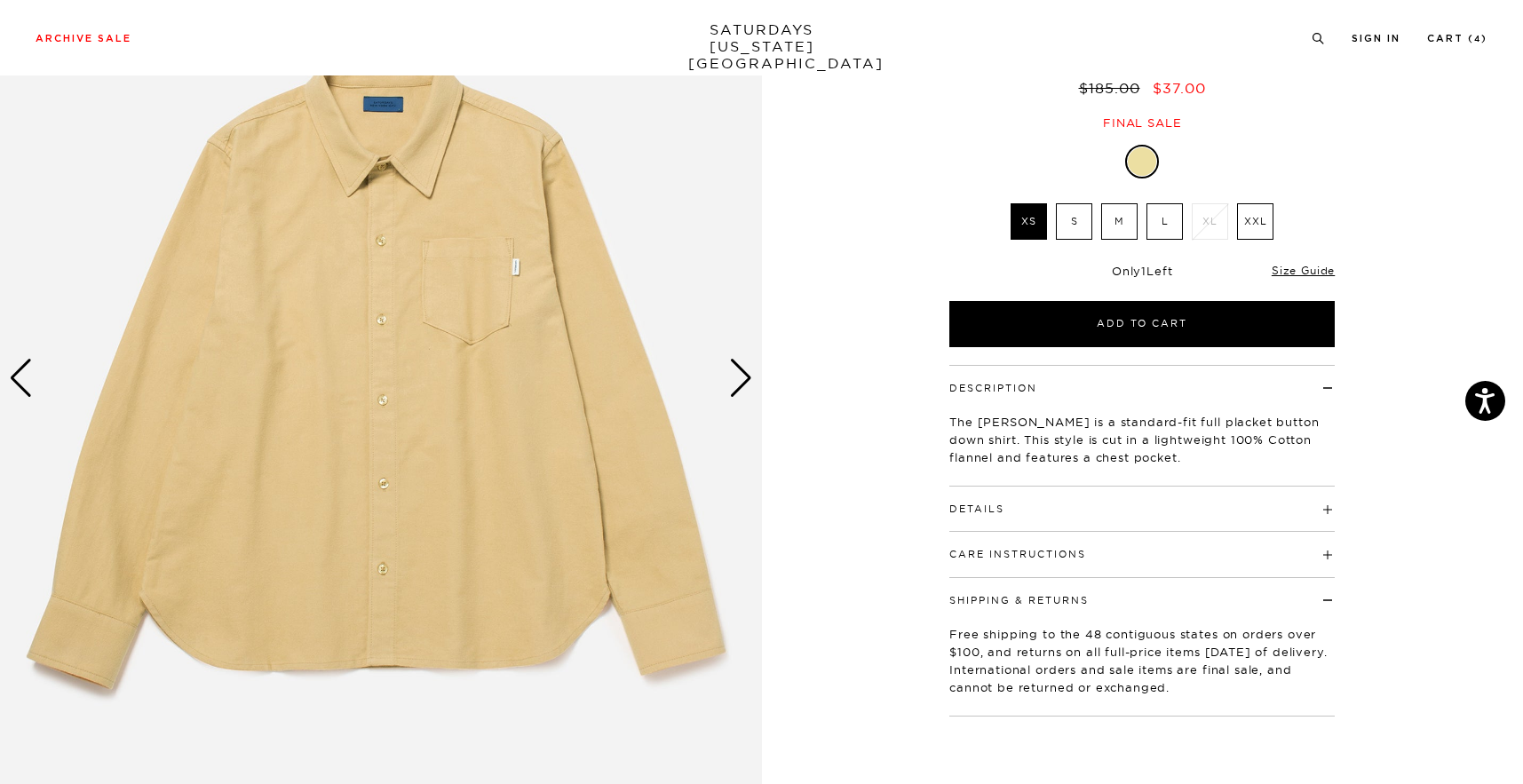
click at [1092, 565] on div "Care Instructions Machine Wash Cold Separately Do Not Bleach Do Not Tumble Dry …" at bounding box center [1142, 555] width 386 height 45
click at [1092, 512] on h4 "Details" at bounding box center [1142, 501] width 386 height 29
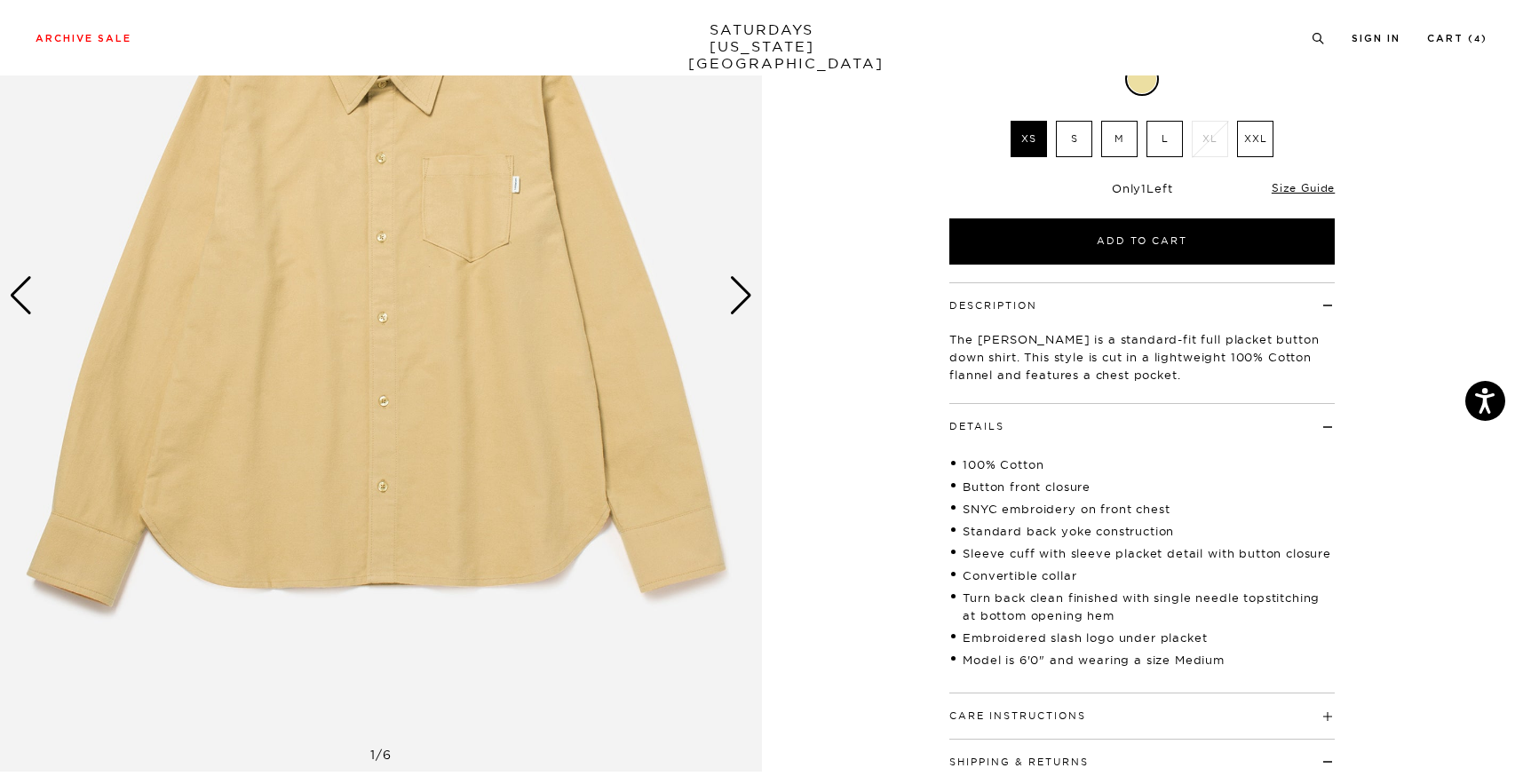
scroll to position [291, 0]
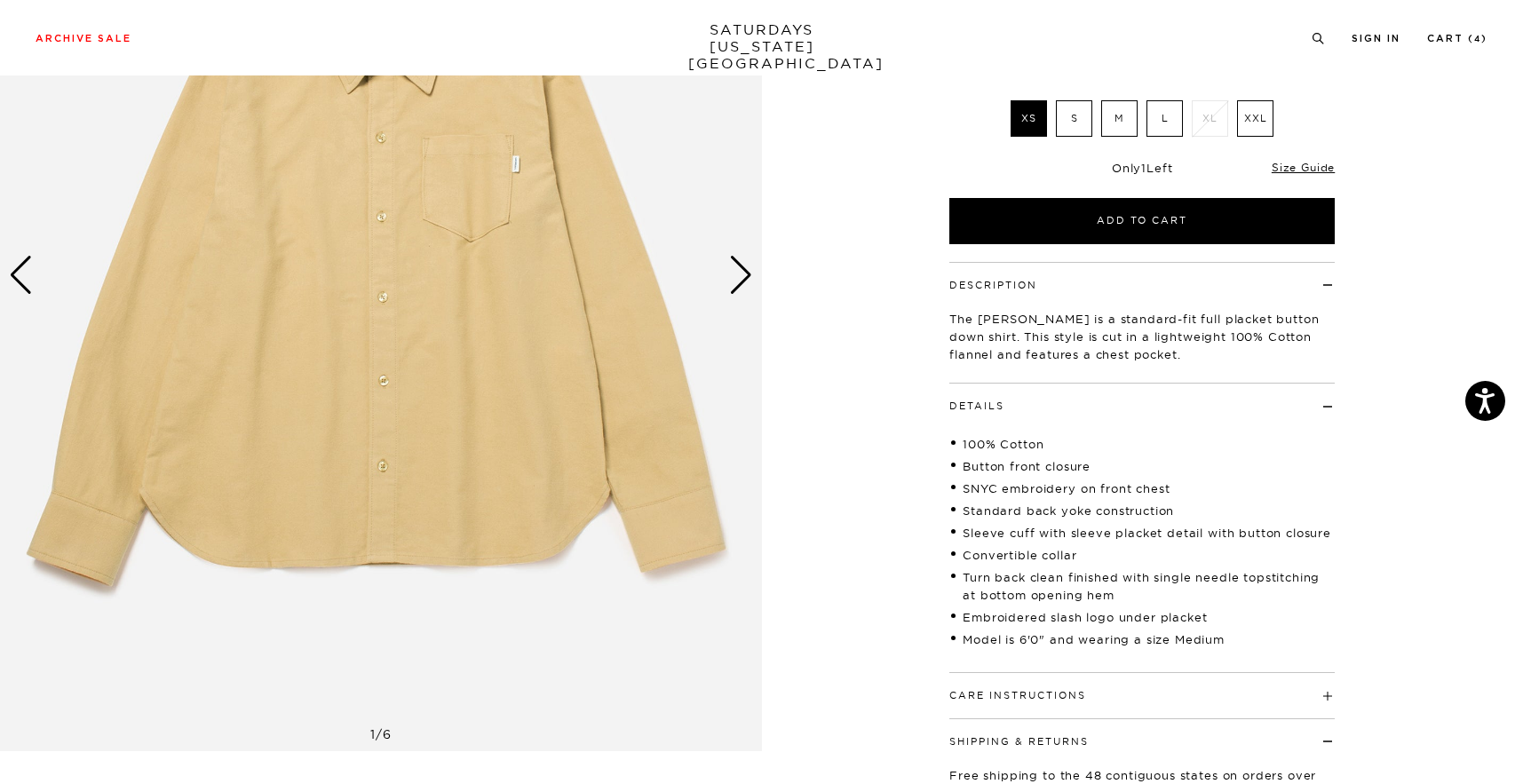
click at [735, 259] on div "Next slide" at bounding box center [741, 275] width 24 height 39
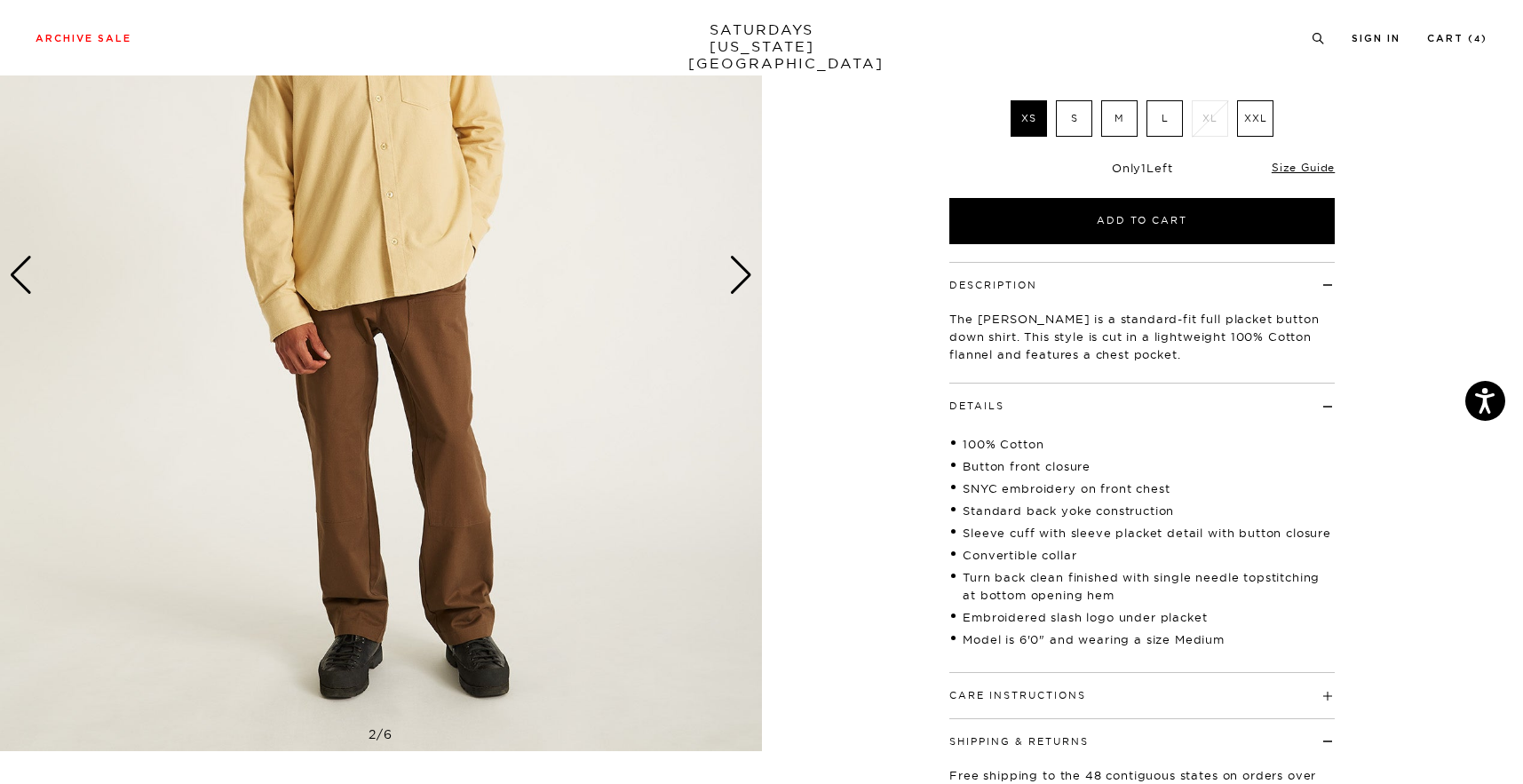
click at [735, 259] on div "Next slide" at bounding box center [741, 275] width 24 height 39
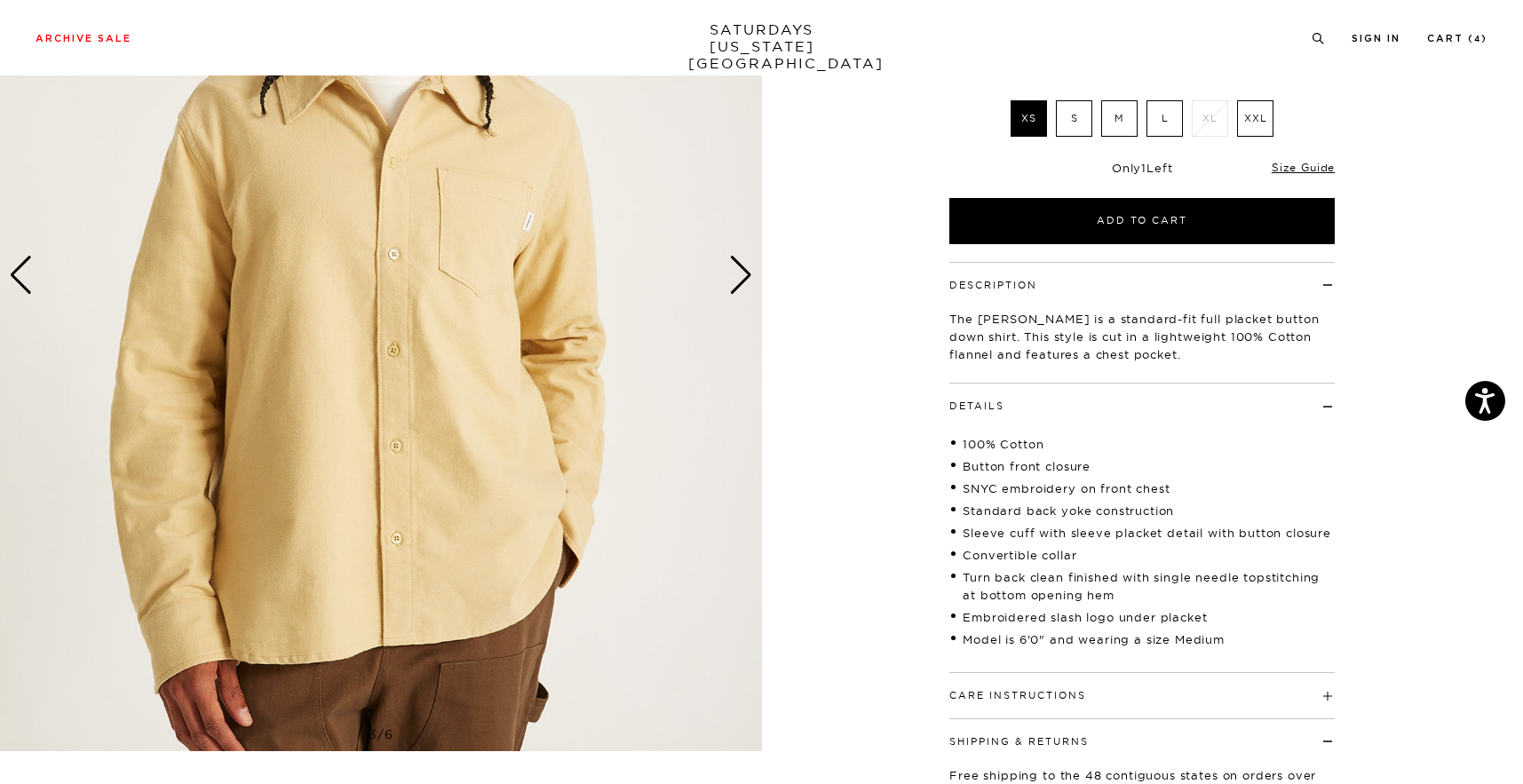
click at [735, 259] on div "Next slide" at bounding box center [741, 275] width 24 height 39
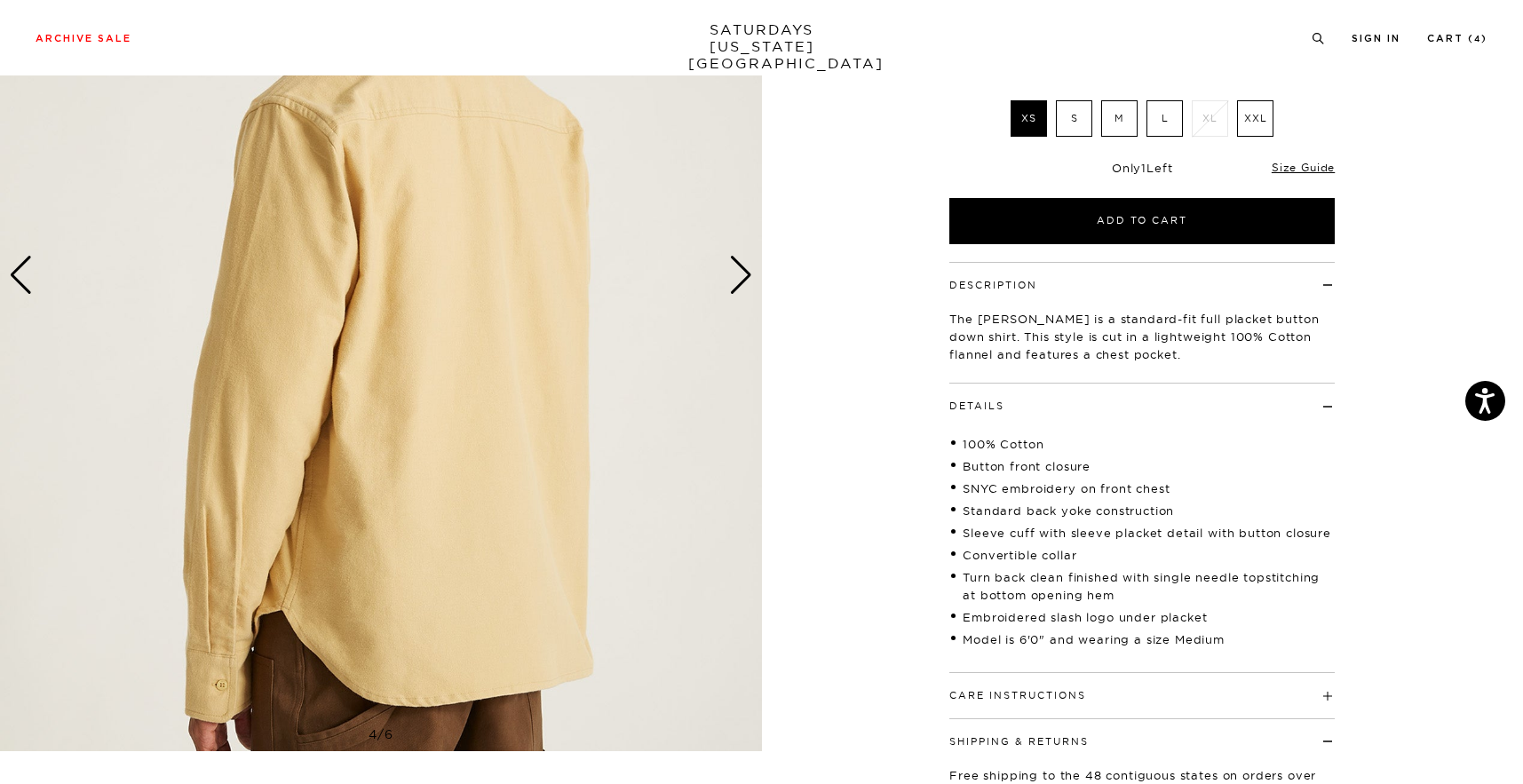
click at [735, 264] on div "Next slide" at bounding box center [741, 275] width 24 height 39
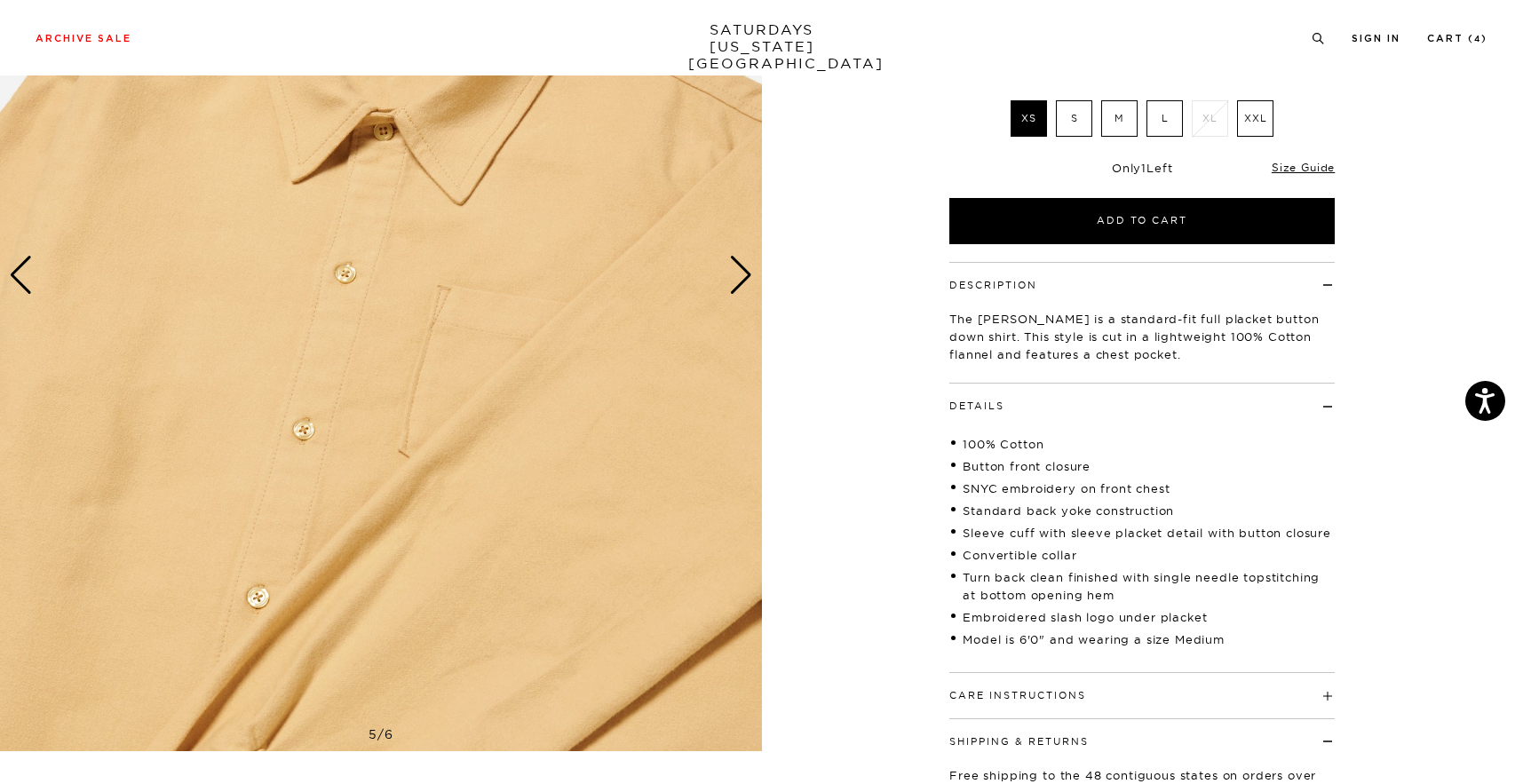
click at [743, 292] on div "Next slide" at bounding box center [741, 275] width 24 height 39
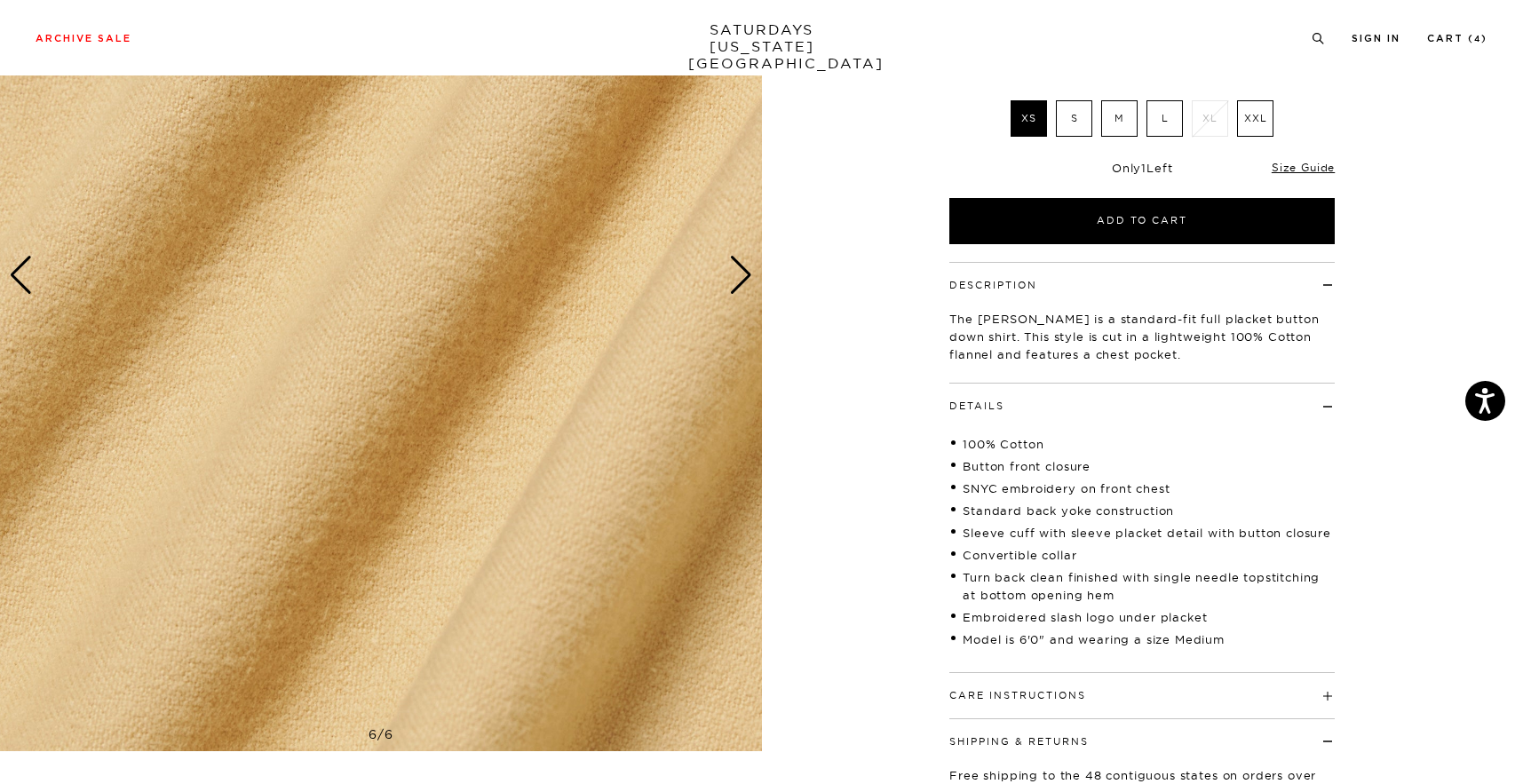
click at [743, 292] on div "Next slide" at bounding box center [741, 275] width 24 height 39
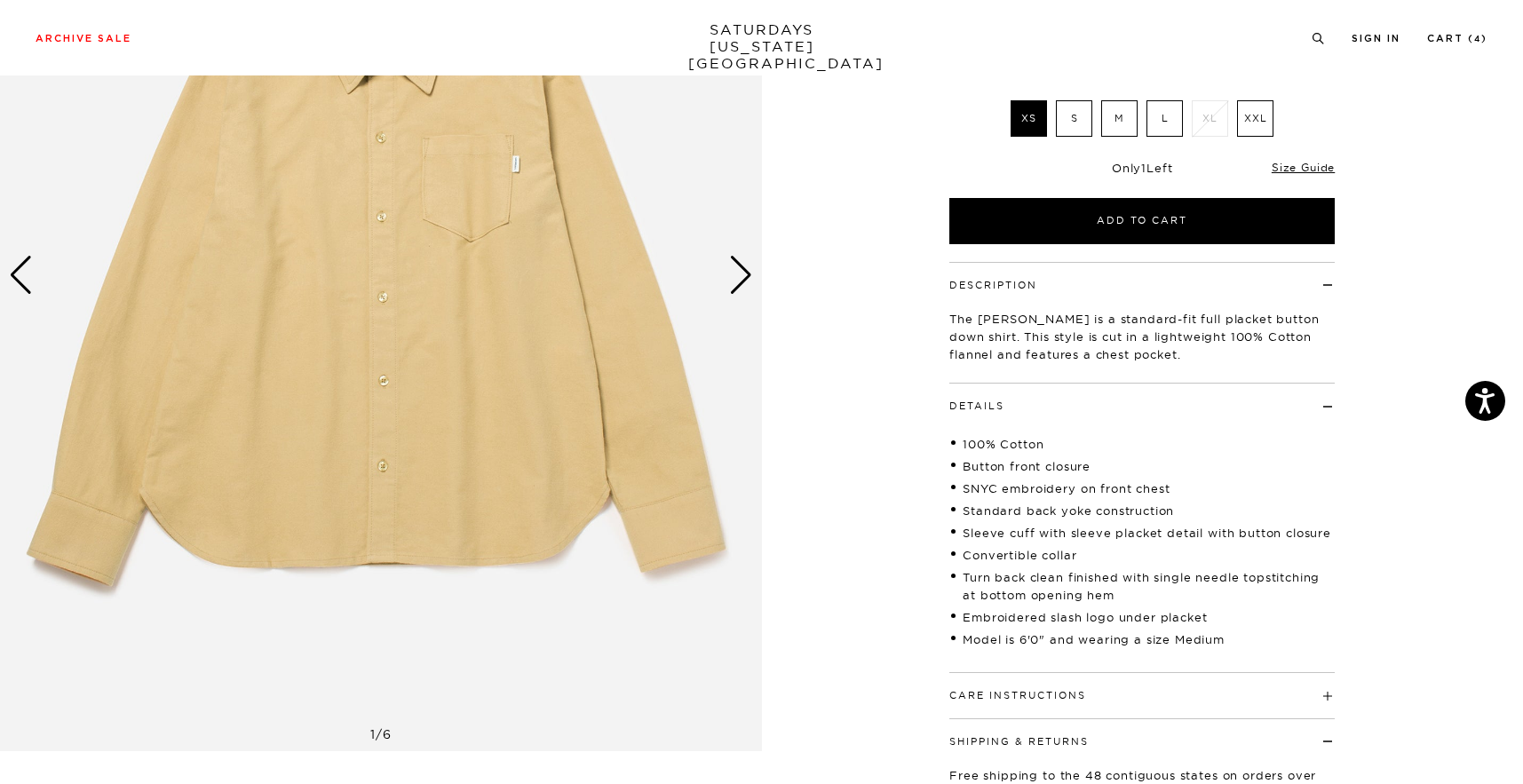
click at [743, 292] on div "Next slide" at bounding box center [741, 275] width 24 height 39
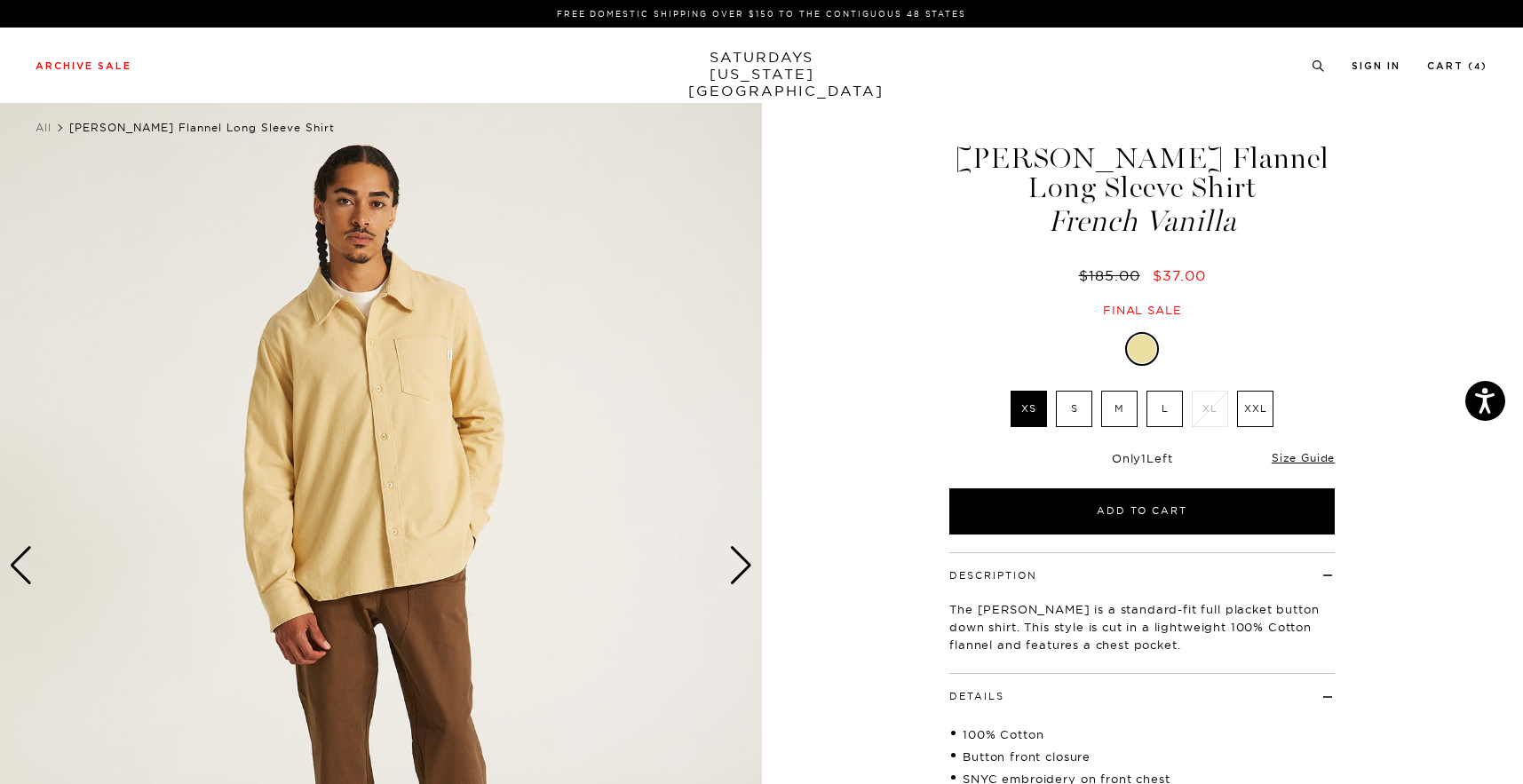
scroll to position [0, 0]
click at [733, 570] on div "Next slide" at bounding box center [741, 565] width 24 height 39
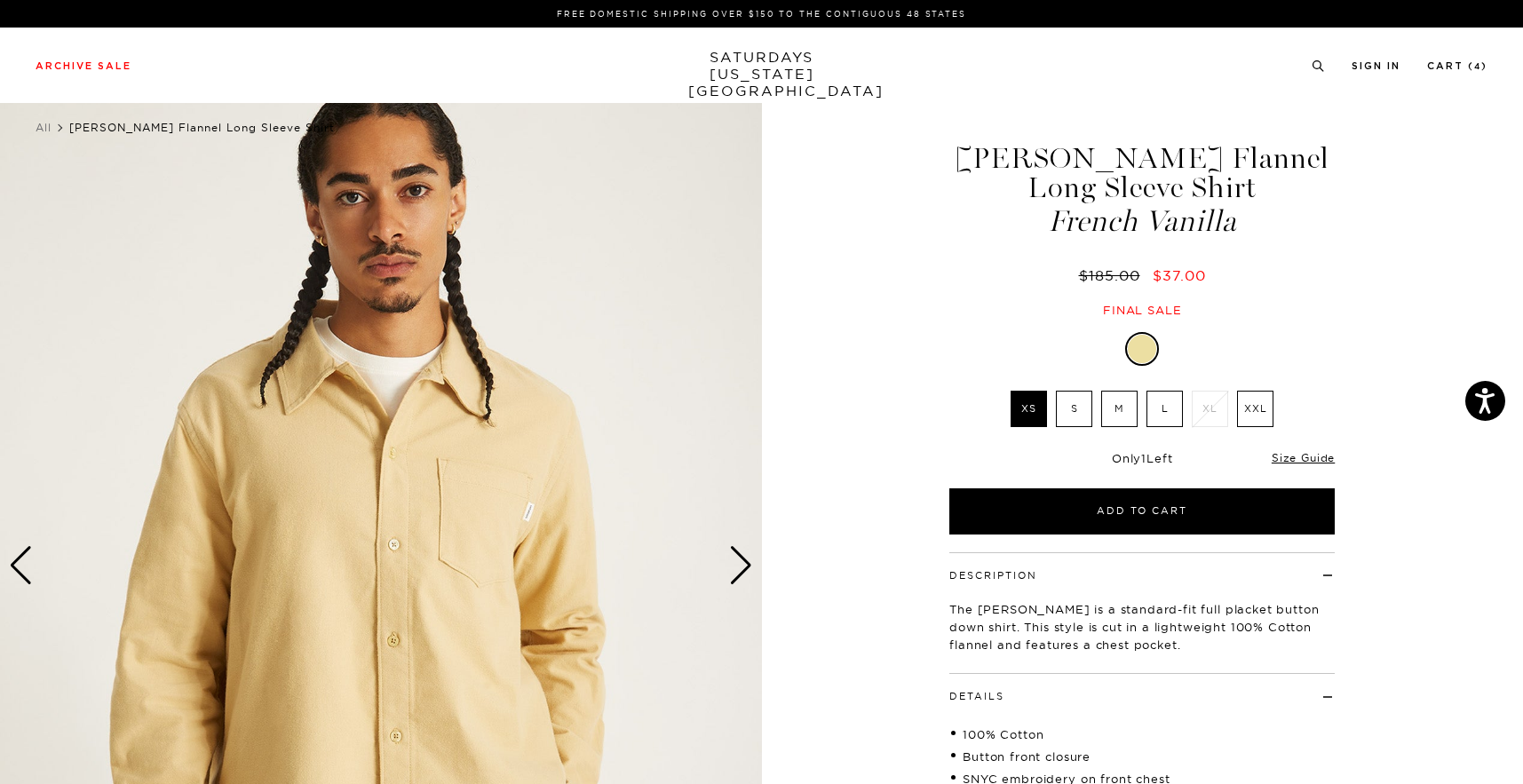
click at [733, 570] on div "Next slide" at bounding box center [741, 565] width 24 height 39
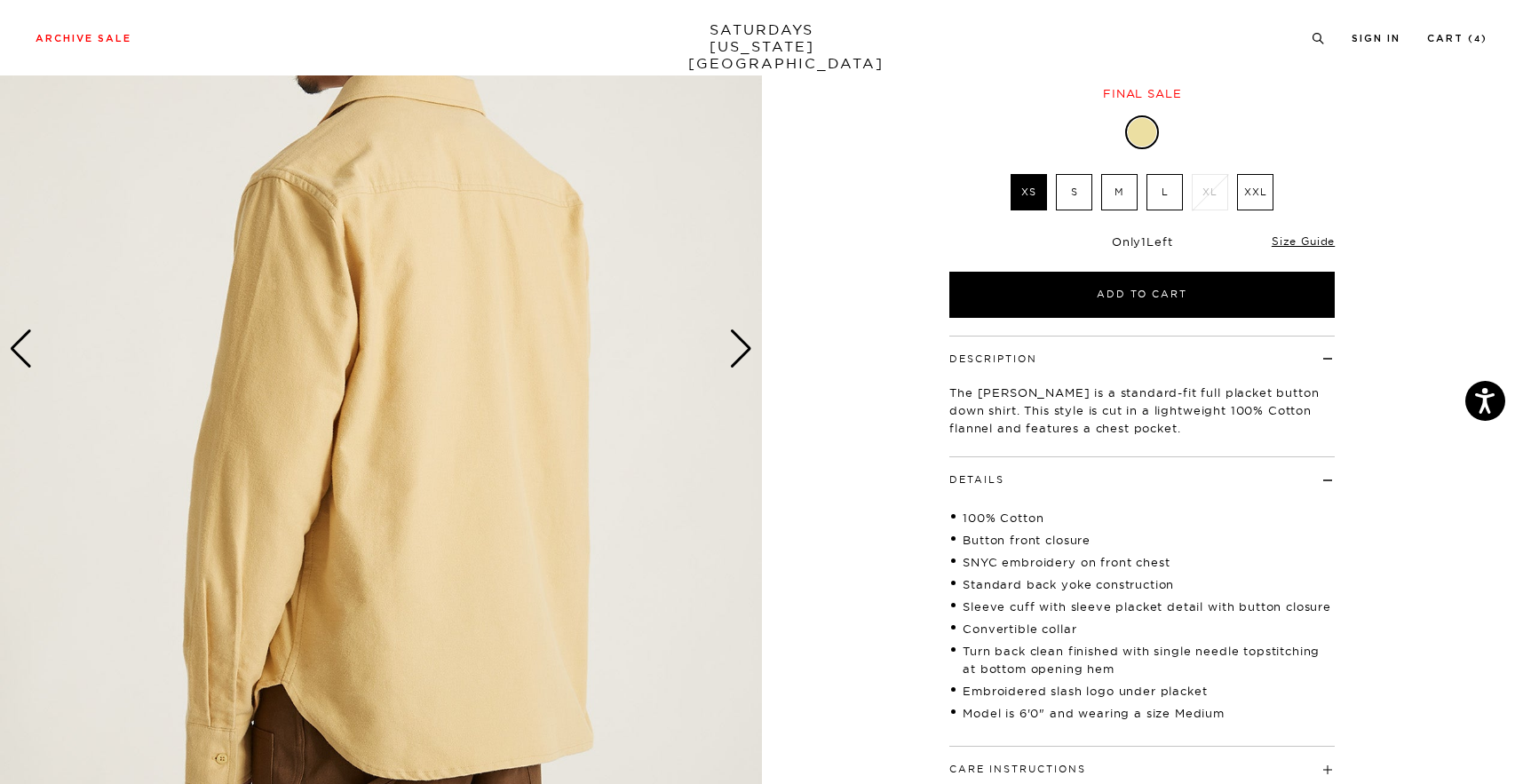
scroll to position [262, 0]
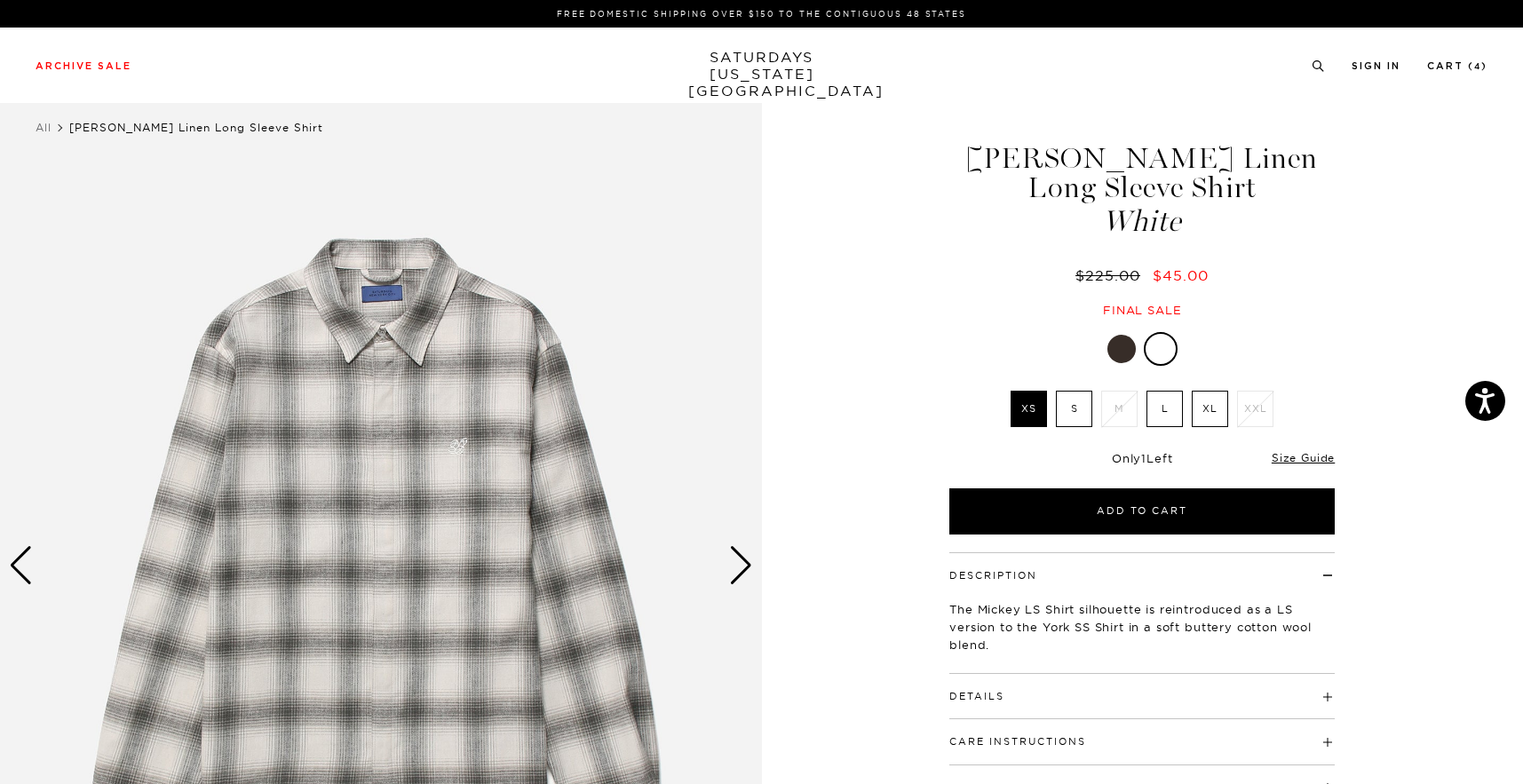
click at [1001, 675] on h4 "Details" at bounding box center [1142, 688] width 386 height 29
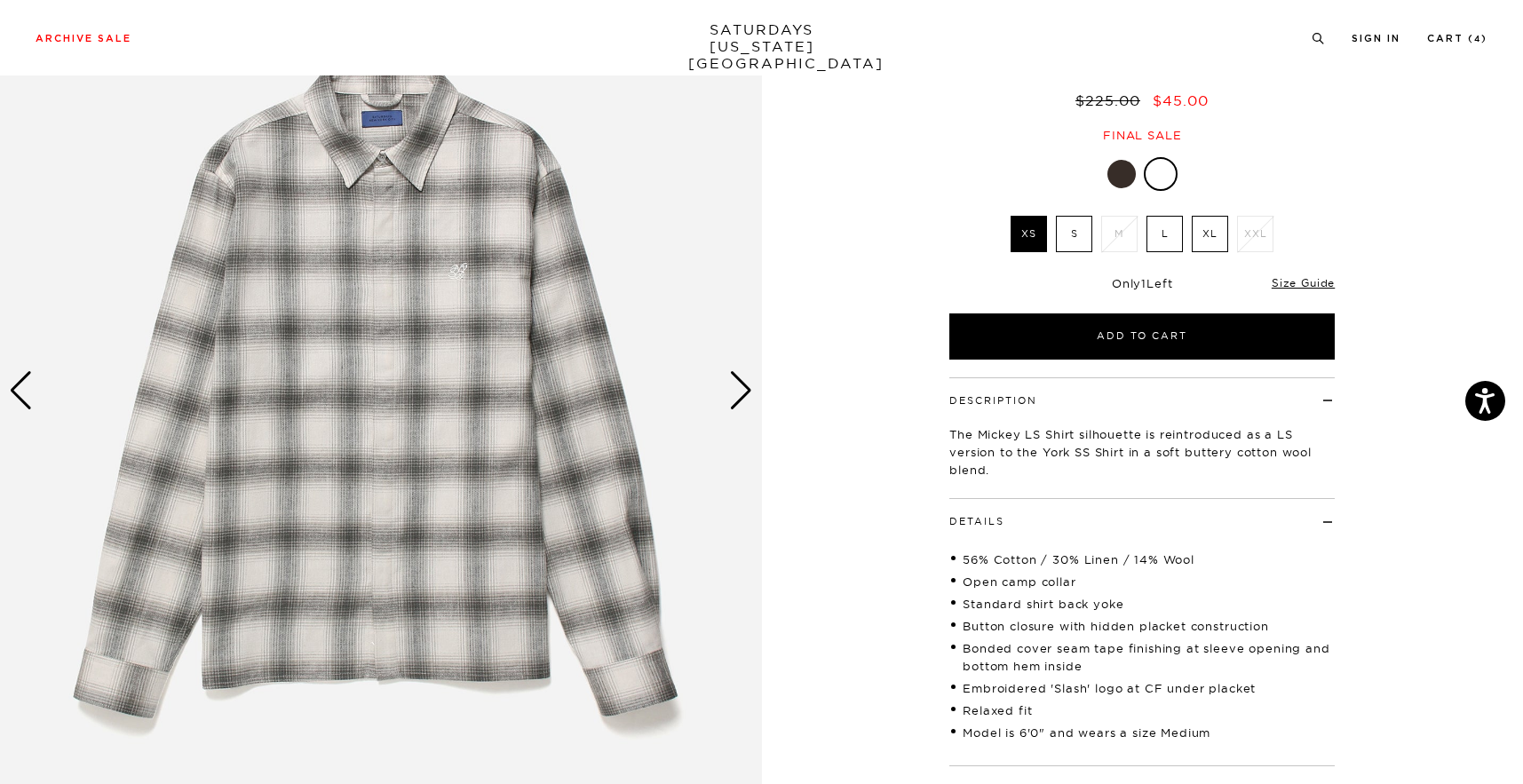
scroll to position [177, 0]
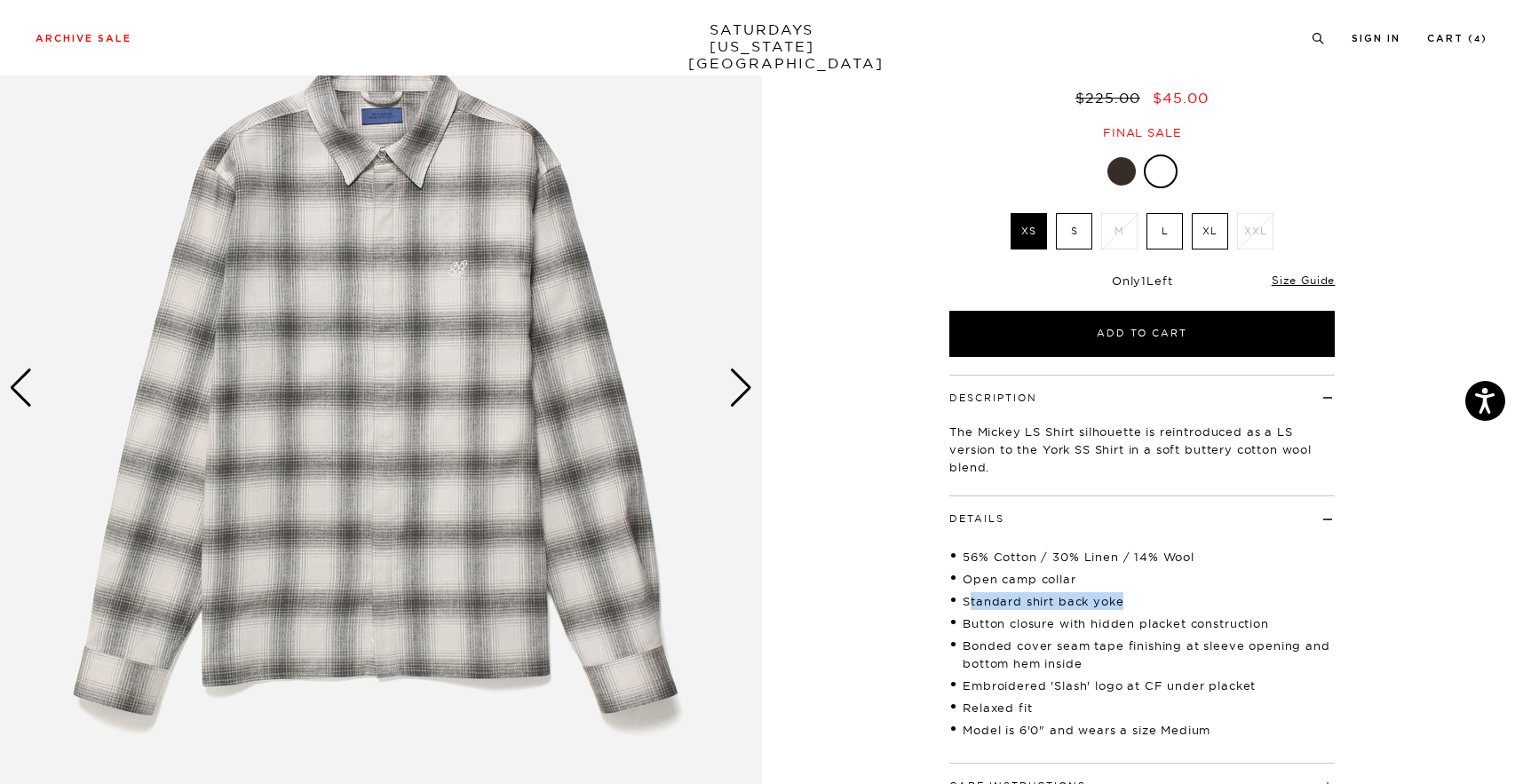
drag, startPoint x: 970, startPoint y: 597, endPoint x: 1189, endPoint y: 594, distance: 219.0
click at [1189, 594] on li "Standard shirt back yoke" at bounding box center [1142, 601] width 386 height 18
click at [743, 400] on div "Next slide" at bounding box center [741, 388] width 24 height 39
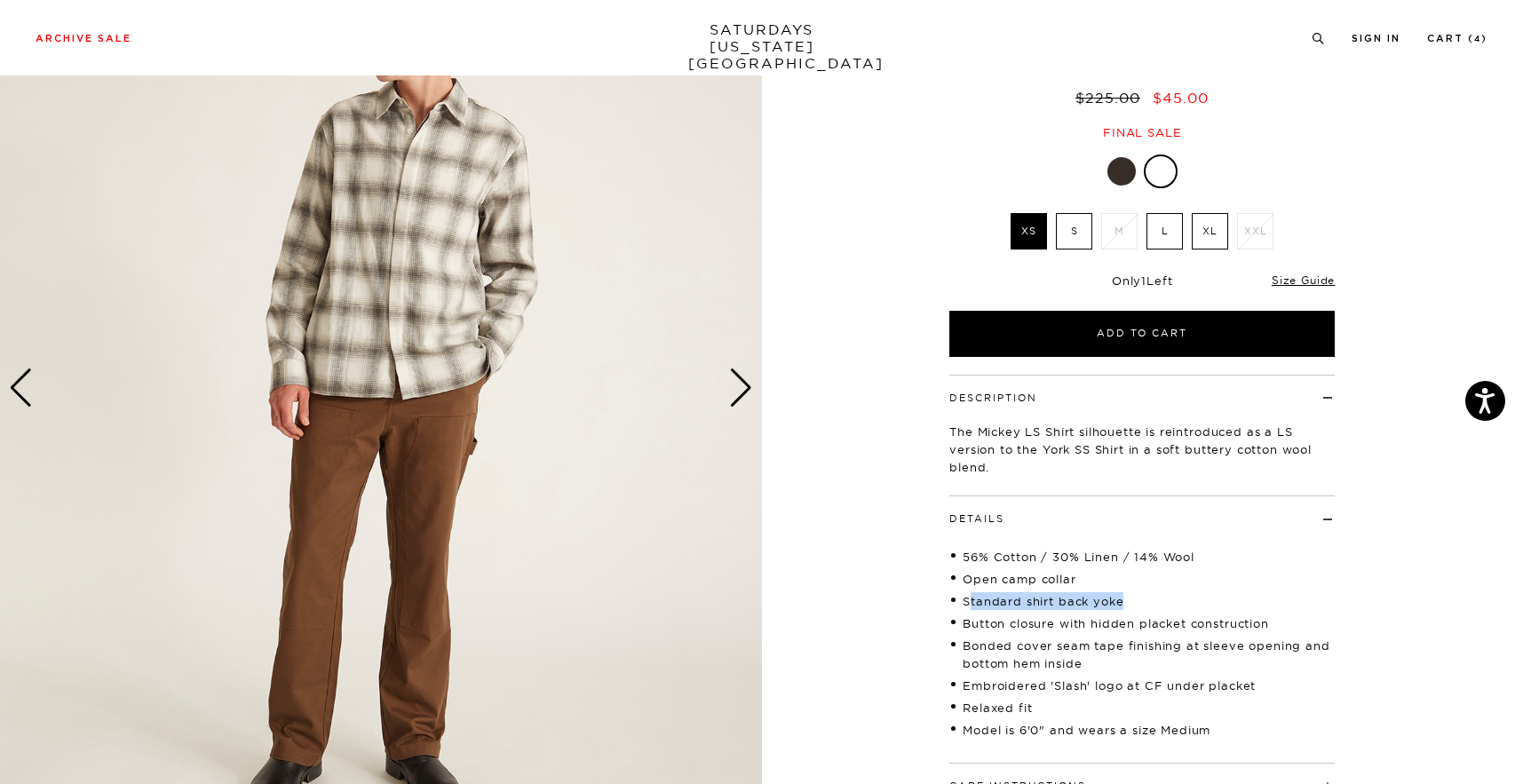
click at [743, 400] on div "Next slide" at bounding box center [741, 388] width 24 height 39
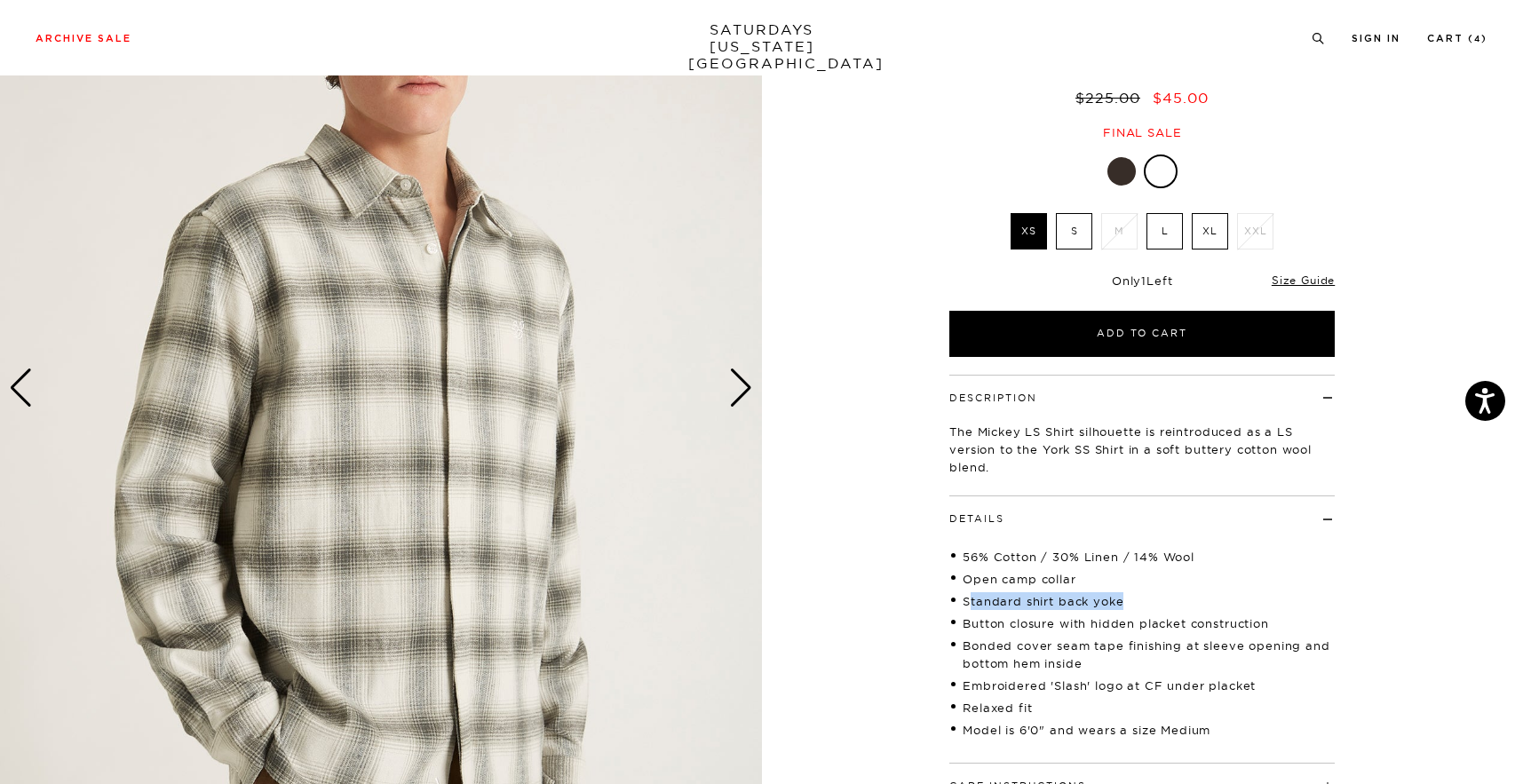
click at [743, 400] on div "Next slide" at bounding box center [741, 388] width 24 height 39
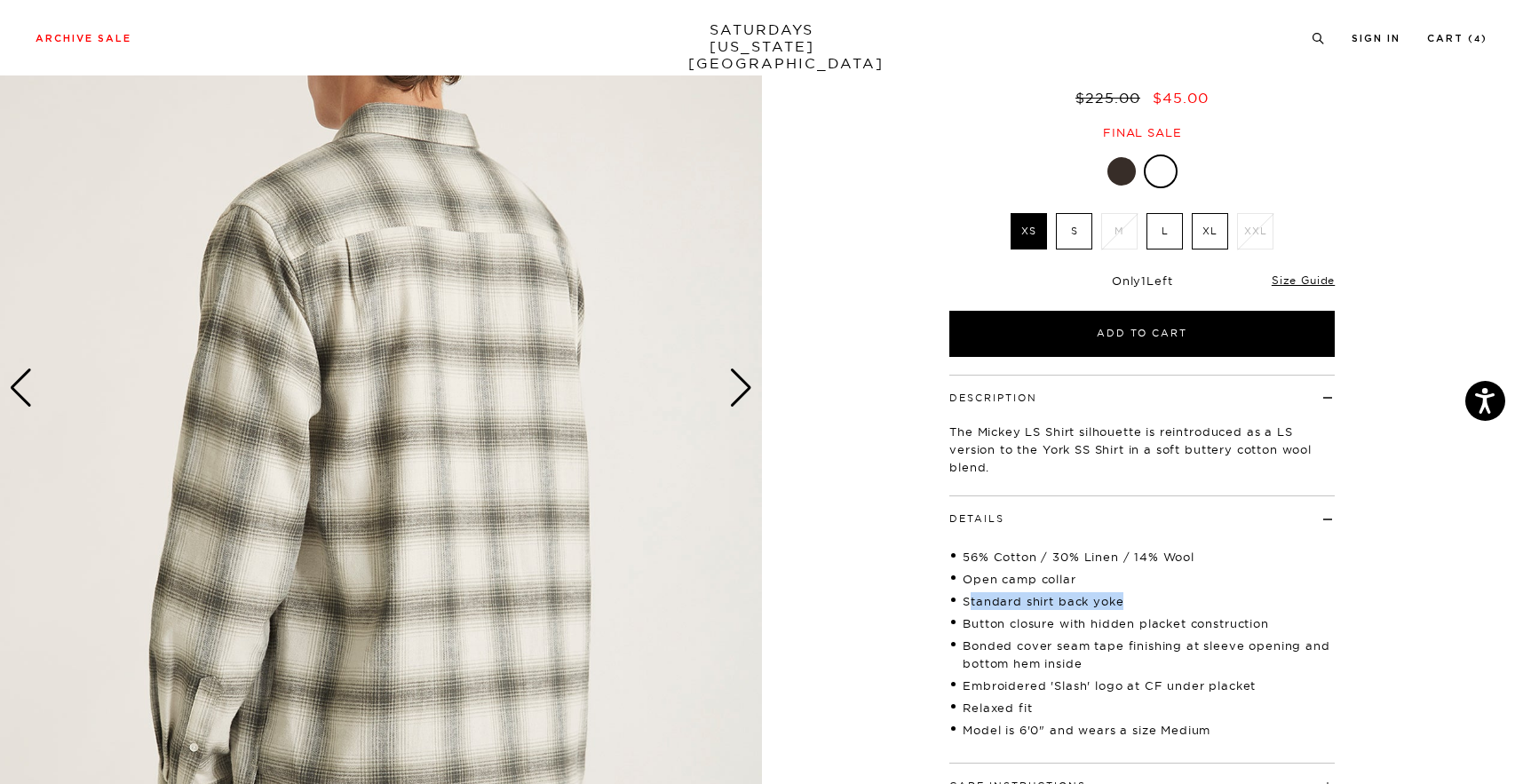
click at [477, 446] on img at bounding box center [381, 388] width 762 height 952
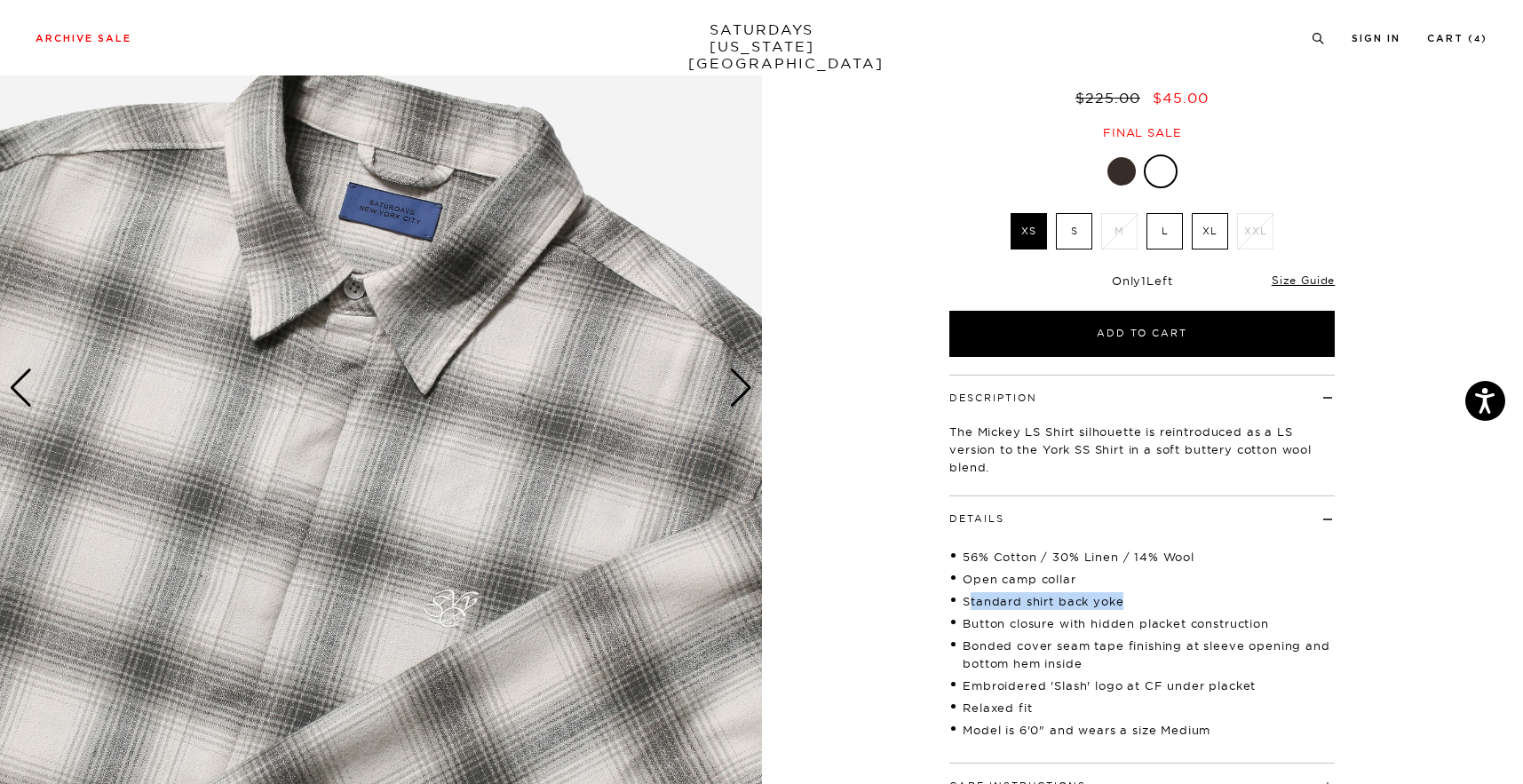
click at [1118, 169] on div at bounding box center [1122, 172] width 28 height 28
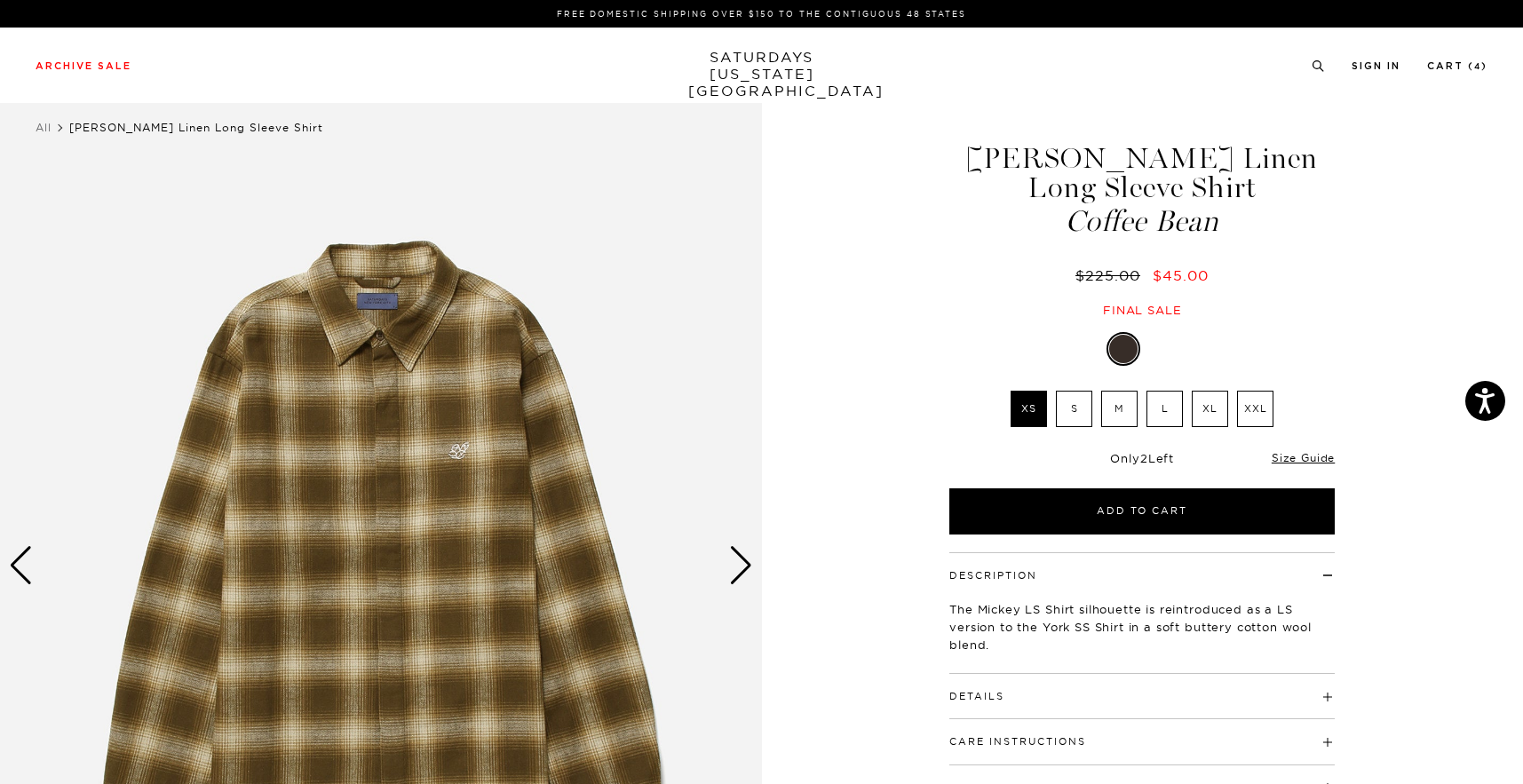
click at [1233, 188] on h1 "[PERSON_NAME] Linen Long Sleeve Shirt Coffee Bean" at bounding box center [1142, 190] width 391 height 92
drag, startPoint x: 1229, startPoint y: 228, endPoint x: 959, endPoint y: 152, distance: 280.5
click at [959, 152] on h1 "[PERSON_NAME] Linen Long Sleeve Shirt Coffee Bean" at bounding box center [1142, 190] width 391 height 92
copy h1 "[PERSON_NAME] Linen Long Sleeve Shirt Coffee Bean"
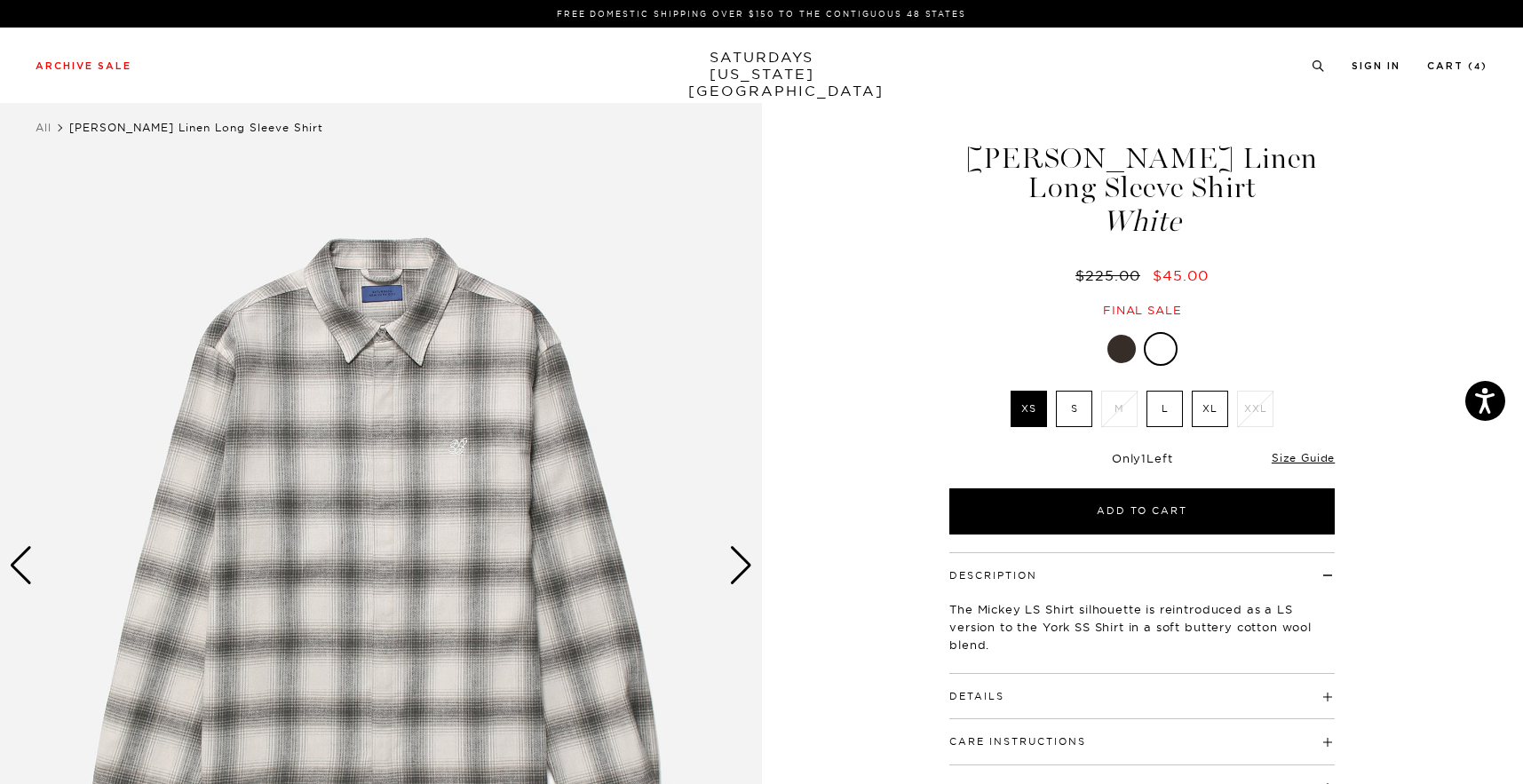
click at [1157, 403] on label "L" at bounding box center [1164, 409] width 37 height 37
click at [0, 0] on input "L" at bounding box center [0, 0] width 0 height 0
click at [745, 581] on div "Next slide" at bounding box center [741, 565] width 24 height 39
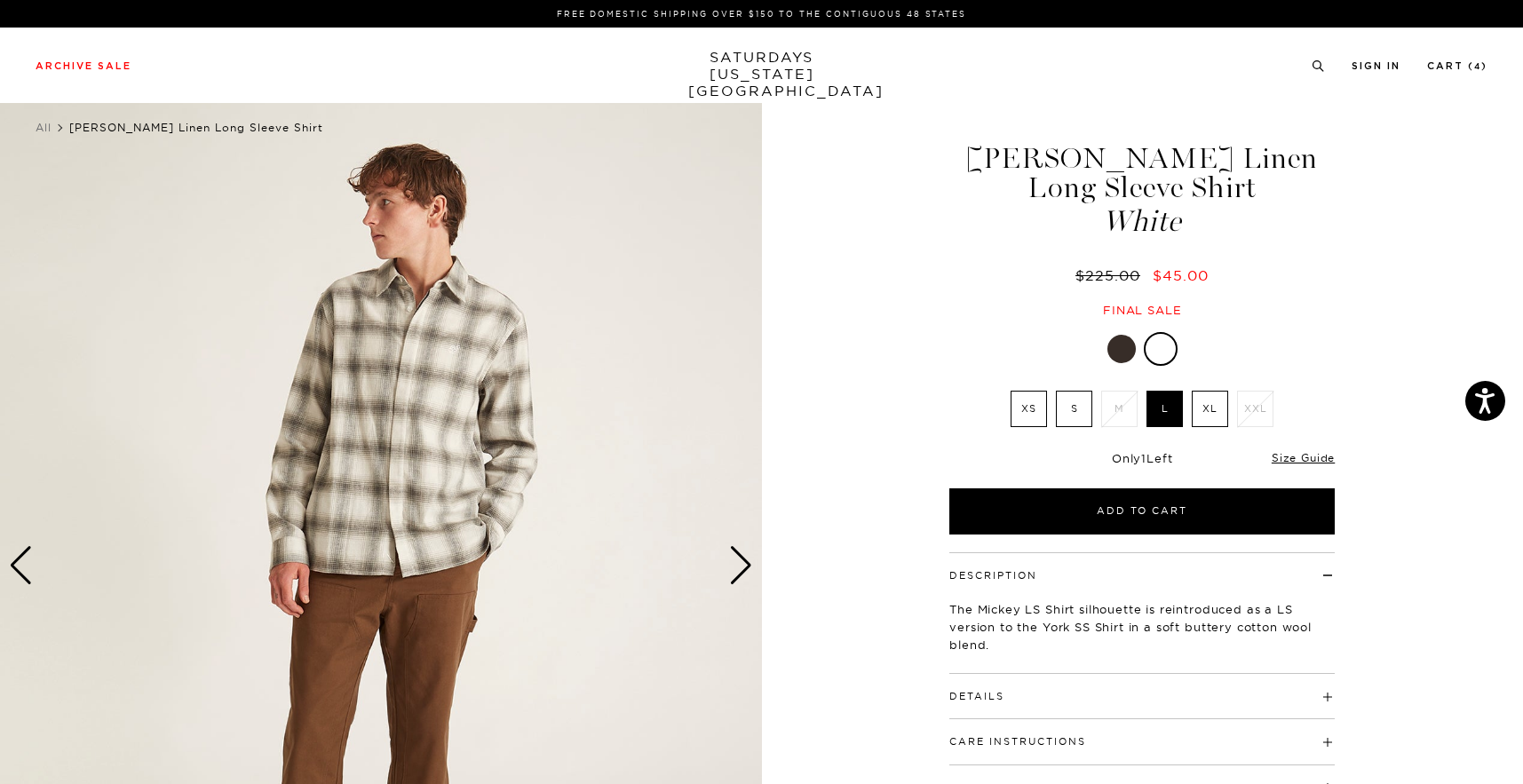
click at [1122, 341] on div at bounding box center [1122, 349] width 28 height 28
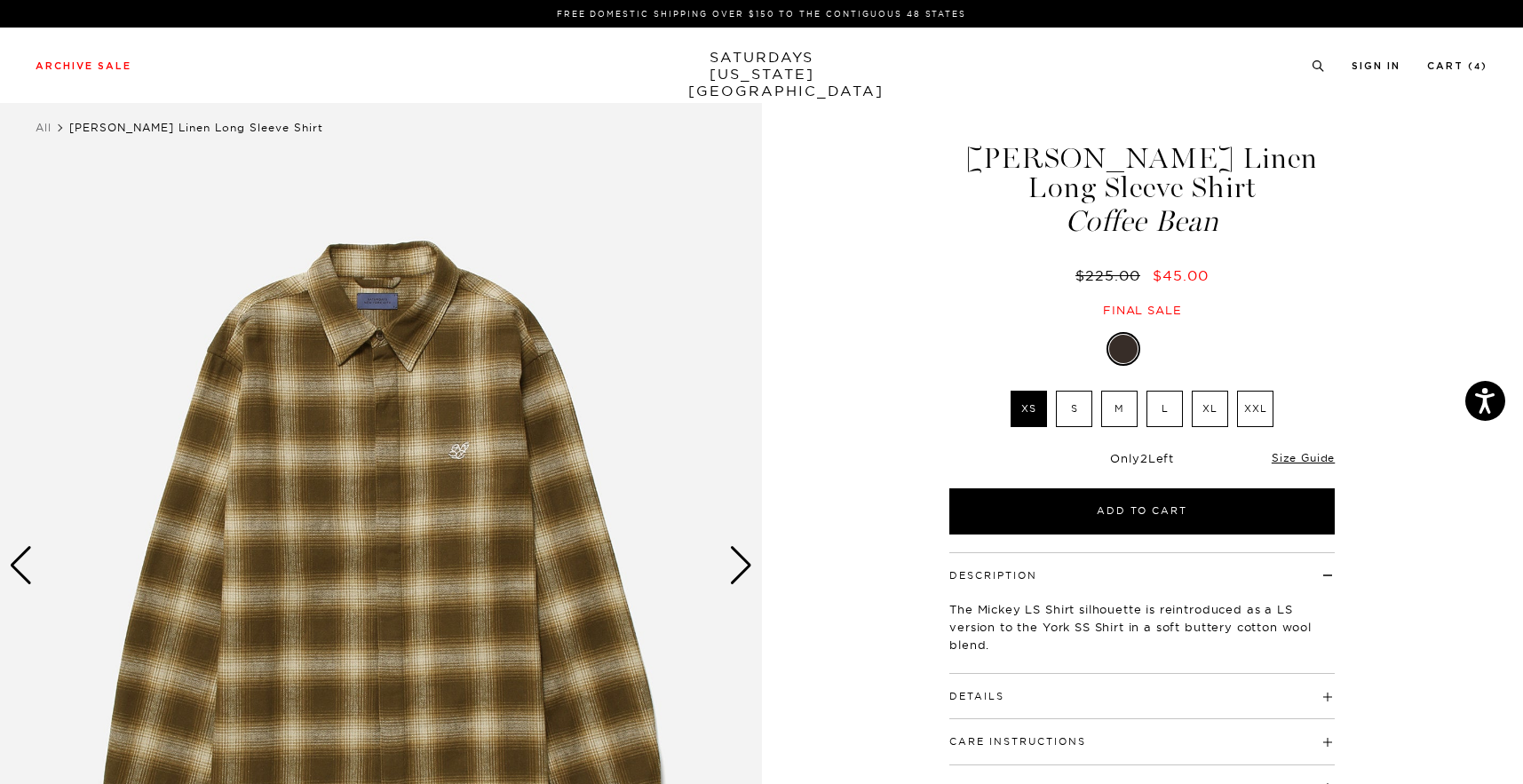
click at [1170, 401] on label "L" at bounding box center [1164, 409] width 37 height 37
click at [0, 0] on input "L" at bounding box center [0, 0] width 0 height 0
click at [1108, 414] on label "M" at bounding box center [1119, 409] width 37 height 37
click at [0, 0] on input "M" at bounding box center [0, 0] width 0 height 0
click at [1163, 415] on label "L" at bounding box center [1164, 409] width 37 height 37
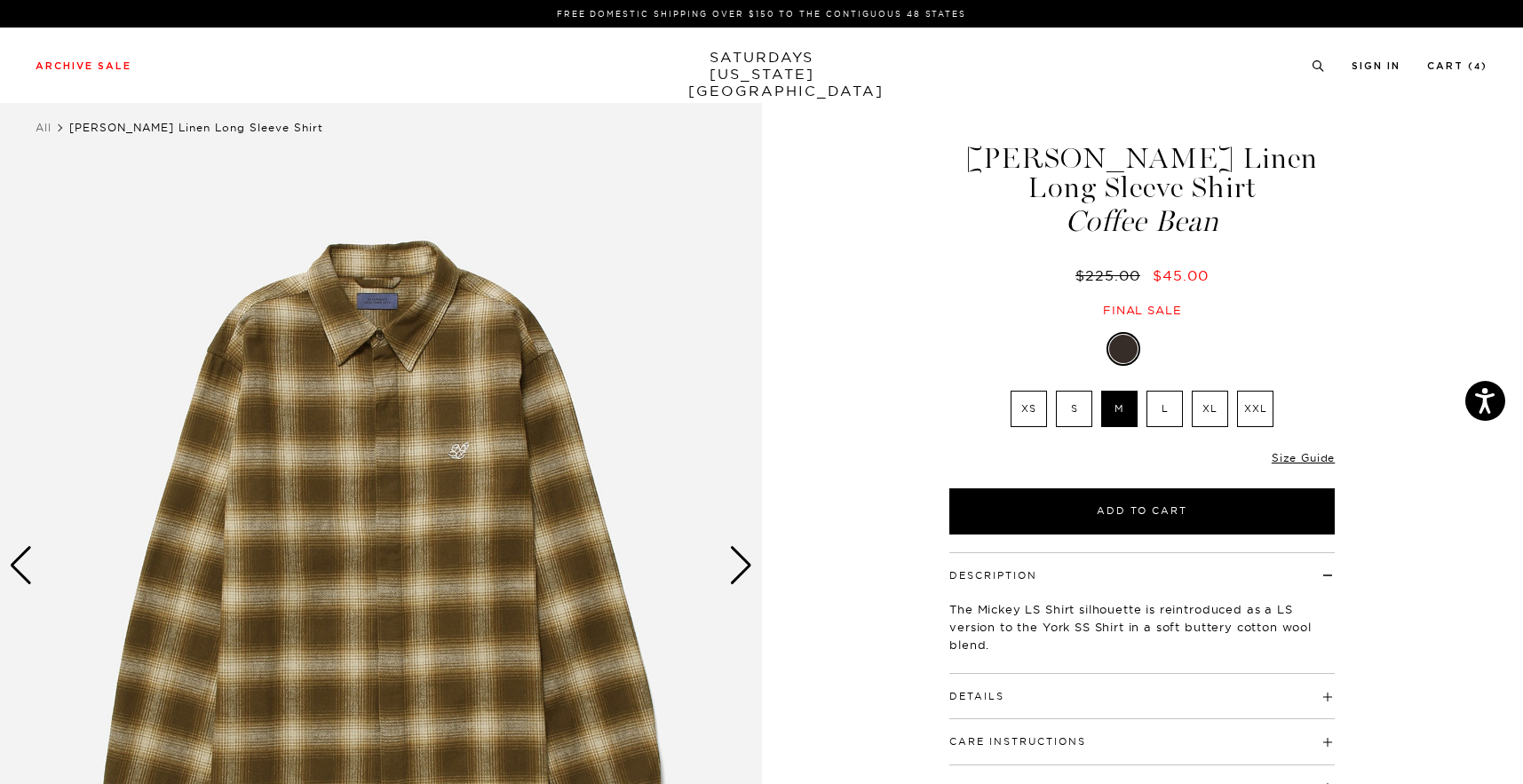
click at [0, 0] on input "L" at bounding box center [0, 0] width 0 height 0
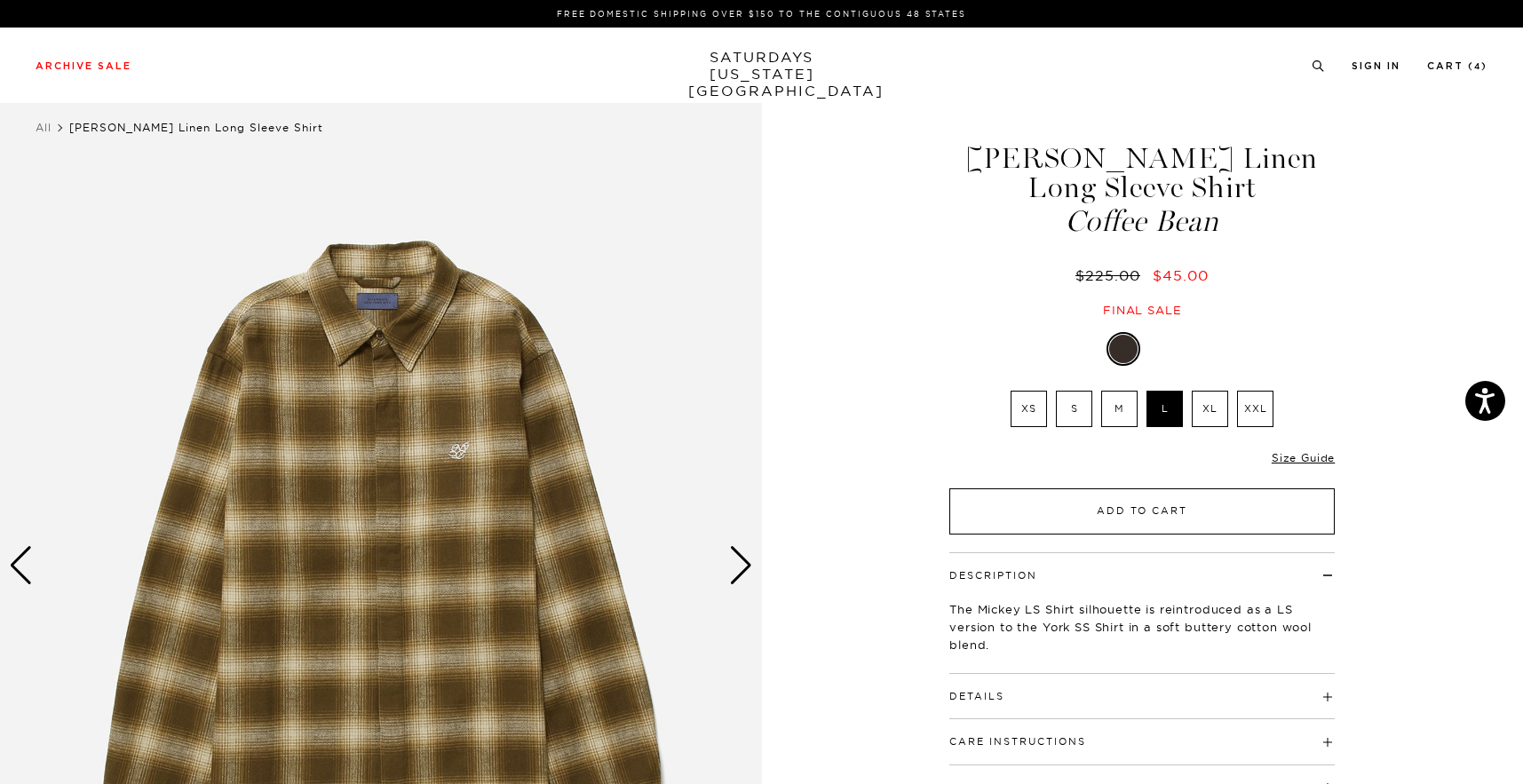
click at [1163, 514] on button "Add to Cart" at bounding box center [1142, 511] width 386 height 46
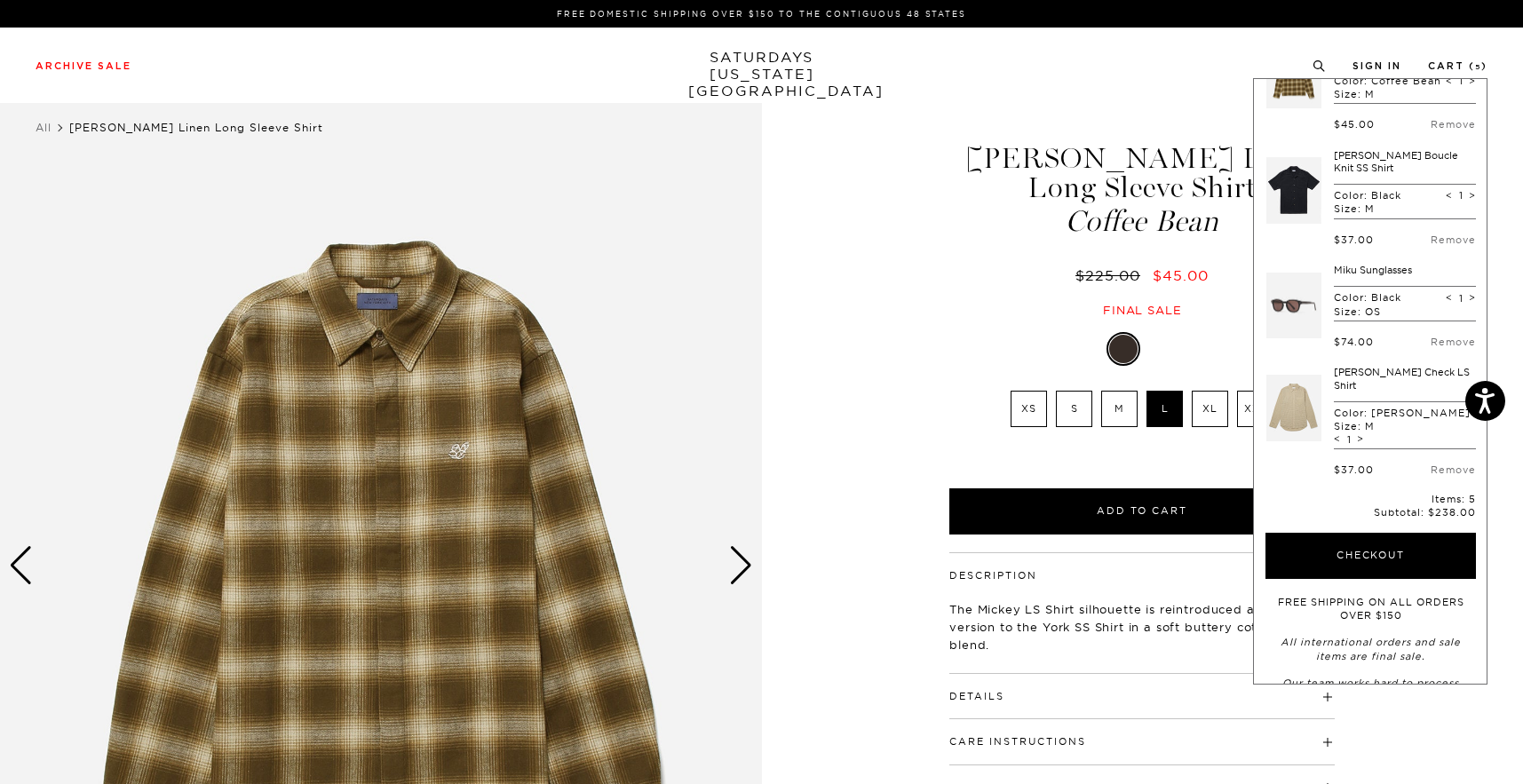
scroll to position [175, 0]
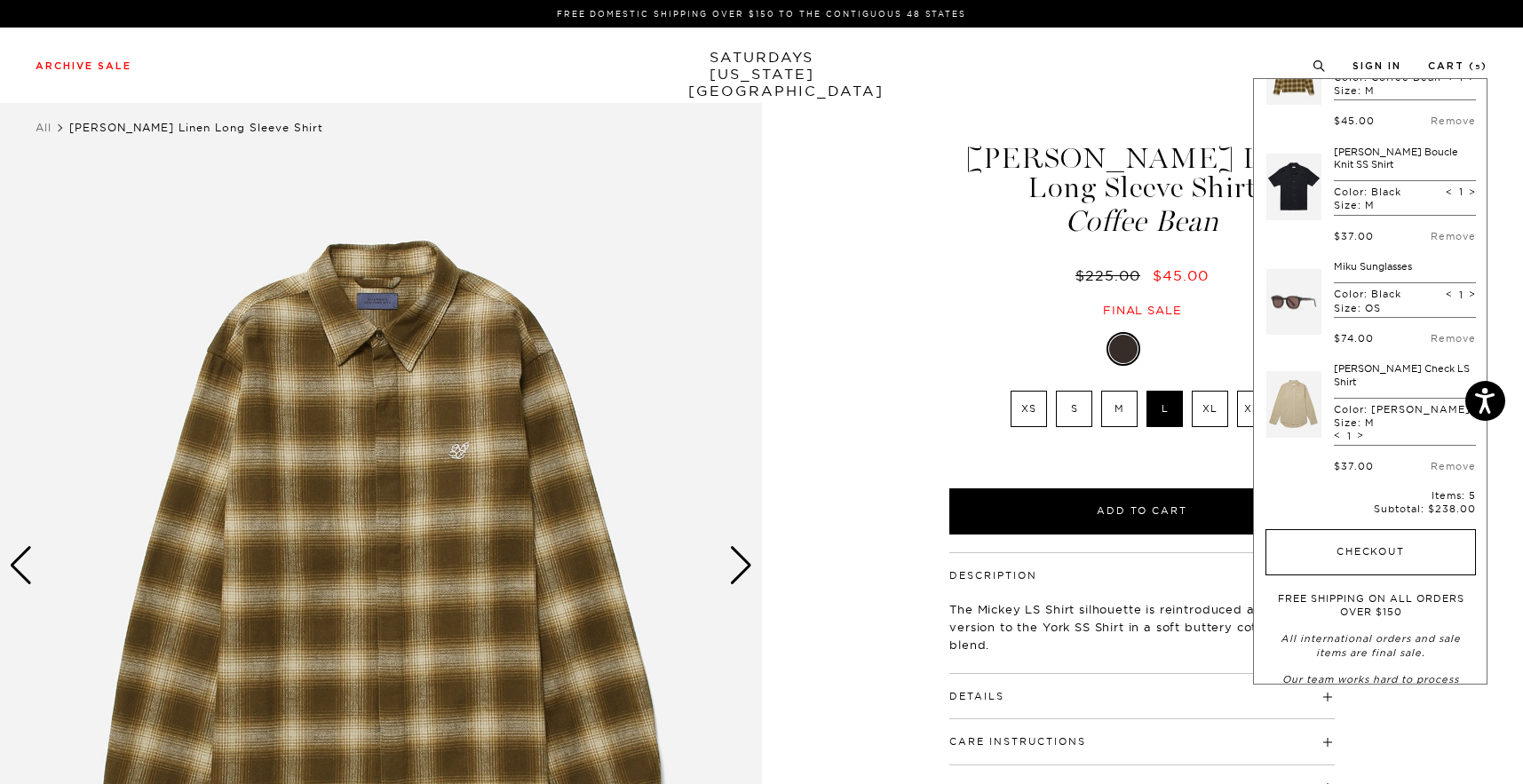
click at [1397, 536] on button "Checkout" at bounding box center [1370, 552] width 210 height 46
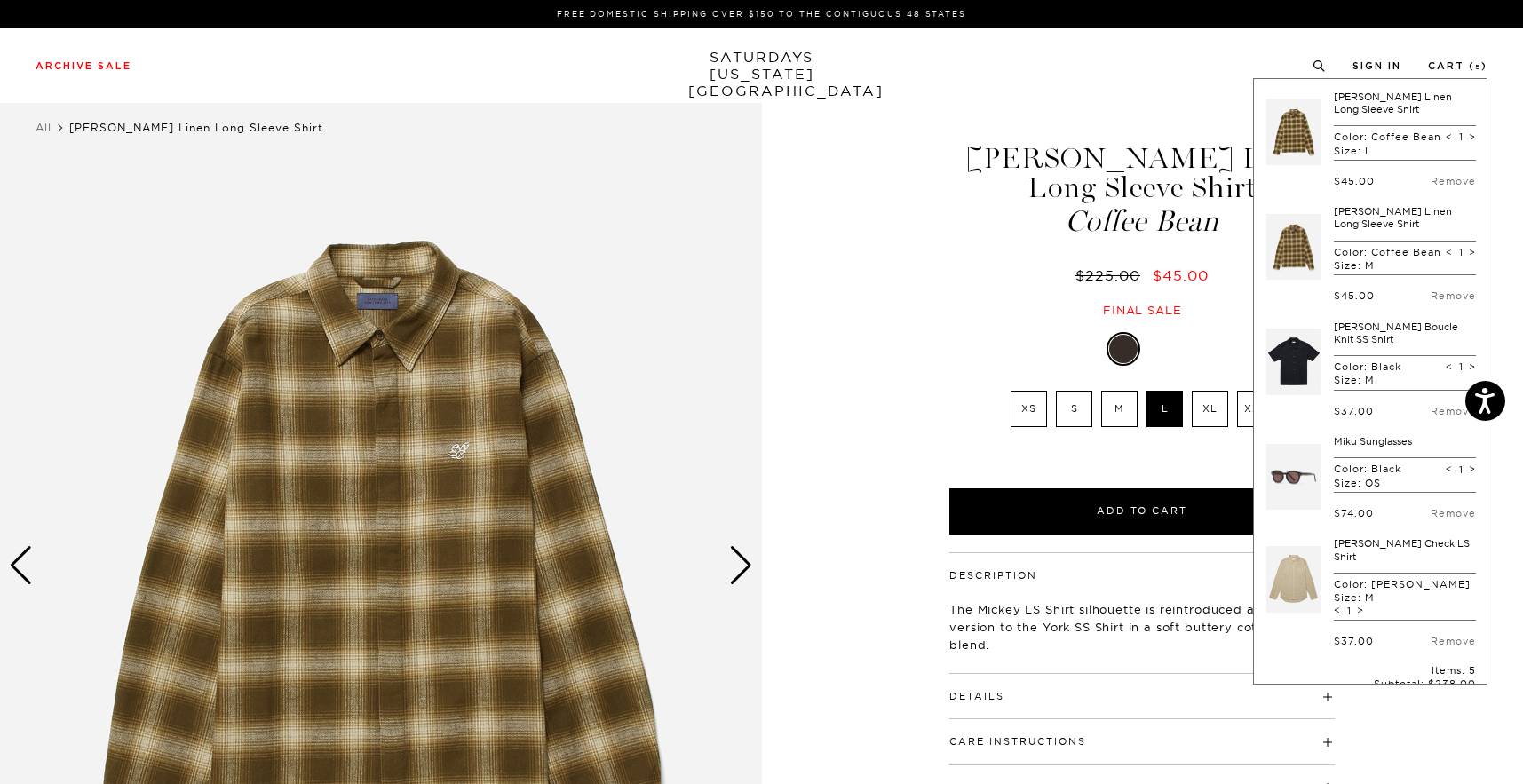
scroll to position [0, 0]
click at [1453, 302] on link "Remove" at bounding box center [1453, 295] width 45 height 12
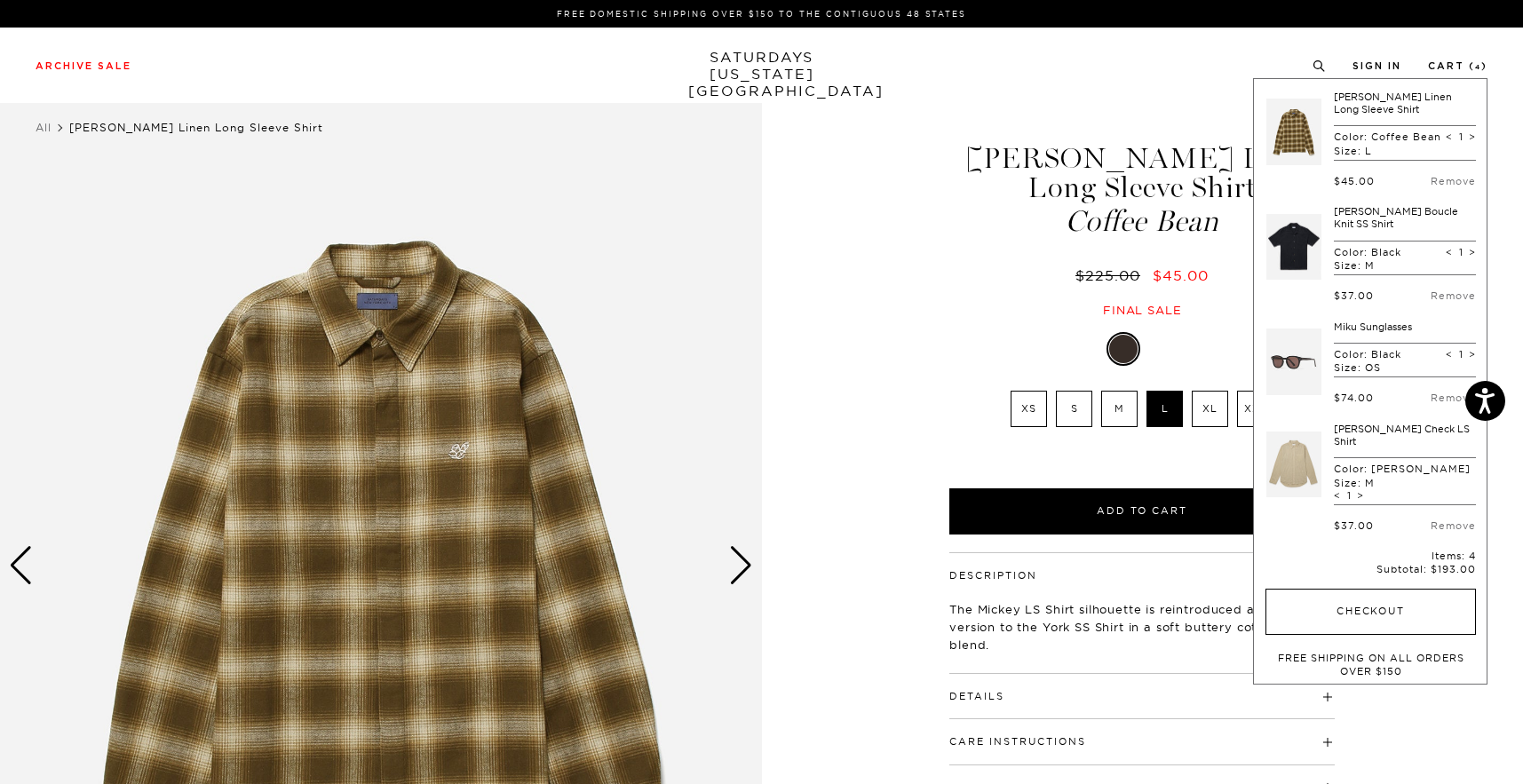
click at [1394, 589] on button "Checkout" at bounding box center [1370, 611] width 210 height 46
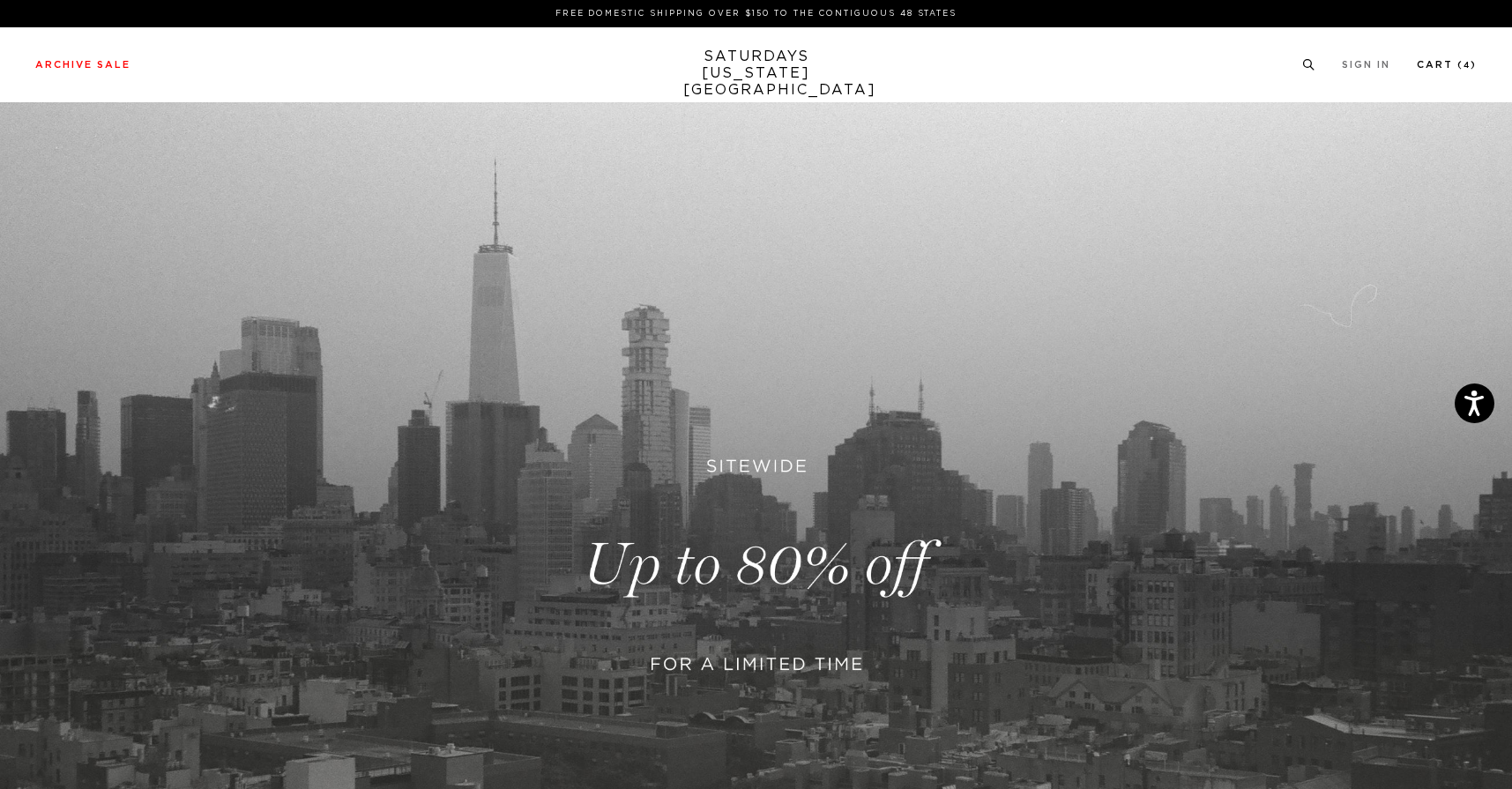
click at [1449, 66] on link "Cart ( 4 )" at bounding box center [1447, 65] width 60 height 9
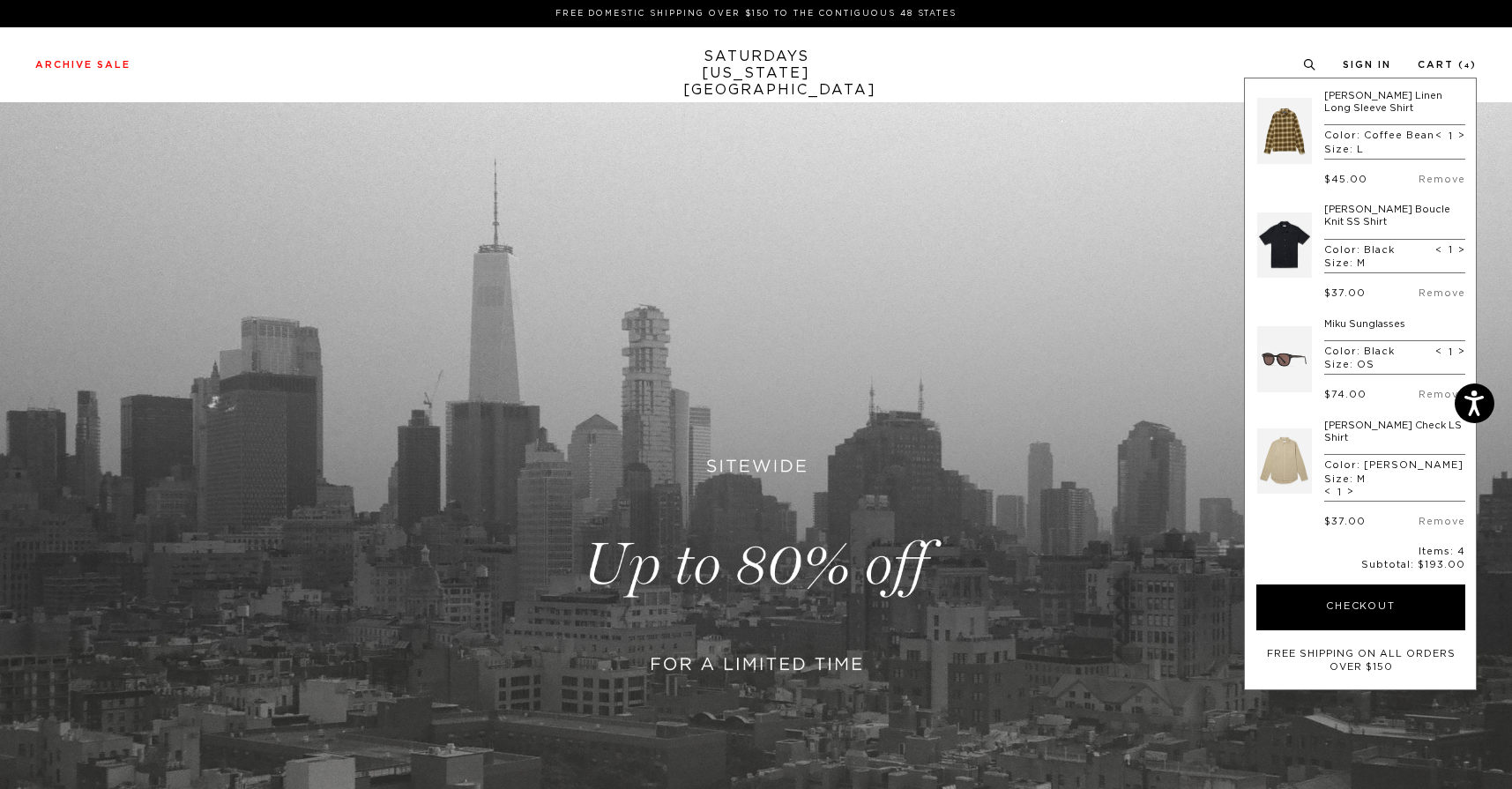
click at [1300, 137] on link at bounding box center [1284, 131] width 54 height 82
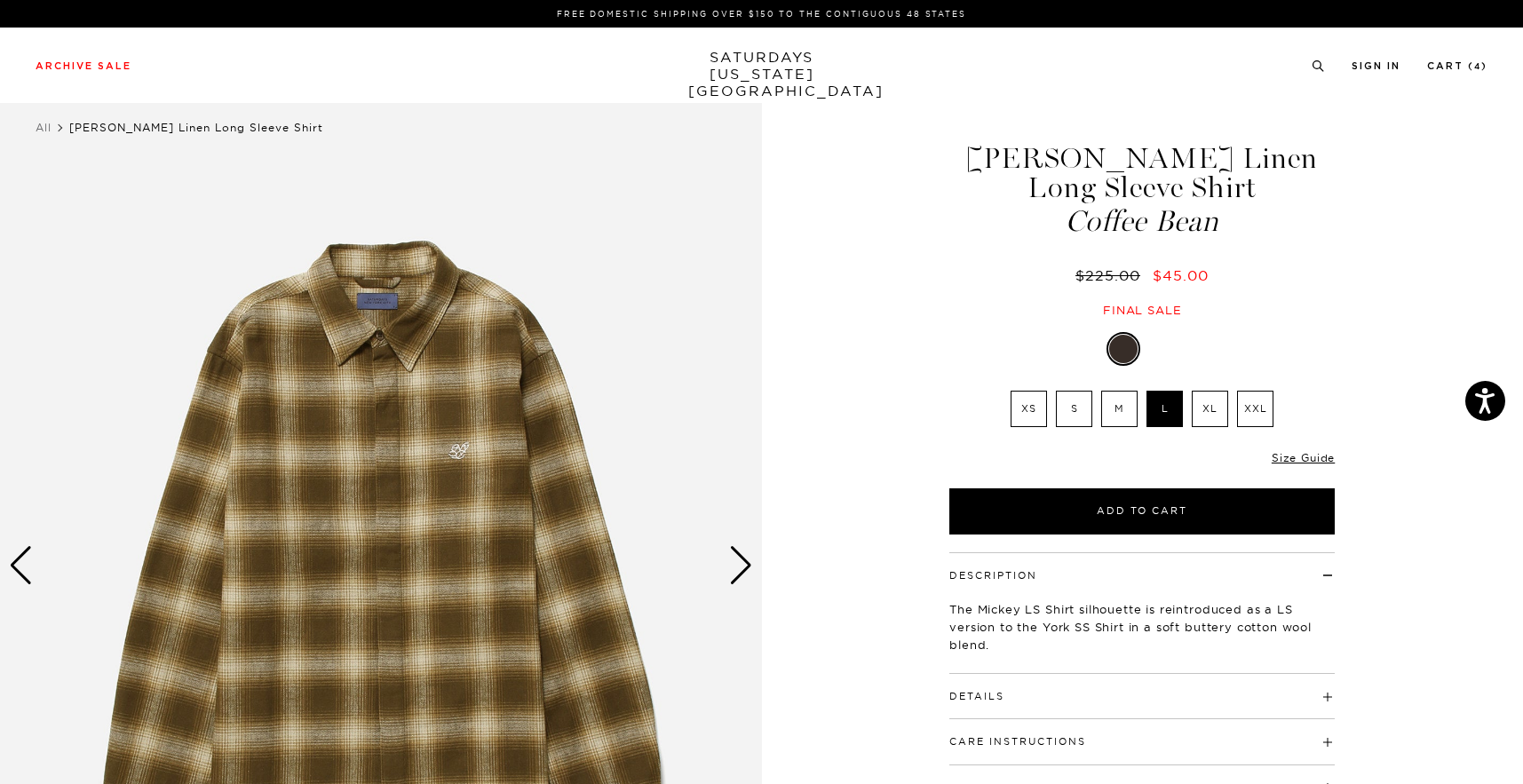
click at [749, 562] on div "Next slide" at bounding box center [741, 565] width 24 height 39
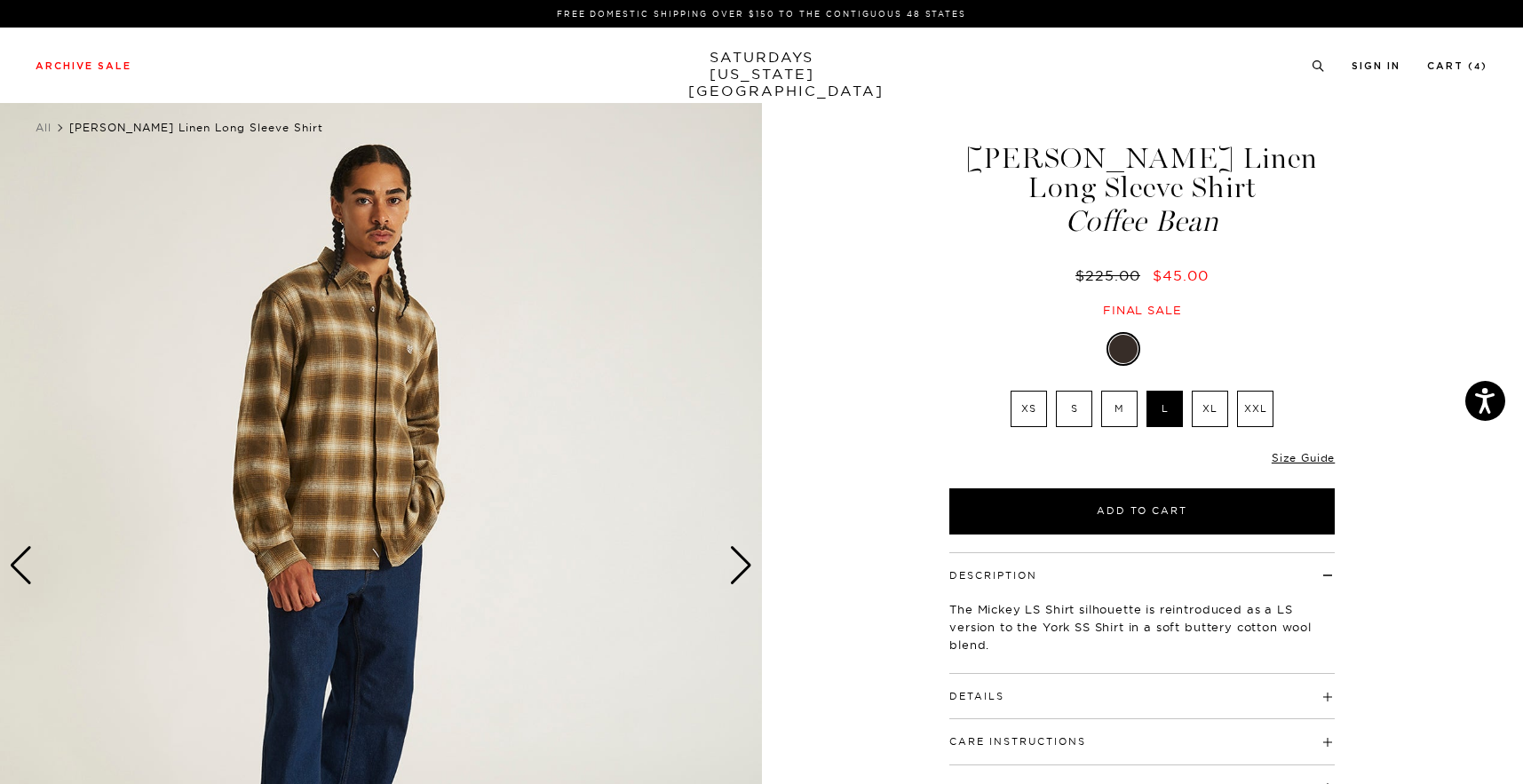
click at [749, 562] on div "Next slide" at bounding box center [741, 565] width 24 height 39
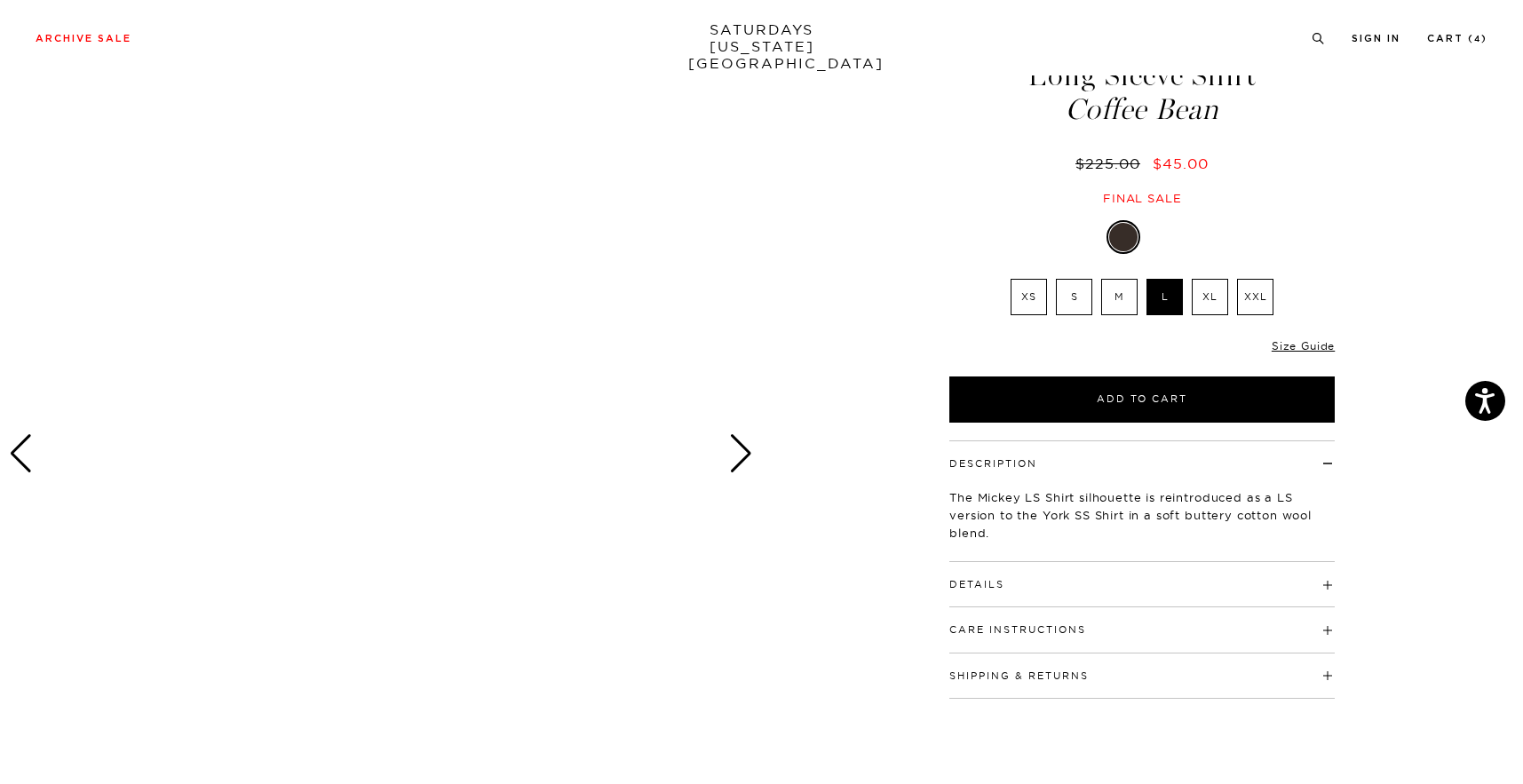
scroll to position [113, 2]
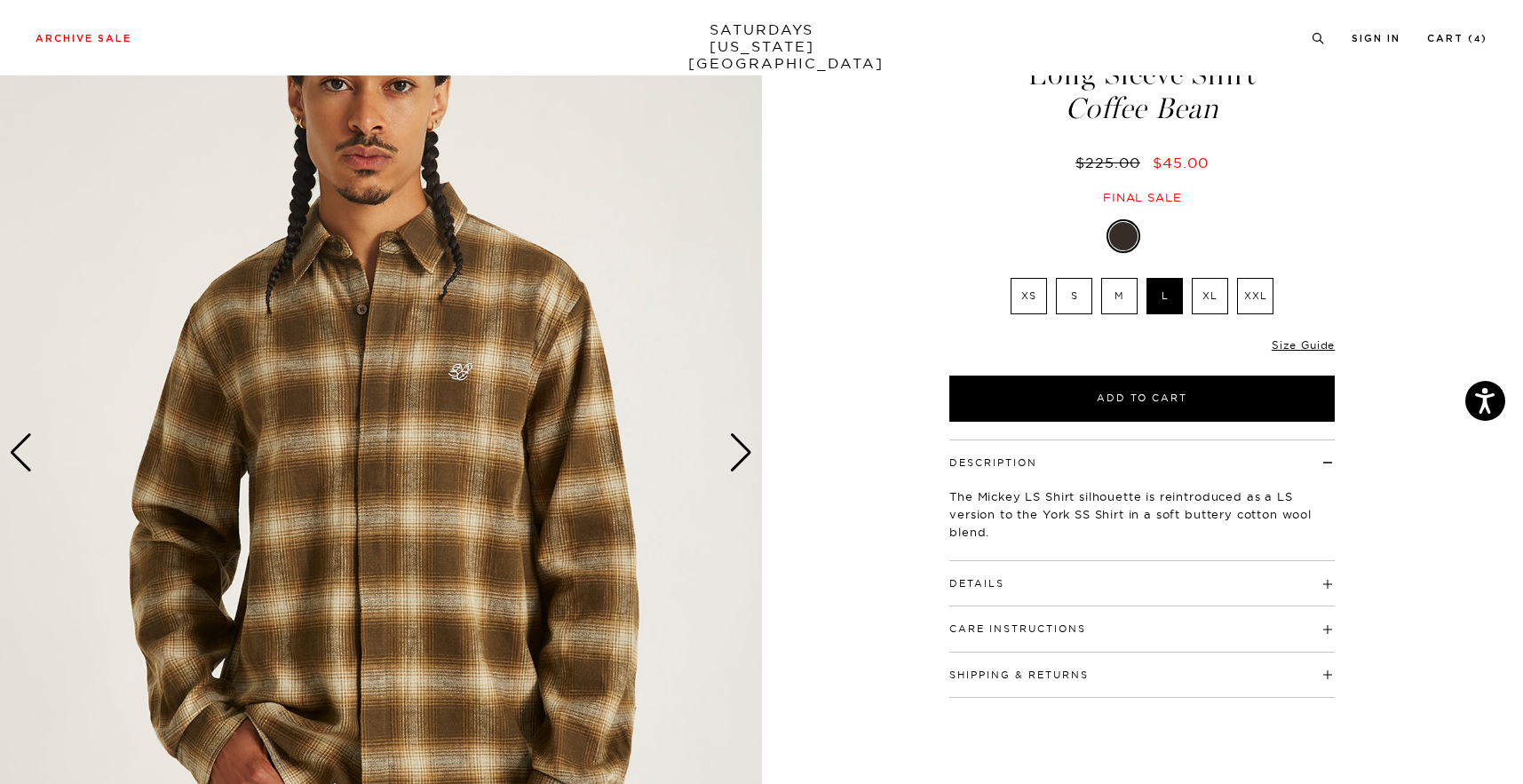
click at [725, 450] on img at bounding box center [381, 453] width 762 height 952
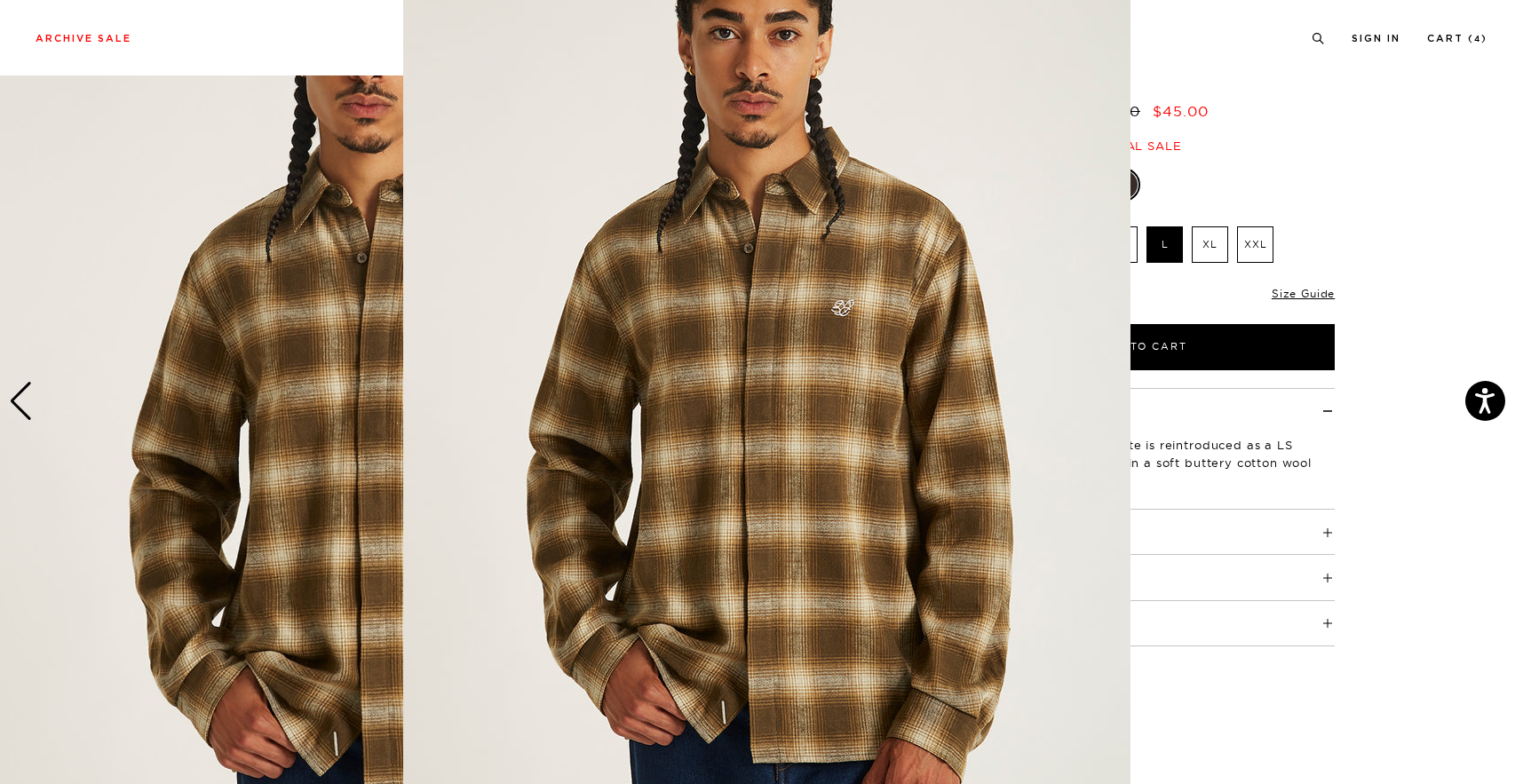
scroll to position [70, 0]
click at [1050, 494] on img at bounding box center [766, 385] width 728 height 909
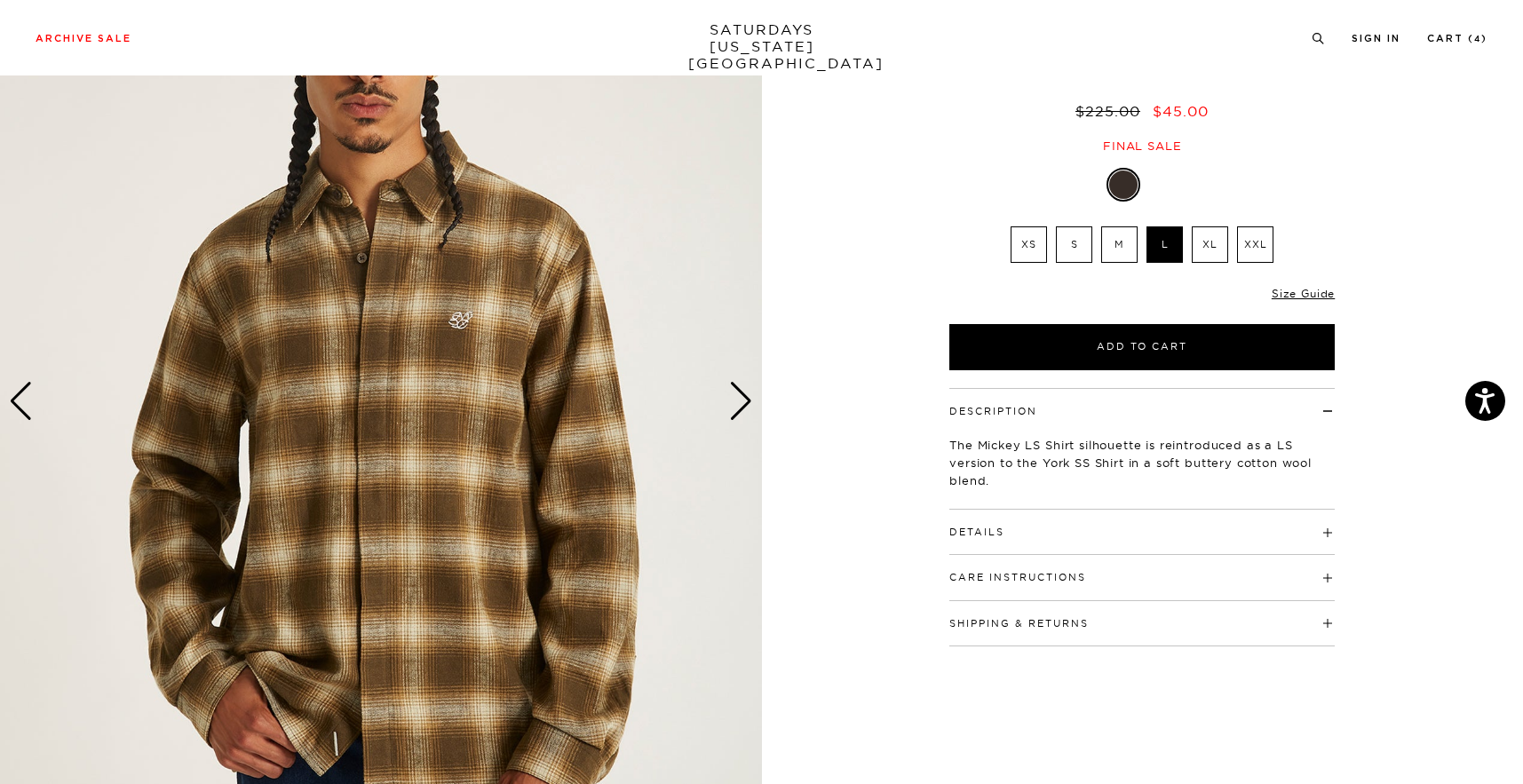
click at [734, 400] on div "Next slide" at bounding box center [741, 401] width 24 height 39
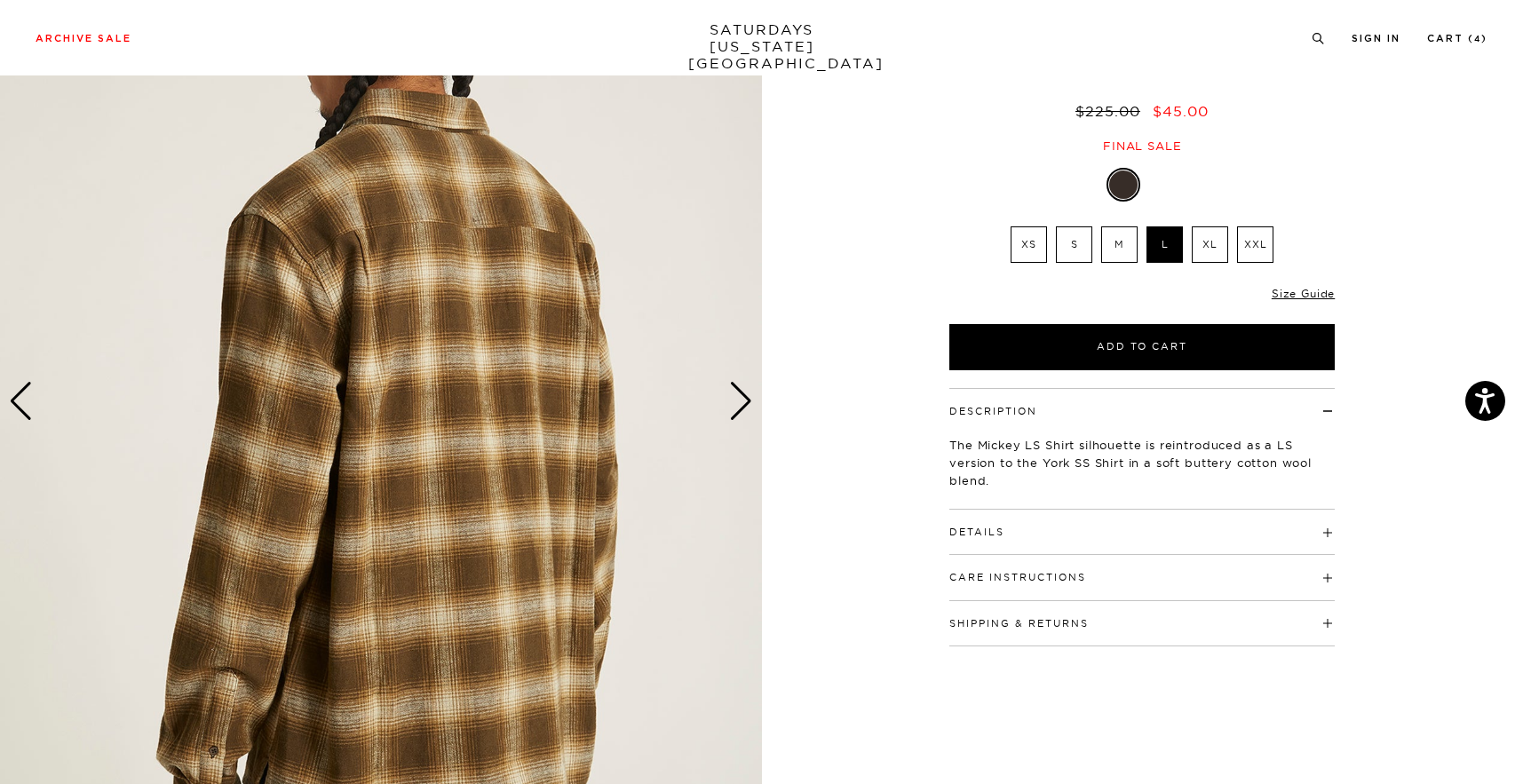
click at [734, 400] on div "Next slide" at bounding box center [741, 401] width 24 height 39
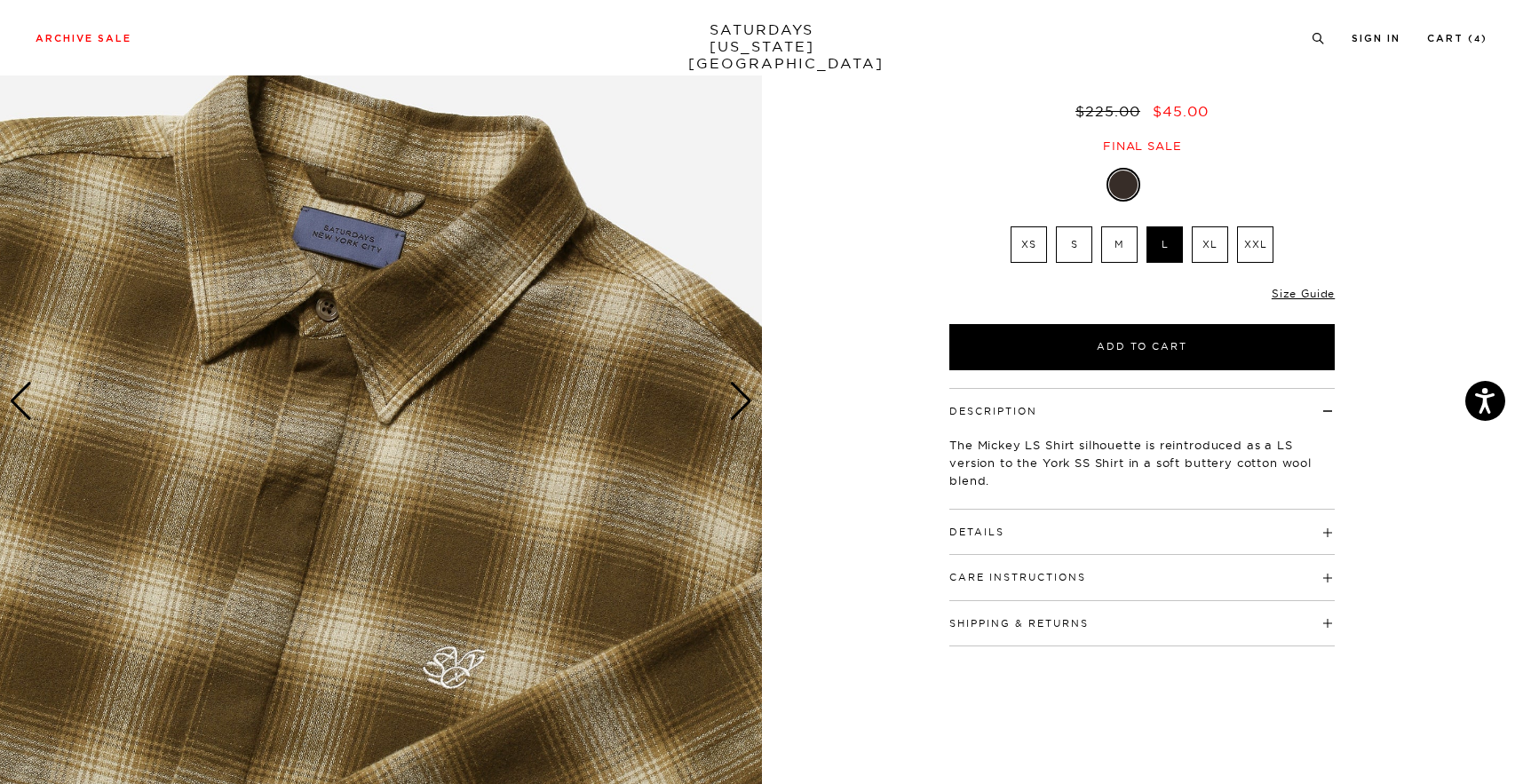
click at [734, 400] on div "Next slide" at bounding box center [741, 401] width 24 height 39
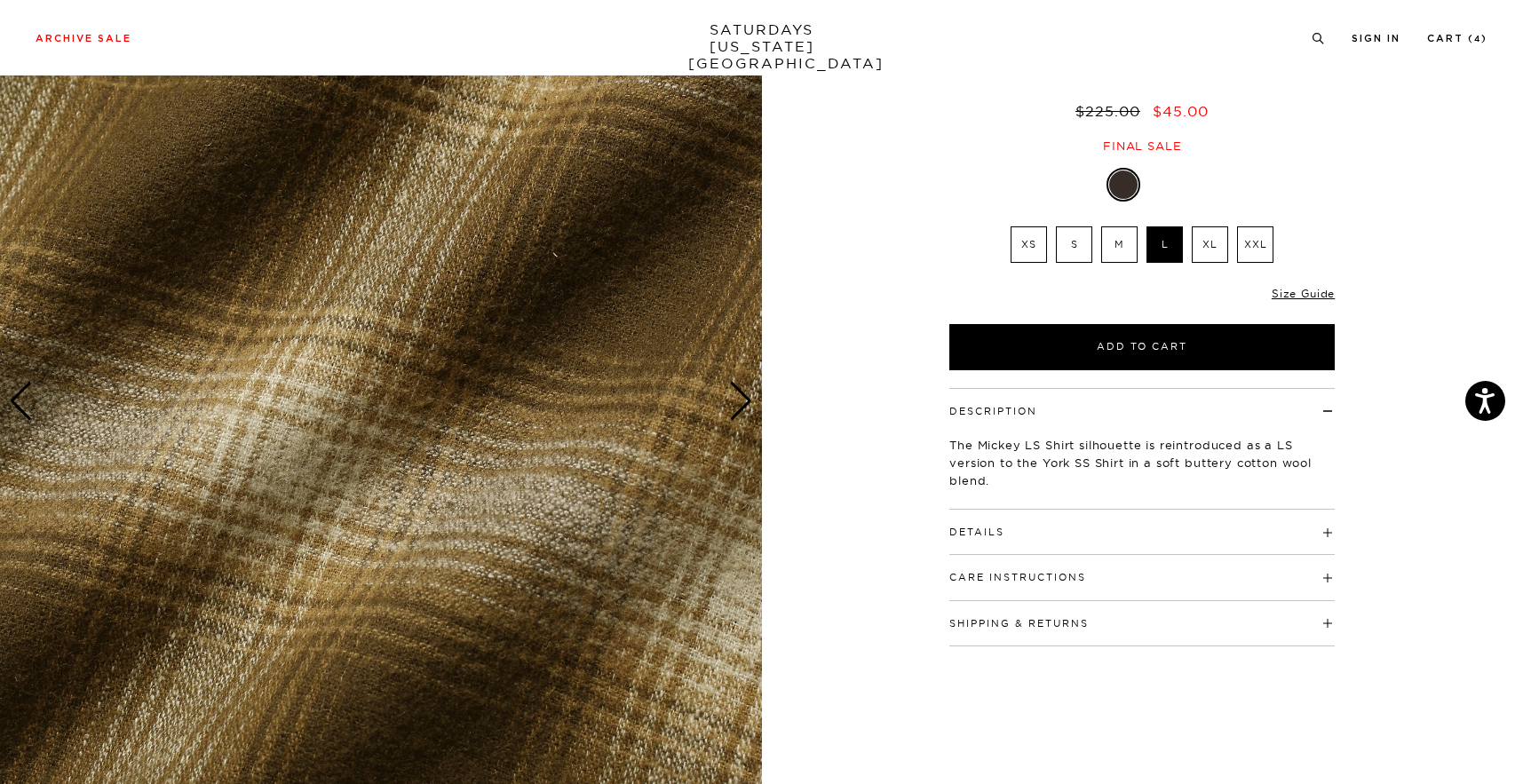
click at [734, 400] on div "Next slide" at bounding box center [741, 401] width 24 height 39
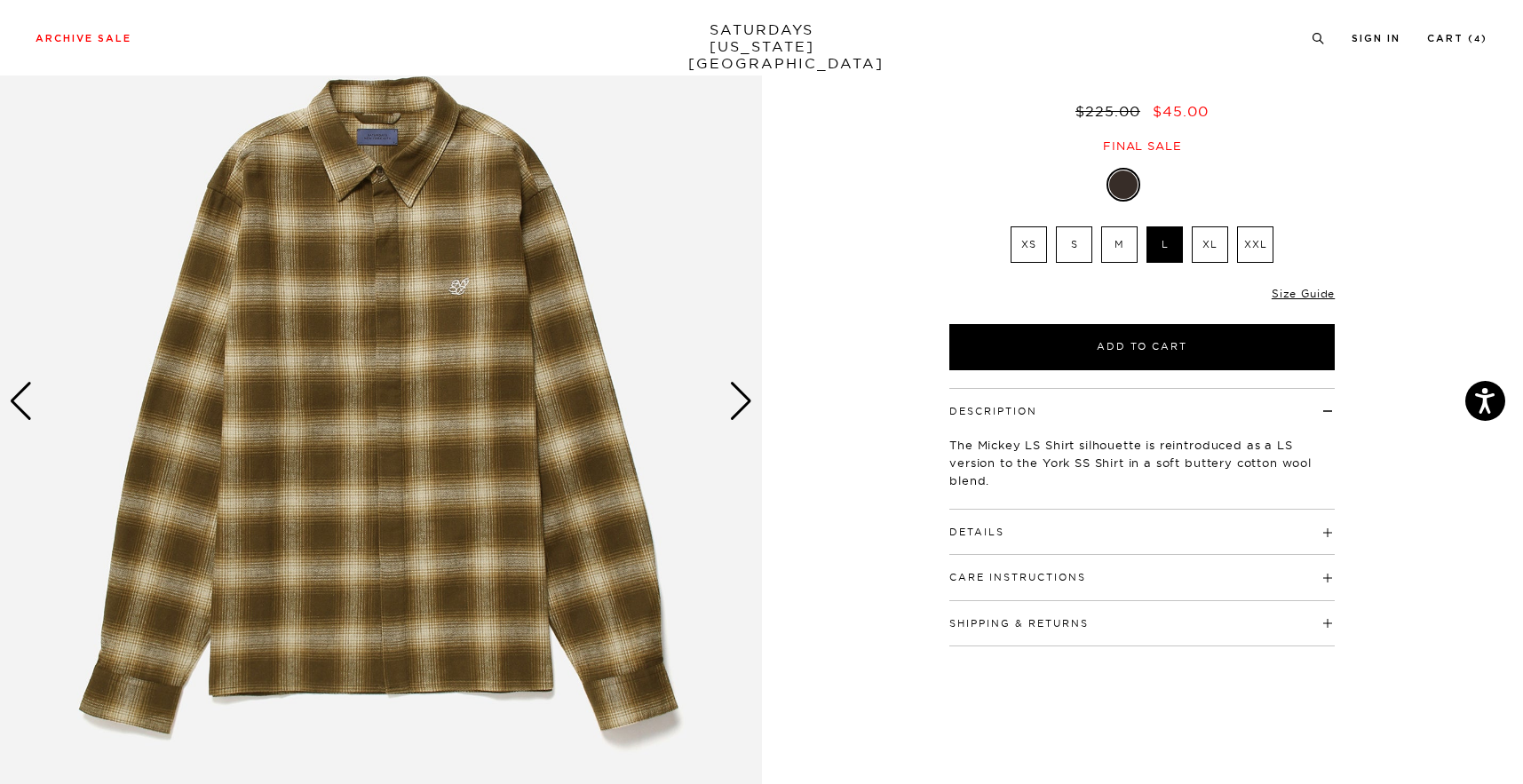
click at [734, 400] on div "Next slide" at bounding box center [741, 401] width 24 height 39
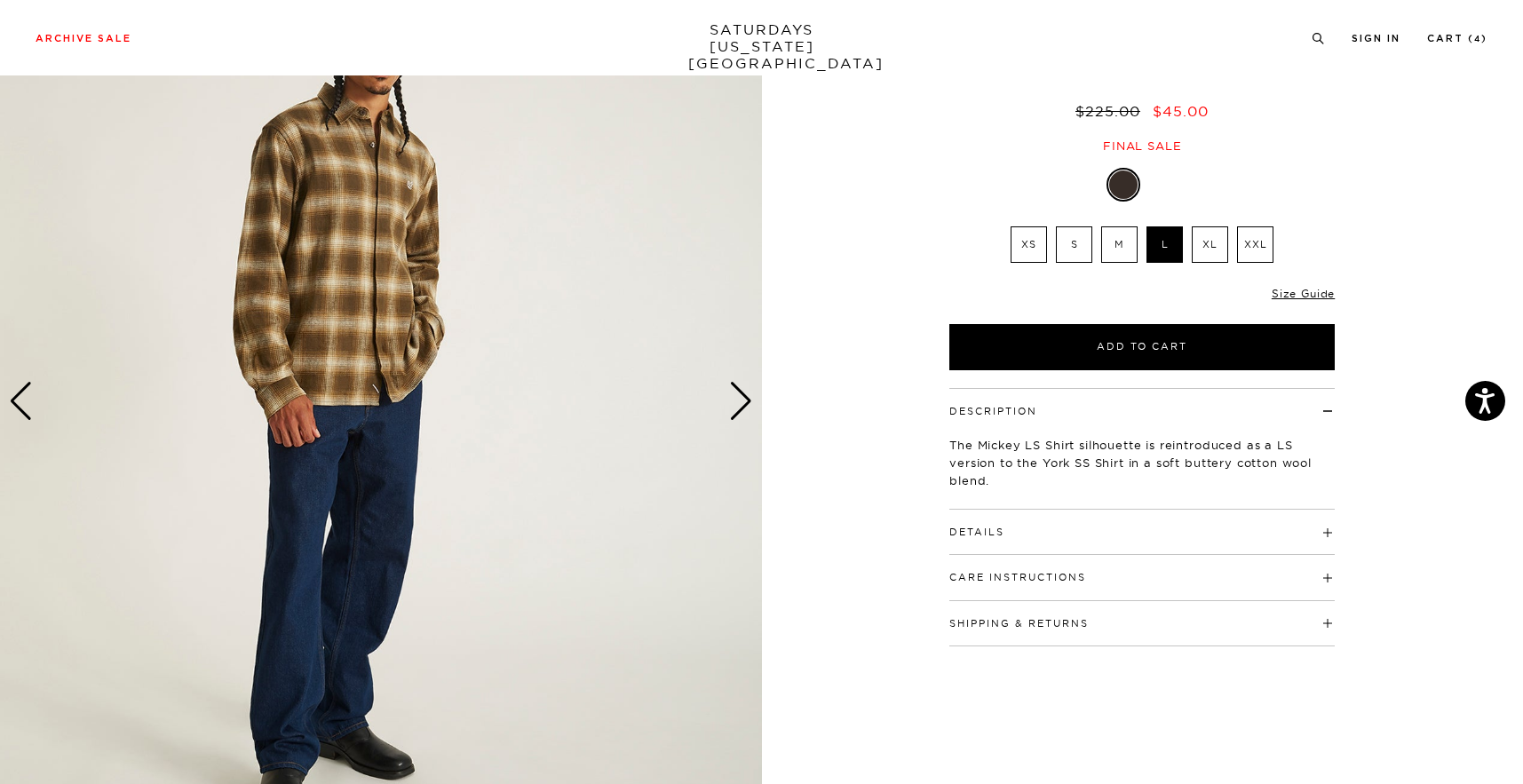
click at [1125, 237] on label "M" at bounding box center [1119, 244] width 37 height 37
click at [0, 0] on input "M" at bounding box center [0, 0] width 0 height 0
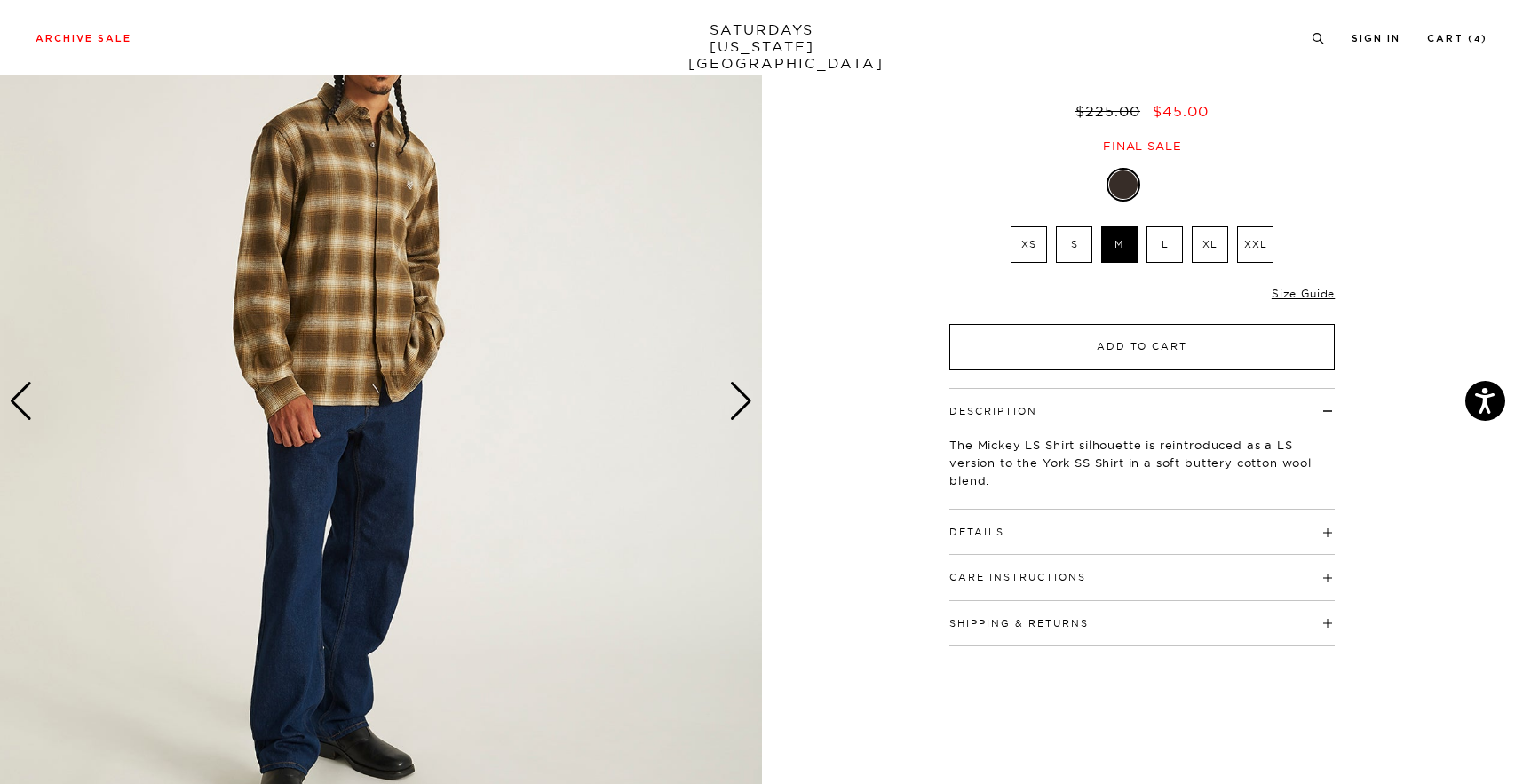
click at [1130, 342] on button "Add to Cart" at bounding box center [1142, 347] width 386 height 46
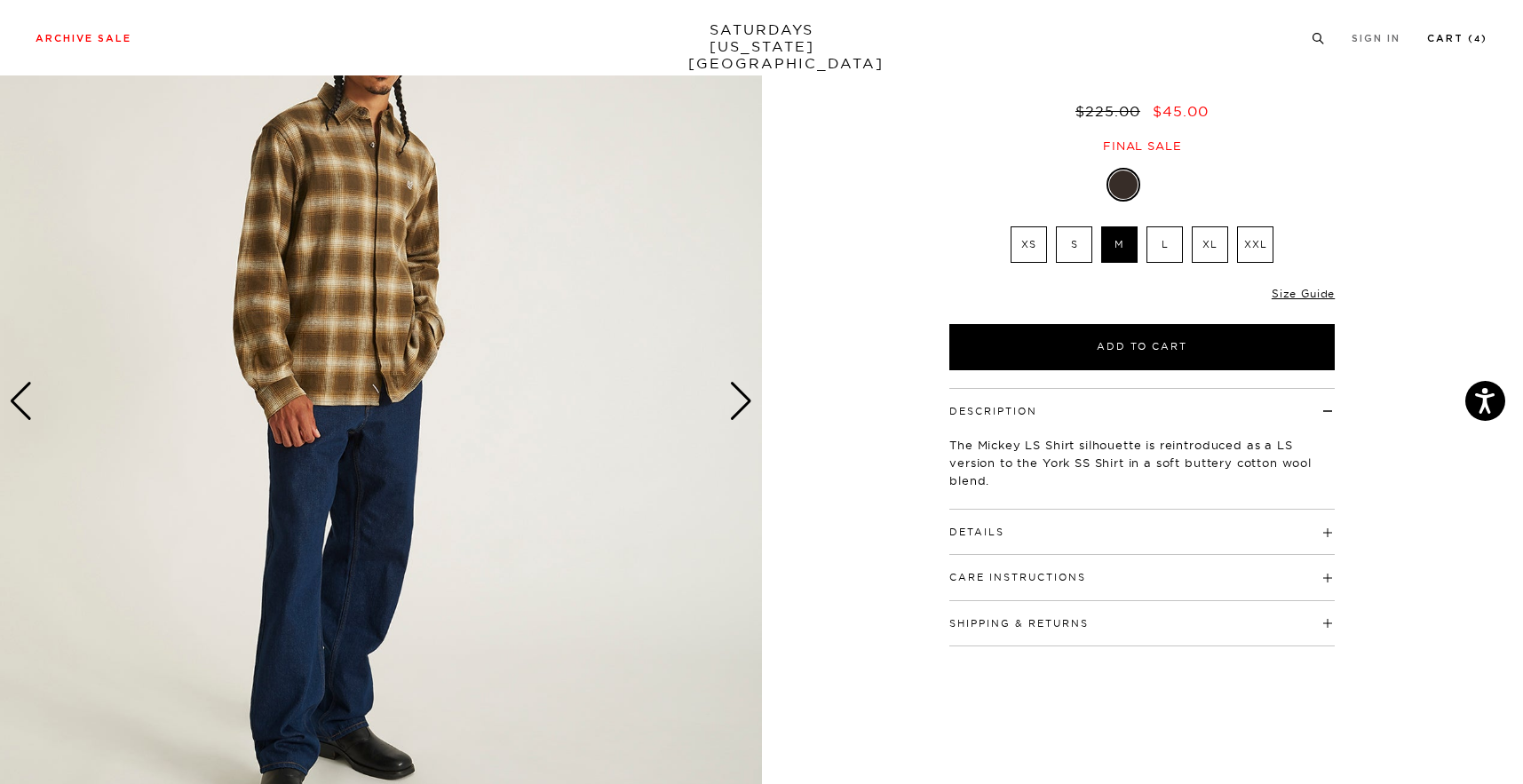
click at [1457, 42] on link "Cart ( 4 )" at bounding box center [1458, 39] width 60 height 9
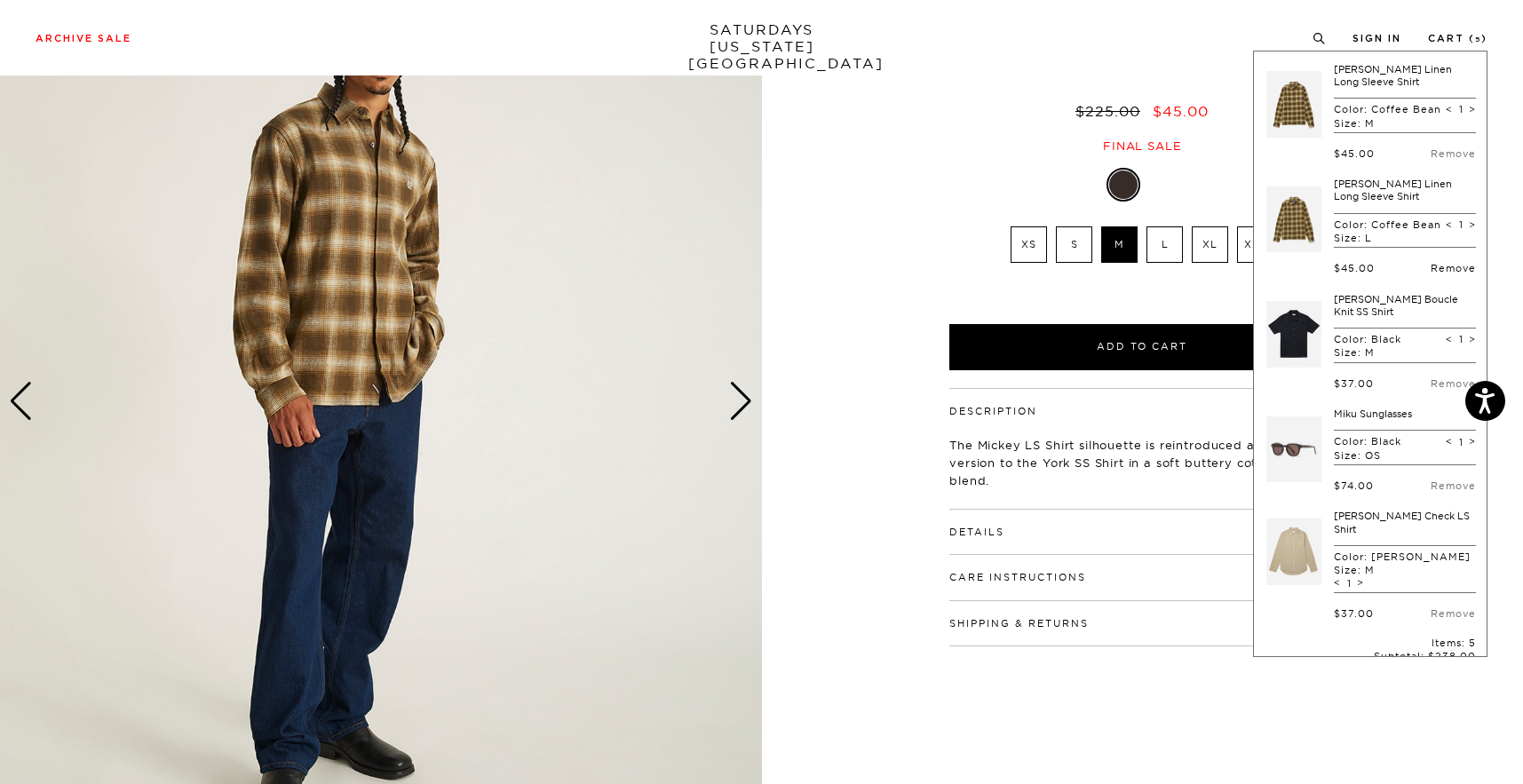
click at [1441, 275] on link "Remove" at bounding box center [1453, 268] width 45 height 12
click at [910, 435] on div "2 / 6" at bounding box center [762, 401] width 1523 height 952
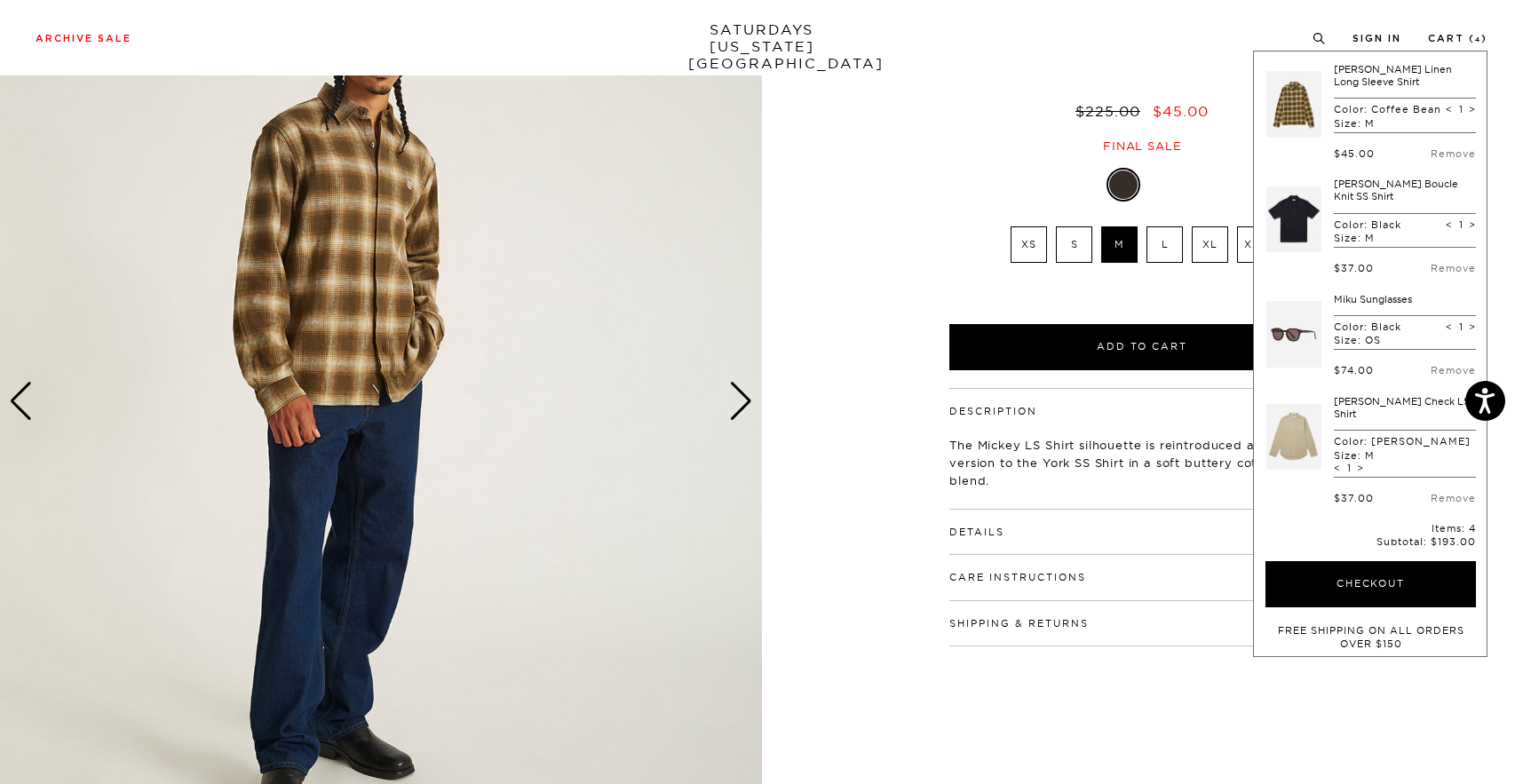
click at [862, 542] on div "2 / 6" at bounding box center [762, 401] width 1523 height 952
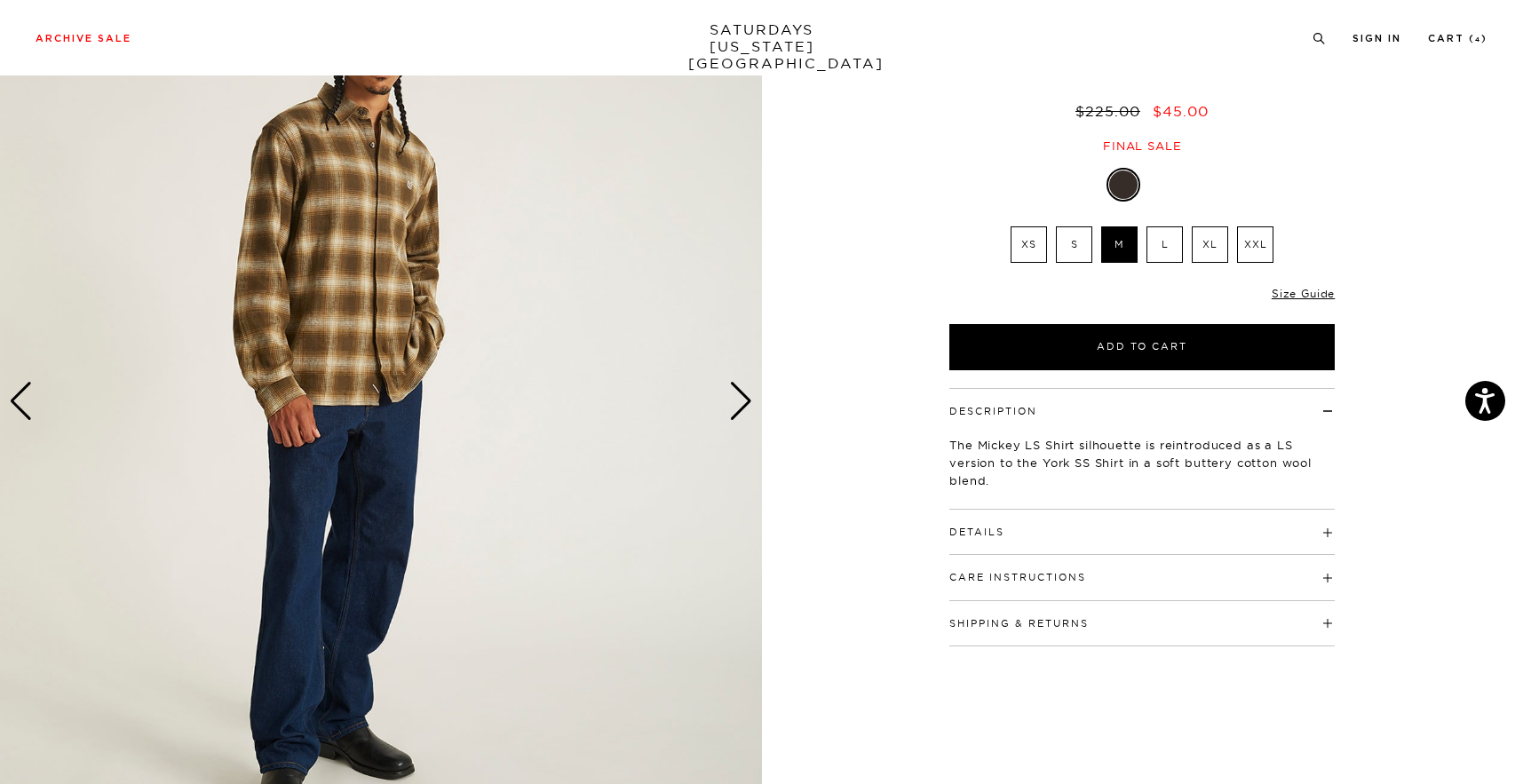
click at [724, 377] on img at bounding box center [381, 401] width 762 height 952
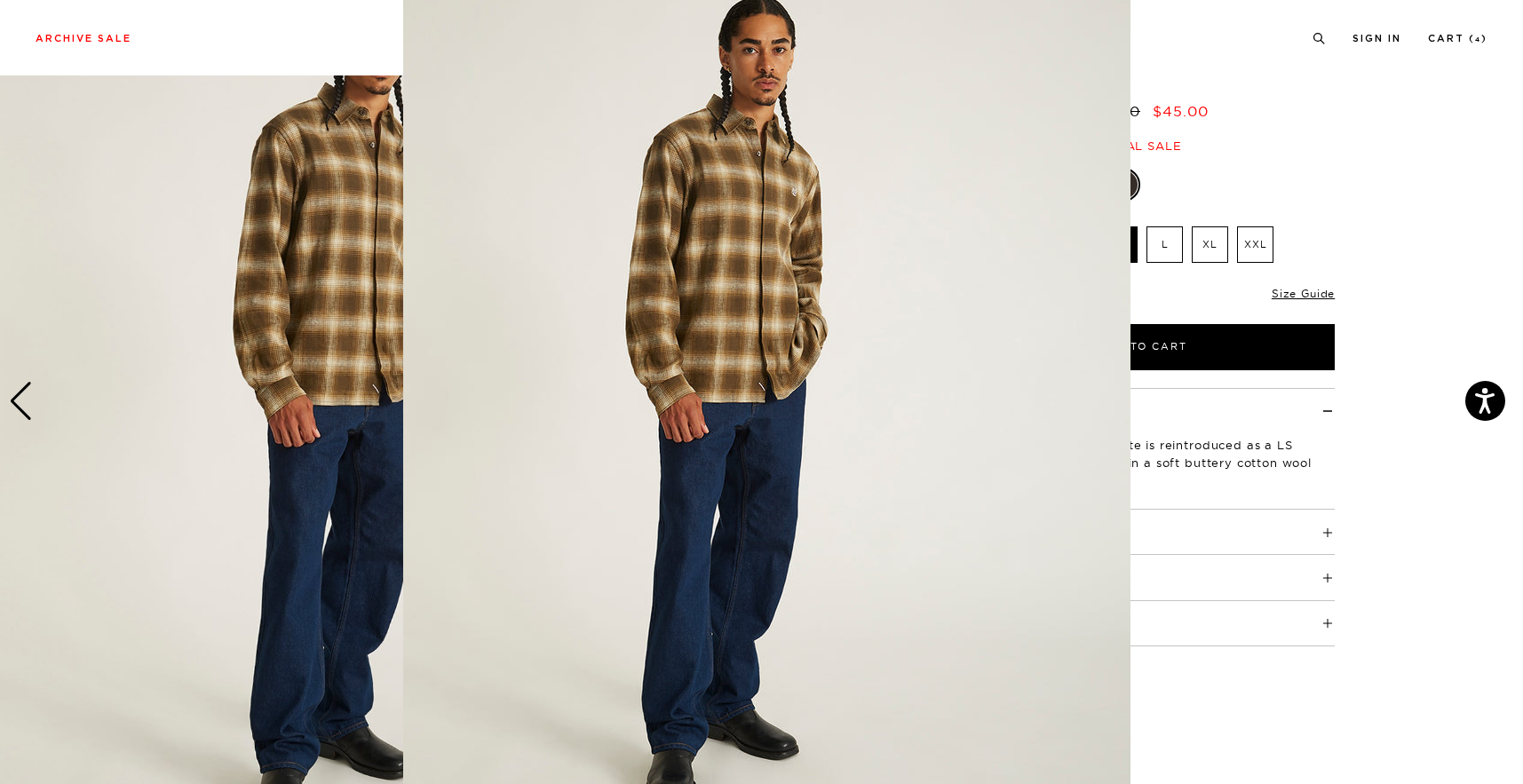
scroll to position [55, 0]
click at [881, 380] on img at bounding box center [766, 400] width 728 height 909
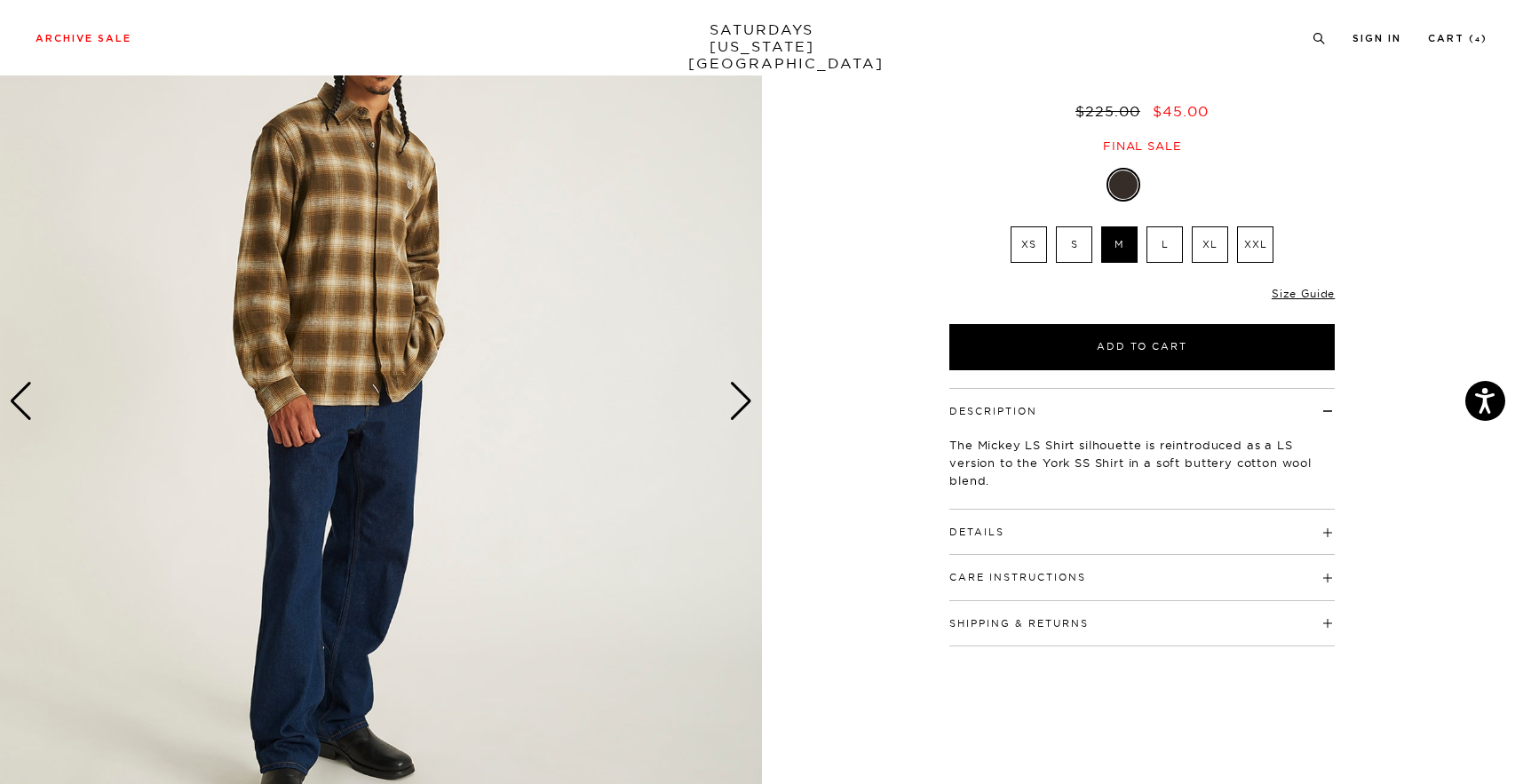
click at [736, 402] on div "Next slide" at bounding box center [741, 401] width 24 height 39
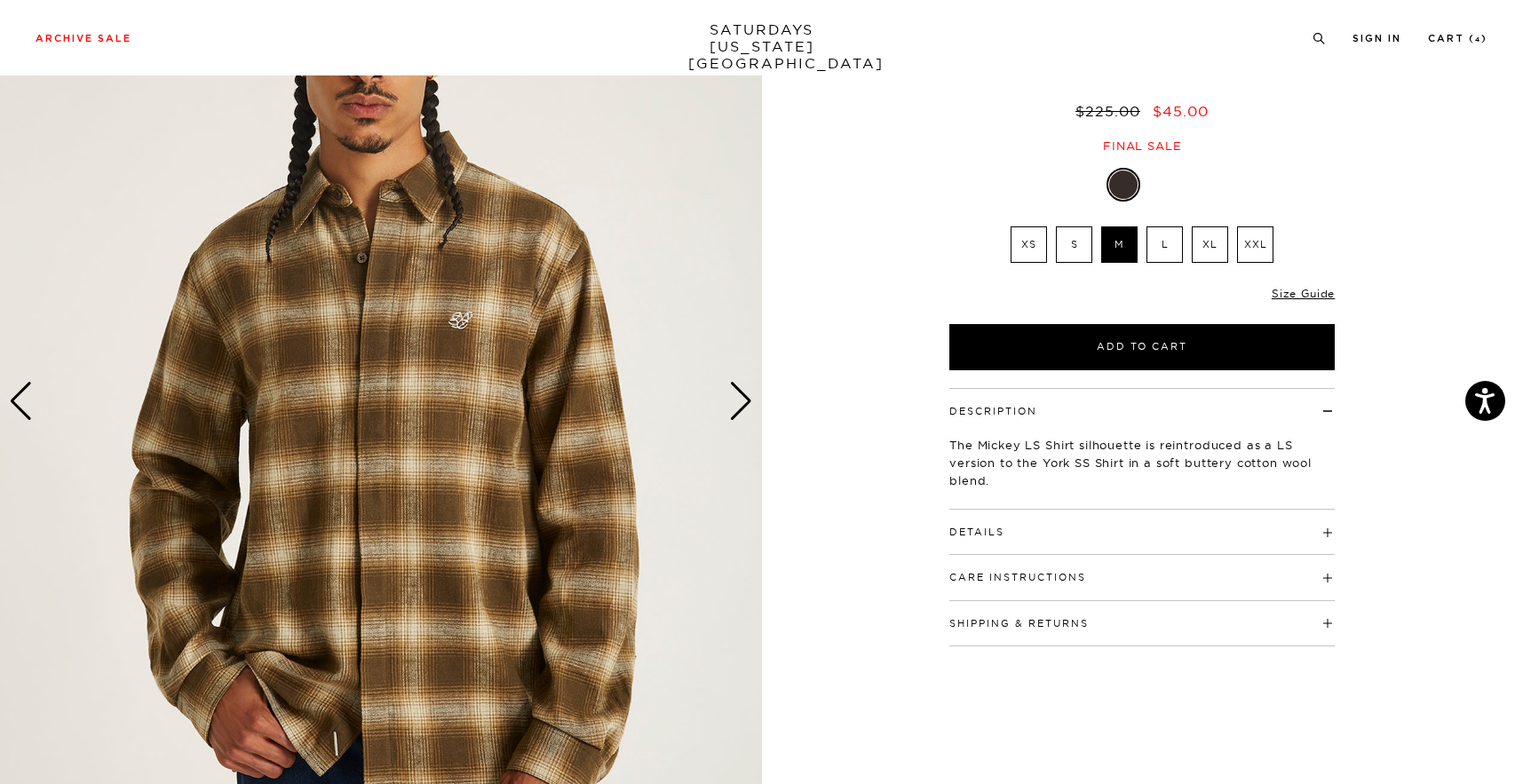
click at [736, 402] on div "Next slide" at bounding box center [741, 401] width 24 height 39
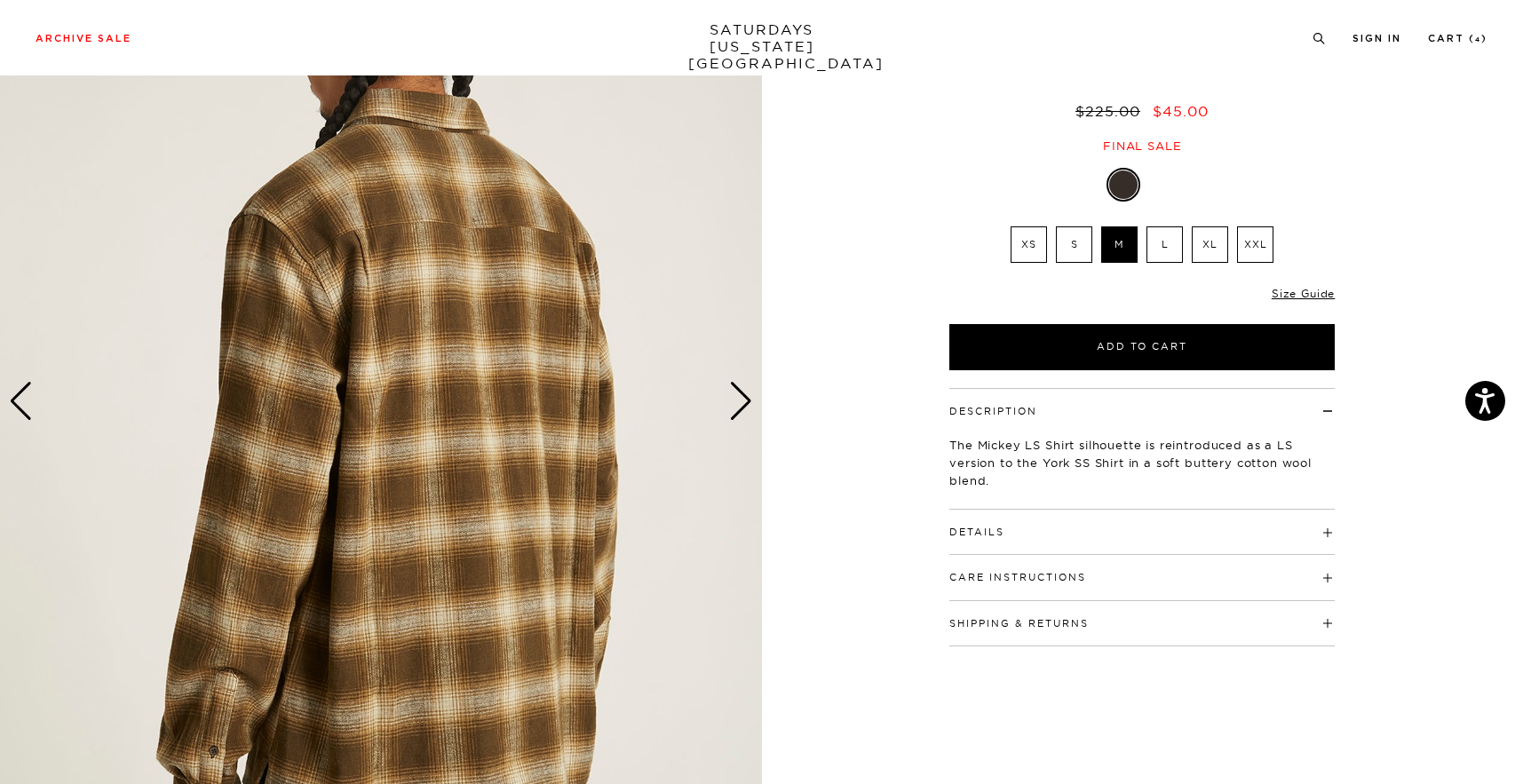
click at [738, 403] on div "Next slide" at bounding box center [741, 401] width 24 height 39
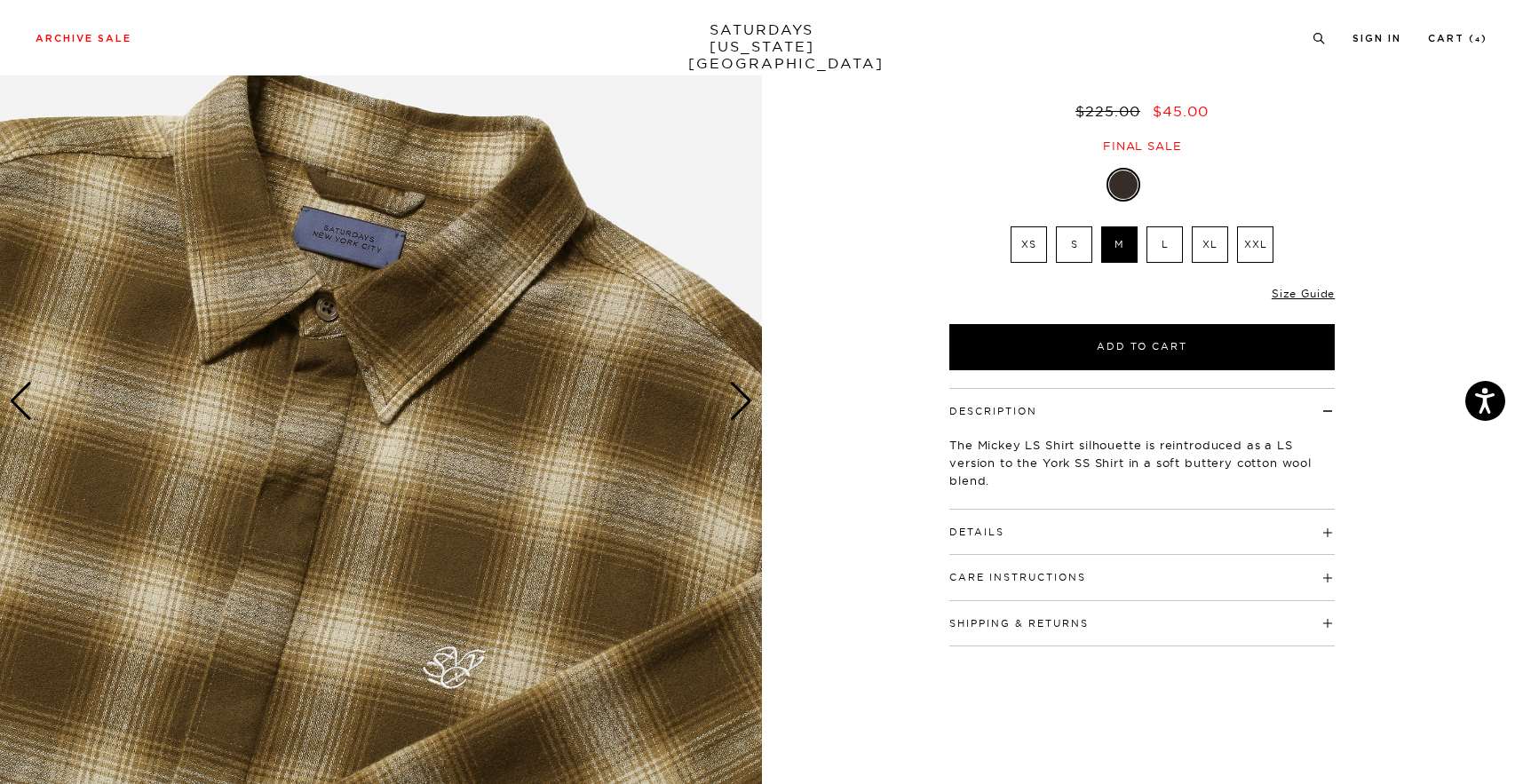
click at [738, 403] on div "Next slide" at bounding box center [741, 401] width 24 height 39
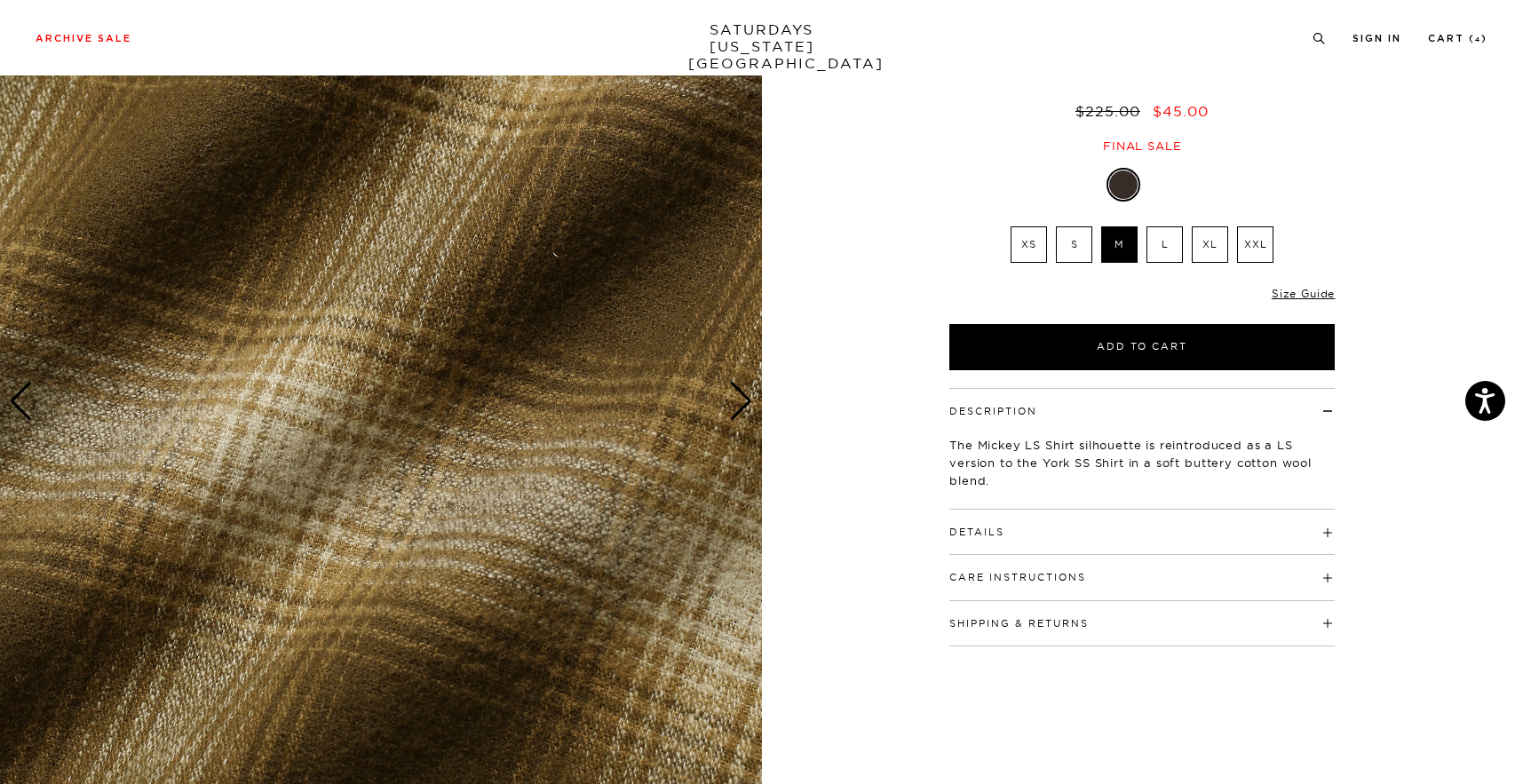
click at [738, 403] on div "Next slide" at bounding box center [741, 401] width 24 height 39
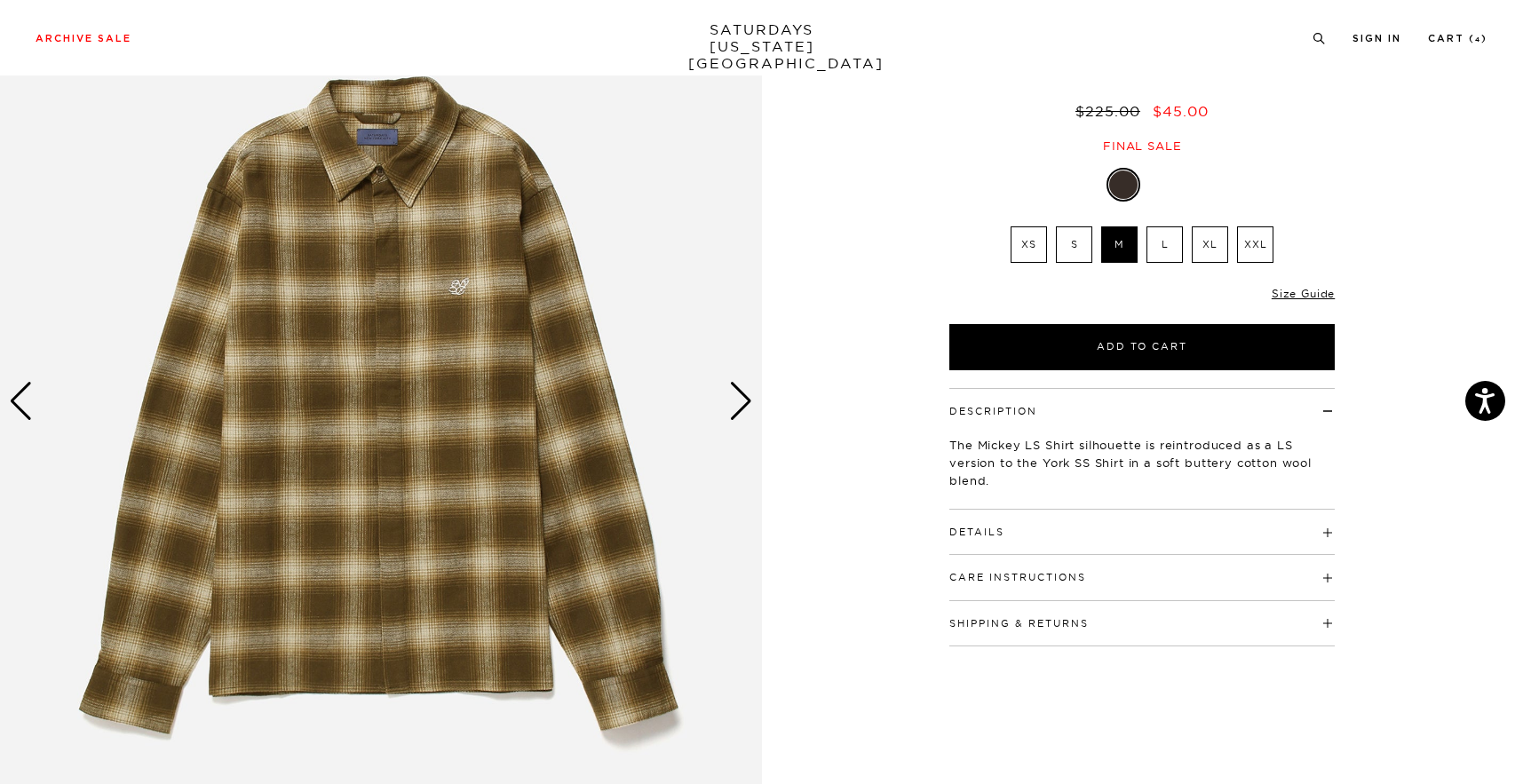
click at [738, 403] on div "Next slide" at bounding box center [741, 401] width 24 height 39
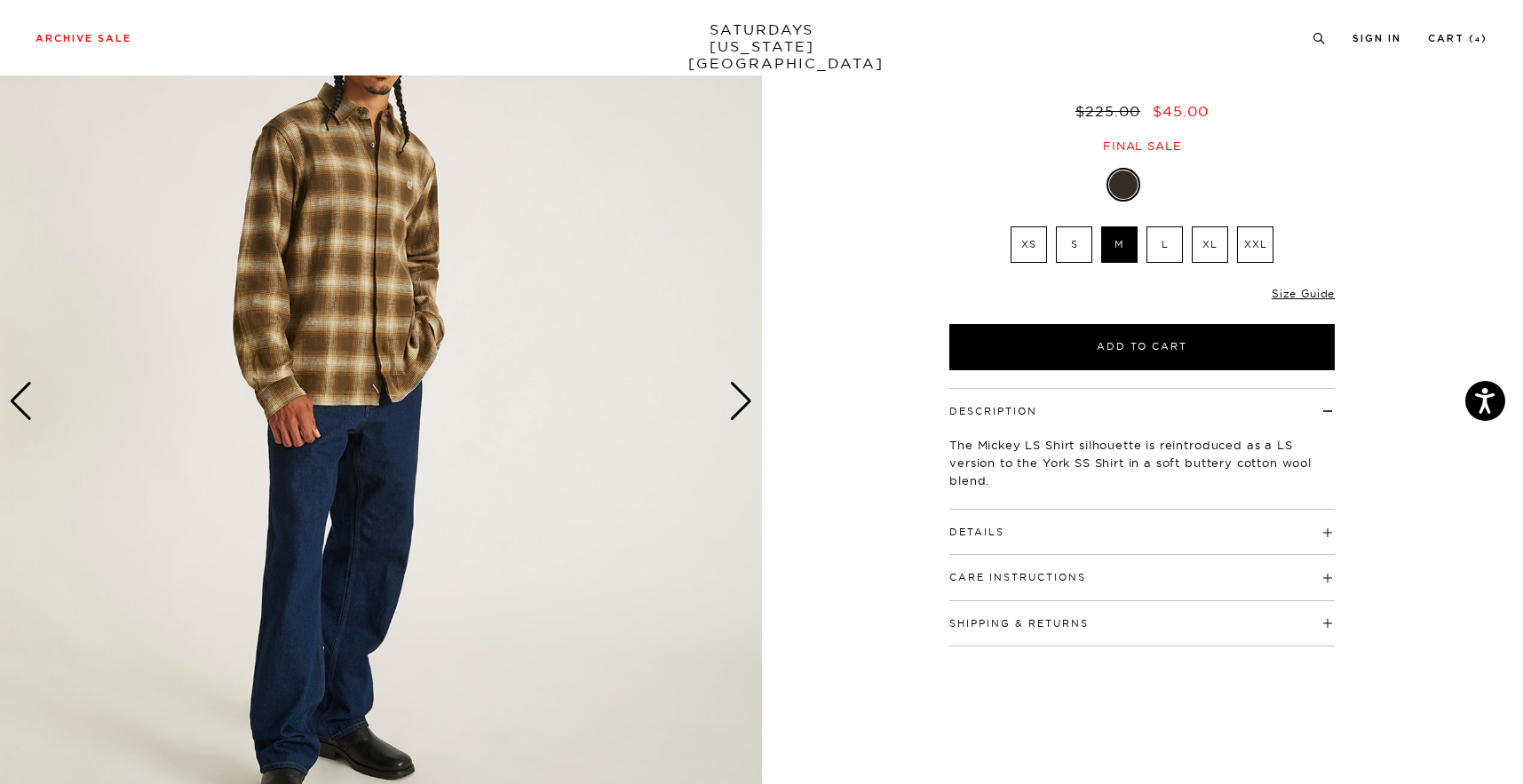
click at [738, 403] on div "Next slide" at bounding box center [741, 401] width 24 height 39
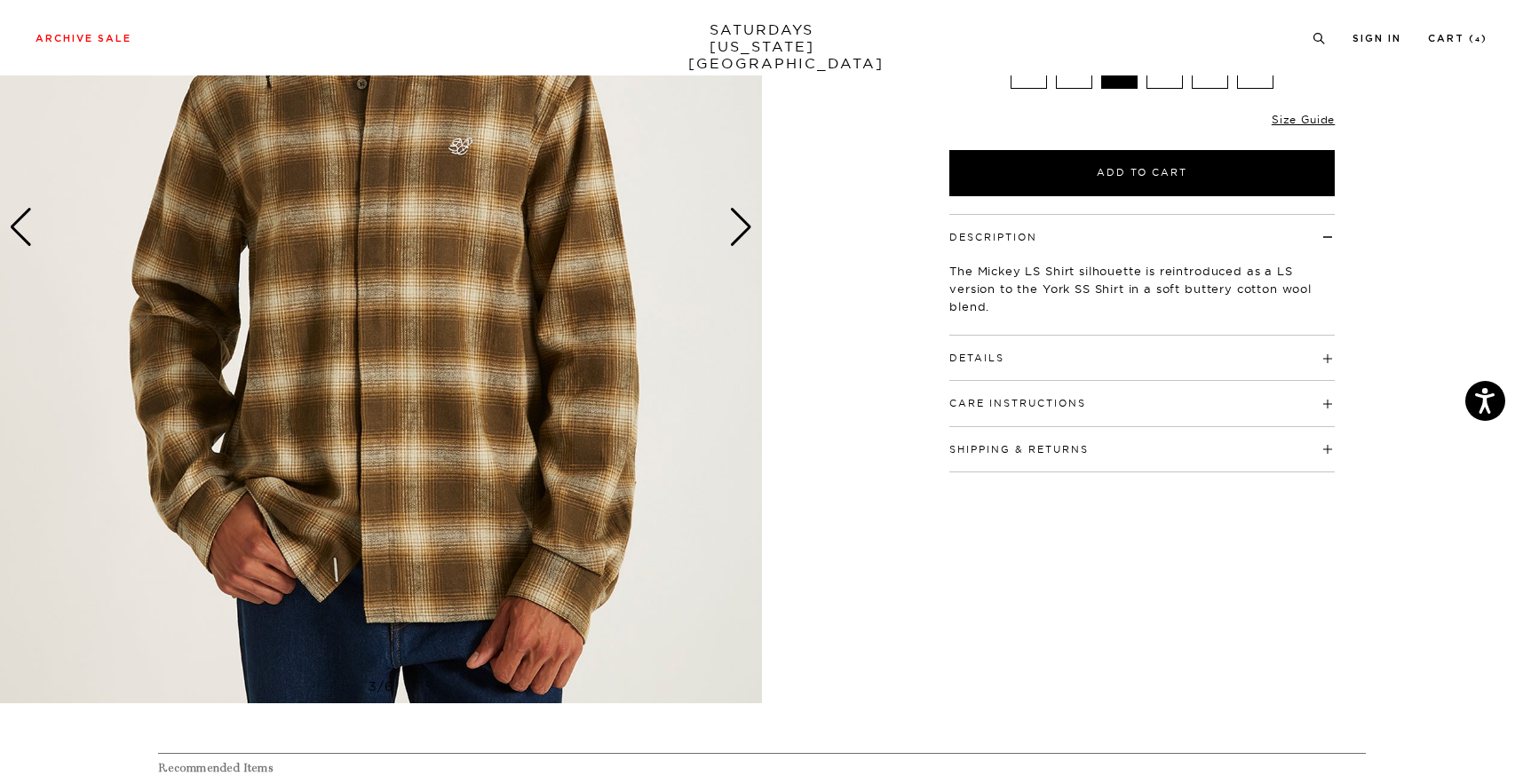
scroll to position [341, 4]
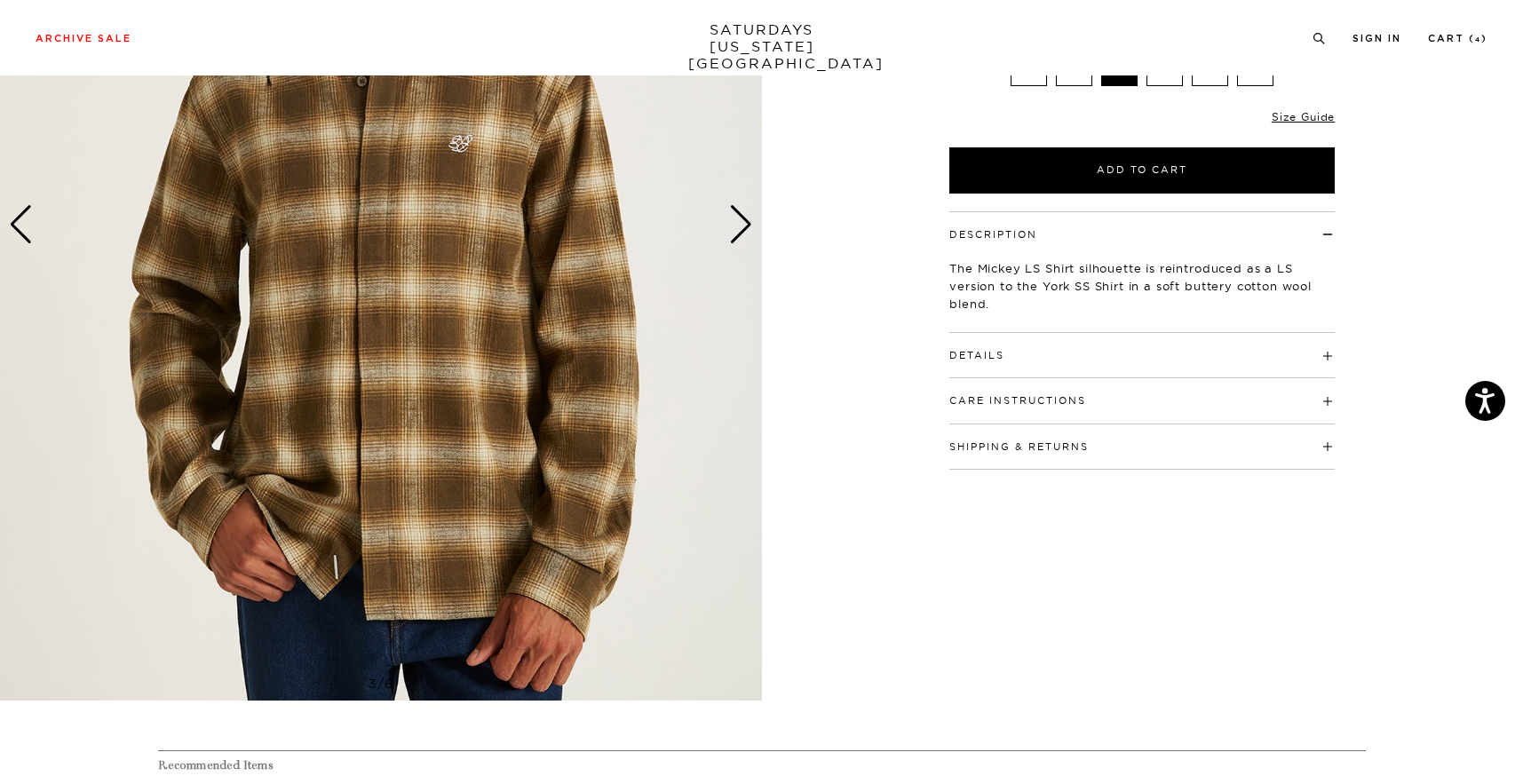
click at [1099, 459] on div "Shipping & Returns Free shipping on domestic orders over $100, and returns on a…" at bounding box center [1142, 447] width 386 height 45
click at [1109, 447] on h4 "Shipping & Returns" at bounding box center [1142, 439] width 386 height 29
click at [1080, 409] on div "Care Instructions Hand wash Do not bleach Do not tumble dry Do not iron Profess…" at bounding box center [1142, 401] width 386 height 45
click at [1081, 401] on button "Care Instructions" at bounding box center [1017, 401] width 137 height 9
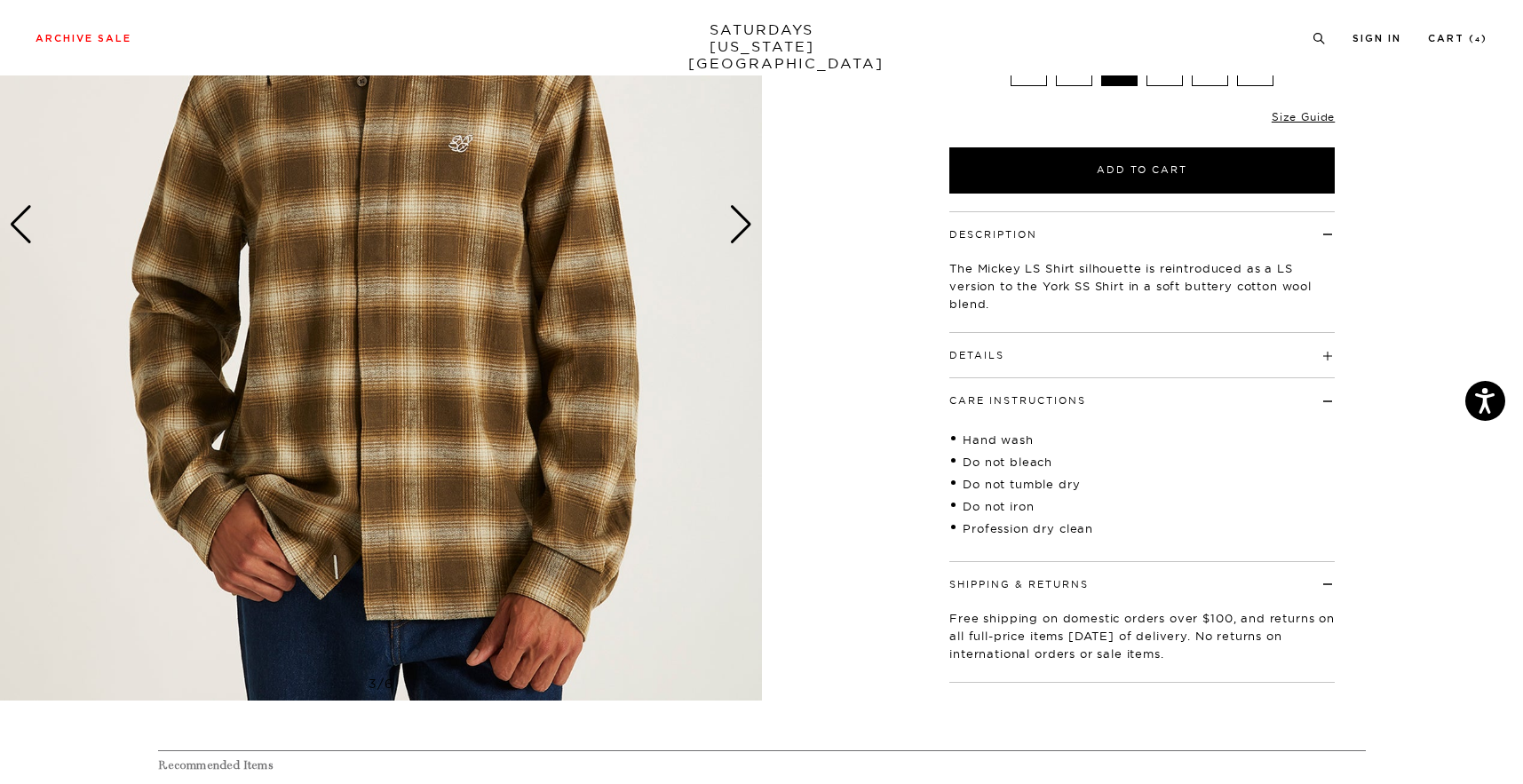
click at [1109, 364] on div "Details 56% Cotton / 30% Linen / 14% Wool Open camp collar Standard shirt back …" at bounding box center [1142, 356] width 386 height 45
click at [1119, 355] on h4 "Details" at bounding box center [1142, 347] width 386 height 29
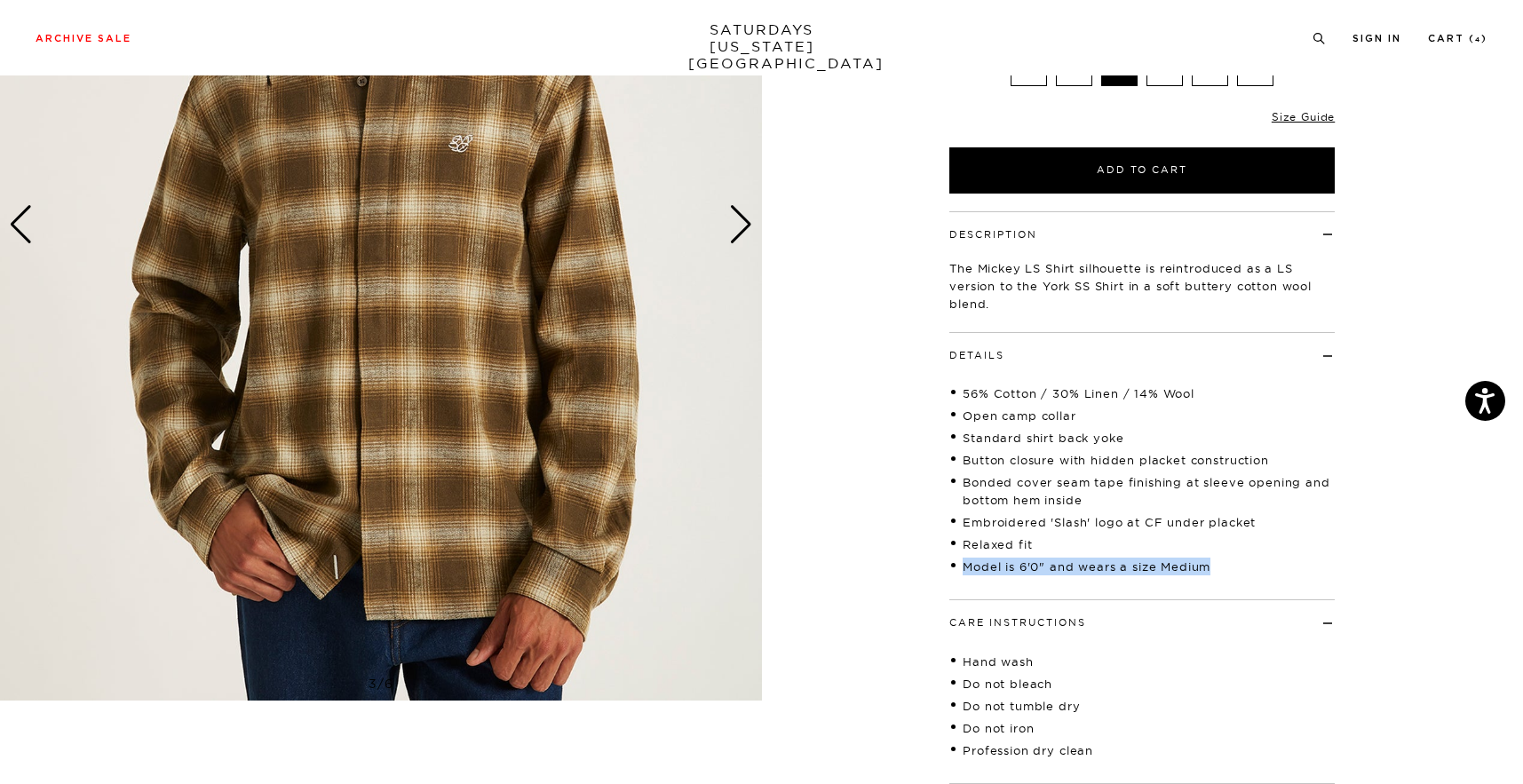
drag, startPoint x: 961, startPoint y: 558, endPoint x: 970, endPoint y: 568, distance: 13.5
click at [992, 574] on ul "56% Cotton / 30% Linen / 14% Wool Open camp collar Standard shirt back yoke But…" at bounding box center [1142, 480] width 386 height 200
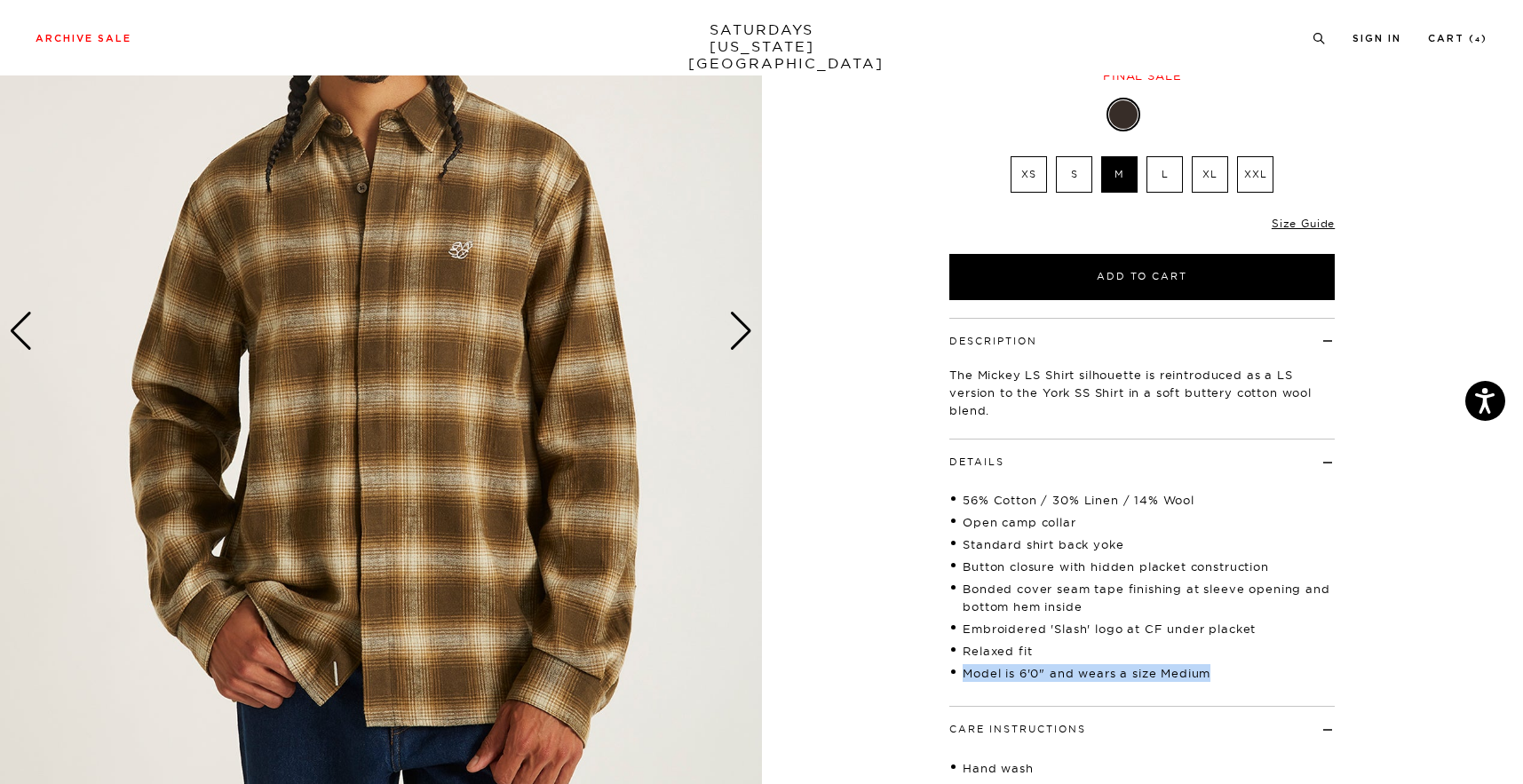
scroll to position [236, 7]
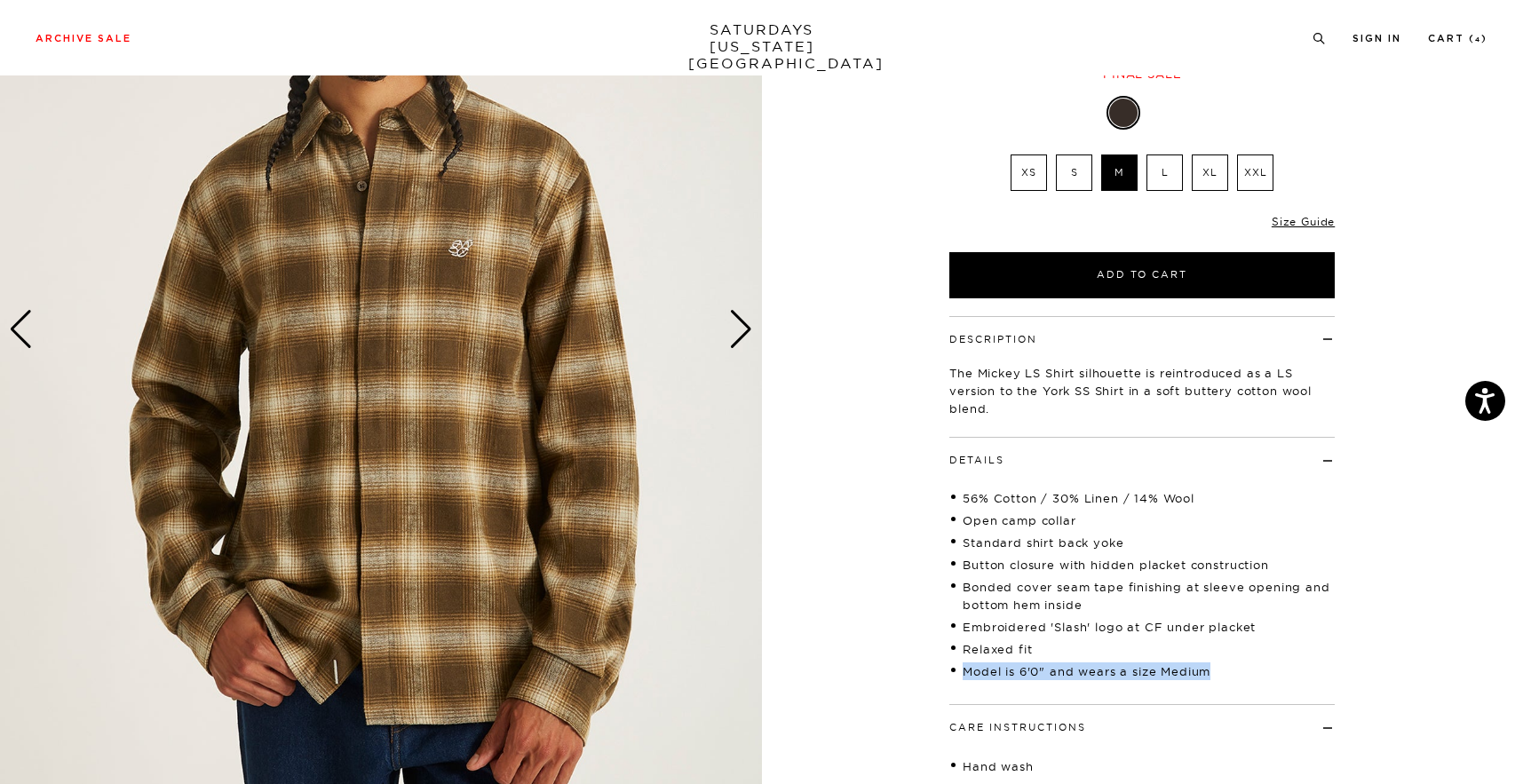
click at [741, 341] on div "Next slide" at bounding box center [741, 329] width 24 height 39
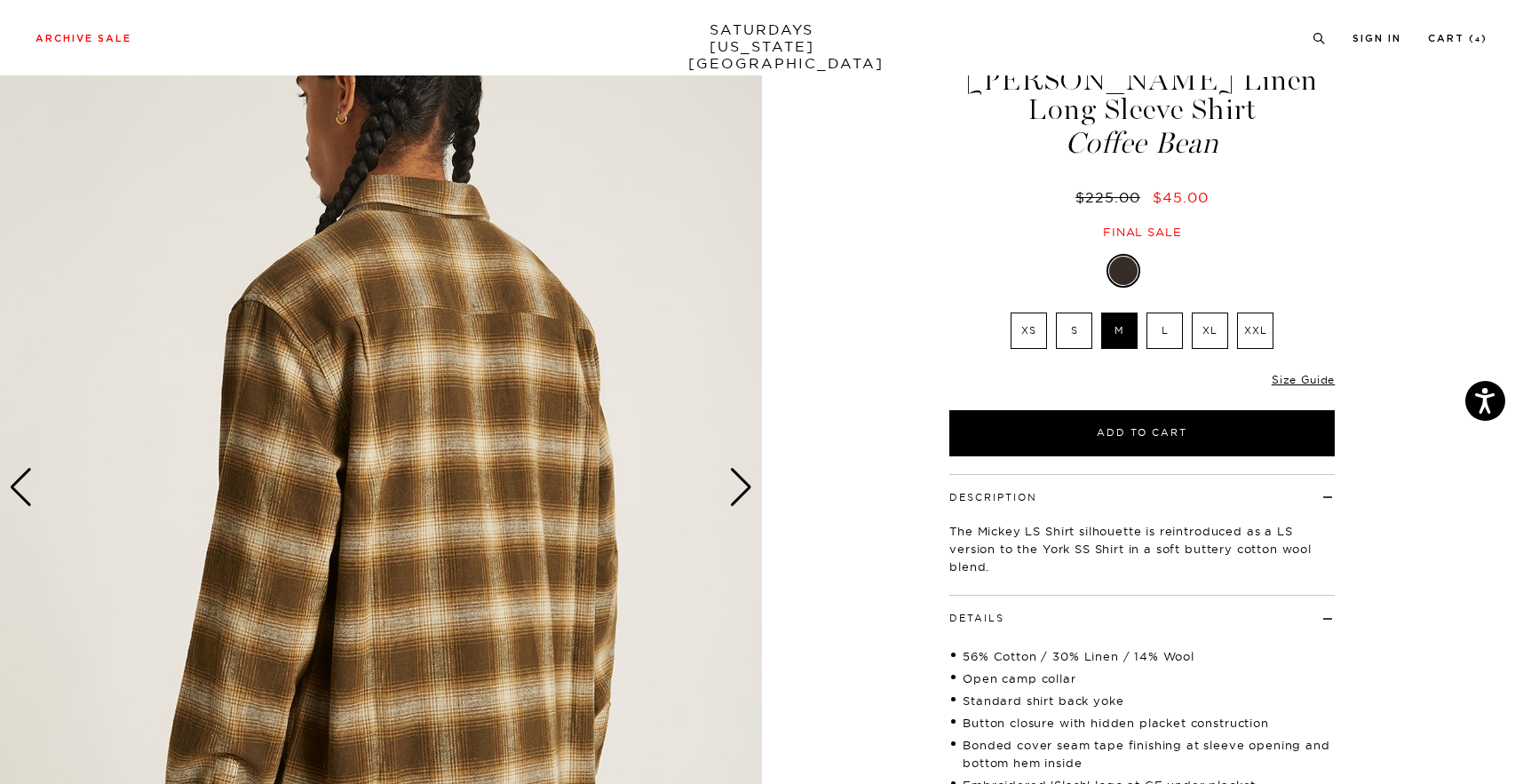
scroll to position [79, 5]
click at [741, 480] on div "Next slide" at bounding box center [741, 486] width 24 height 39
click at [738, 482] on div "Next slide" at bounding box center [741, 486] width 24 height 39
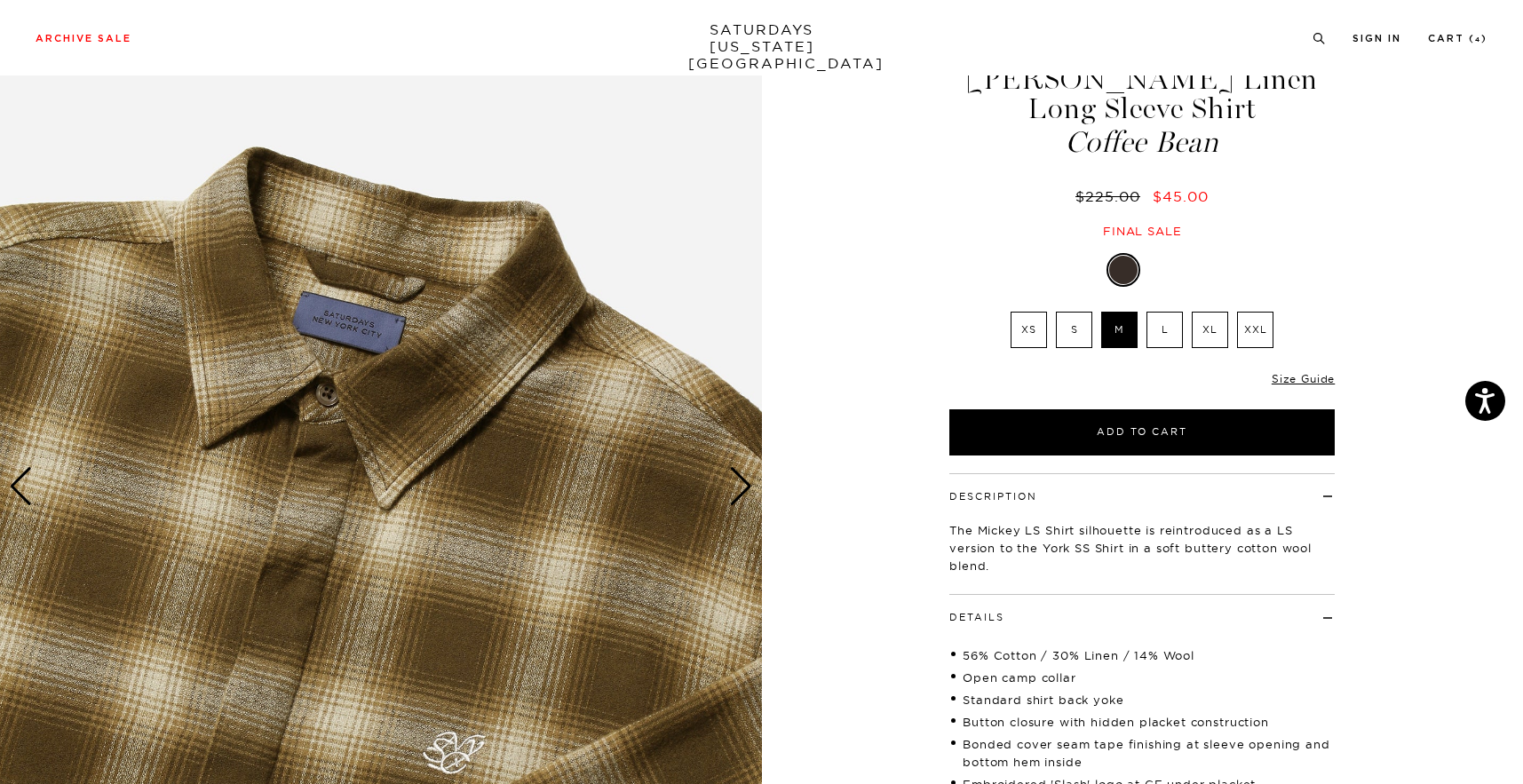
click at [27, 478] on div "Previous slide" at bounding box center [20, 486] width 24 height 39
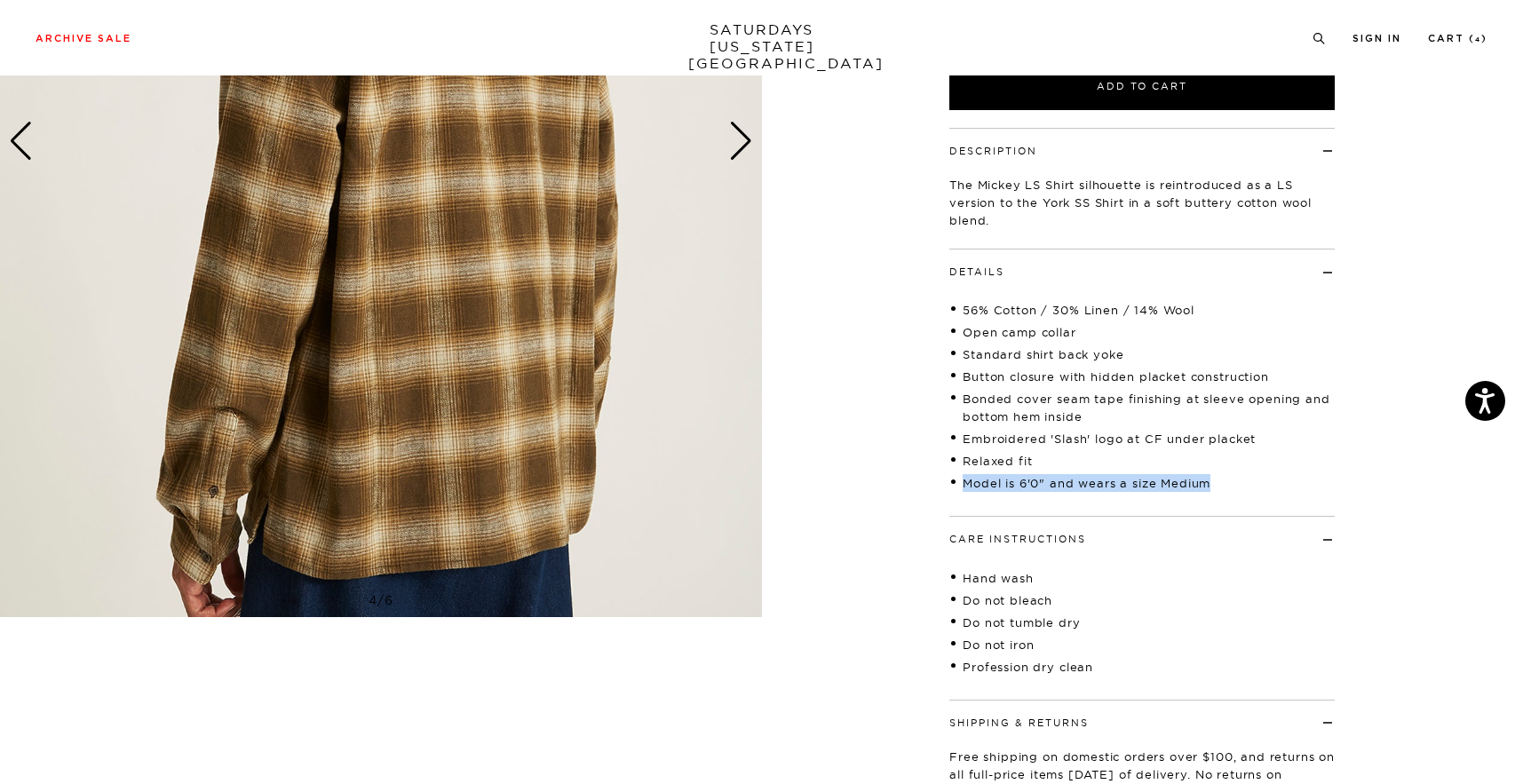
scroll to position [466, 5]
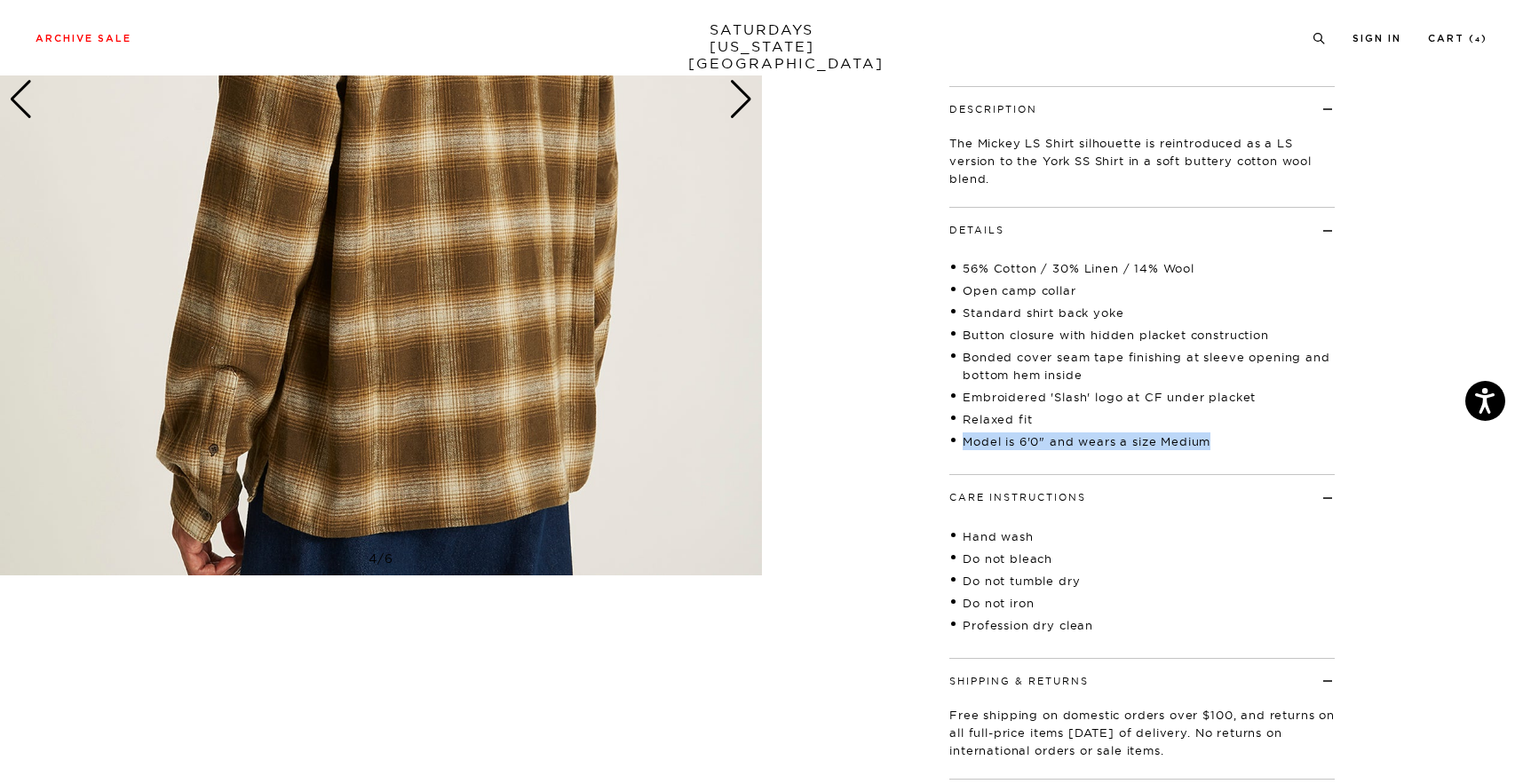
click at [733, 102] on div "Next slide" at bounding box center [741, 99] width 24 height 39
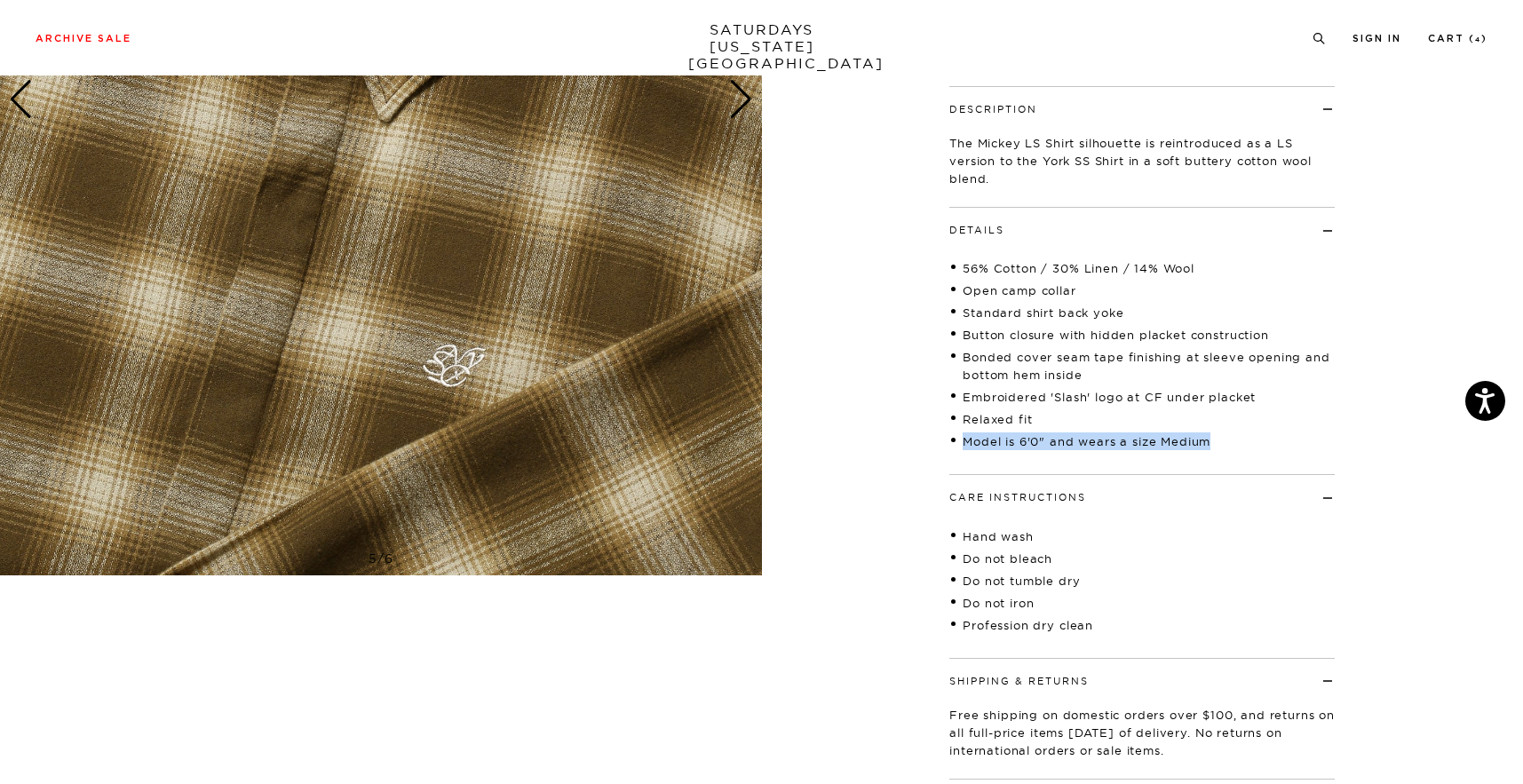
click at [733, 102] on div "Next slide" at bounding box center [741, 99] width 24 height 39
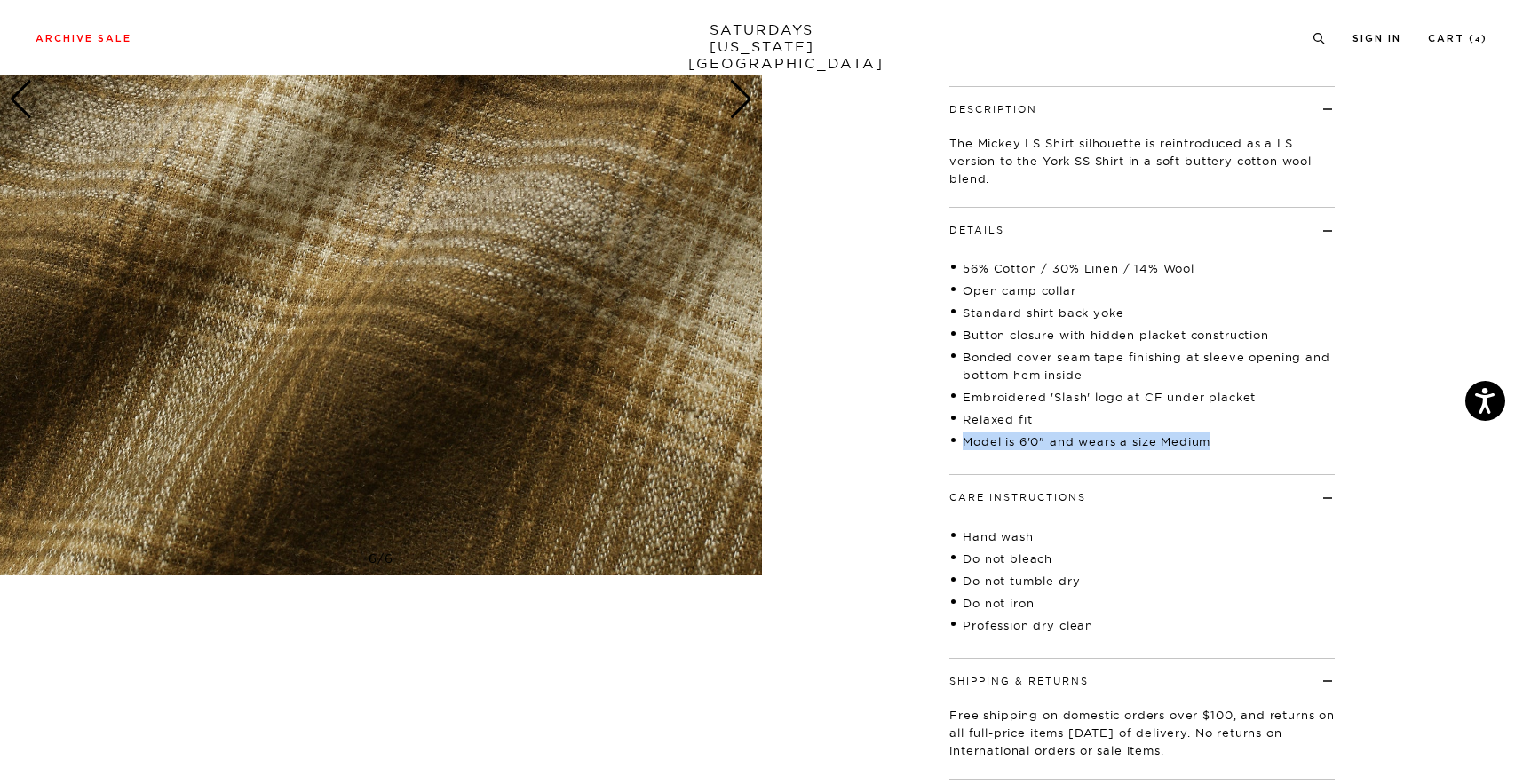
click at [733, 102] on div "Next slide" at bounding box center [741, 99] width 24 height 39
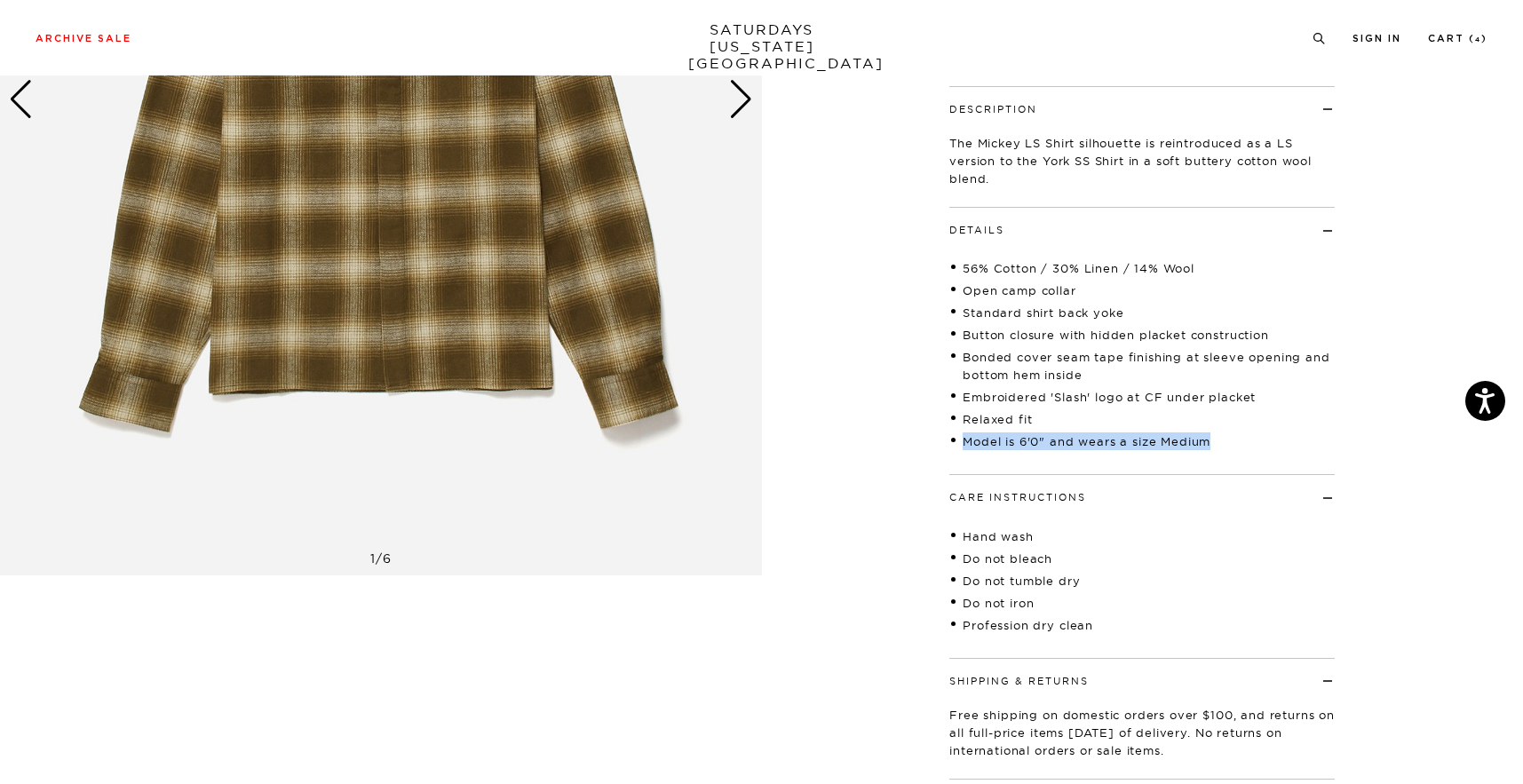
click at [733, 102] on div "Next slide" at bounding box center [741, 99] width 24 height 39
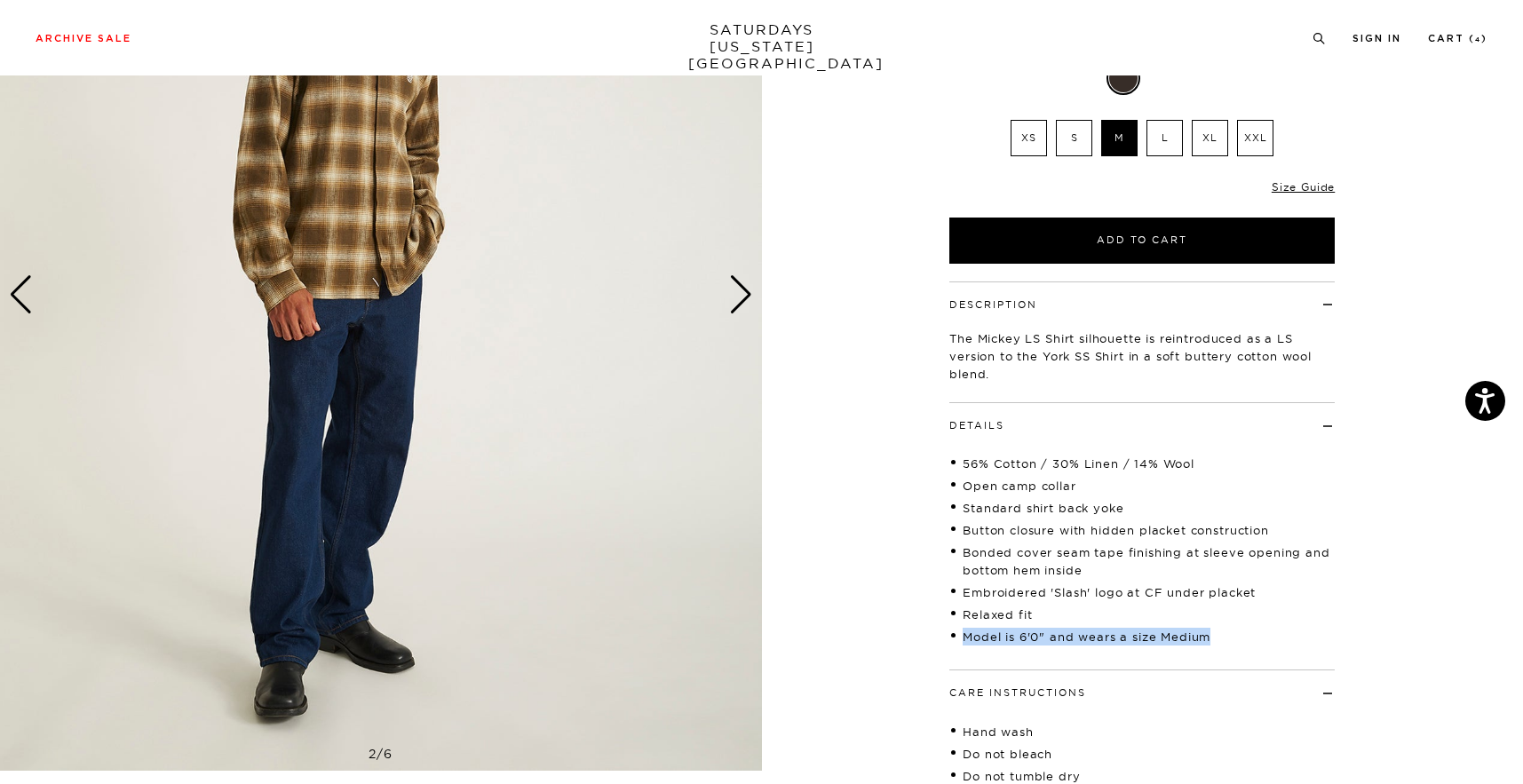
scroll to position [37, 5]
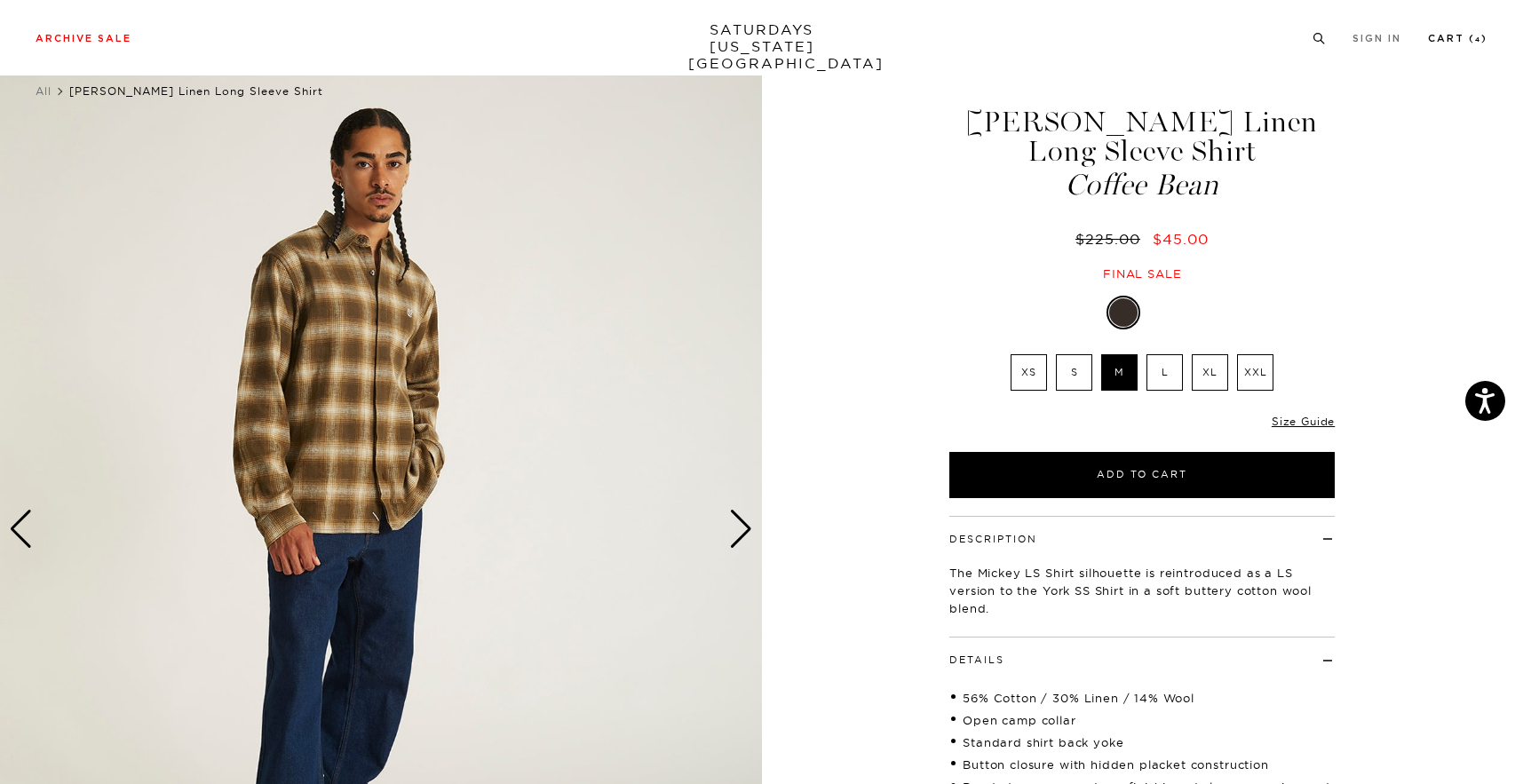
click at [1473, 30] on li "Cart ( 4 )" at bounding box center [1458, 37] width 59 height 16
click at [1474, 42] on link "Cart ( 4 )" at bounding box center [1458, 39] width 59 height 9
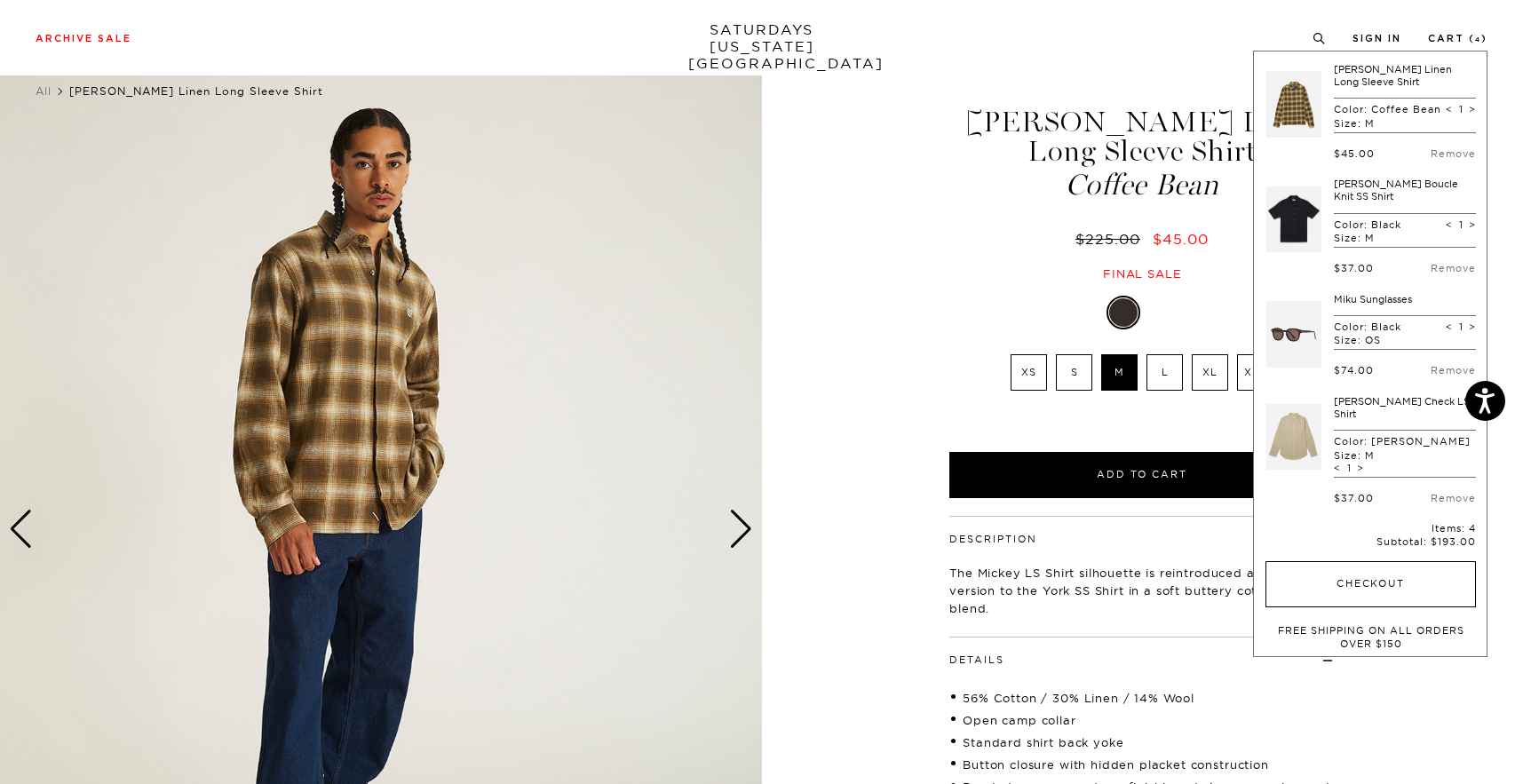
click at [1346, 561] on button "Checkout" at bounding box center [1370, 584] width 210 height 46
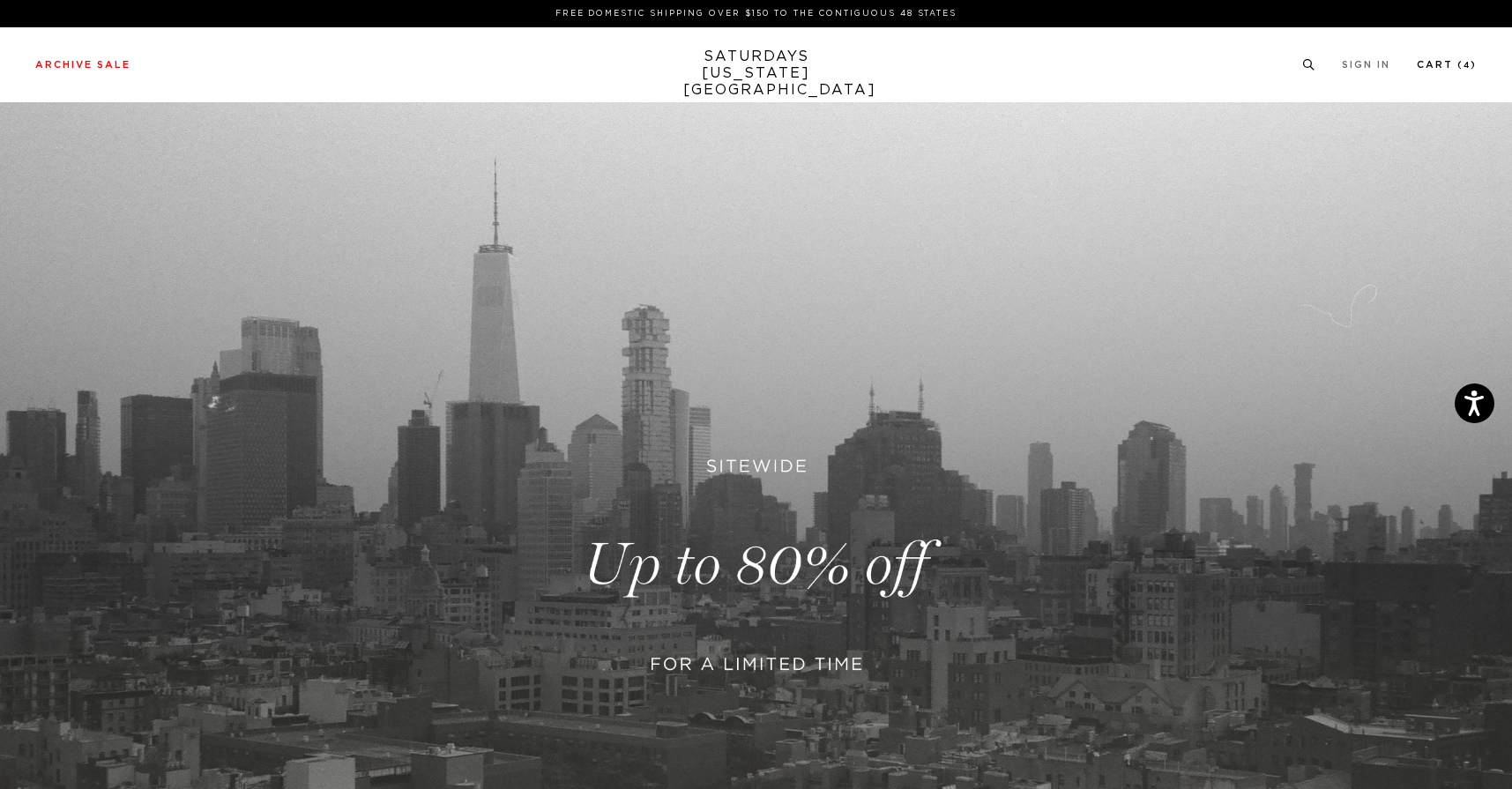
click at [1433, 62] on link "Cart ( 4 )" at bounding box center [1447, 65] width 60 height 9
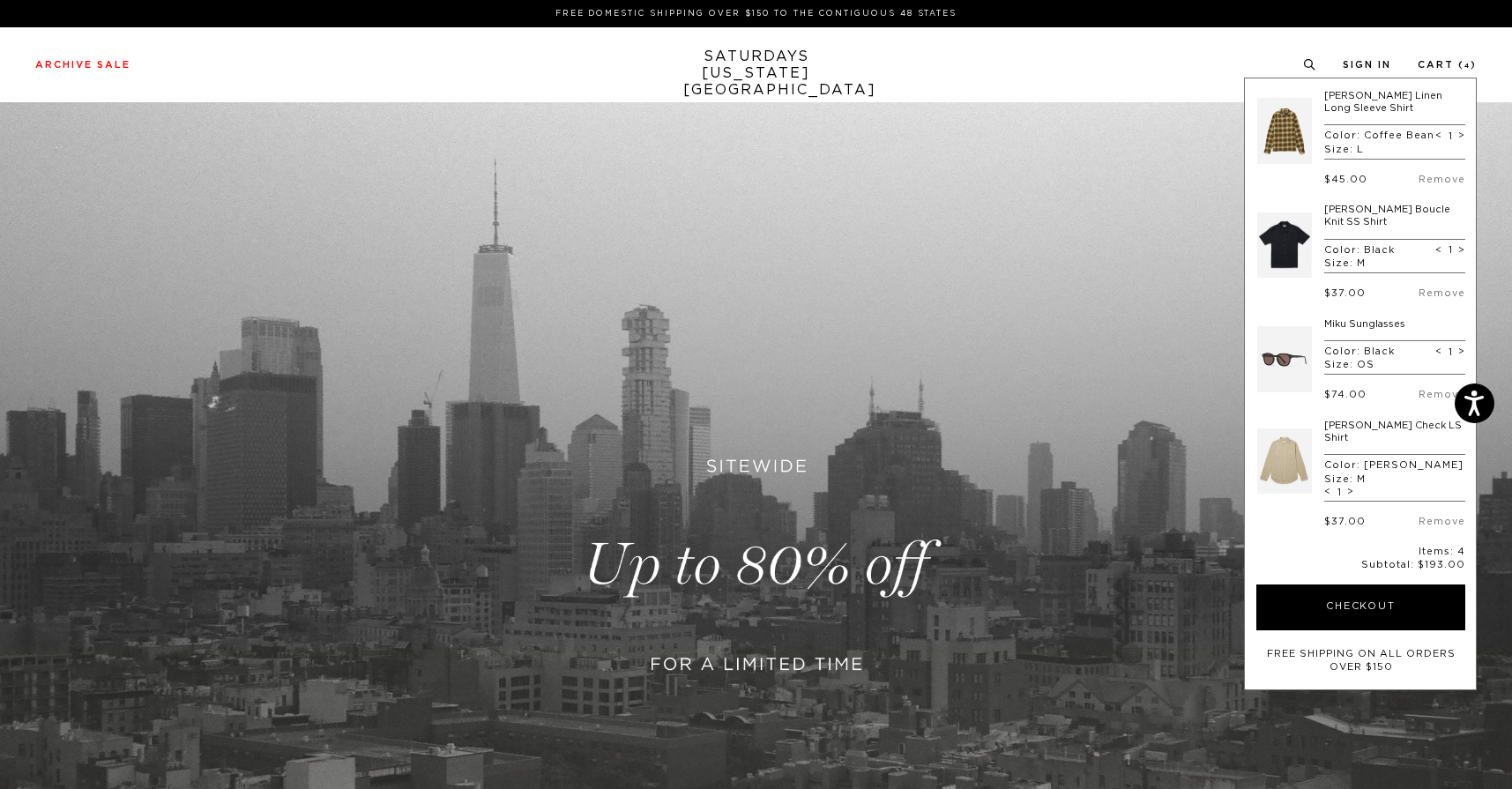
click at [1287, 145] on link at bounding box center [1284, 131] width 54 height 82
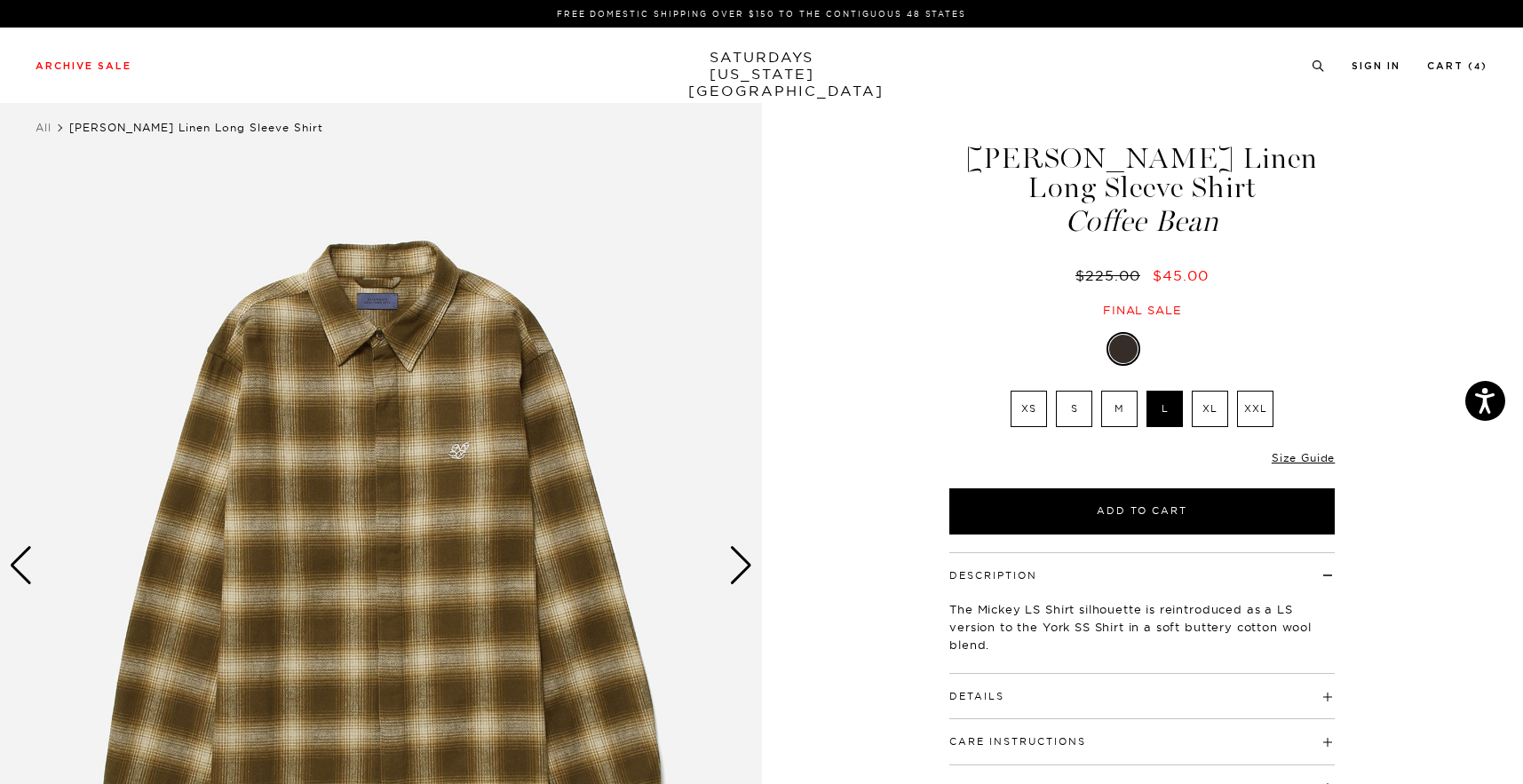
click at [1157, 349] on div at bounding box center [1163, 349] width 28 height 28
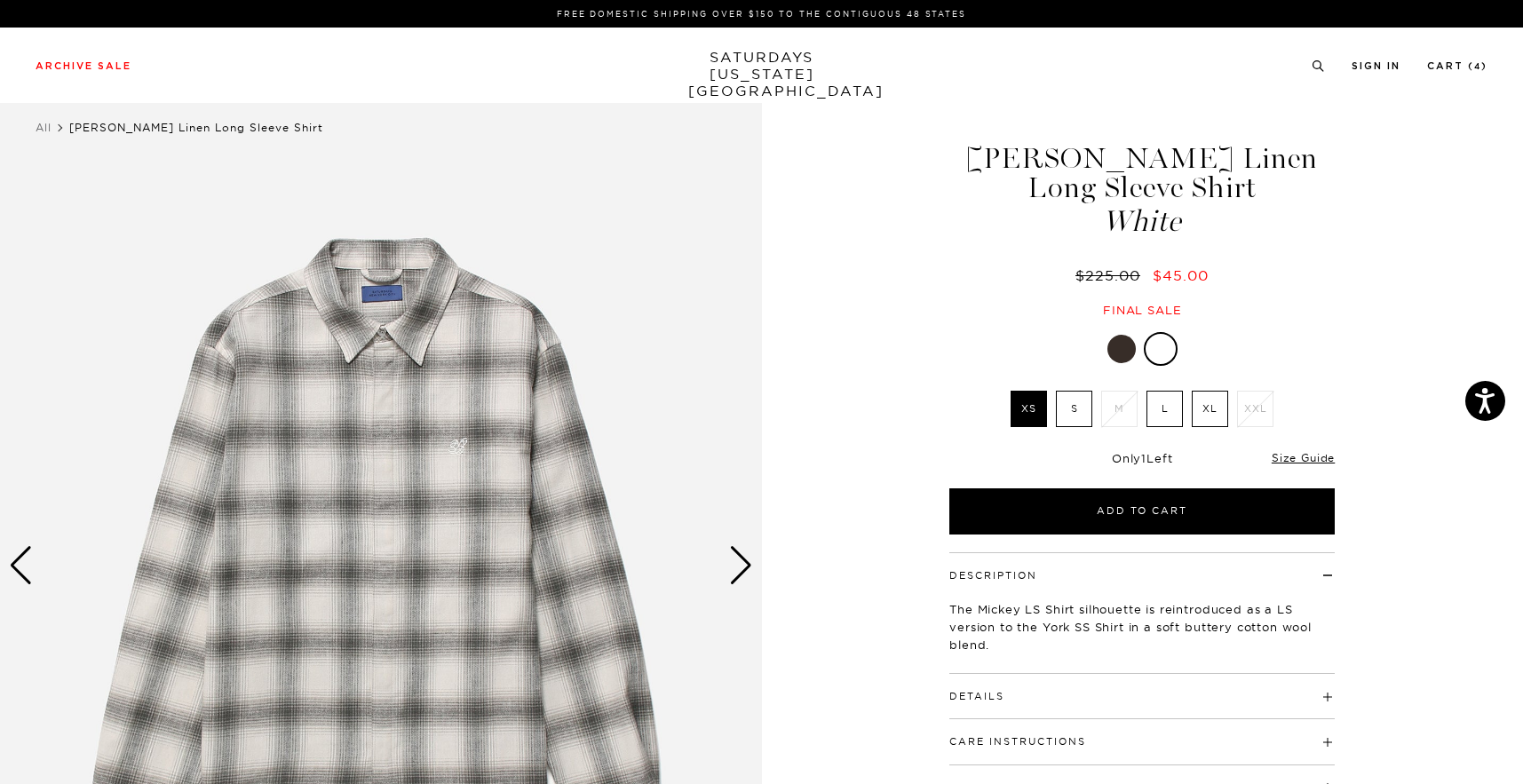
click at [1137, 349] on link at bounding box center [1122, 349] width 30 height 30
click at [744, 574] on div "Next slide" at bounding box center [741, 565] width 24 height 39
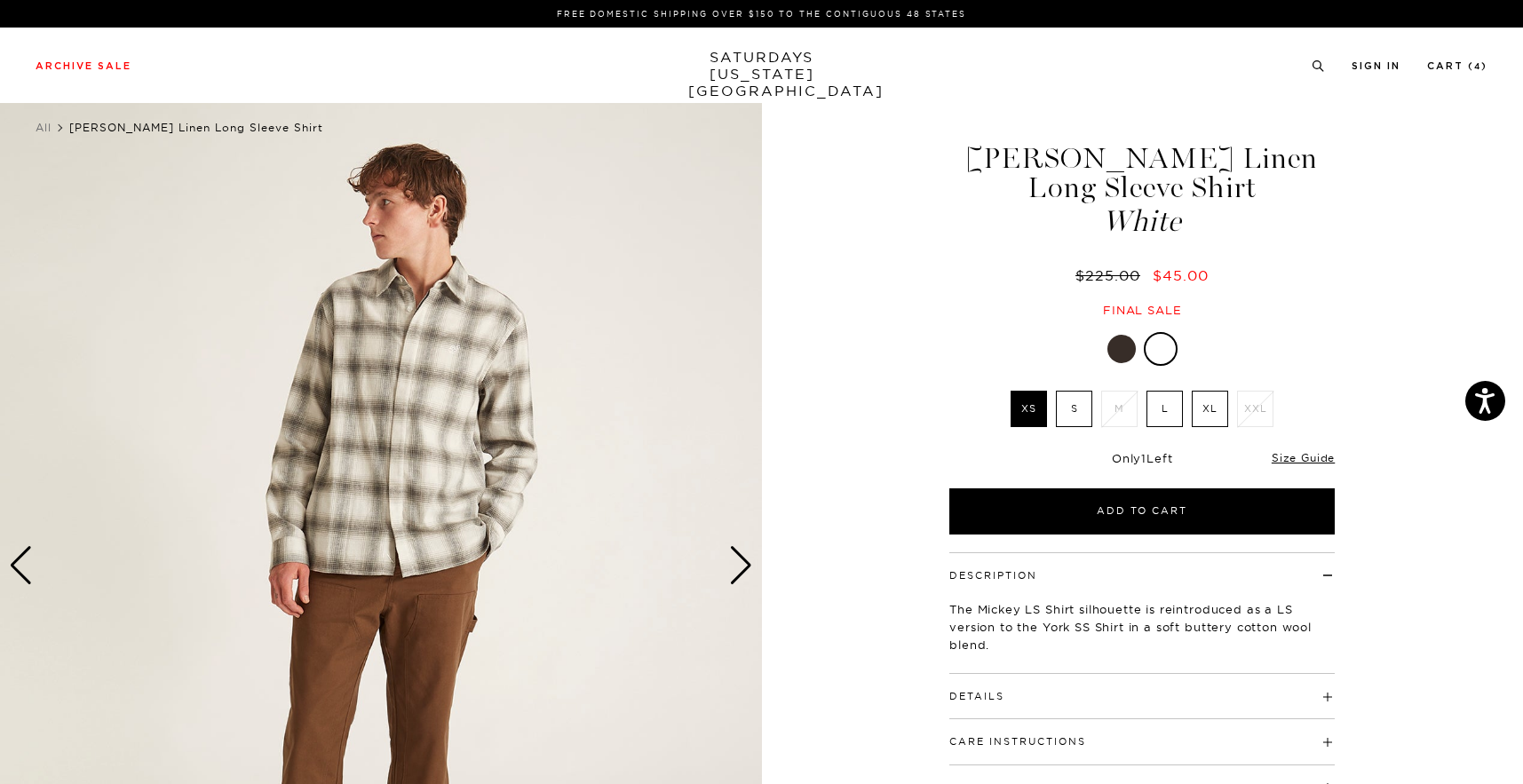
click at [744, 574] on div "Next slide" at bounding box center [741, 565] width 24 height 39
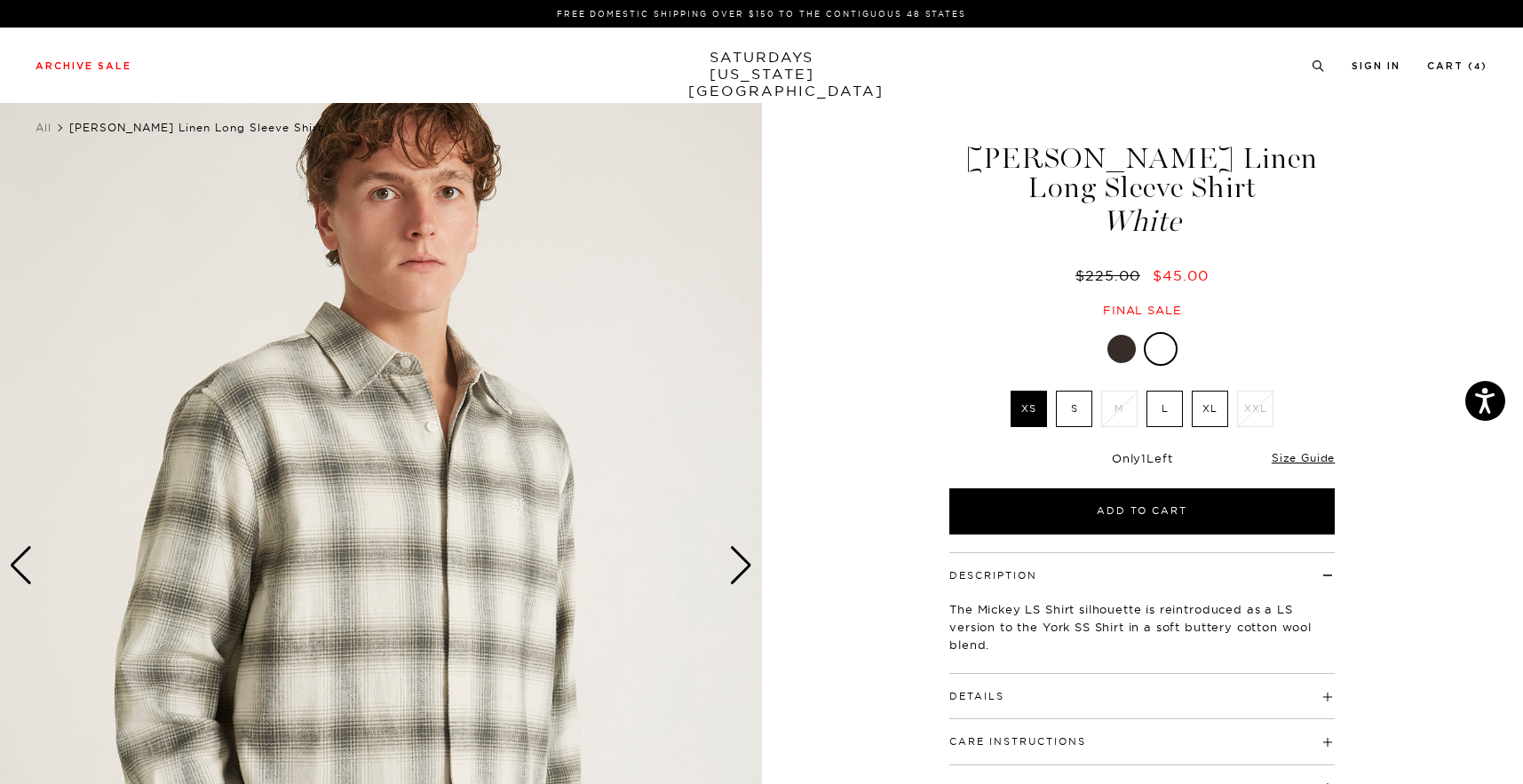
click at [744, 574] on div "Next slide" at bounding box center [741, 565] width 24 height 39
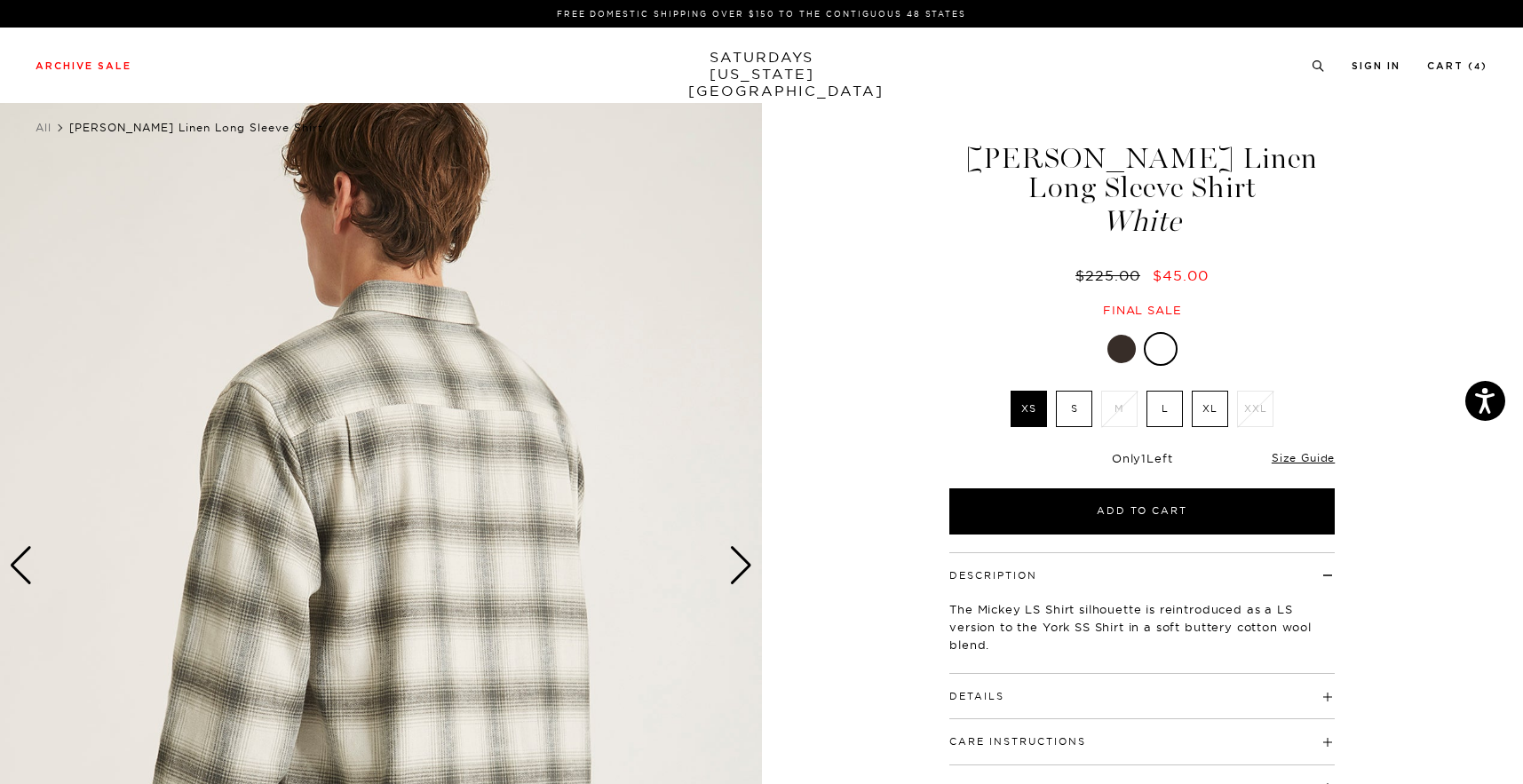
click at [745, 573] on div "Next slide" at bounding box center [741, 565] width 24 height 39
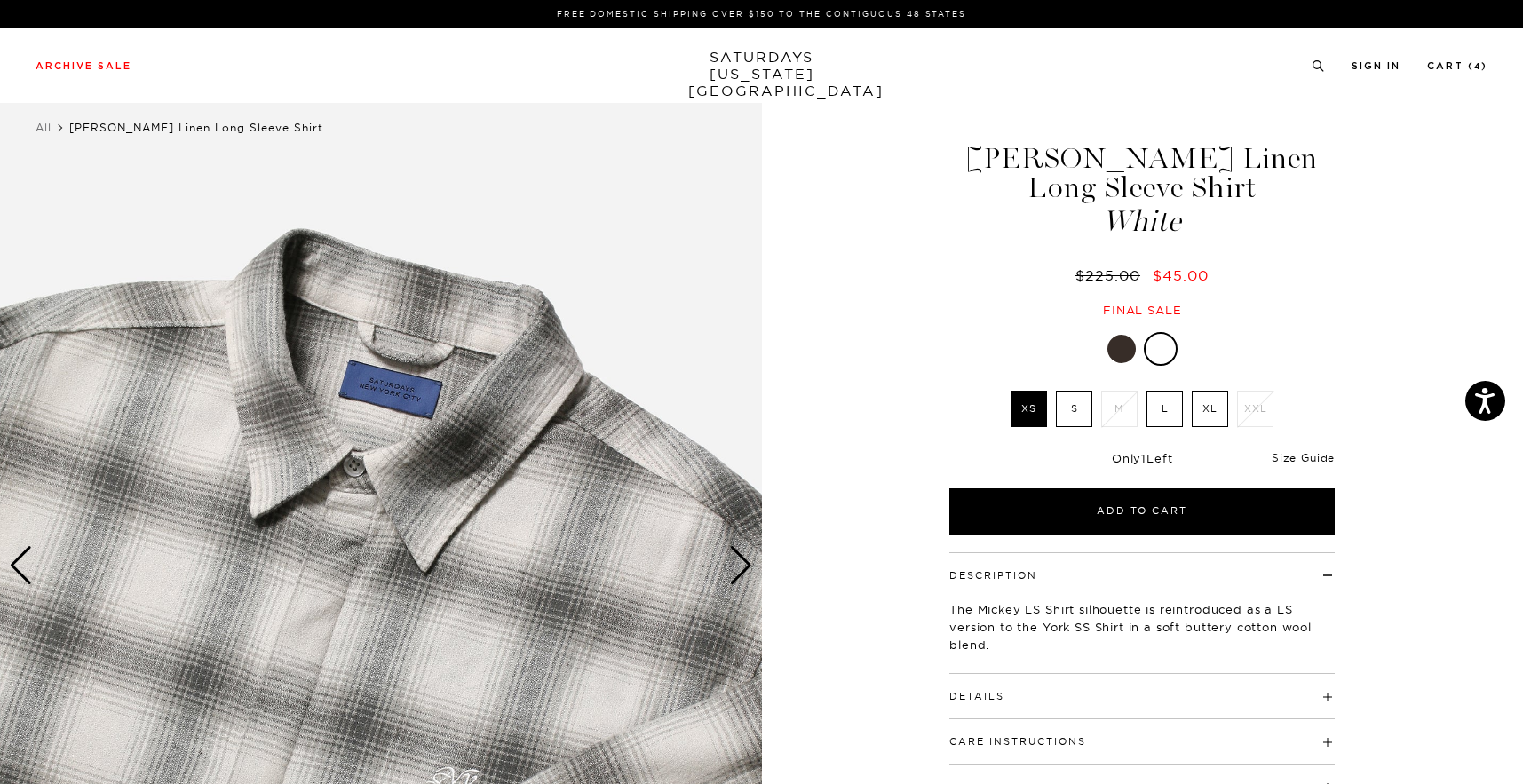
click at [745, 573] on div "Next slide" at bounding box center [741, 565] width 24 height 39
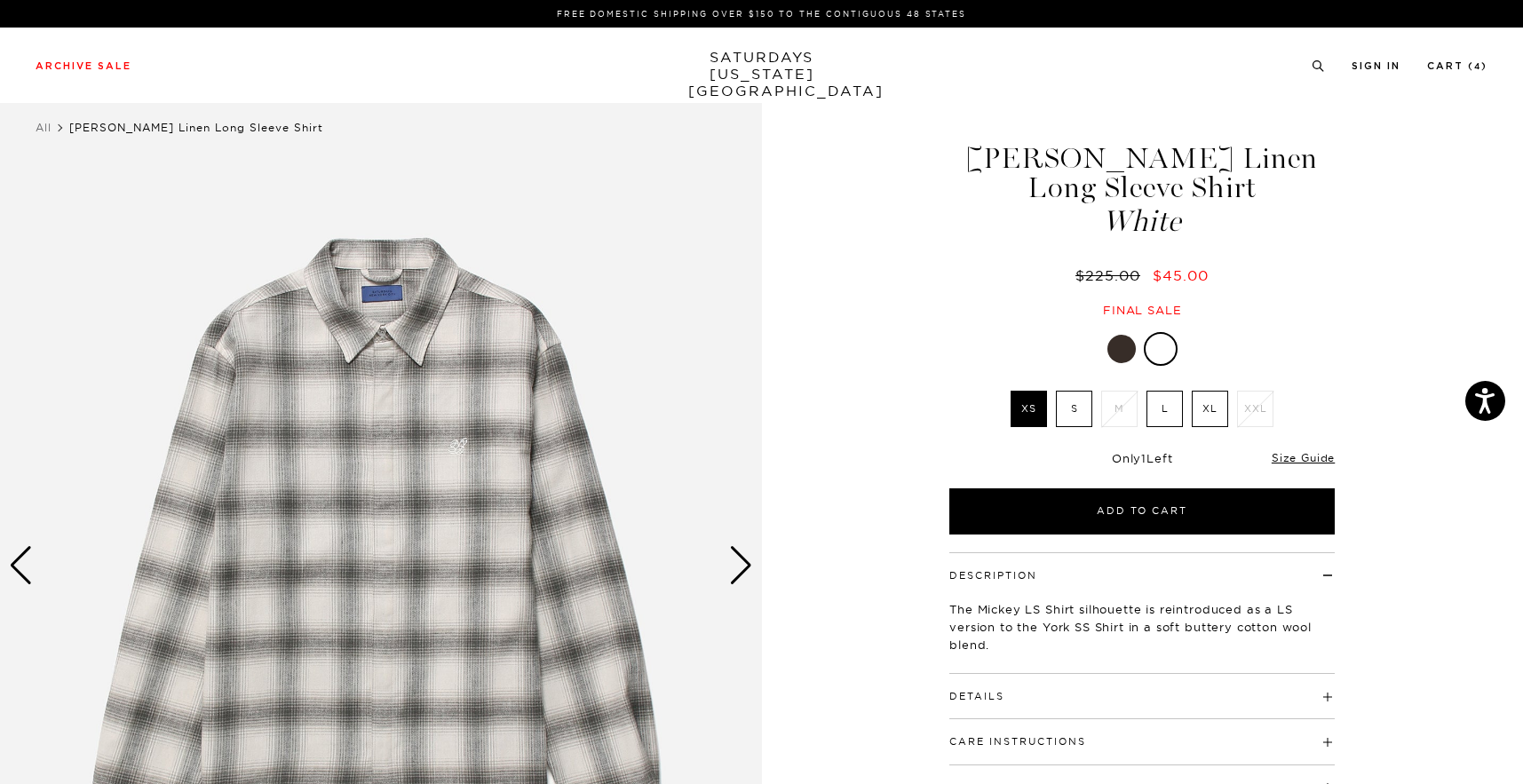
click at [1154, 411] on label "L" at bounding box center [1164, 409] width 37 height 37
click at [0, 0] on input "L" at bounding box center [0, 0] width 0 height 0
click at [1118, 357] on div at bounding box center [1122, 349] width 28 height 28
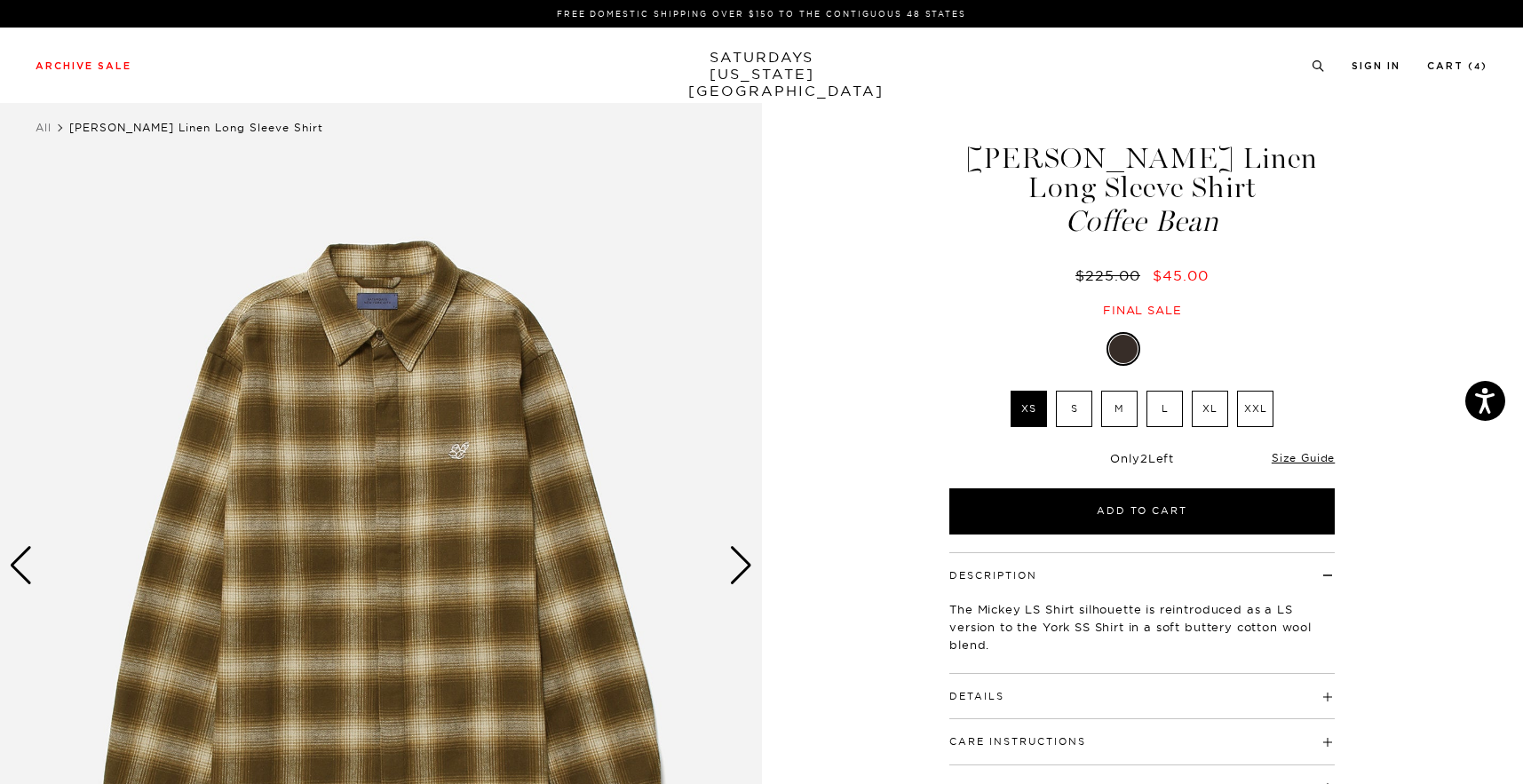
click at [1127, 398] on label "M" at bounding box center [1119, 409] width 37 height 37
click at [0, 0] on input "M" at bounding box center [0, 0] width 0 height 0
